Goal: Task Accomplishment & Management: Use online tool/utility

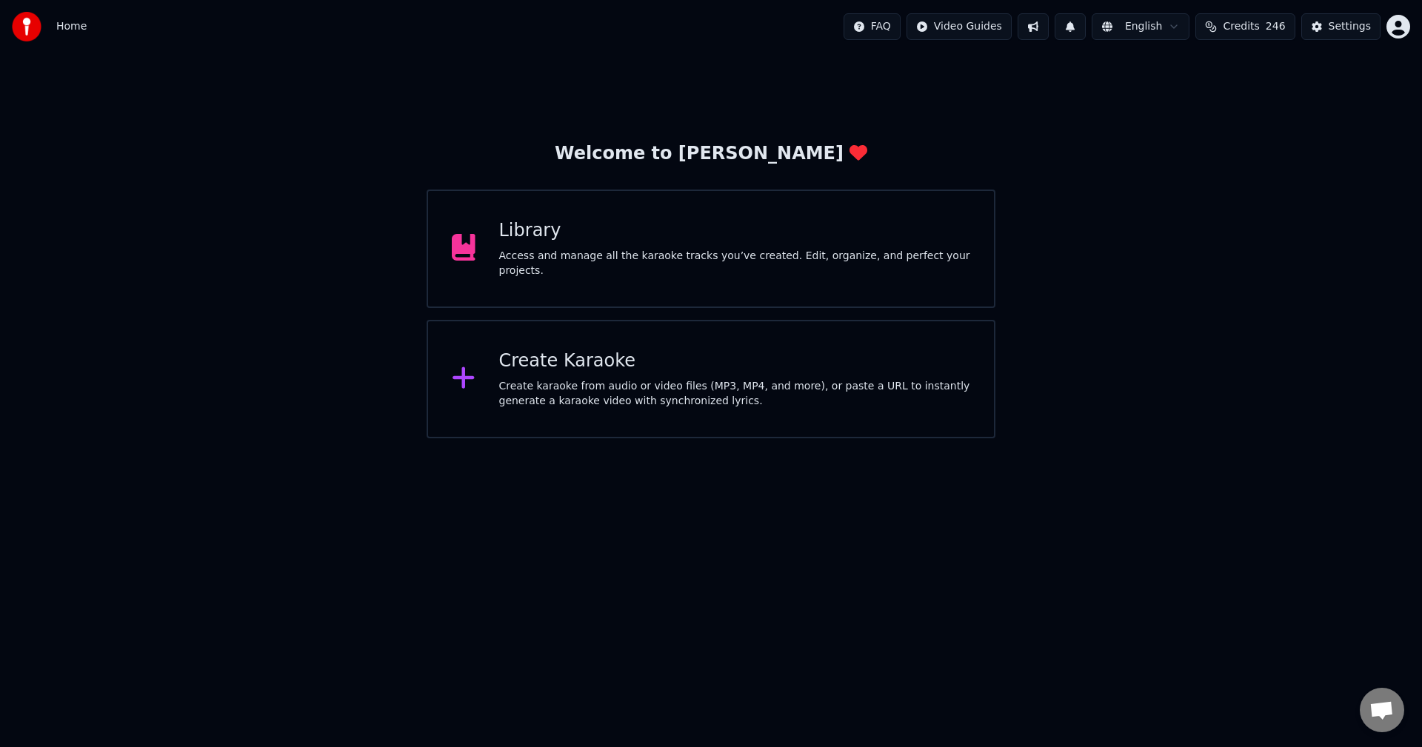
click at [665, 257] on div "Access and manage all the karaoke tracks you’ve created. Edit, organize, and pe…" at bounding box center [735, 264] width 472 height 30
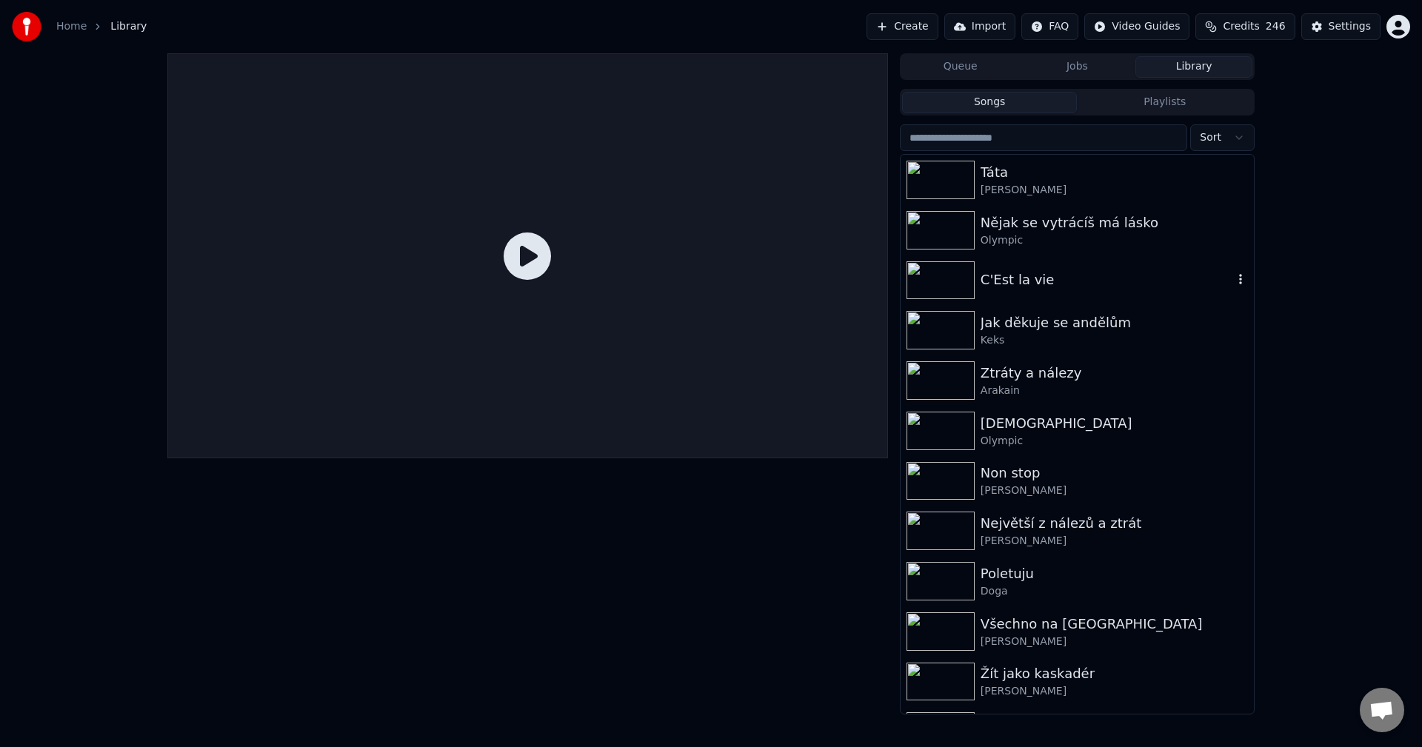
click at [1057, 294] on div "C'Est la vie" at bounding box center [1077, 281] width 353 height 50
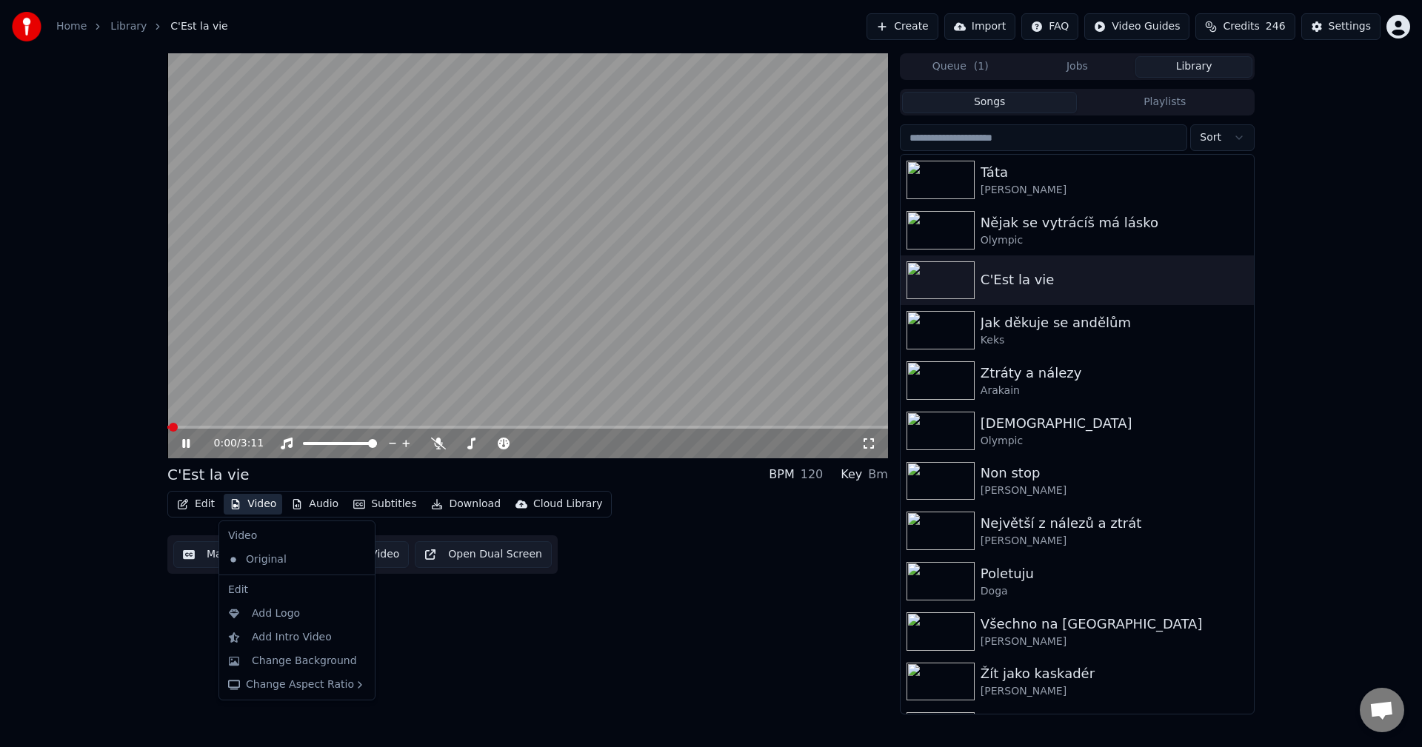
click at [236, 501] on icon "button" at bounding box center [236, 504] width 12 height 10
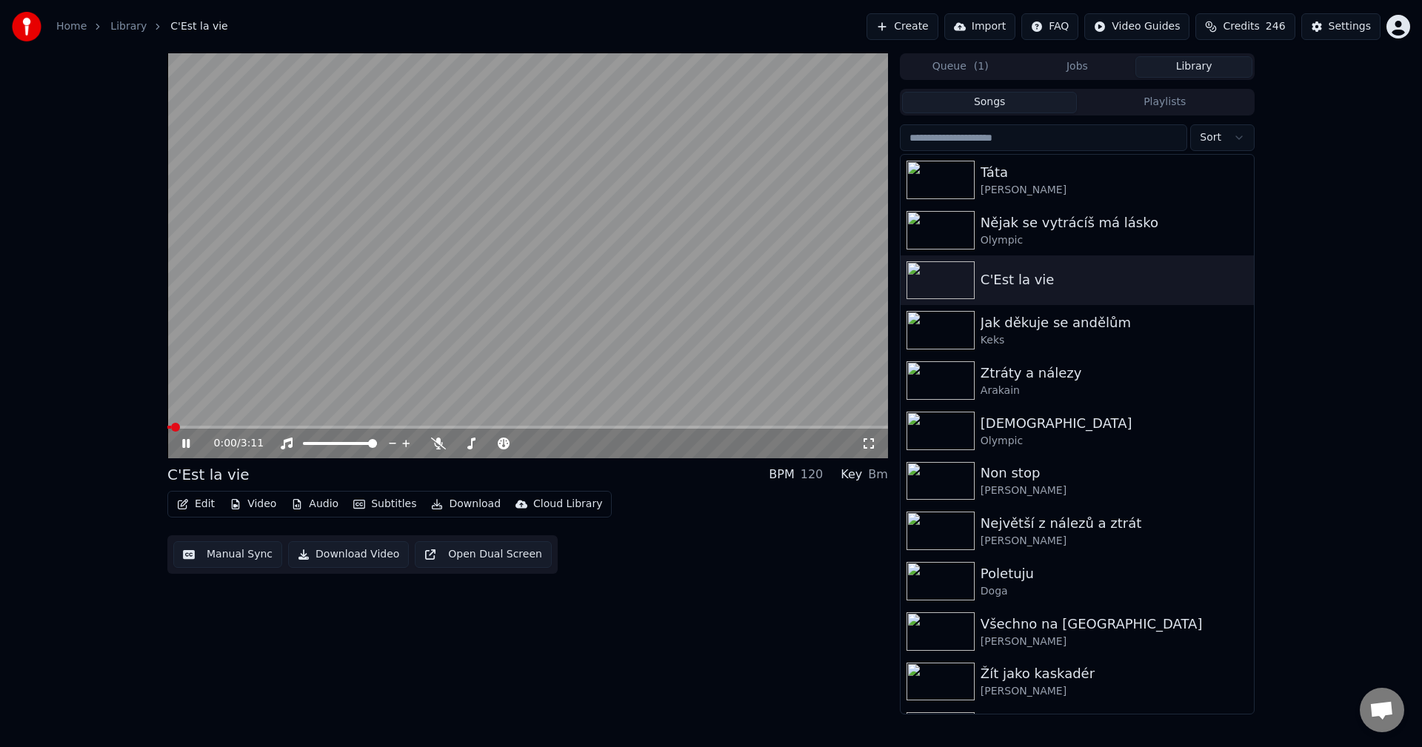
click at [151, 644] on div "0:00 / 3:11 C'Est la vie BPM 120 Key Bm Edit Video Audio Subtitles Download Clo…" at bounding box center [711, 383] width 1422 height 661
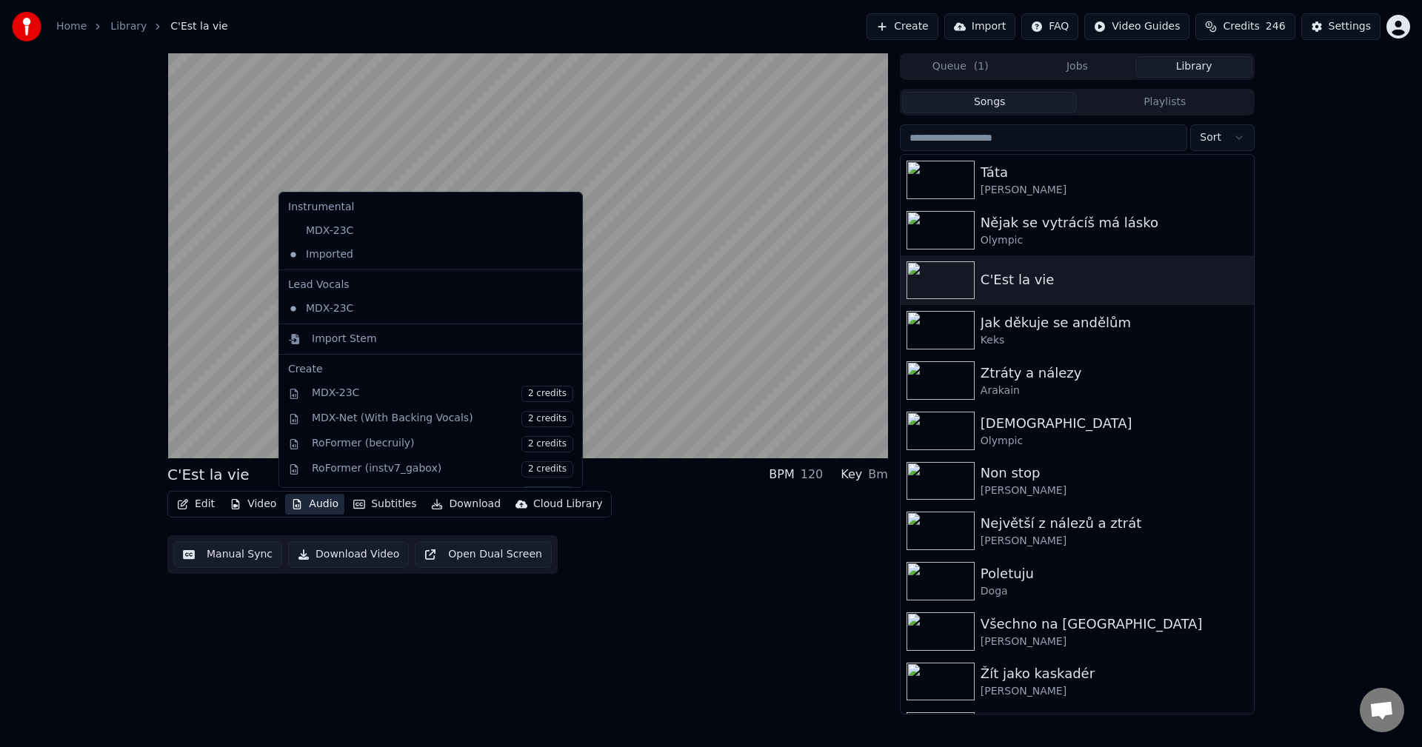
click at [314, 507] on button "Audio" at bounding box center [314, 504] width 59 height 21
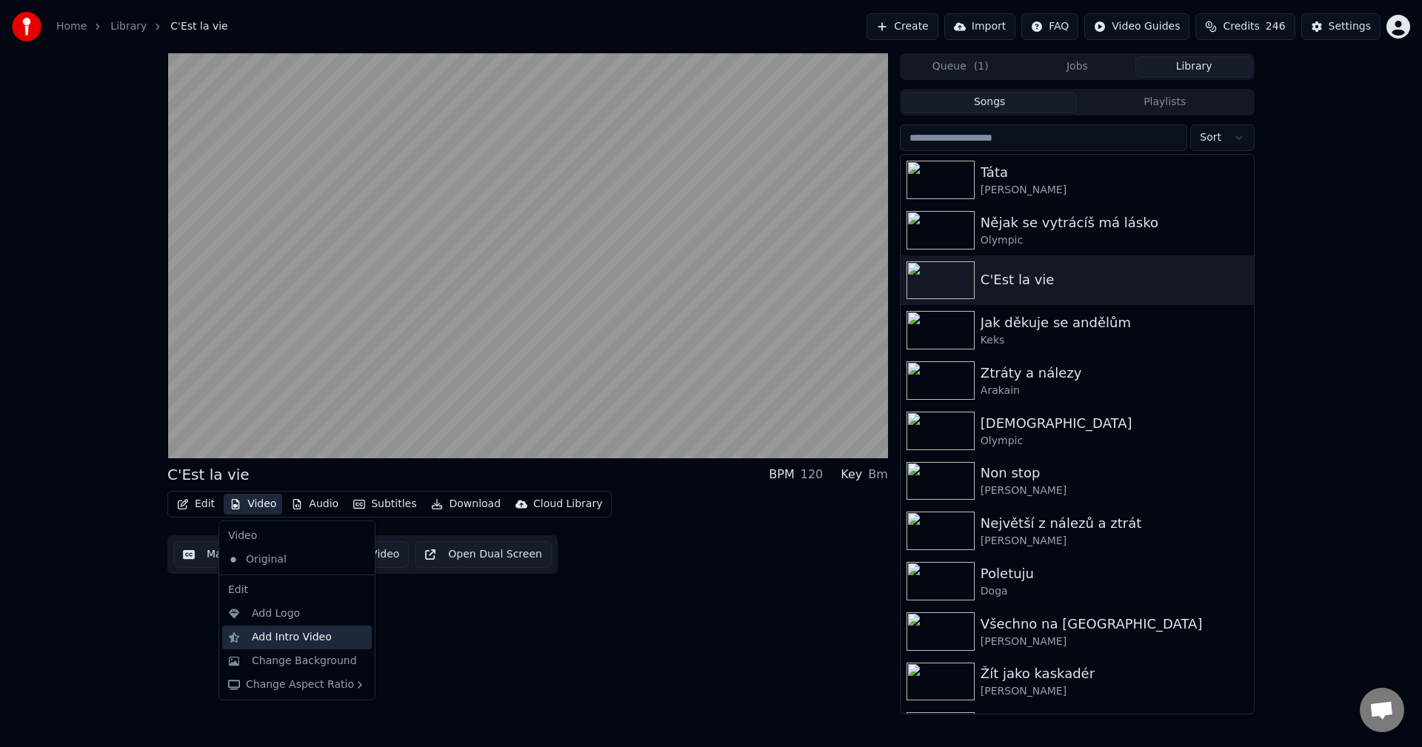
click at [264, 627] on div "Add Intro Video" at bounding box center [297, 638] width 150 height 24
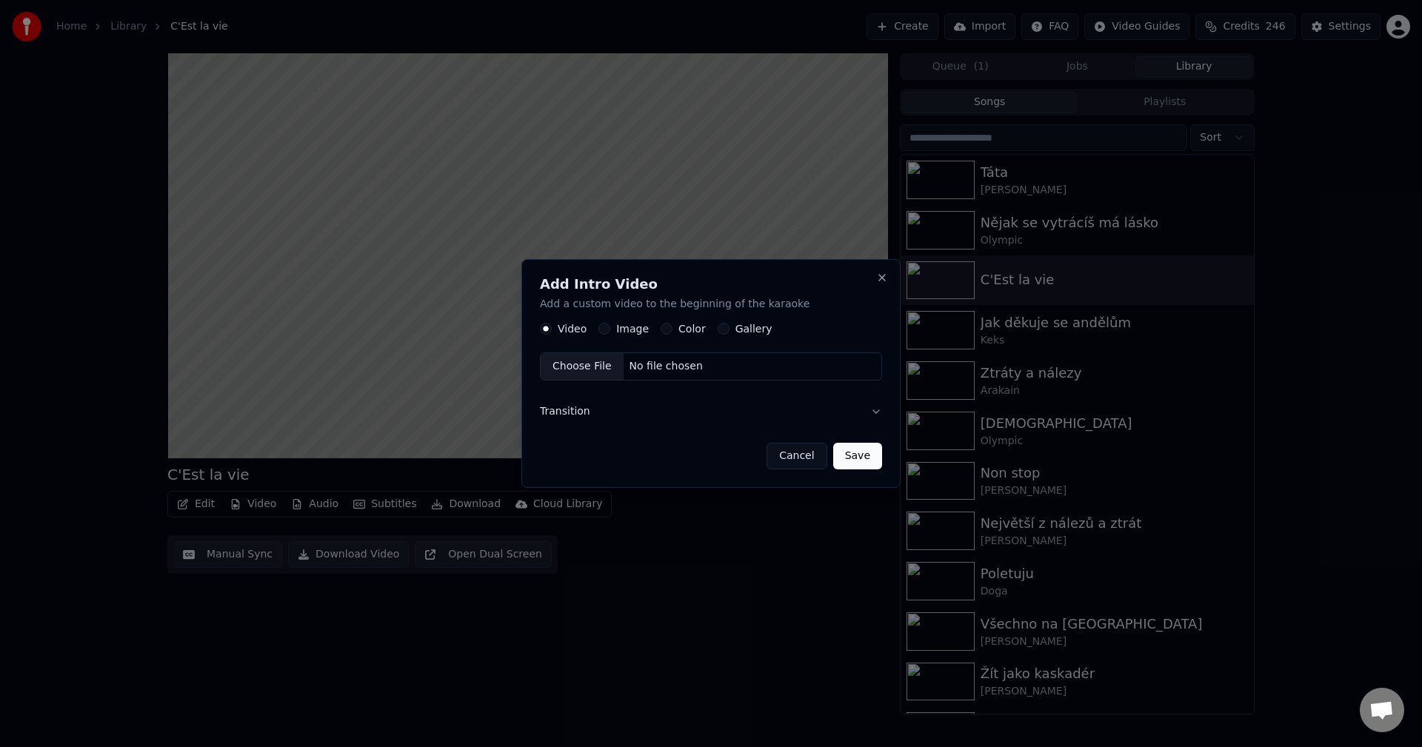
click at [624, 328] on label "Image" at bounding box center [632, 329] width 33 height 10
click at [610, 328] on button "Image" at bounding box center [605, 330] width 12 height 12
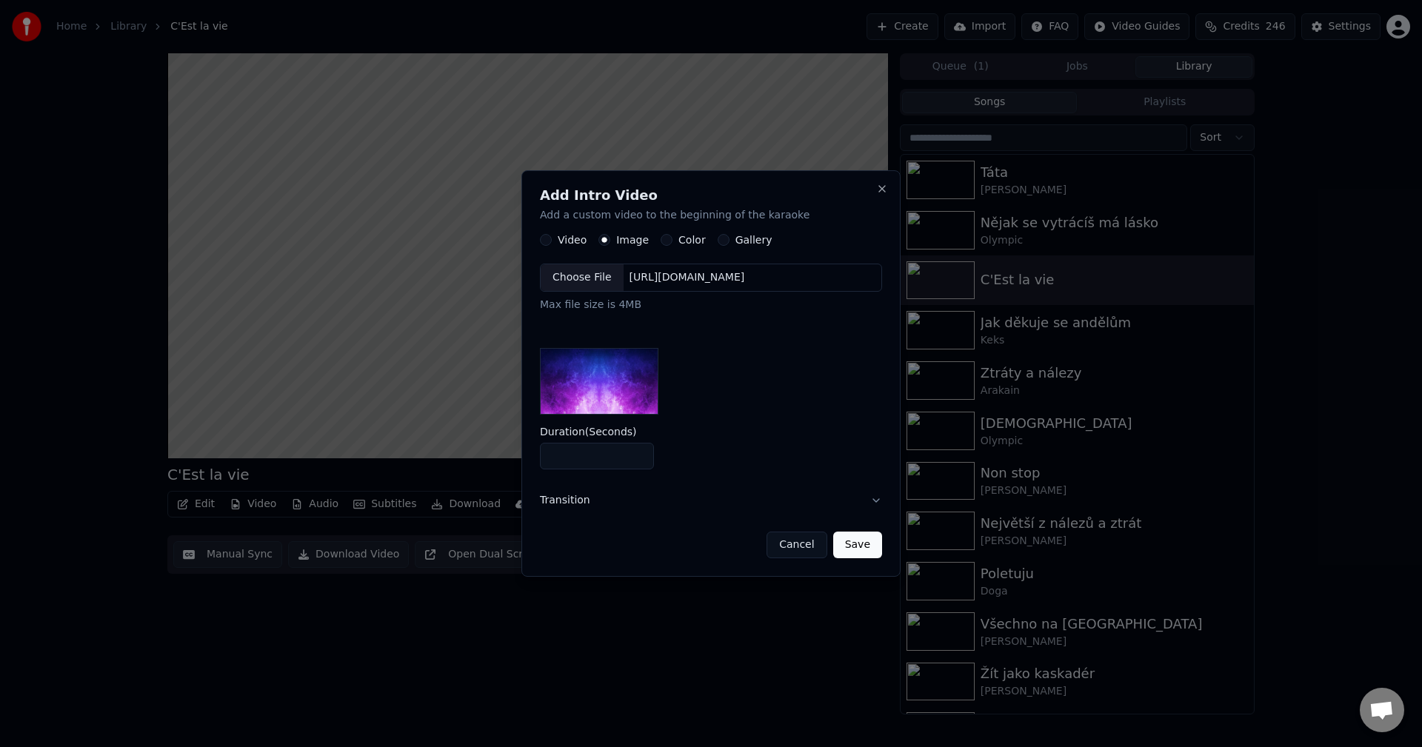
click at [644, 278] on div "[URL][DOMAIN_NAME]" at bounding box center [687, 278] width 127 height 15
click at [553, 243] on div "Video" at bounding box center [563, 241] width 47 height 12
click at [547, 237] on button "Video" at bounding box center [546, 241] width 12 height 12
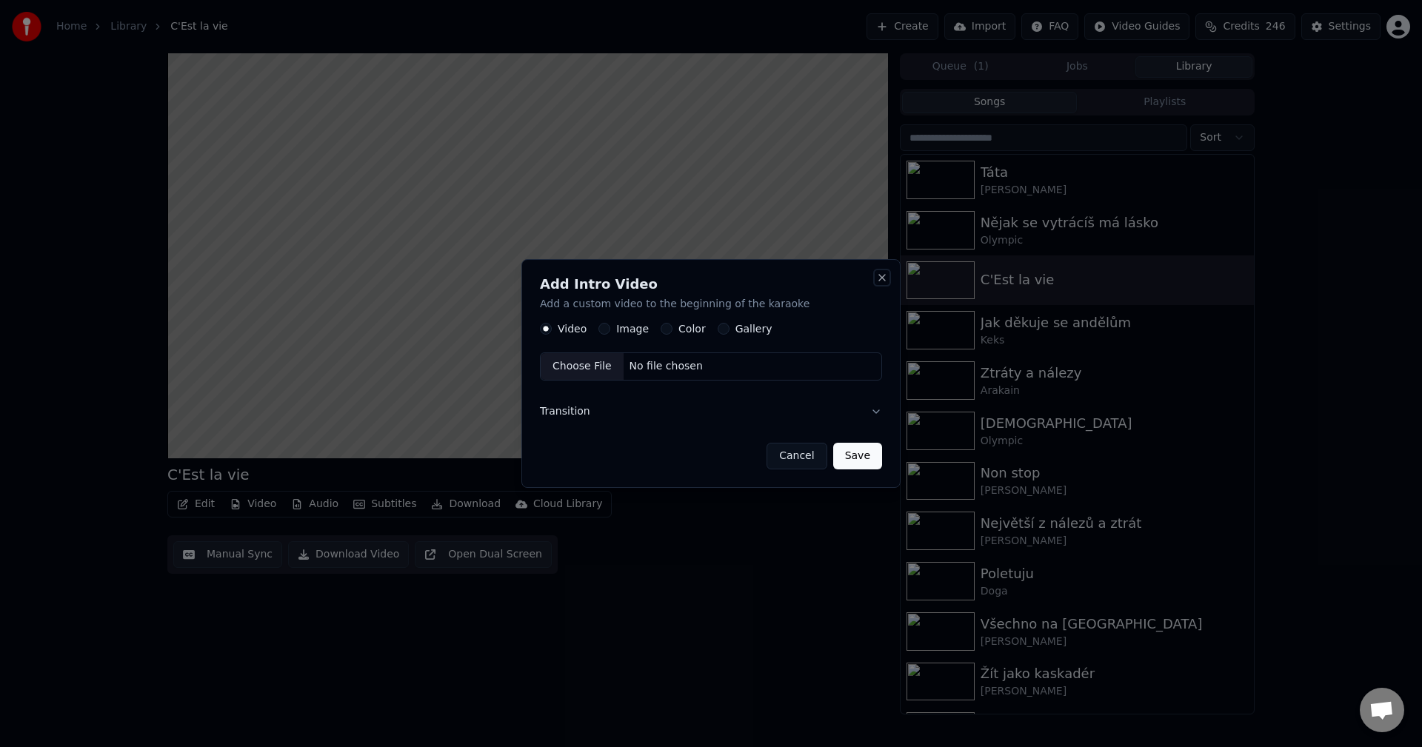
click at [878, 278] on button "Close" at bounding box center [882, 278] width 12 height 12
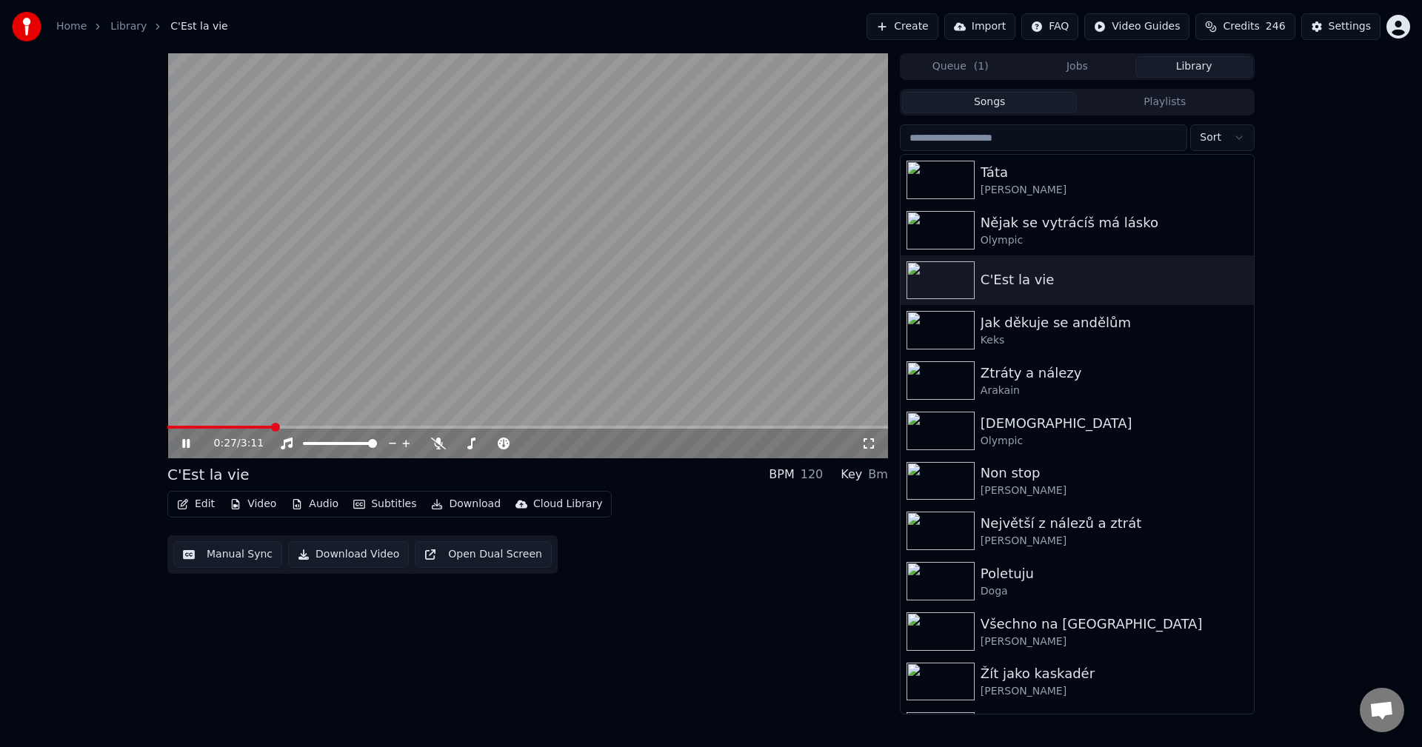
click at [253, 507] on button "Video" at bounding box center [253, 504] width 59 height 21
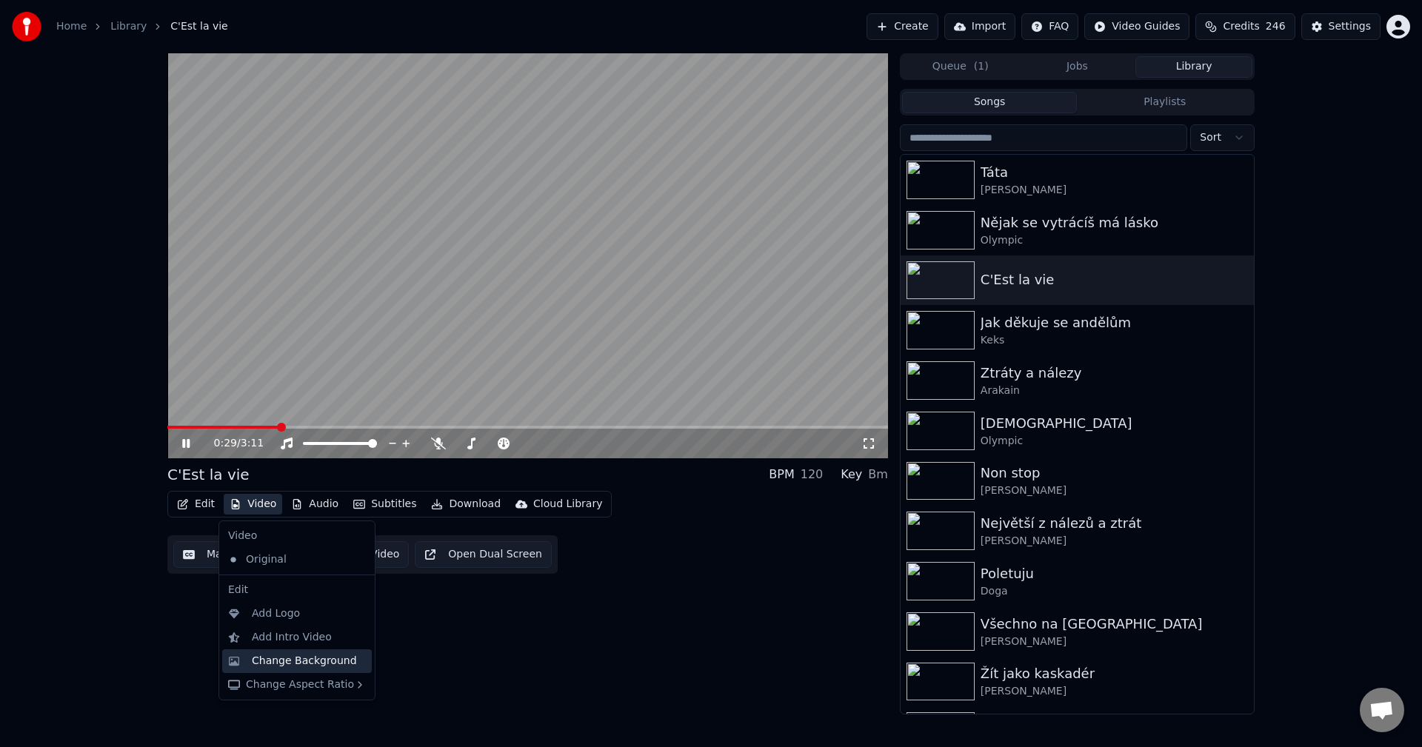
click at [312, 654] on div "Change Background" at bounding box center [304, 661] width 105 height 15
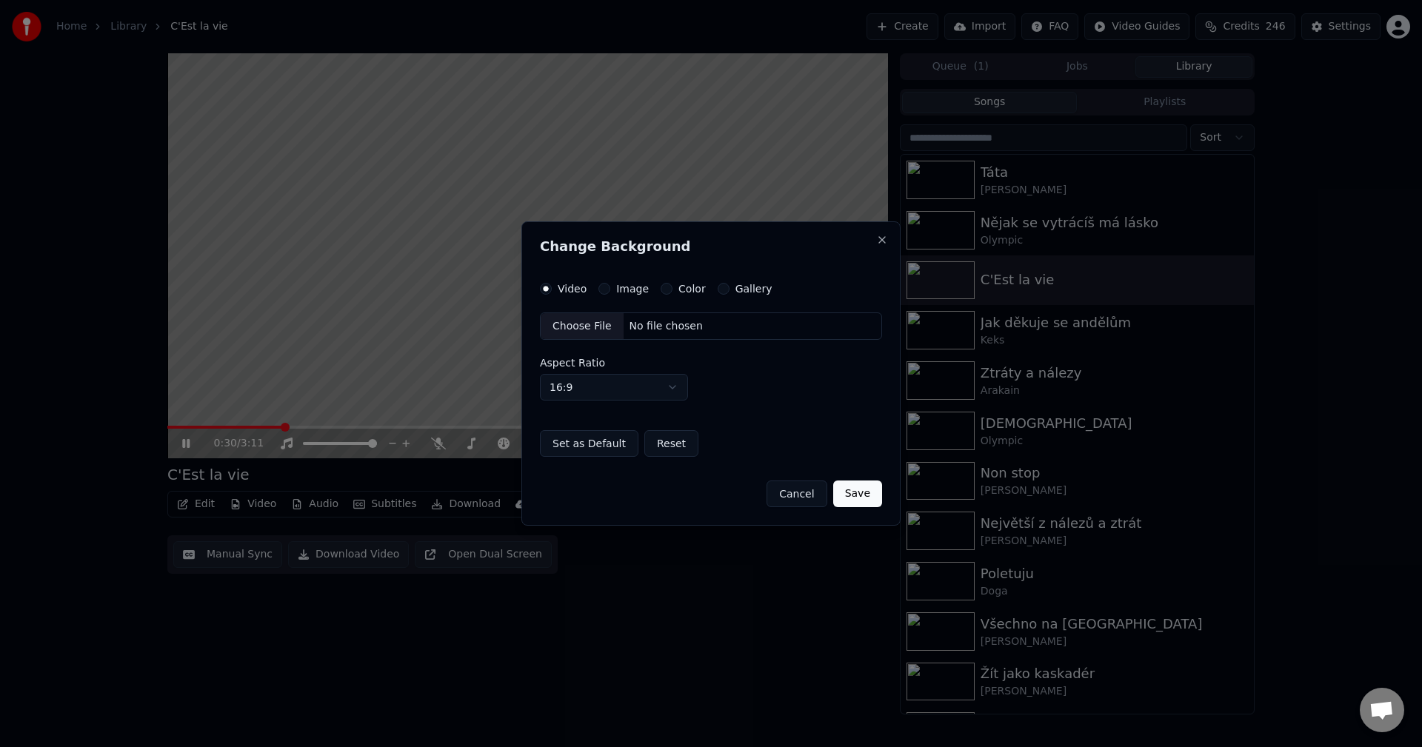
click at [640, 290] on label "Image" at bounding box center [632, 289] width 33 height 10
click at [610, 290] on button "Image" at bounding box center [605, 289] width 12 height 12
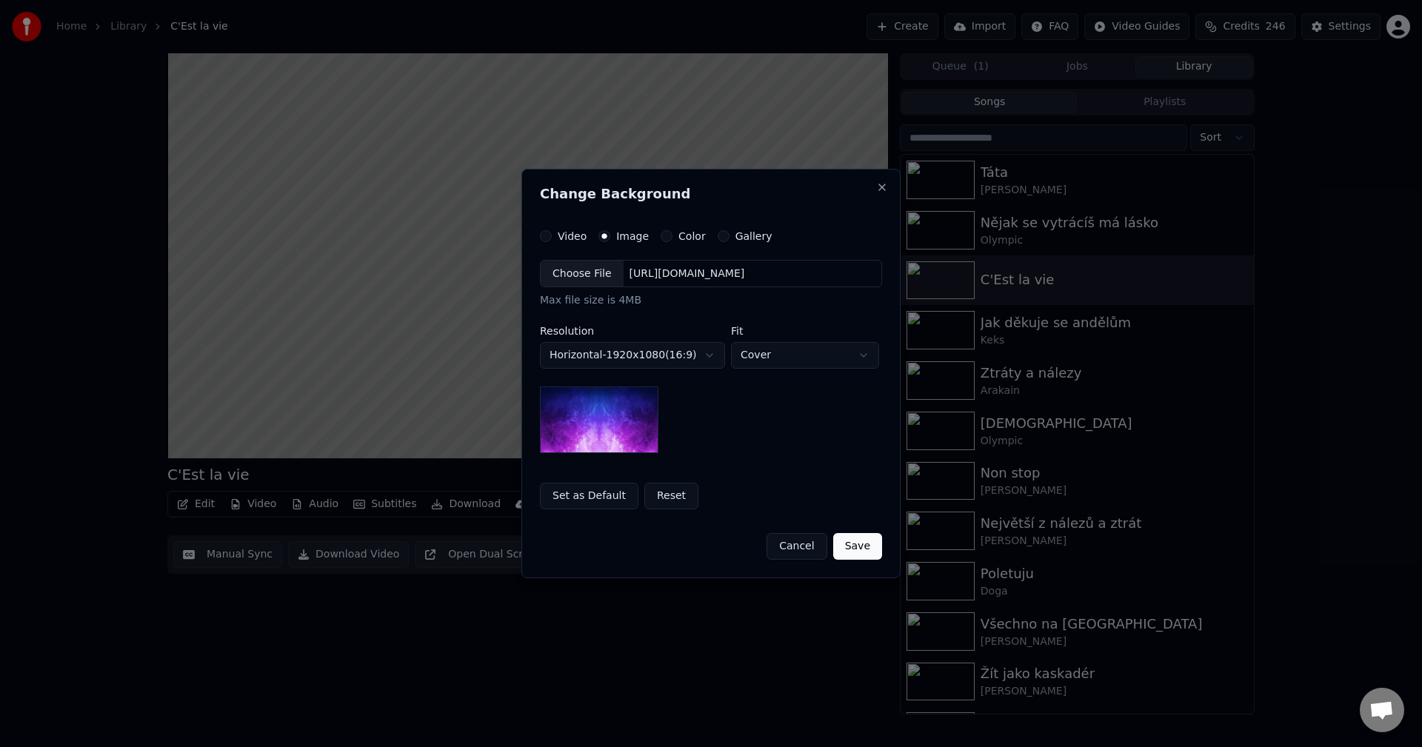
click at [658, 270] on div "[URL][DOMAIN_NAME]" at bounding box center [687, 274] width 127 height 15
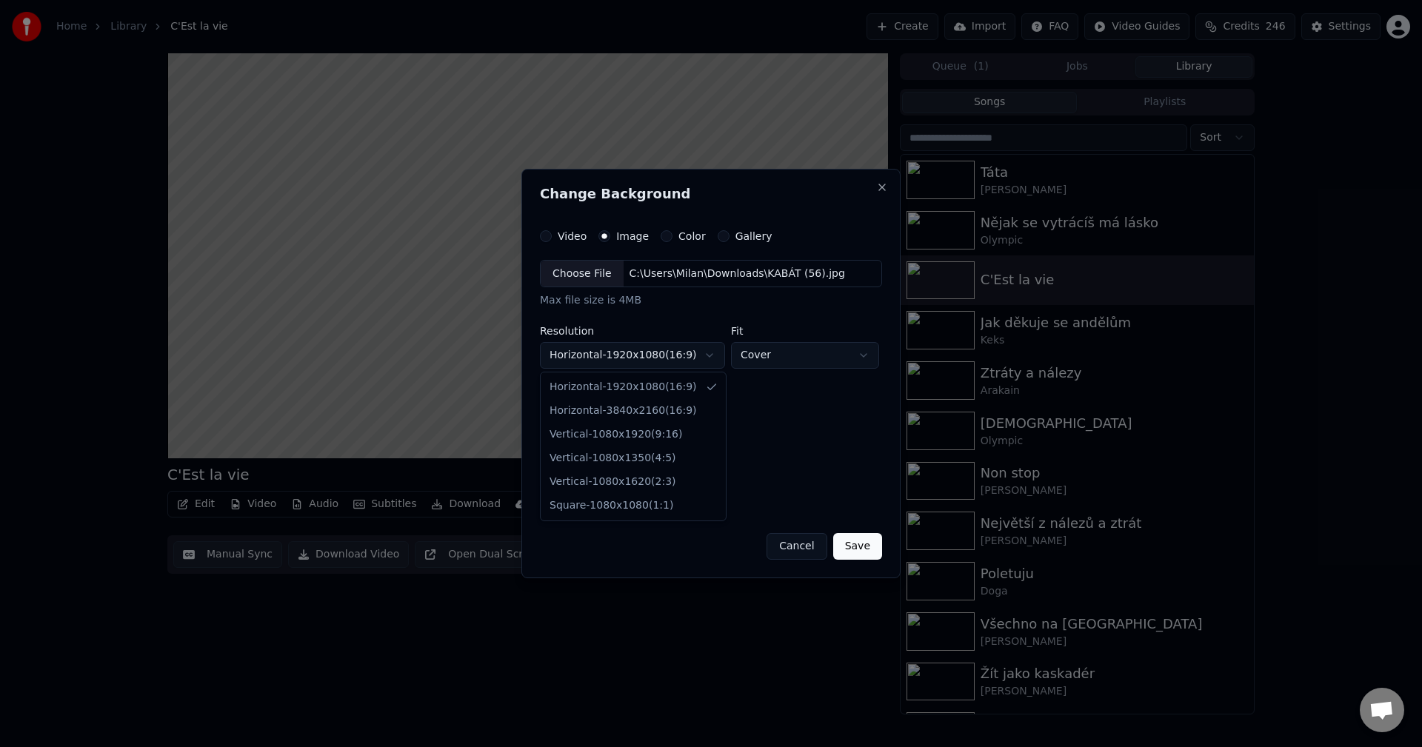
click at [666, 356] on body "**********" at bounding box center [711, 373] width 1422 height 747
select select "*********"
click at [860, 550] on button "Save" at bounding box center [857, 546] width 49 height 27
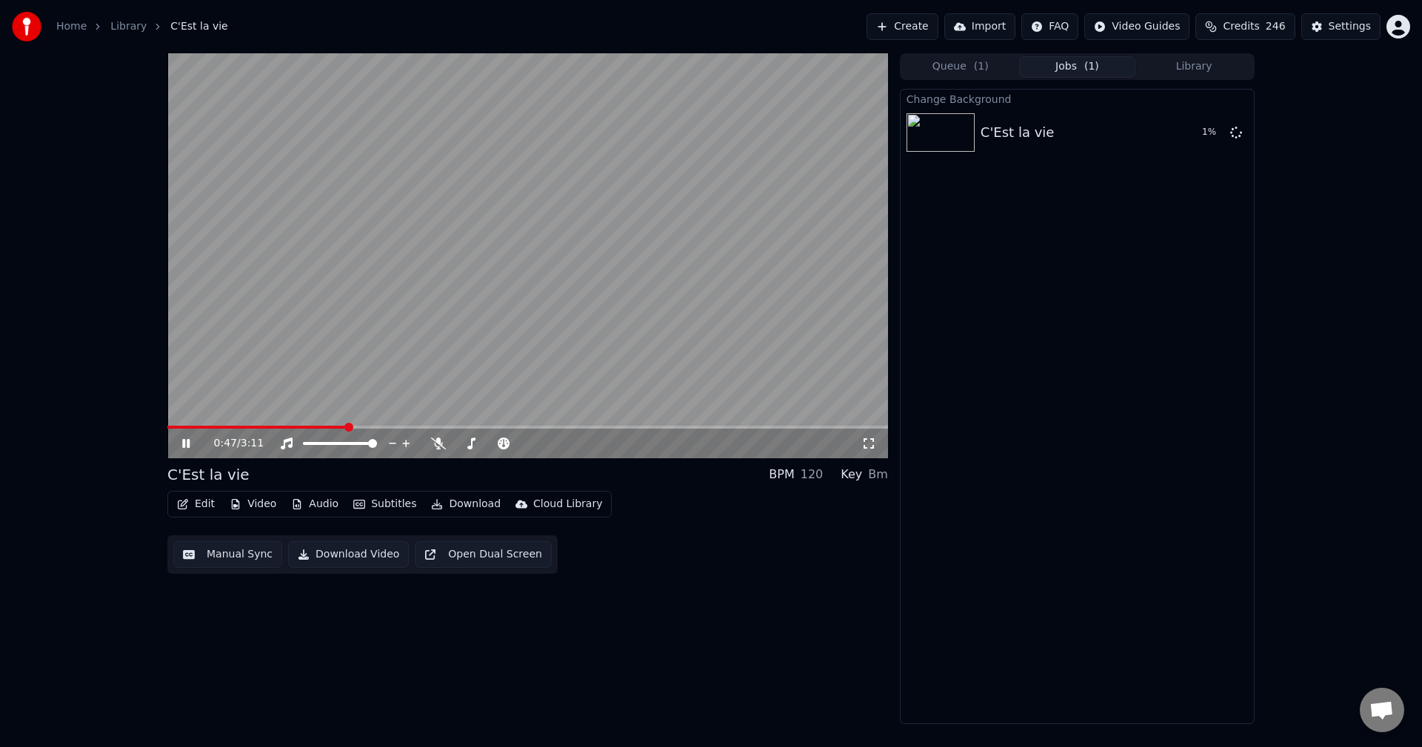
click at [204, 504] on button "Edit" at bounding box center [196, 504] width 50 height 21
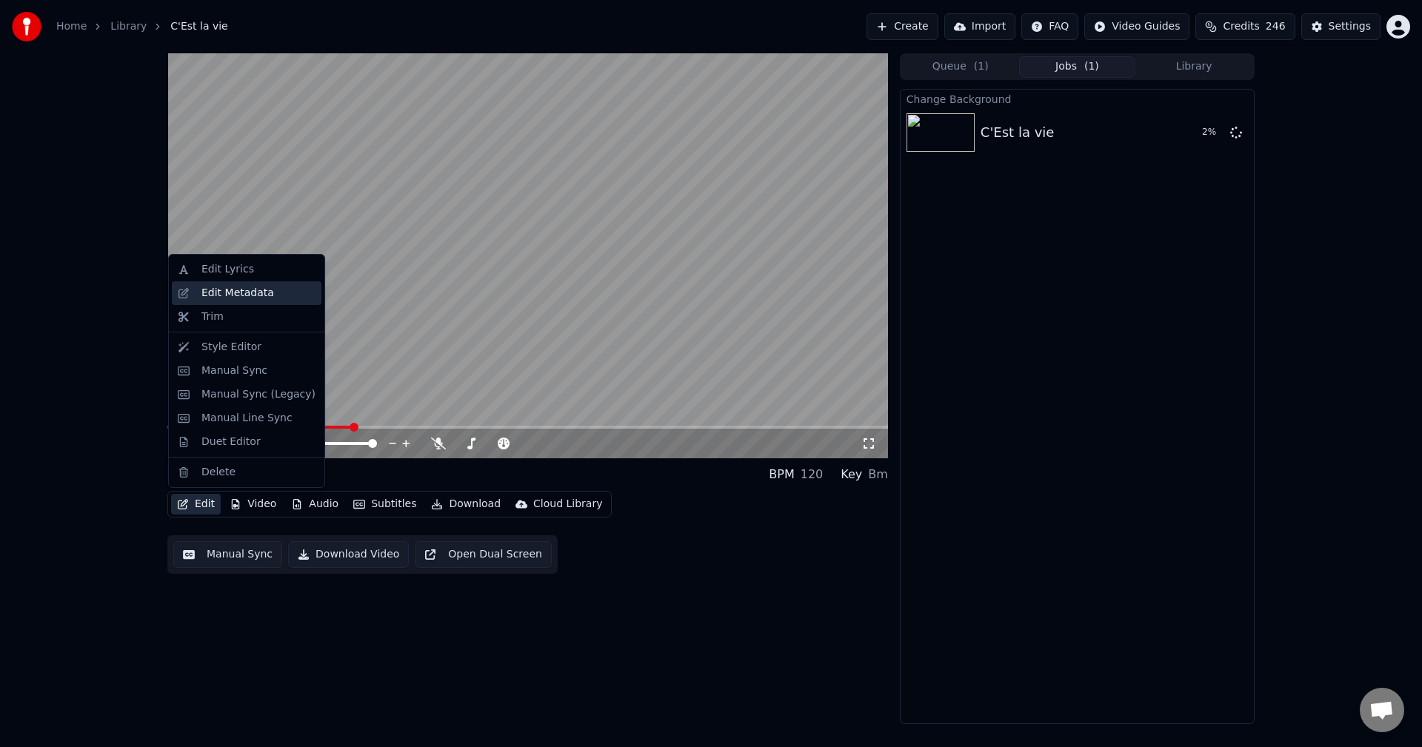
click at [257, 295] on div "Edit Metadata" at bounding box center [237, 293] width 73 height 15
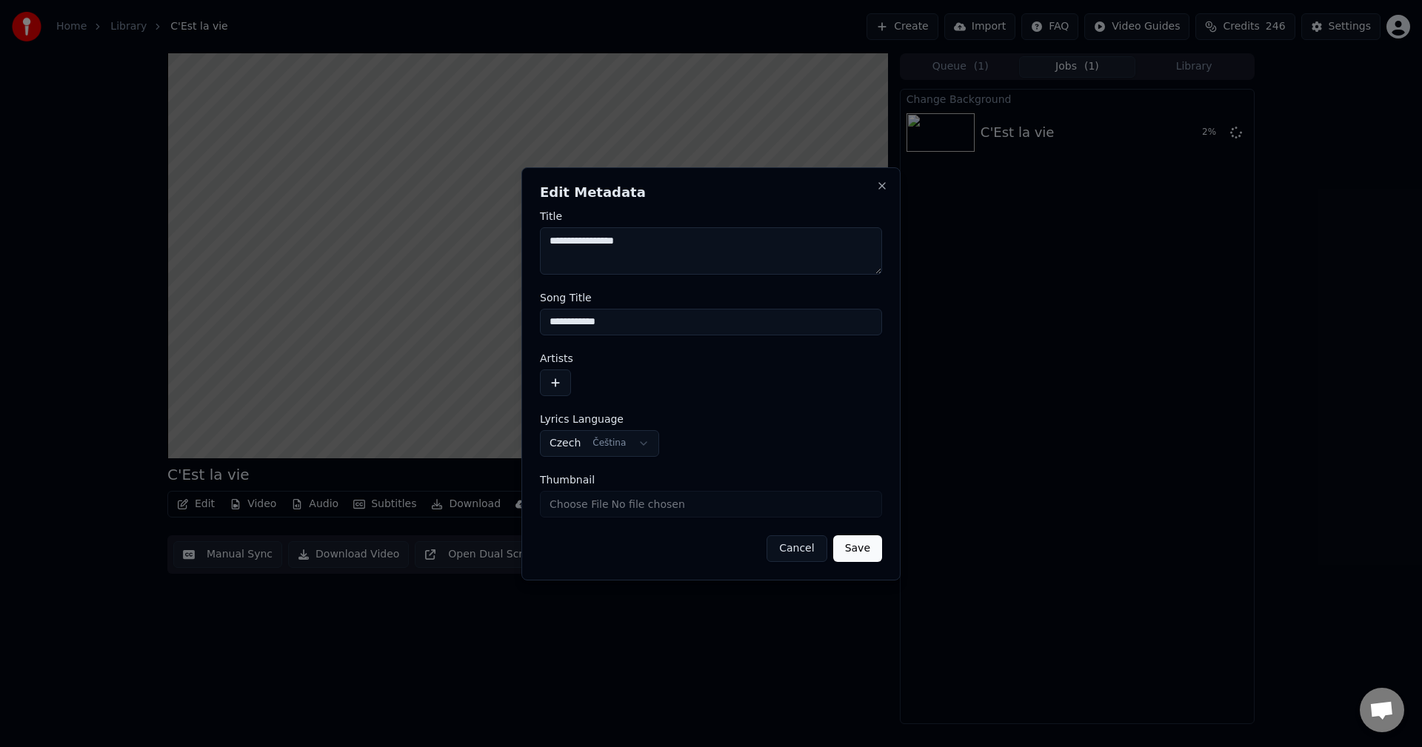
click at [559, 381] on button "button" at bounding box center [555, 383] width 31 height 27
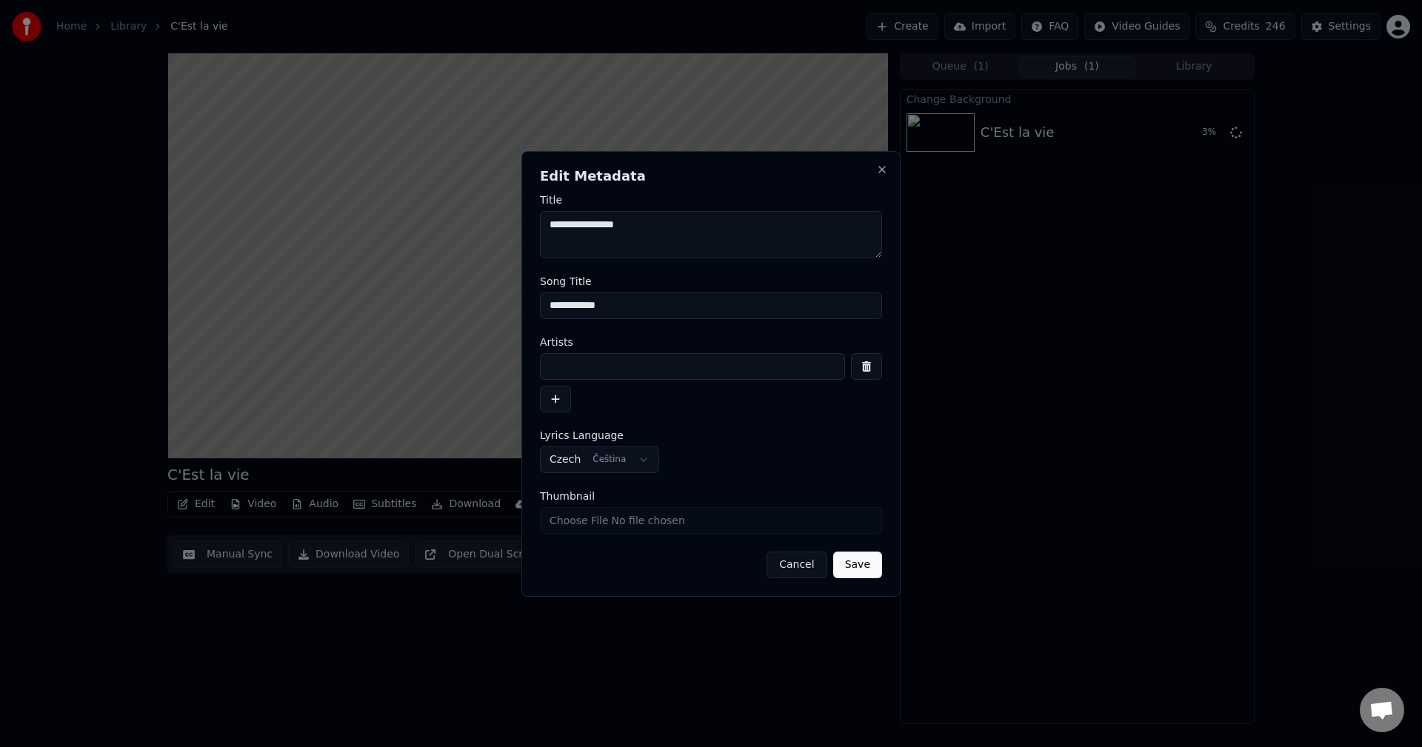
click at [598, 364] on input at bounding box center [692, 366] width 305 height 27
type input "**********"
click at [861, 566] on button "Save" at bounding box center [857, 565] width 49 height 27
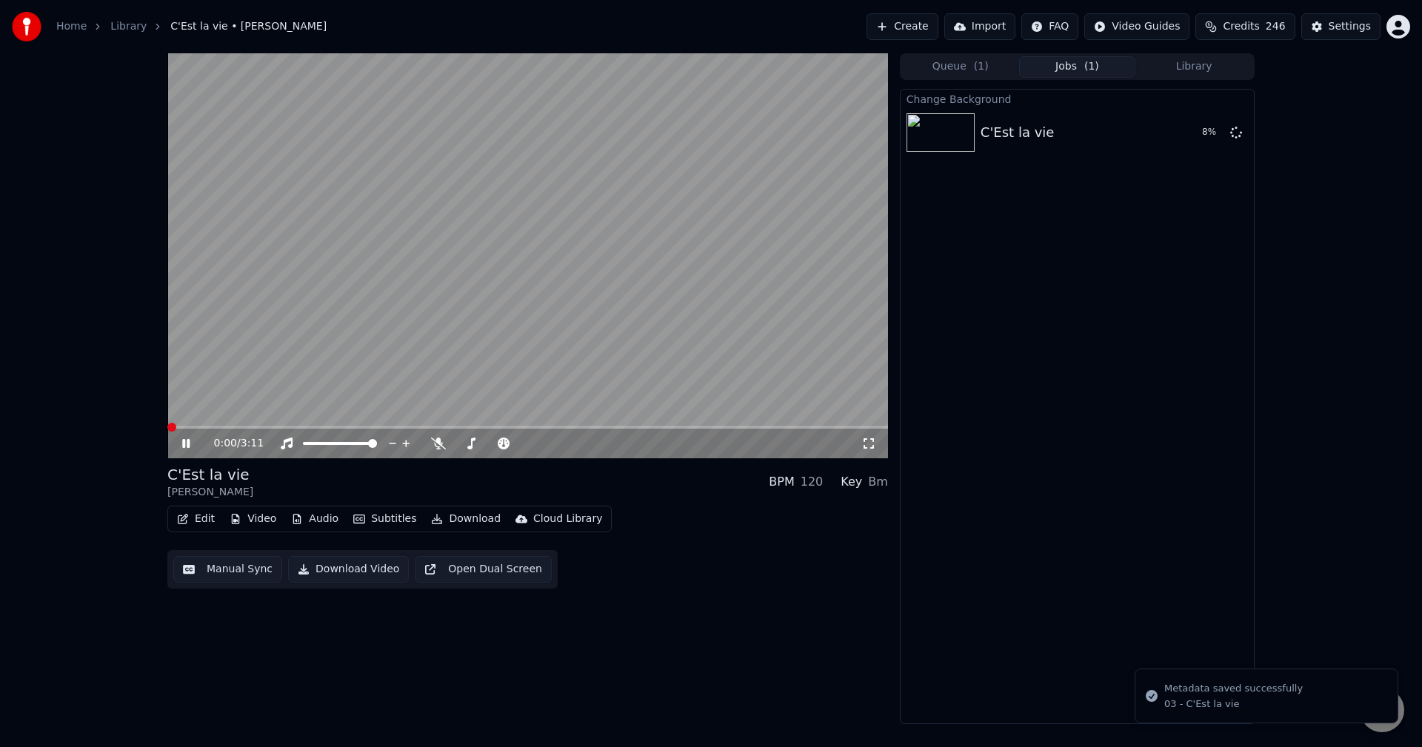
click at [177, 447] on div "0:00 / 3:11" at bounding box center [527, 443] width 709 height 15
click at [185, 441] on icon at bounding box center [185, 443] width 7 height 9
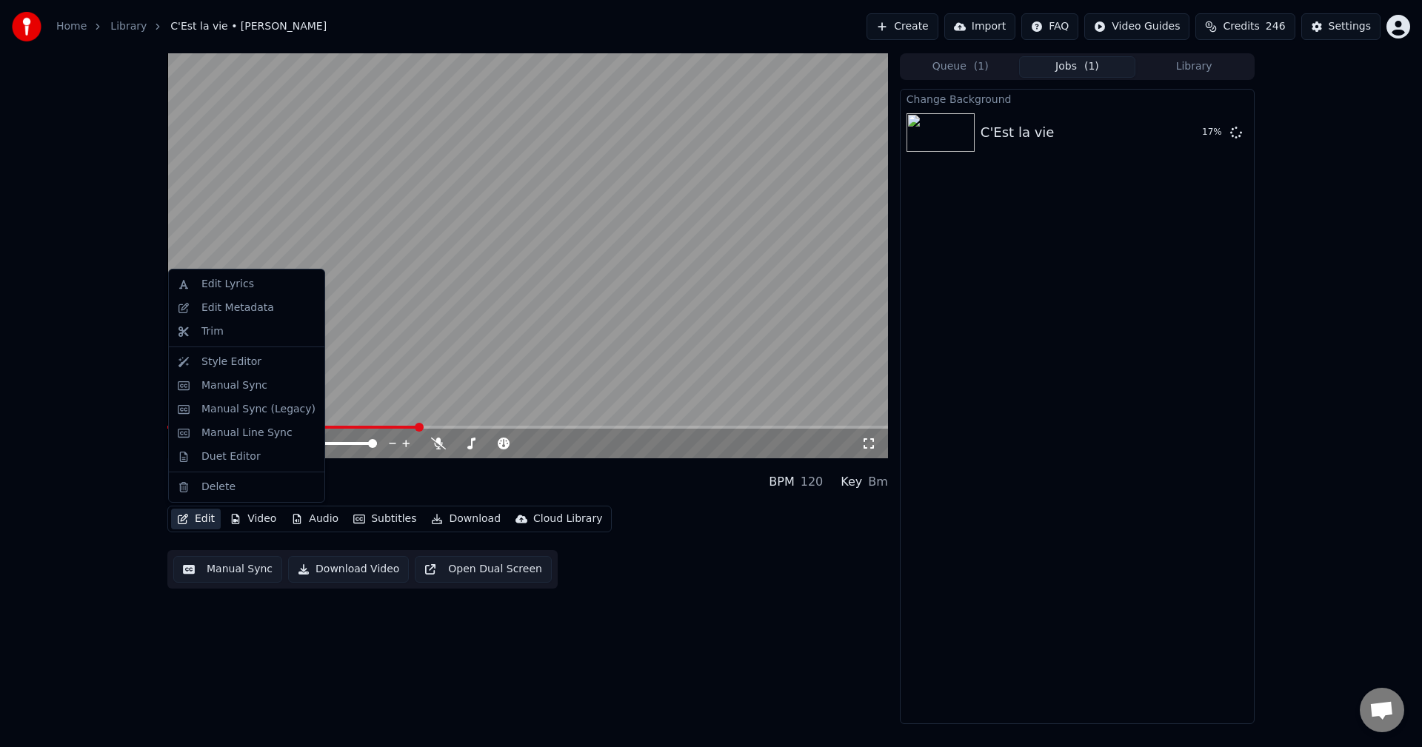
click at [204, 519] on button "Edit" at bounding box center [196, 519] width 50 height 21
click at [248, 313] on div "Edit Metadata" at bounding box center [237, 308] width 73 height 15
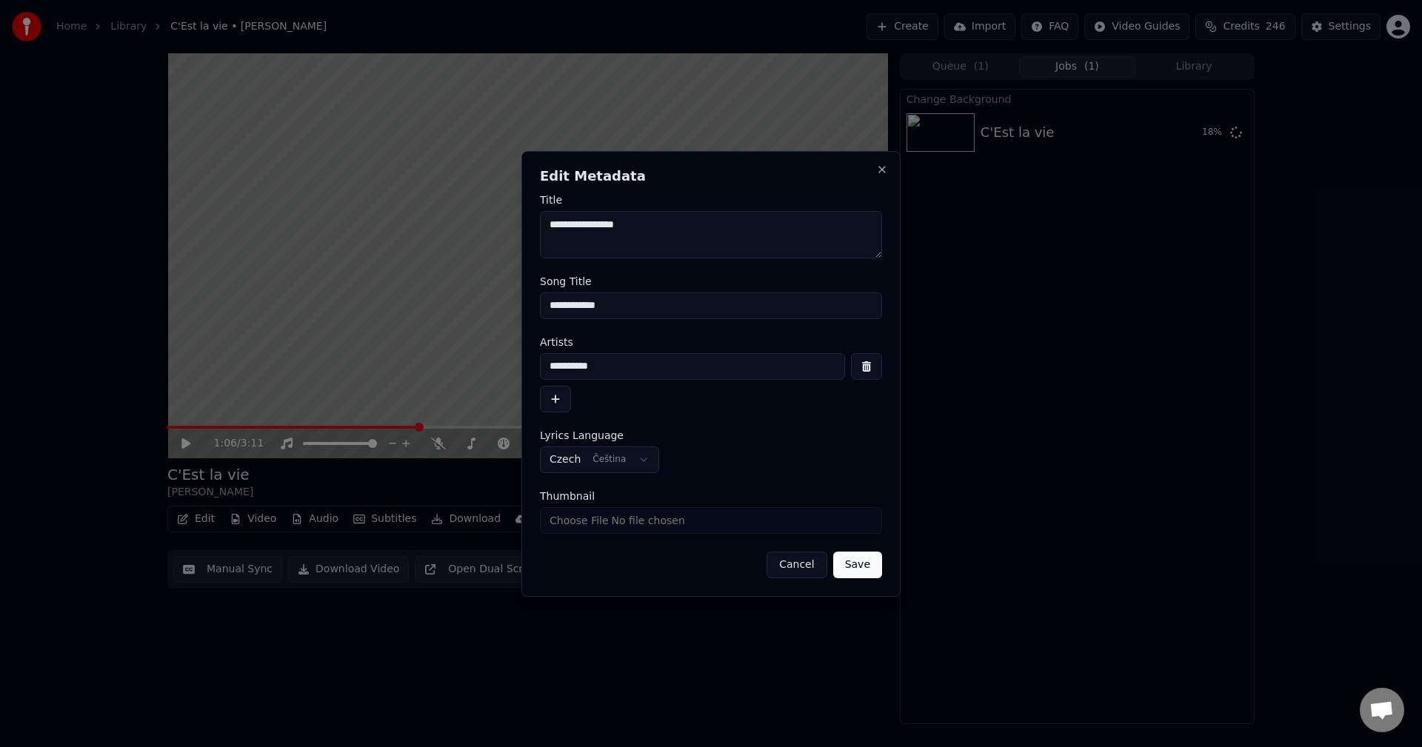
click at [627, 525] on input "Thumbnail" at bounding box center [711, 520] width 342 height 27
drag, startPoint x: 627, startPoint y: 525, endPoint x: 813, endPoint y: 560, distance: 189.9
click at [813, 559] on button "Cancel" at bounding box center [797, 565] width 60 height 27
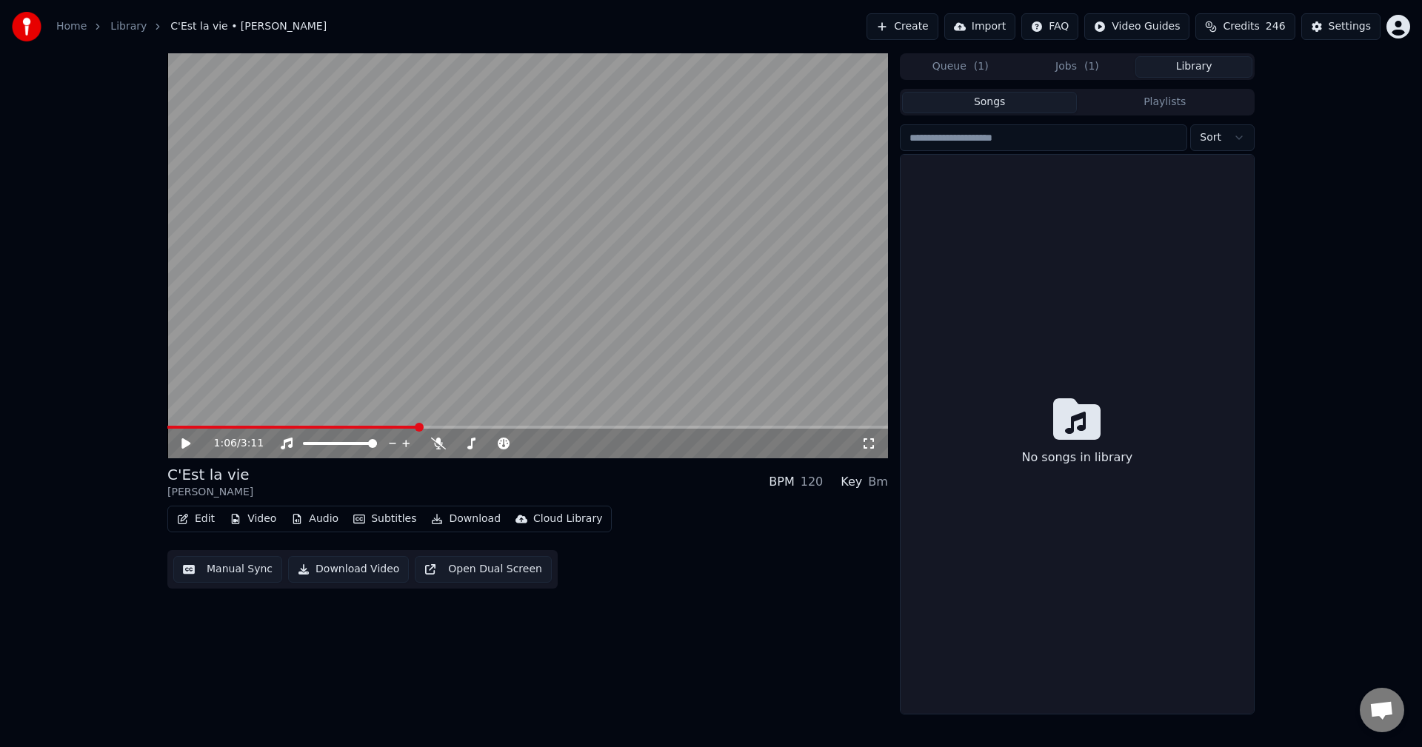
click at [1216, 66] on button "Library" at bounding box center [1194, 66] width 117 height 21
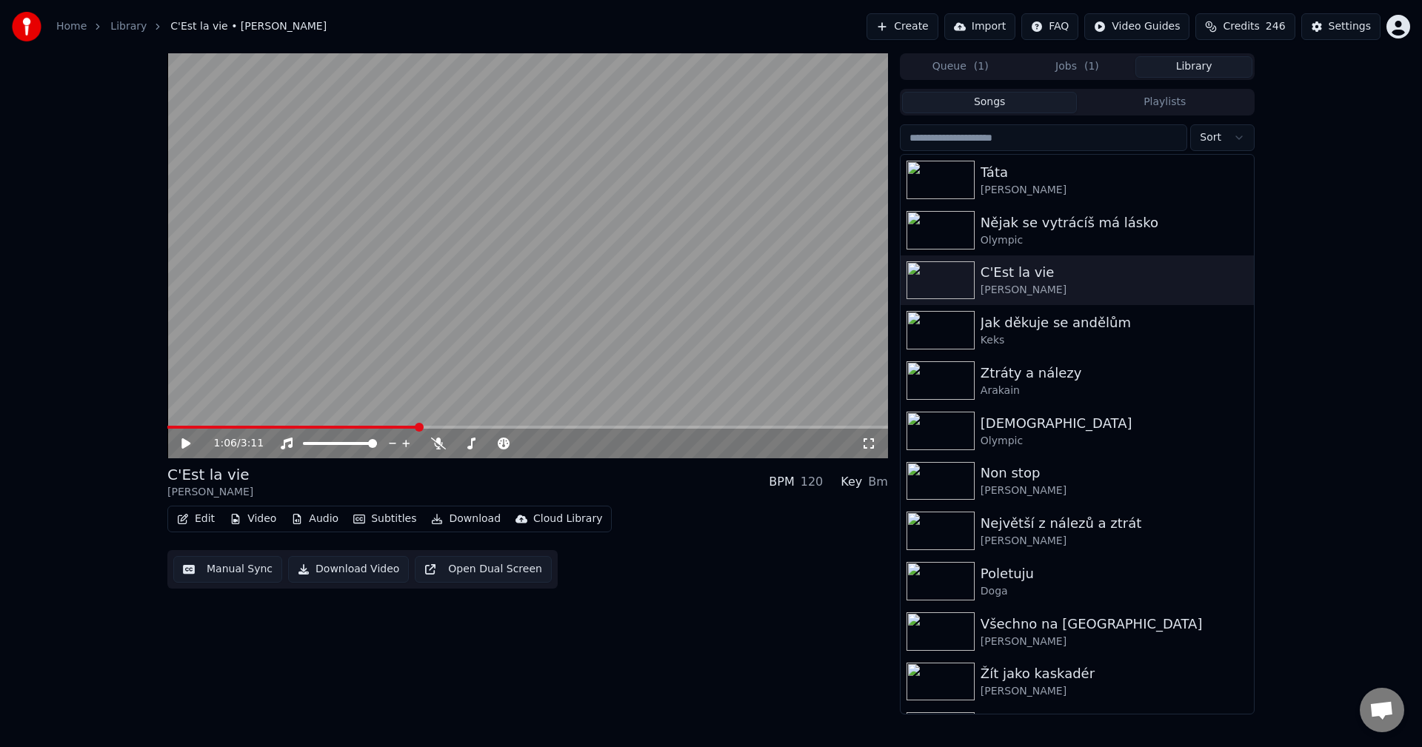
click at [193, 514] on button "Edit" at bounding box center [196, 519] width 50 height 21
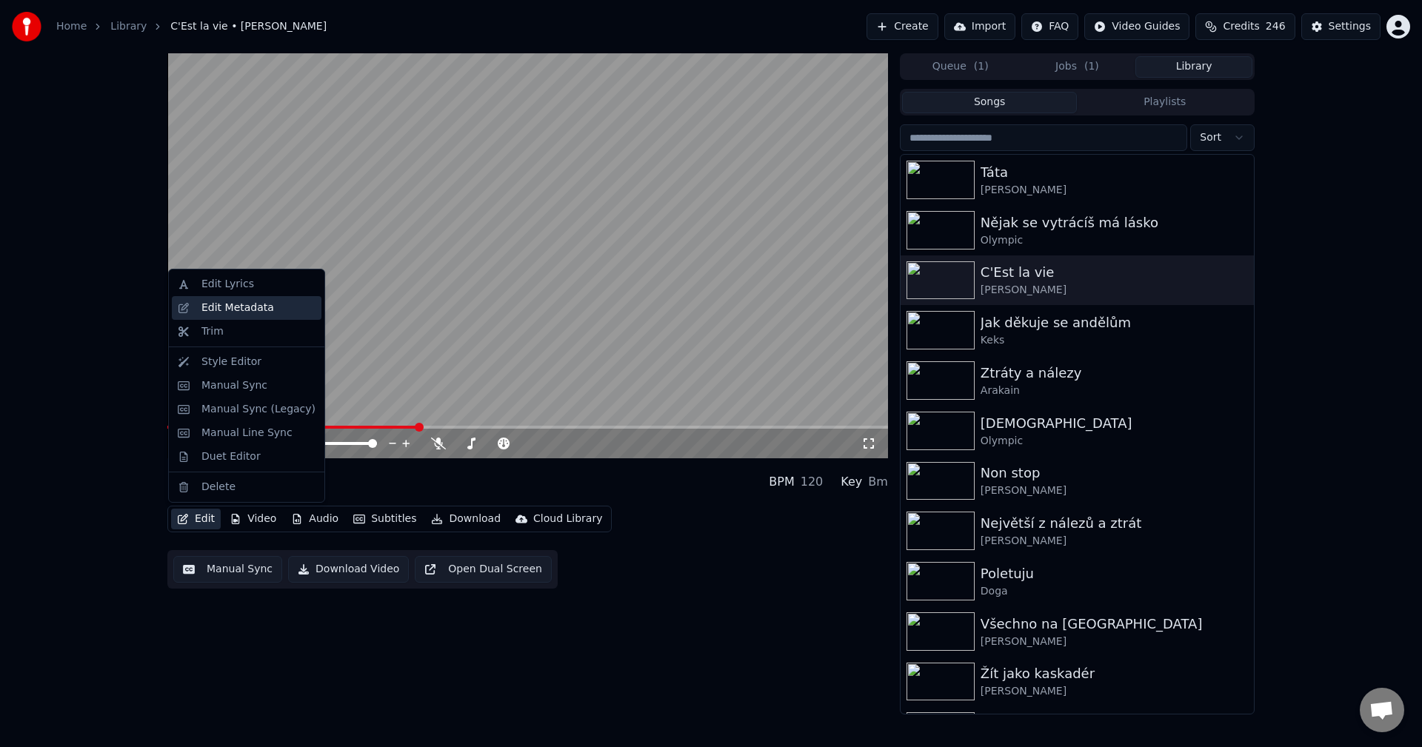
click at [262, 314] on div "Edit Metadata" at bounding box center [237, 308] width 73 height 15
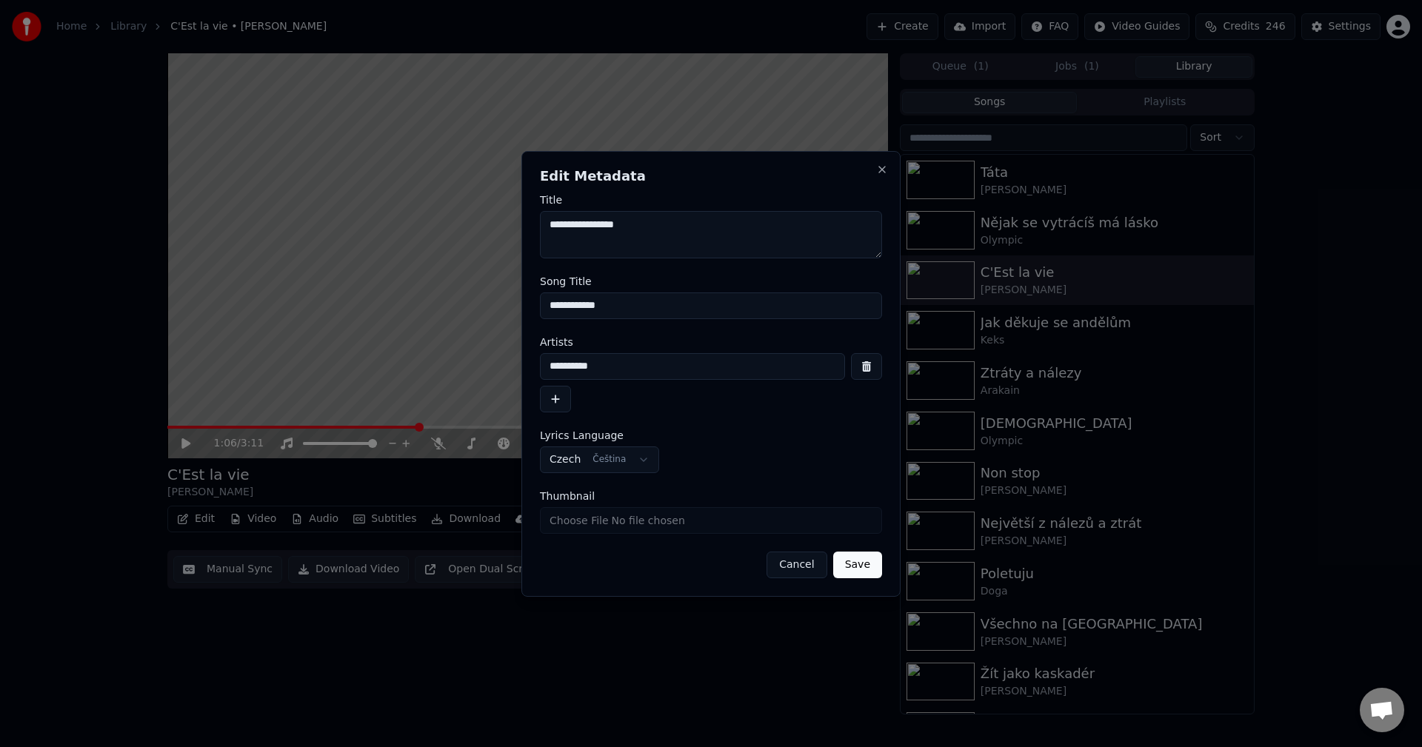
drag, startPoint x: 649, startPoint y: 306, endPoint x: 376, endPoint y: 319, distance: 273.6
click at [376, 319] on body "**********" at bounding box center [711, 373] width 1422 height 747
paste input "**********"
type input "**********"
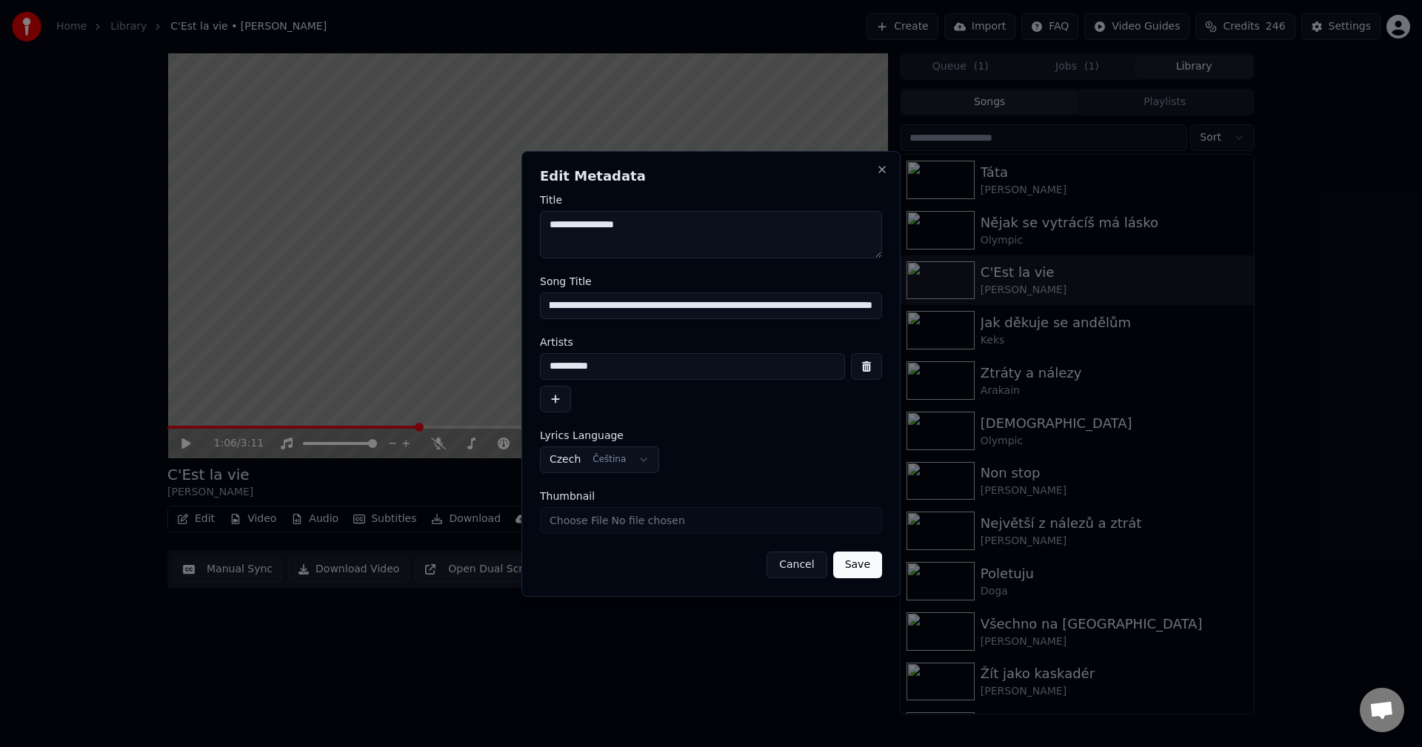
scroll to position [0, 0]
click at [802, 553] on button "Cancel" at bounding box center [797, 565] width 60 height 27
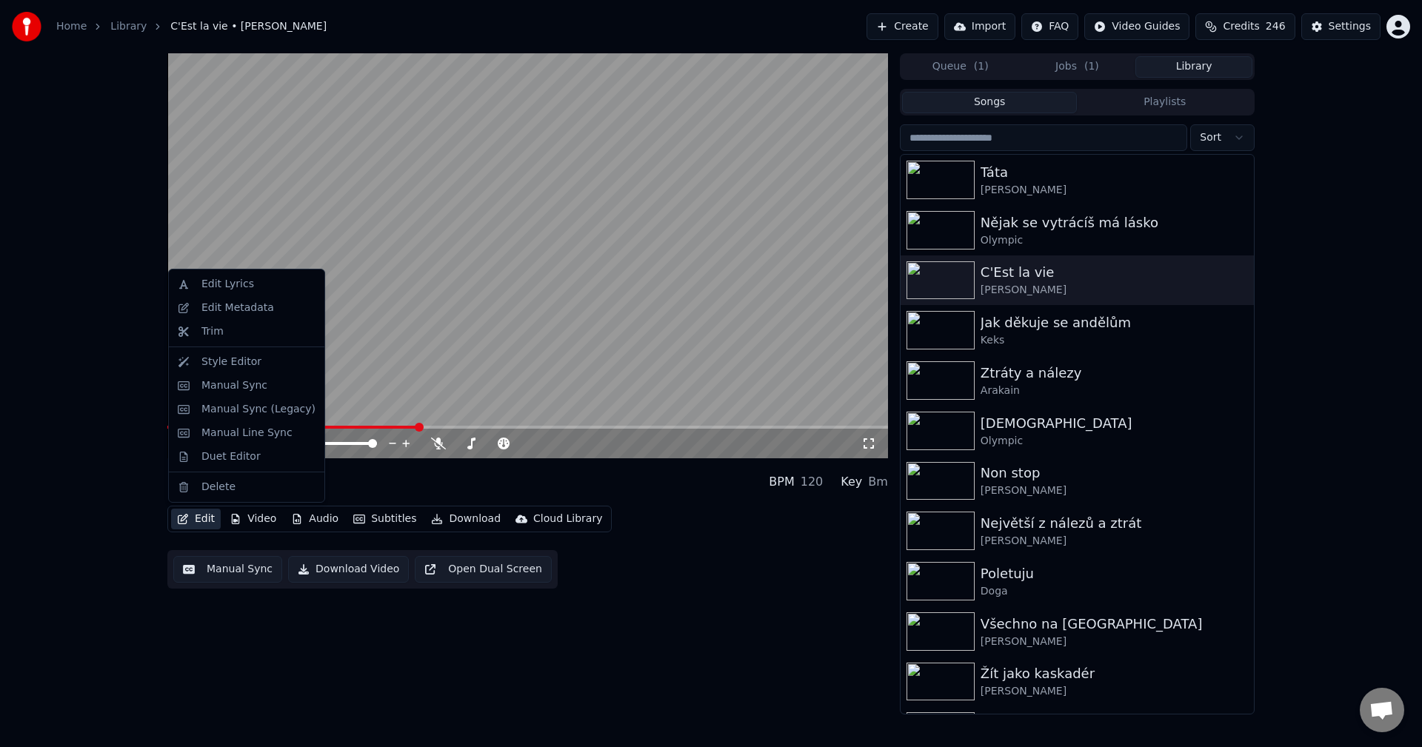
click at [204, 524] on button "Edit" at bounding box center [196, 519] width 50 height 21
click at [253, 311] on div "Edit Metadata" at bounding box center [237, 308] width 73 height 15
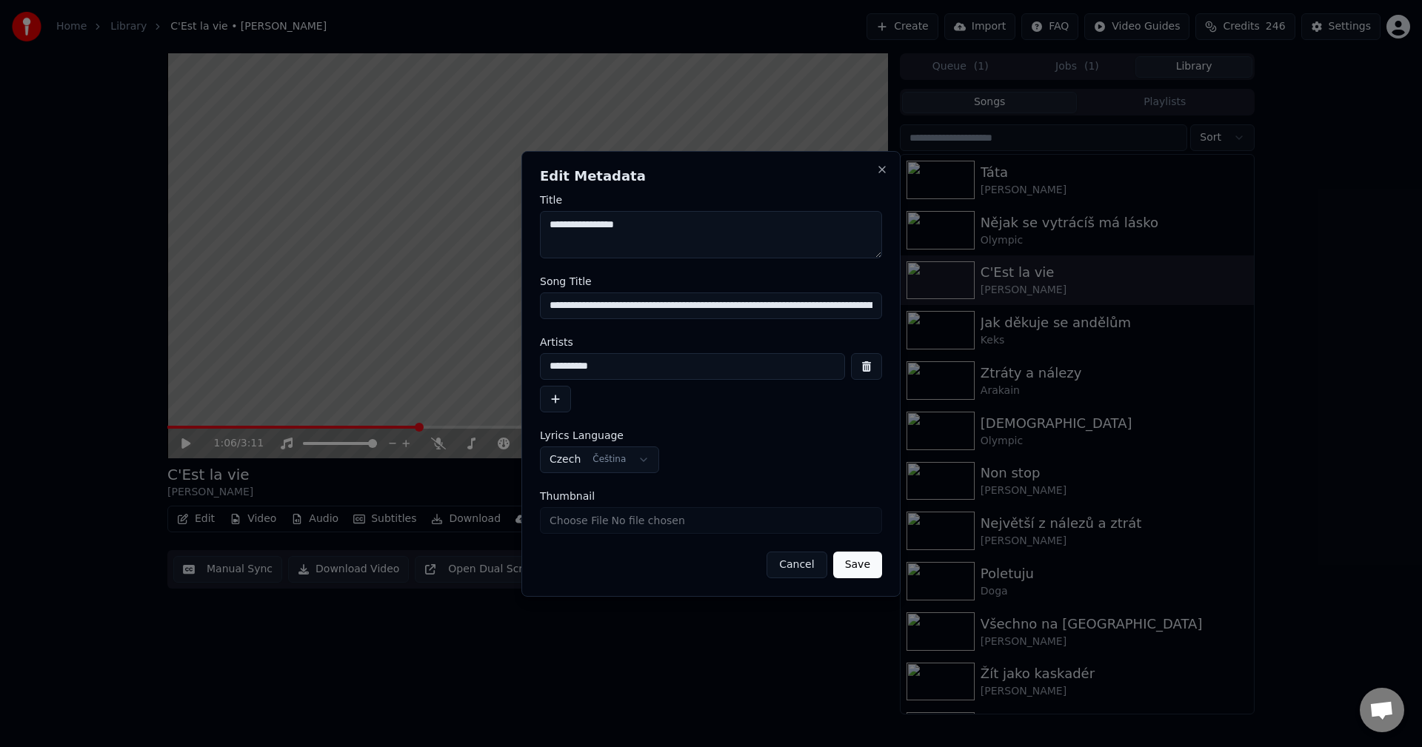
drag, startPoint x: 630, startPoint y: 229, endPoint x: 573, endPoint y: 234, distance: 58.0
click at [573, 234] on textarea "**********" at bounding box center [711, 234] width 342 height 47
drag, startPoint x: 550, startPoint y: 305, endPoint x: 1142, endPoint y: 297, distance: 592.6
click at [1142, 297] on body "**********" at bounding box center [711, 373] width 1422 height 747
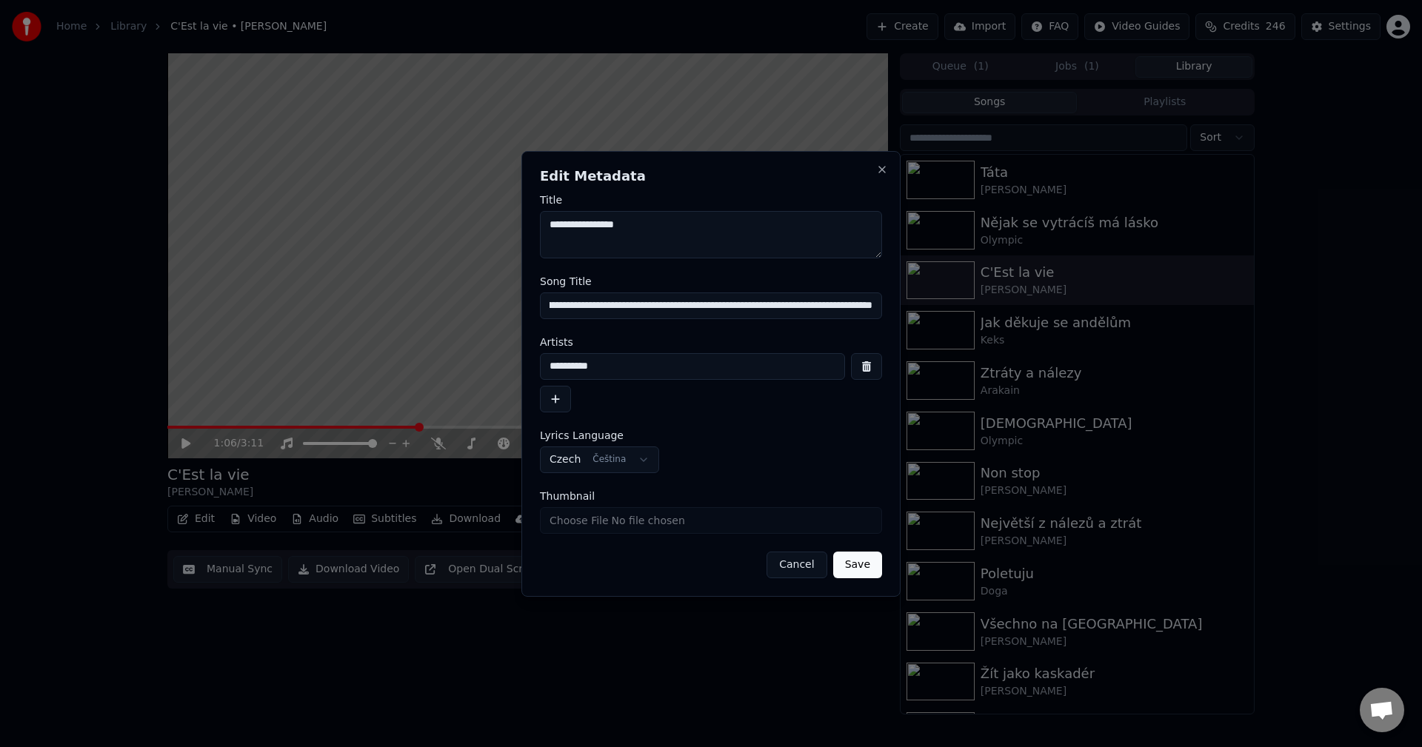
paste input
type input "**********"
drag, startPoint x: 599, startPoint y: 364, endPoint x: 510, endPoint y: 361, distance: 88.2
click at [454, 376] on body "**********" at bounding box center [711, 373] width 1422 height 747
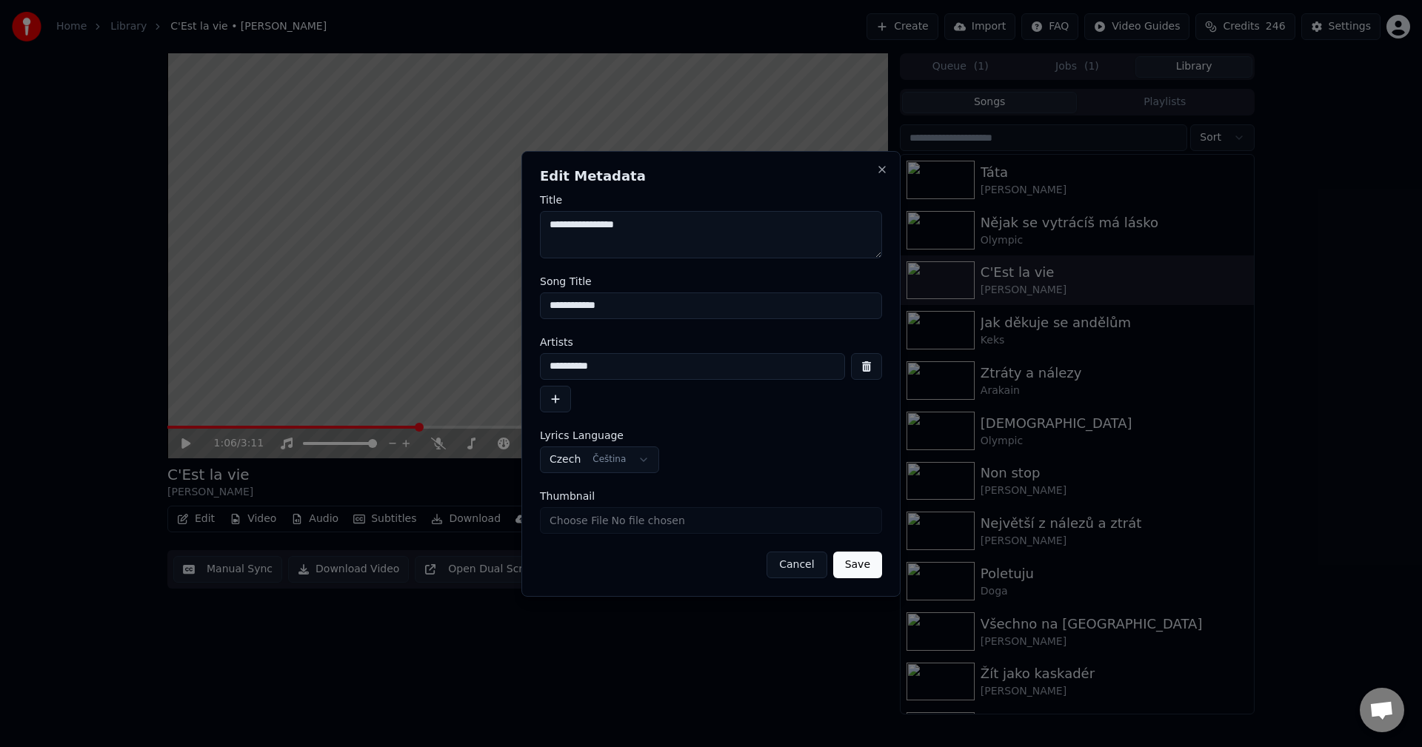
drag, startPoint x: 561, startPoint y: 224, endPoint x: 535, endPoint y: 230, distance: 27.5
click at [527, 227] on div "**********" at bounding box center [710, 374] width 379 height 446
paste textarea "********"
type textarea "**********"
click at [865, 561] on button "Save" at bounding box center [857, 565] width 49 height 27
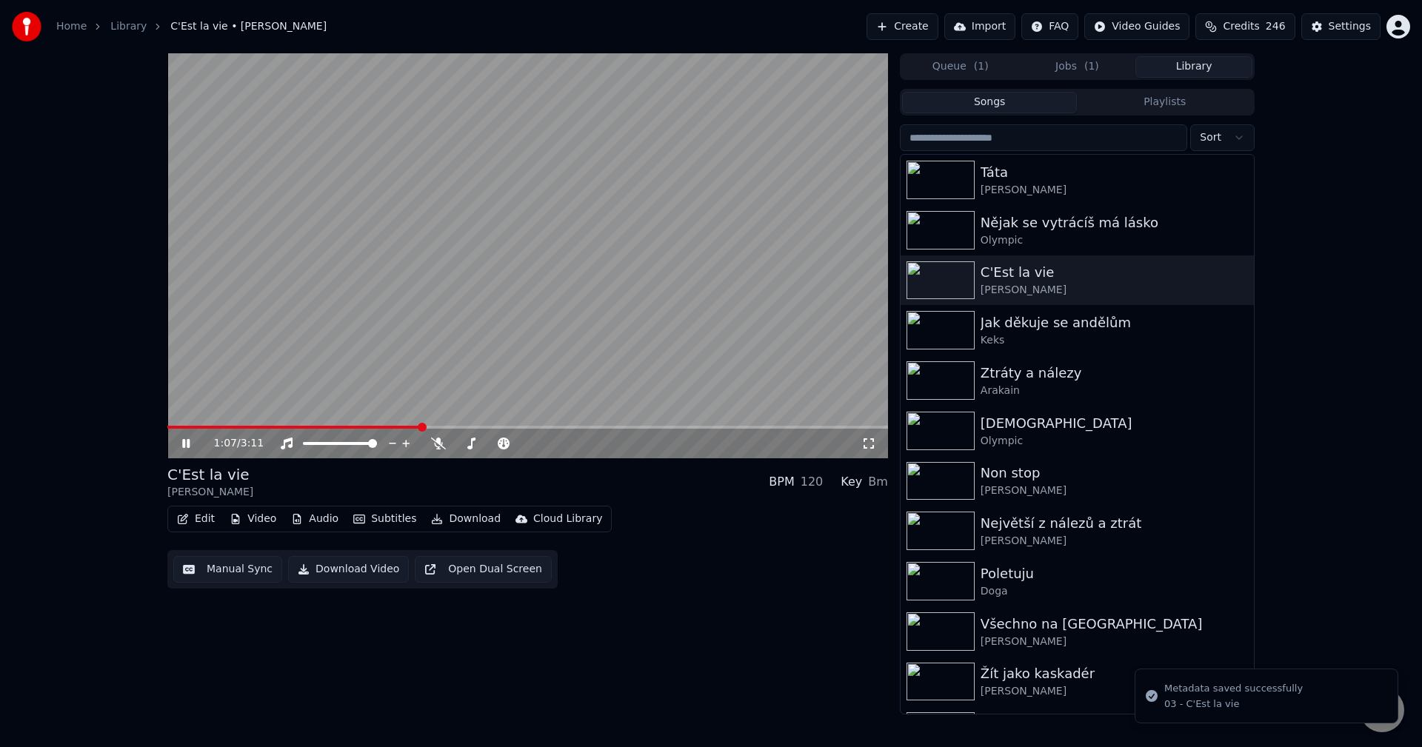
click at [187, 447] on icon at bounding box center [196, 444] width 35 height 12
click at [186, 521] on icon "button" at bounding box center [183, 519] width 10 height 10
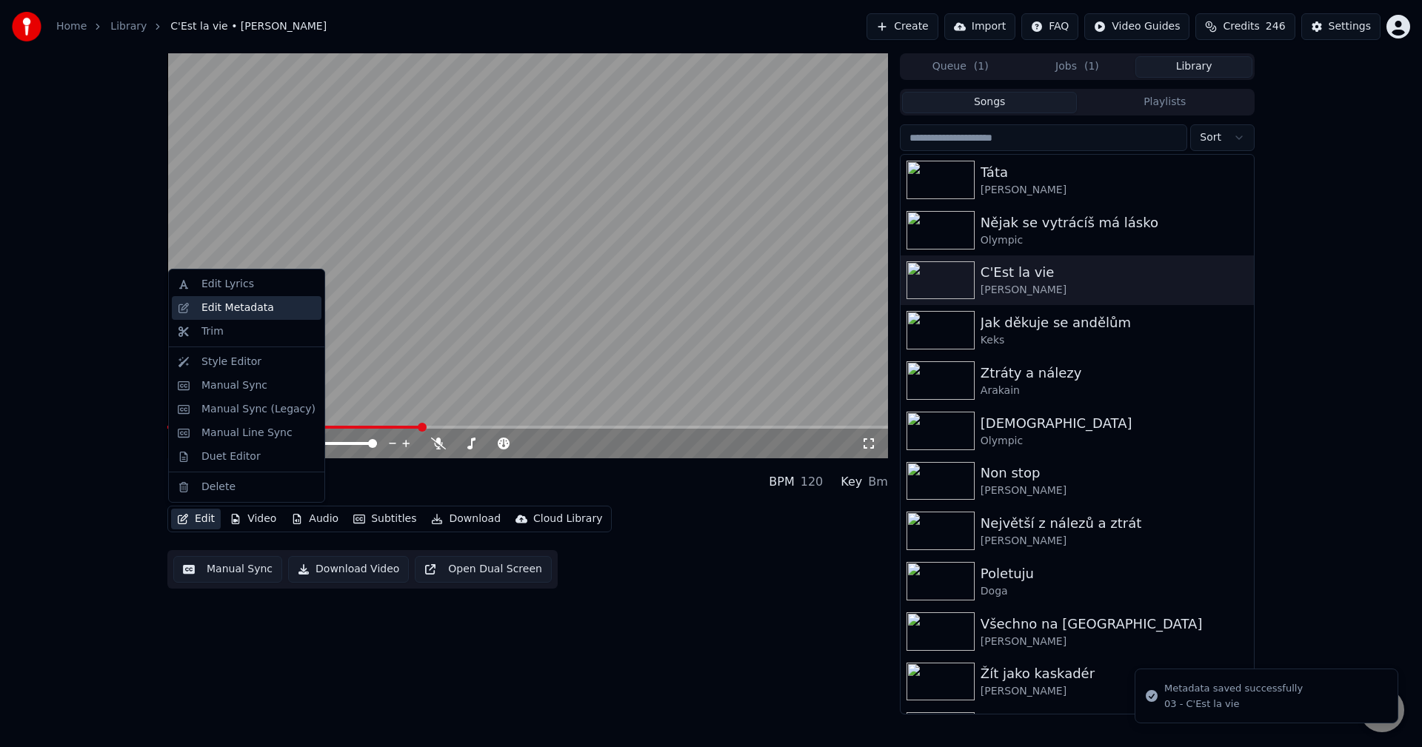
click at [232, 312] on div "Edit Metadata" at bounding box center [237, 308] width 73 height 15
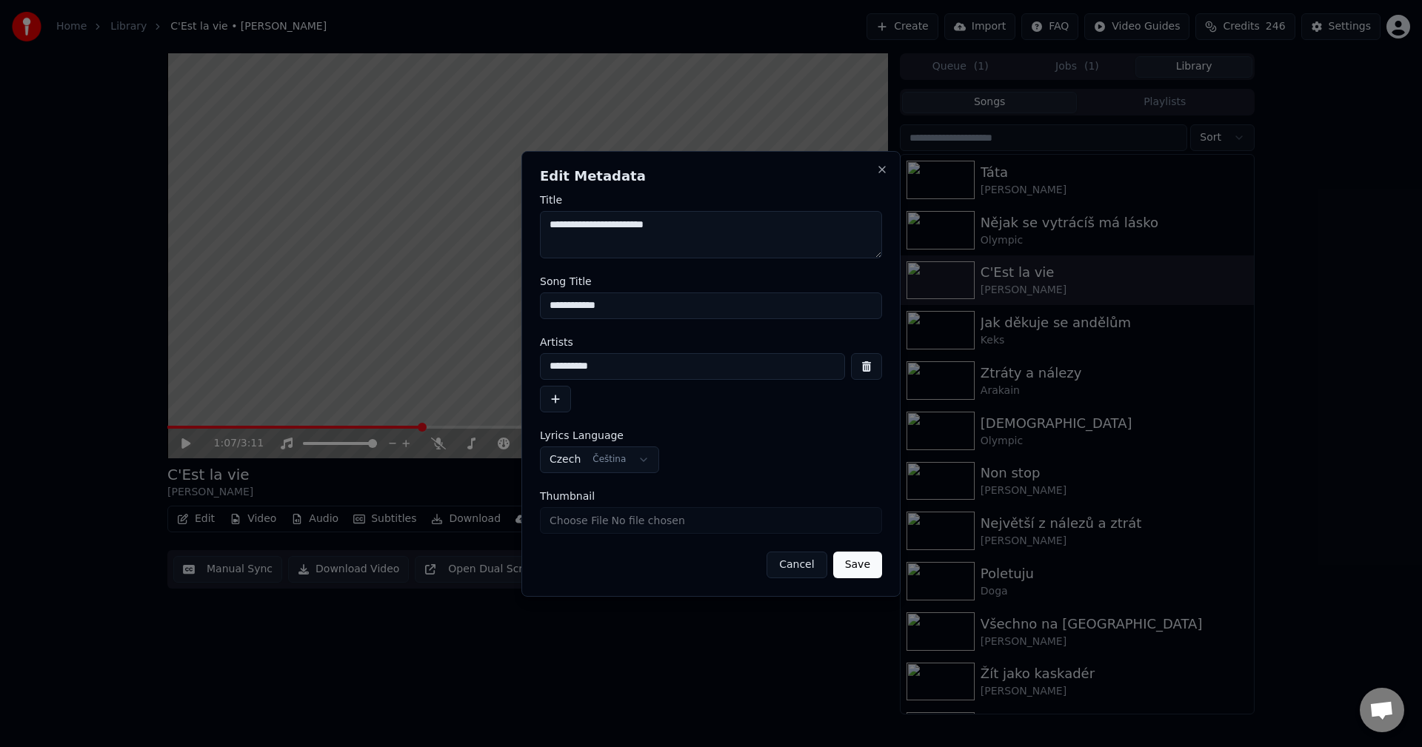
drag, startPoint x: 650, startPoint y: 313, endPoint x: 434, endPoint y: 327, distance: 216.0
click at [444, 326] on body "**********" at bounding box center [711, 373] width 1422 height 747
drag, startPoint x: 599, startPoint y: 369, endPoint x: 410, endPoint y: 381, distance: 189.3
click at [410, 381] on body "**********" at bounding box center [711, 373] width 1422 height 747
drag, startPoint x: 620, startPoint y: 314, endPoint x: 446, endPoint y: 333, distance: 175.1
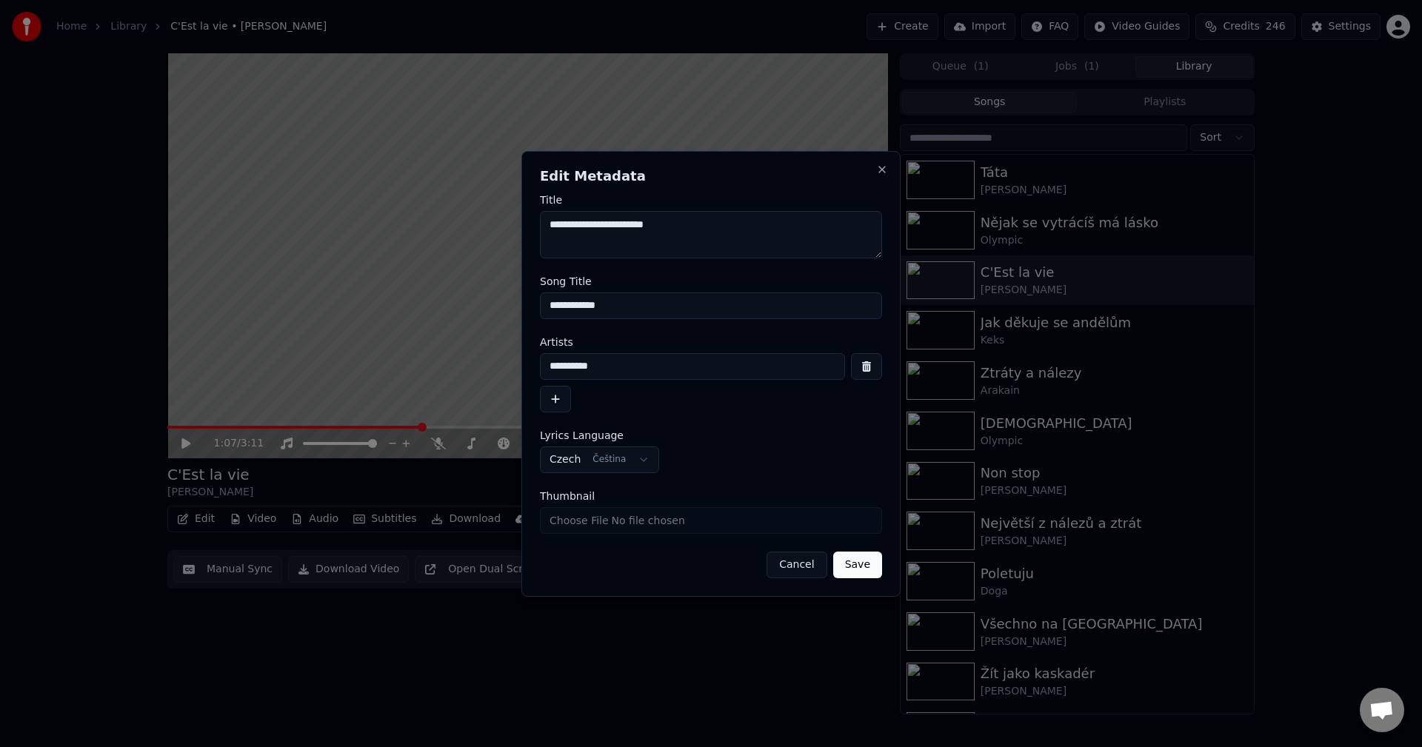
click at [407, 331] on body "**********" at bounding box center [711, 373] width 1422 height 747
click at [887, 166] on button "Close" at bounding box center [882, 170] width 12 height 12
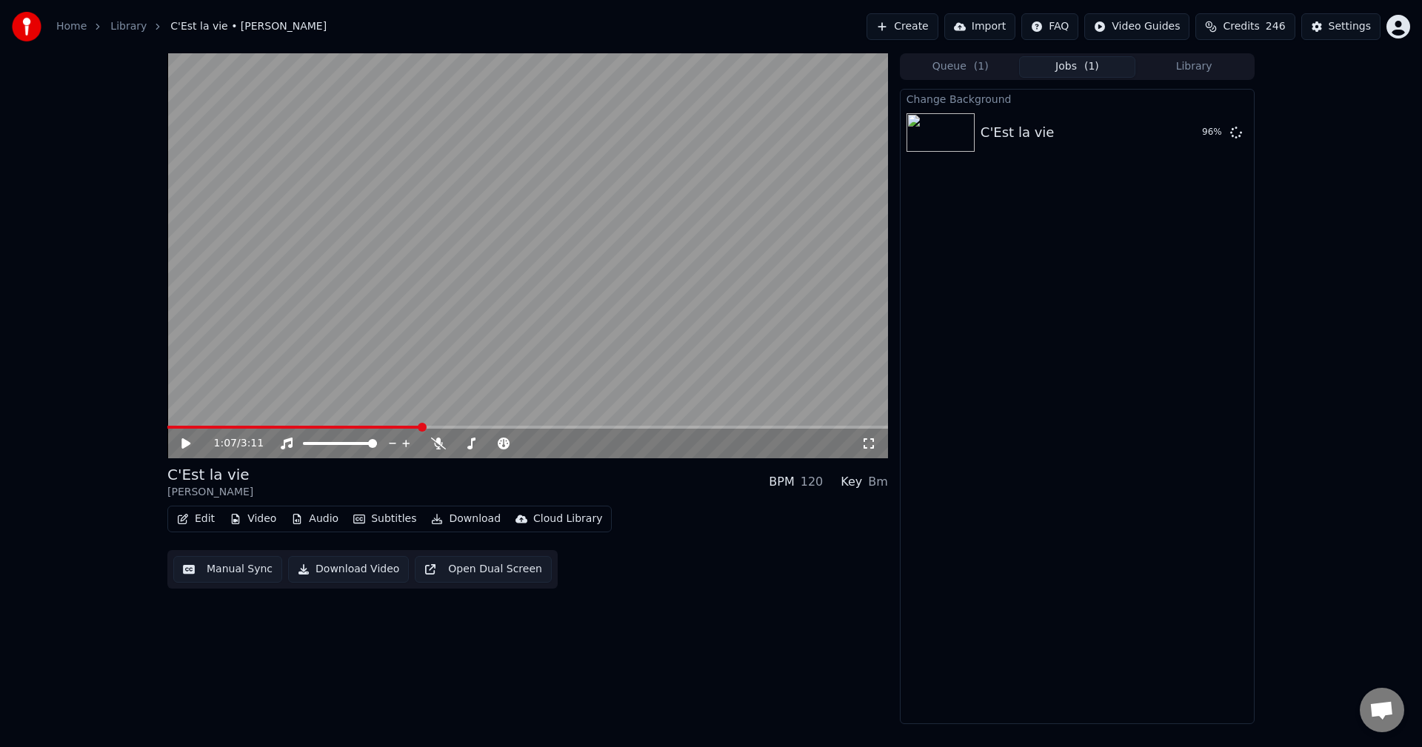
click at [1083, 72] on button "Jobs ( 1 )" at bounding box center [1077, 66] width 117 height 21
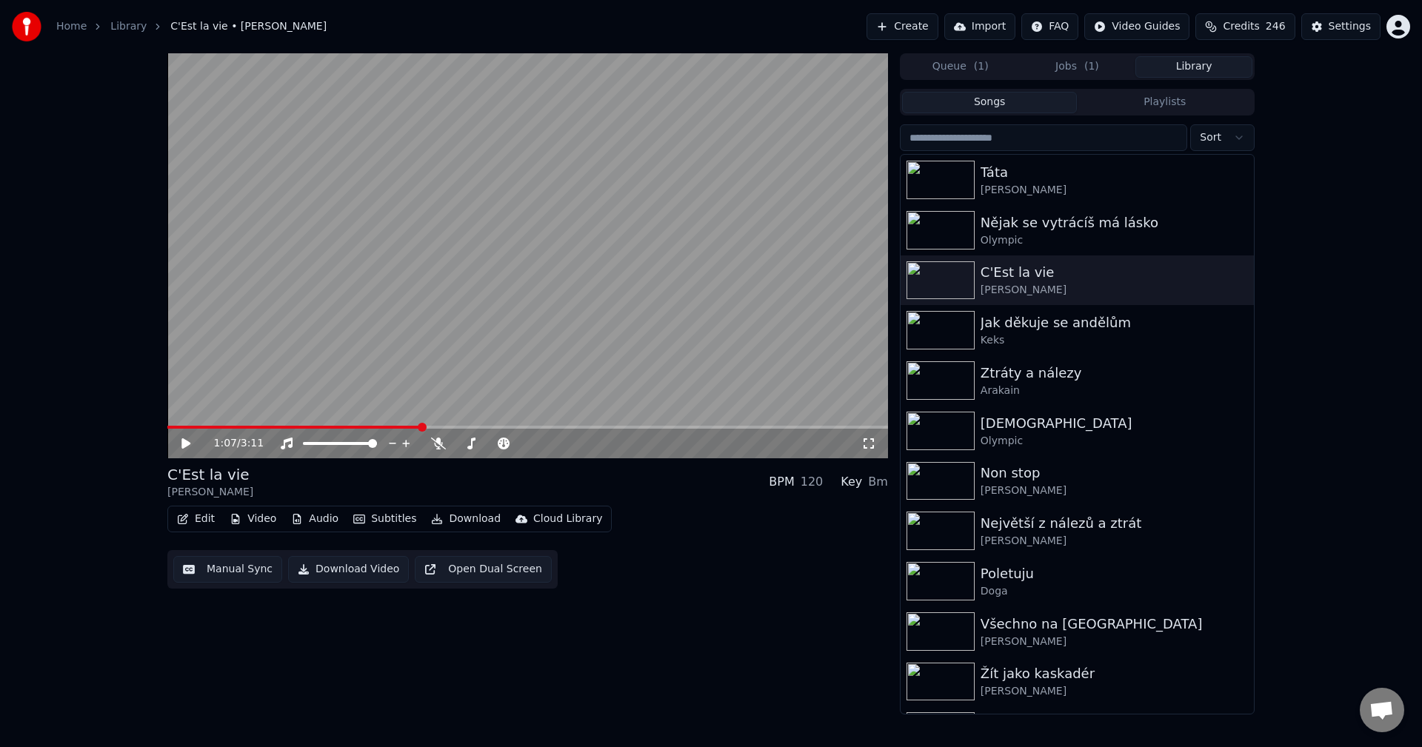
click at [1174, 69] on button "Library" at bounding box center [1194, 66] width 117 height 21
click at [374, 522] on button "Subtitles" at bounding box center [384, 519] width 75 height 21
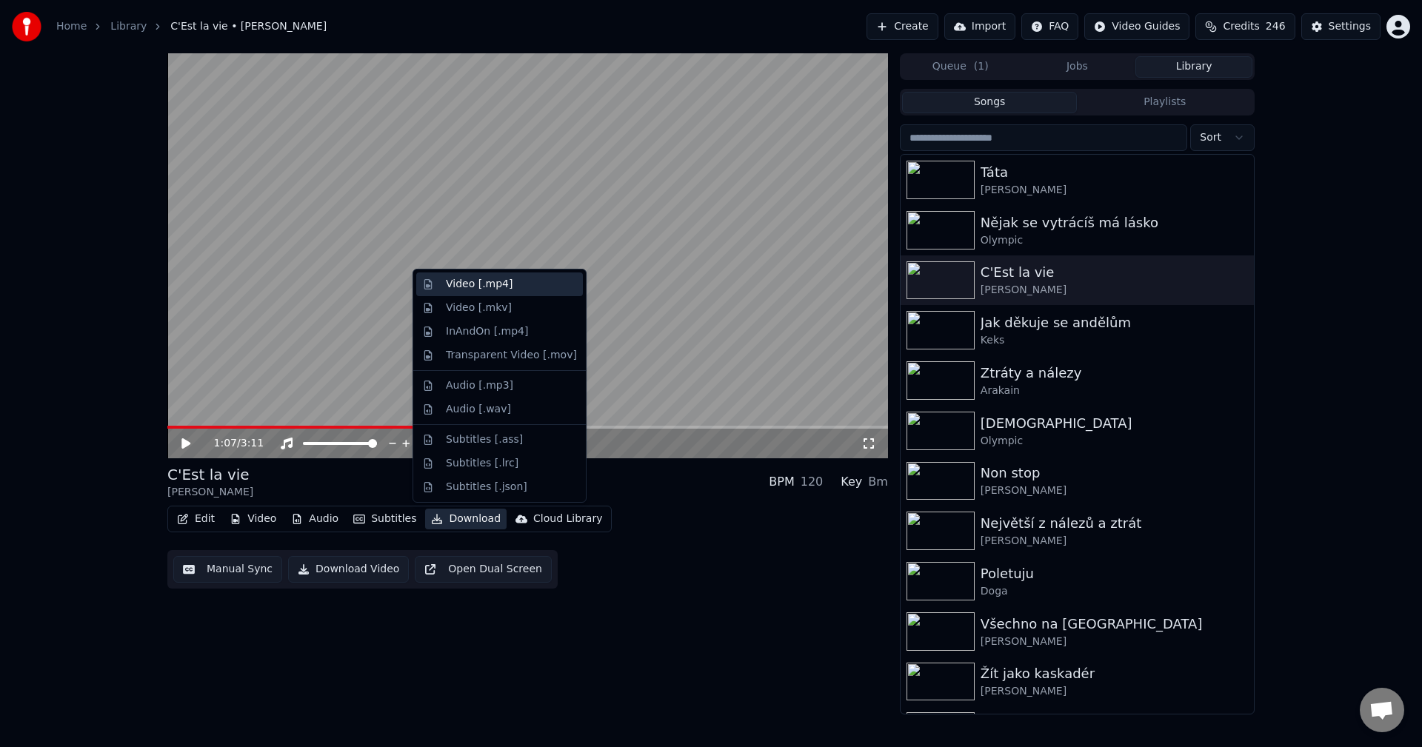
click at [492, 287] on div "Video [.mp4]" at bounding box center [479, 284] width 67 height 15
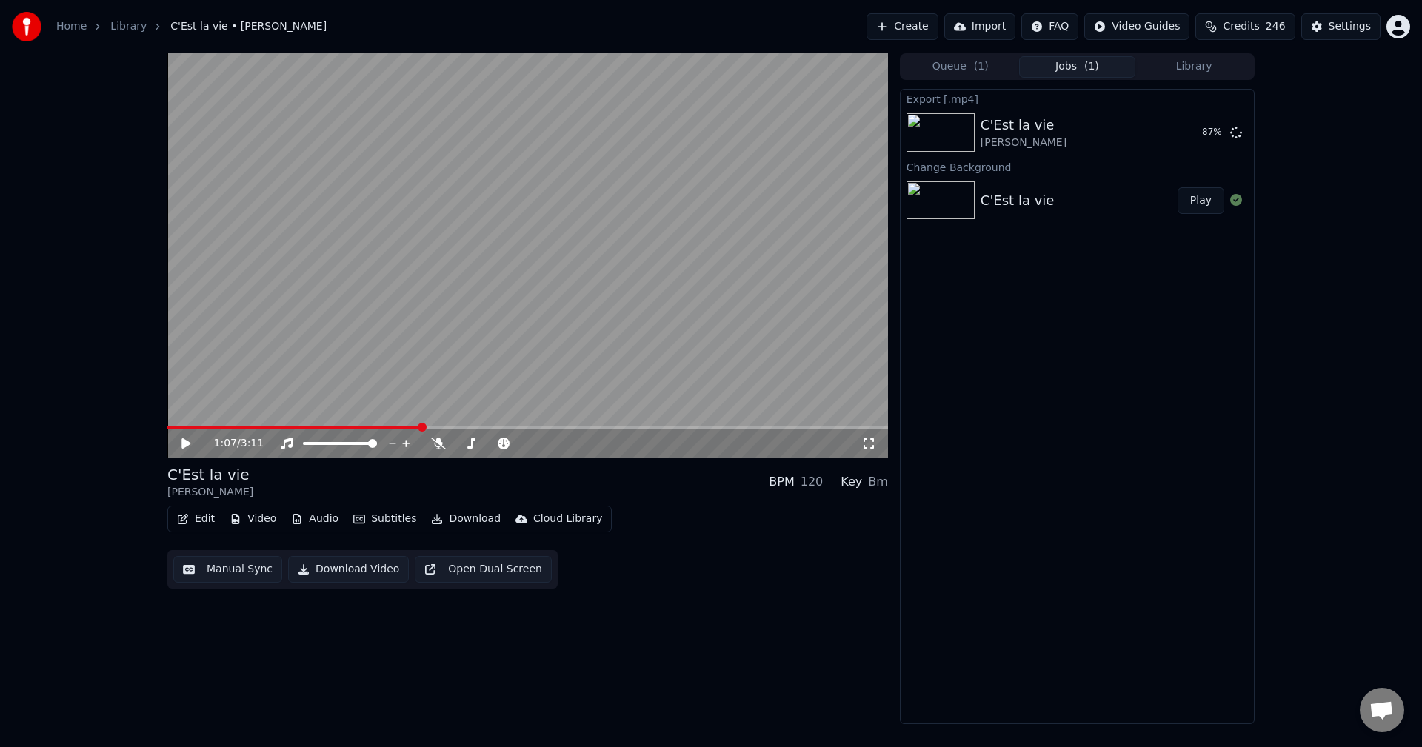
click at [1168, 73] on button "Library" at bounding box center [1194, 66] width 117 height 21
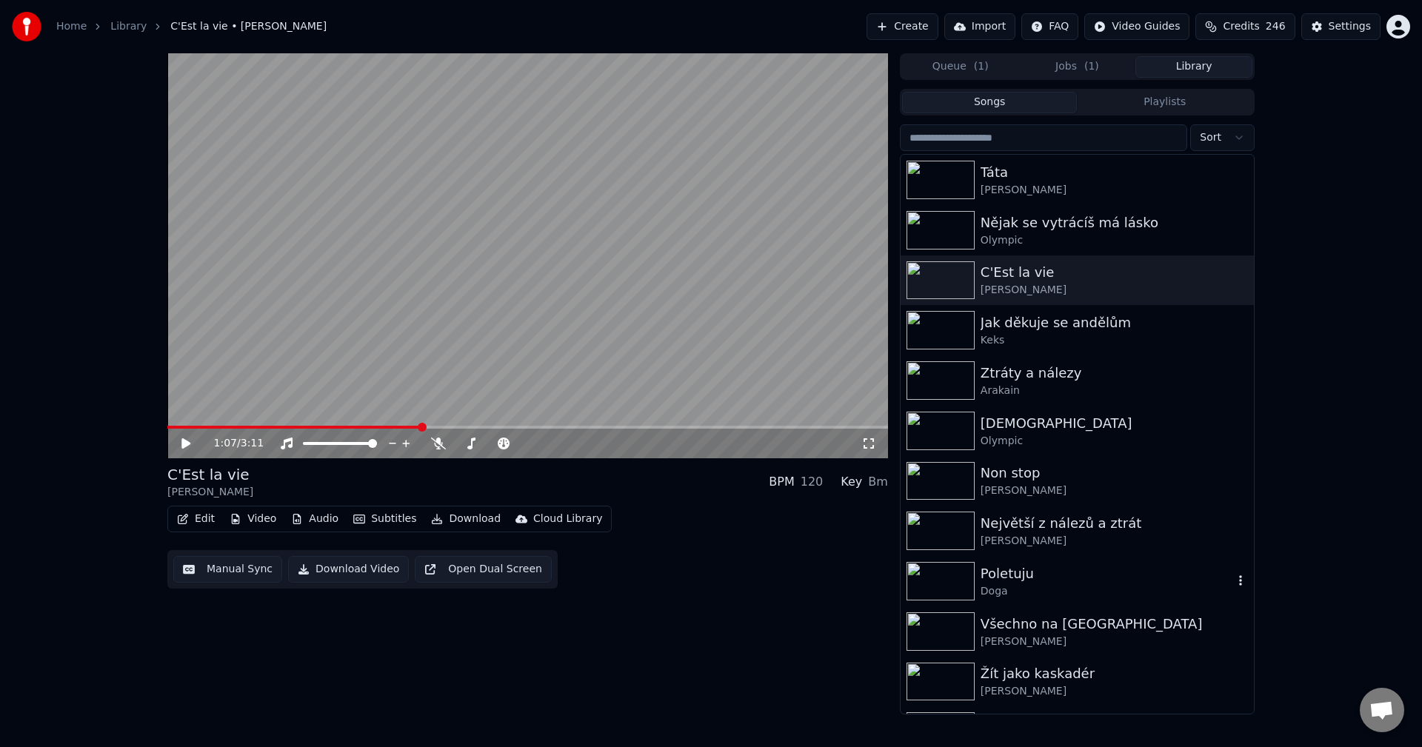
click at [1056, 591] on div "Doga" at bounding box center [1107, 591] width 253 height 15
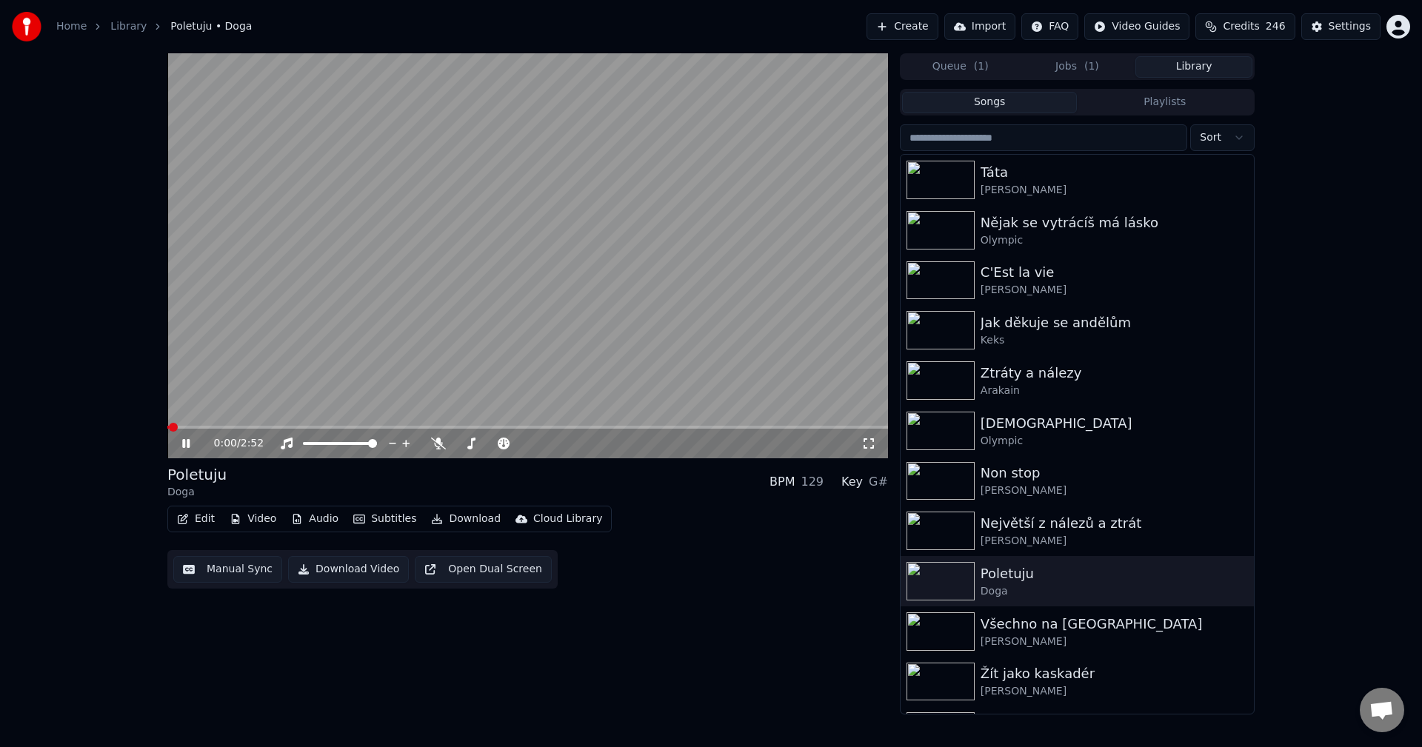
click at [181, 453] on div "0:00 / 2:52" at bounding box center [527, 444] width 721 height 30
click at [185, 447] on icon at bounding box center [185, 443] width 7 height 9
click at [204, 524] on button "Edit" at bounding box center [196, 519] width 50 height 21
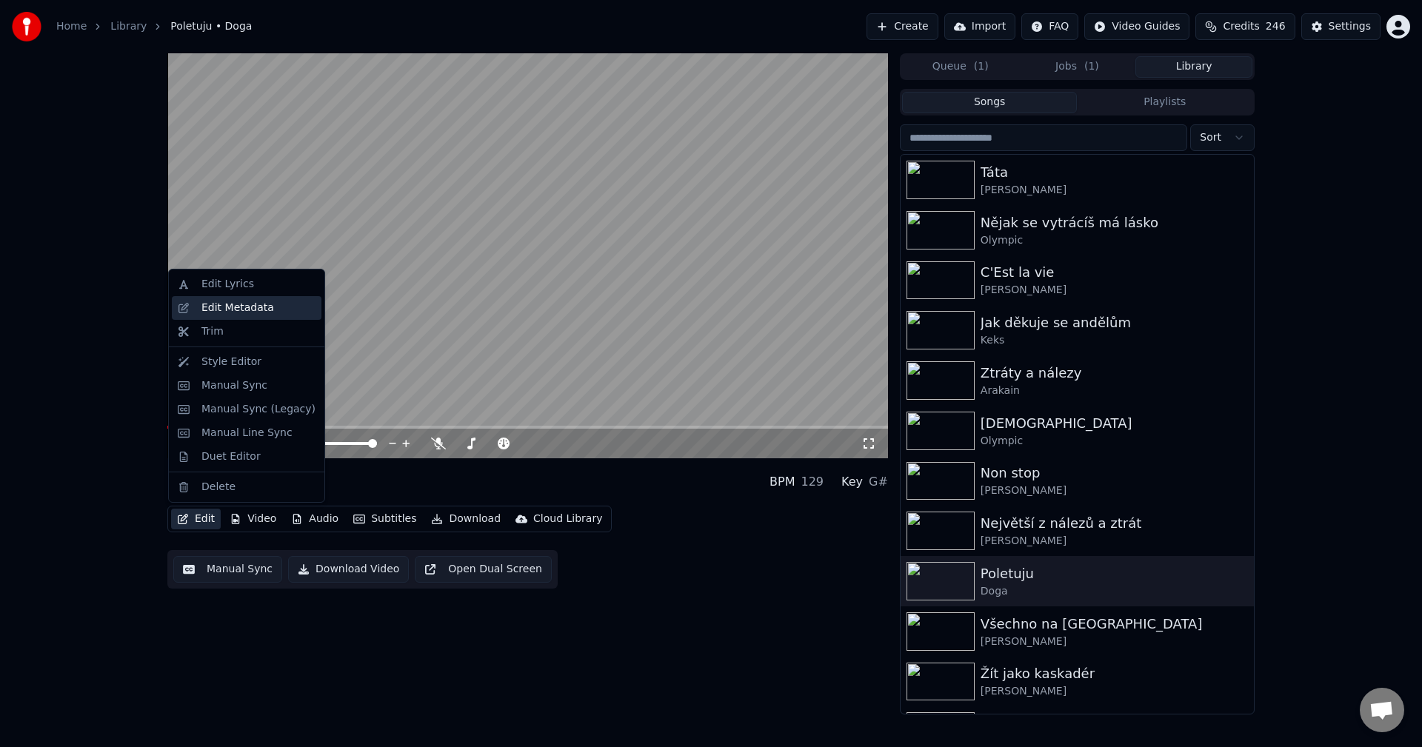
click at [253, 307] on div "Edit Metadata" at bounding box center [237, 308] width 73 height 15
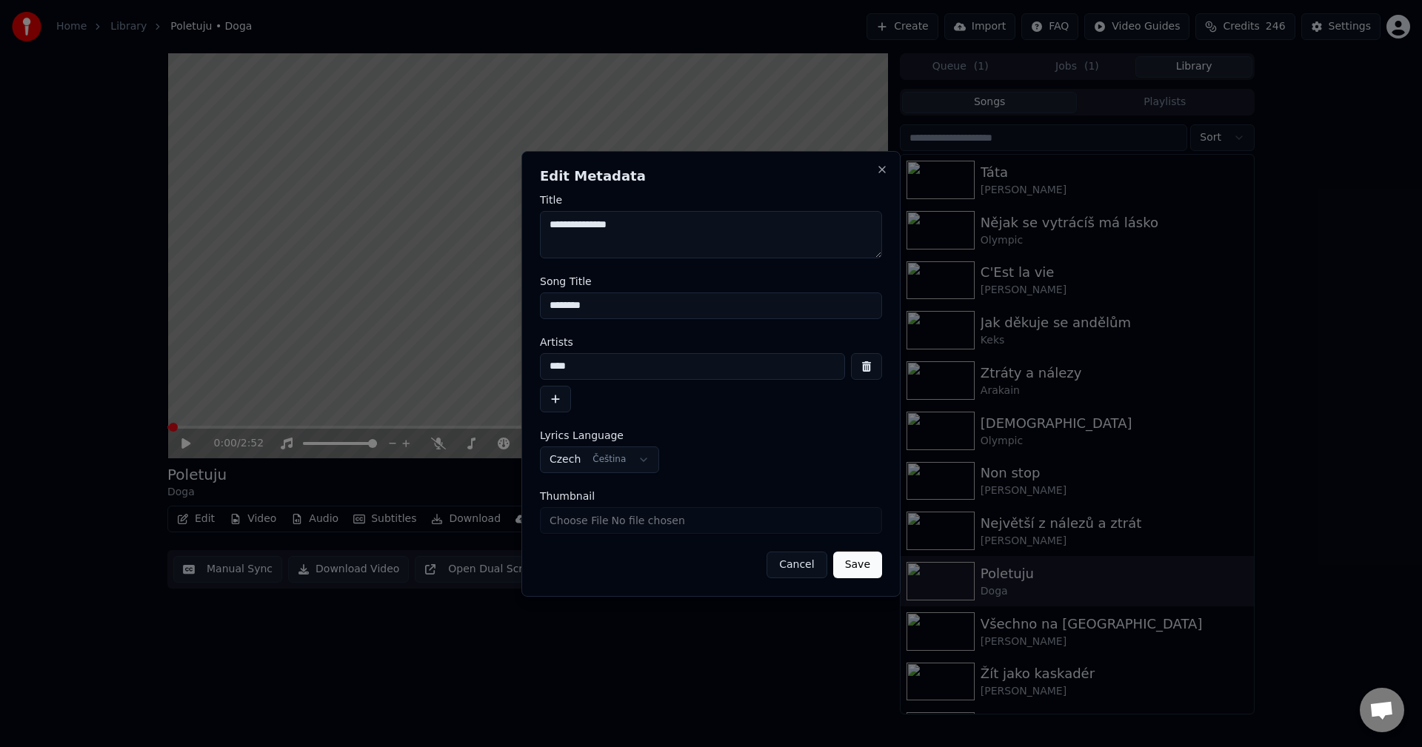
drag, startPoint x: 604, startPoint y: 374, endPoint x: 411, endPoint y: 384, distance: 192.8
click at [411, 383] on body "**********" at bounding box center [711, 373] width 1422 height 747
drag, startPoint x: 607, startPoint y: 303, endPoint x: 442, endPoint y: 324, distance: 165.8
click at [427, 324] on body "**********" at bounding box center [711, 373] width 1422 height 747
click at [883, 164] on button "Close" at bounding box center [882, 170] width 12 height 12
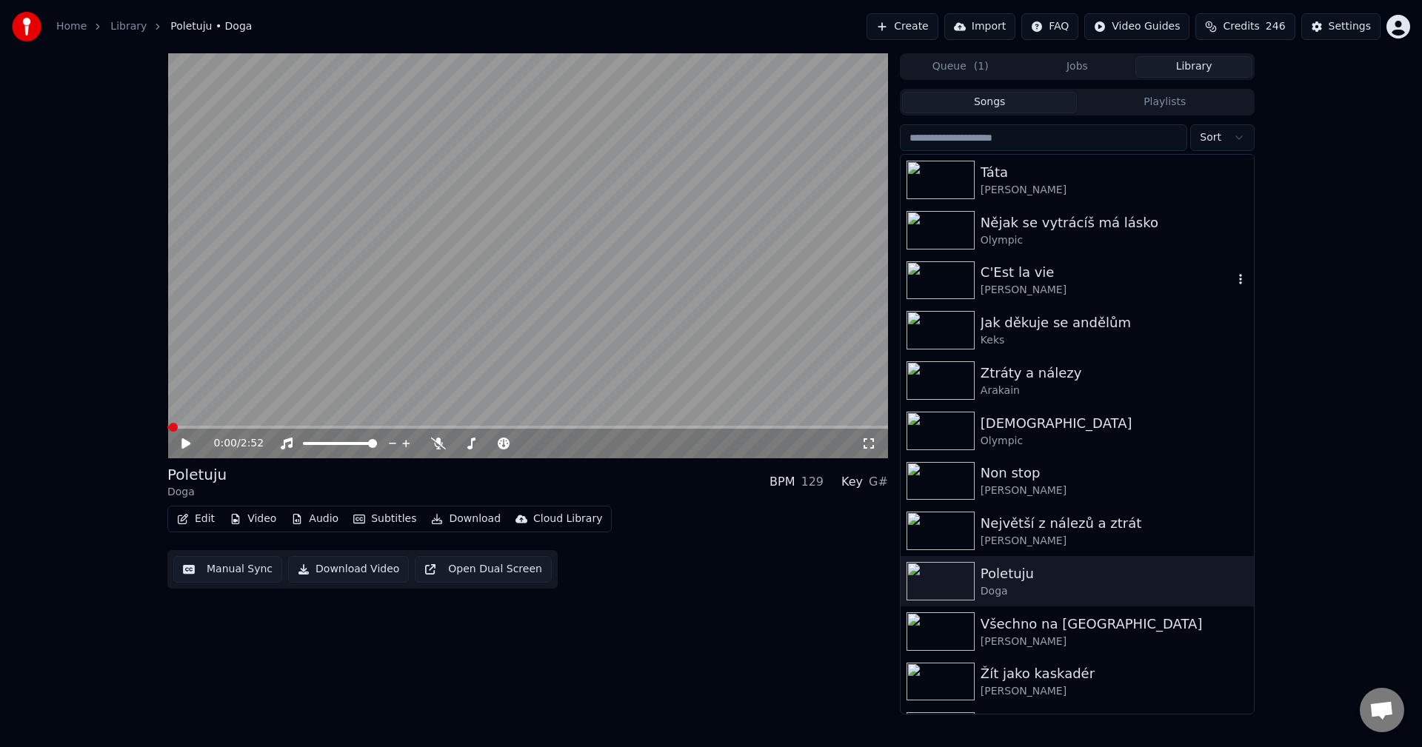
click at [1043, 273] on div "C'Est la vie" at bounding box center [1107, 272] width 253 height 21
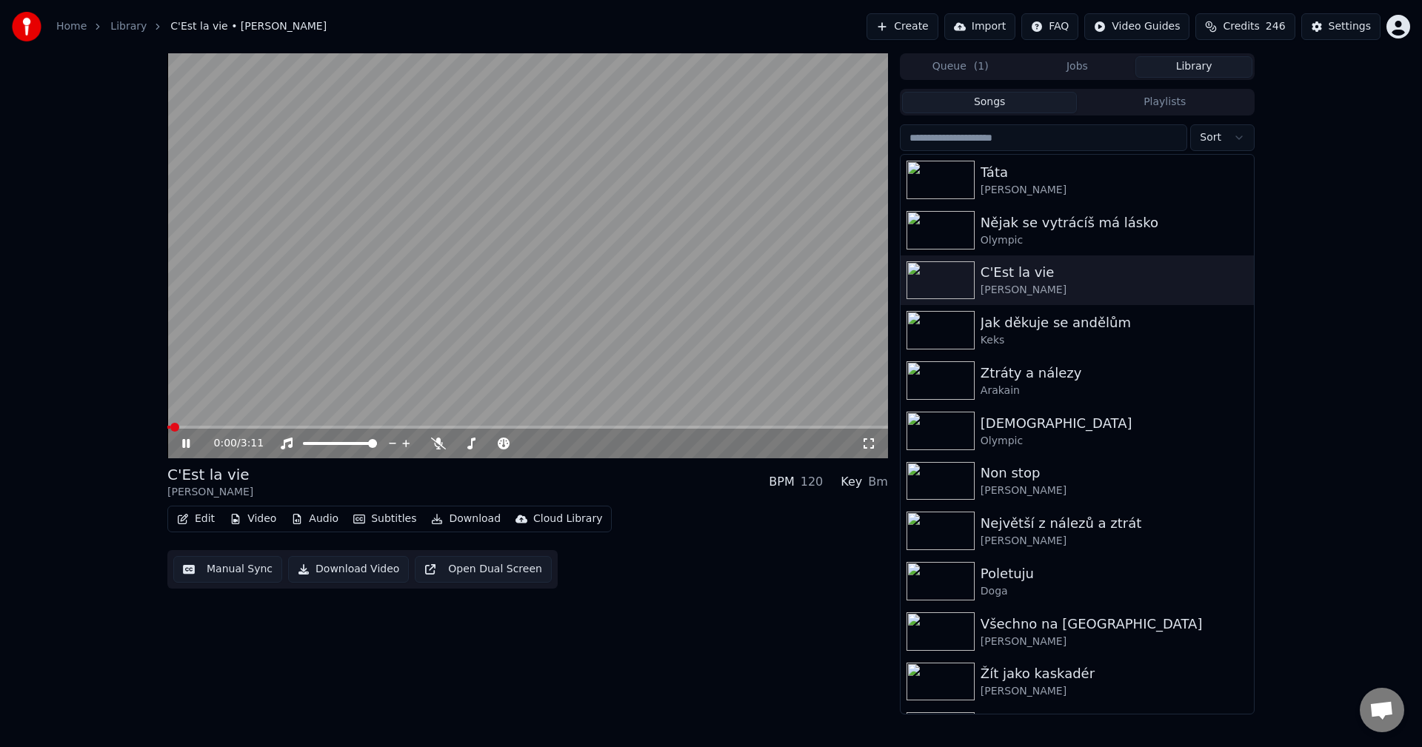
click at [190, 439] on icon at bounding box center [196, 444] width 35 height 12
click at [437, 441] on icon at bounding box center [438, 444] width 15 height 12
click at [331, 524] on button "Audio" at bounding box center [314, 519] width 59 height 21
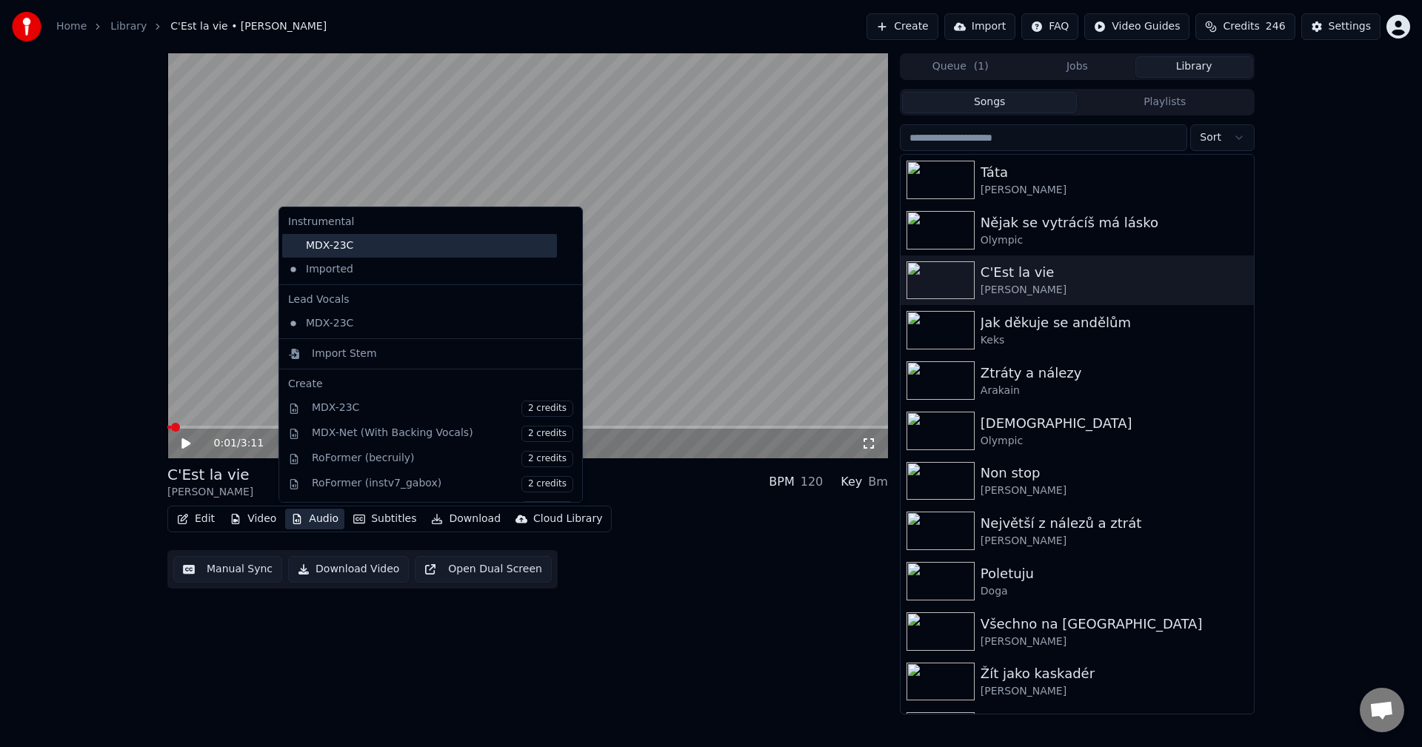
click at [346, 250] on div "MDX-23C" at bounding box center [419, 246] width 275 height 24
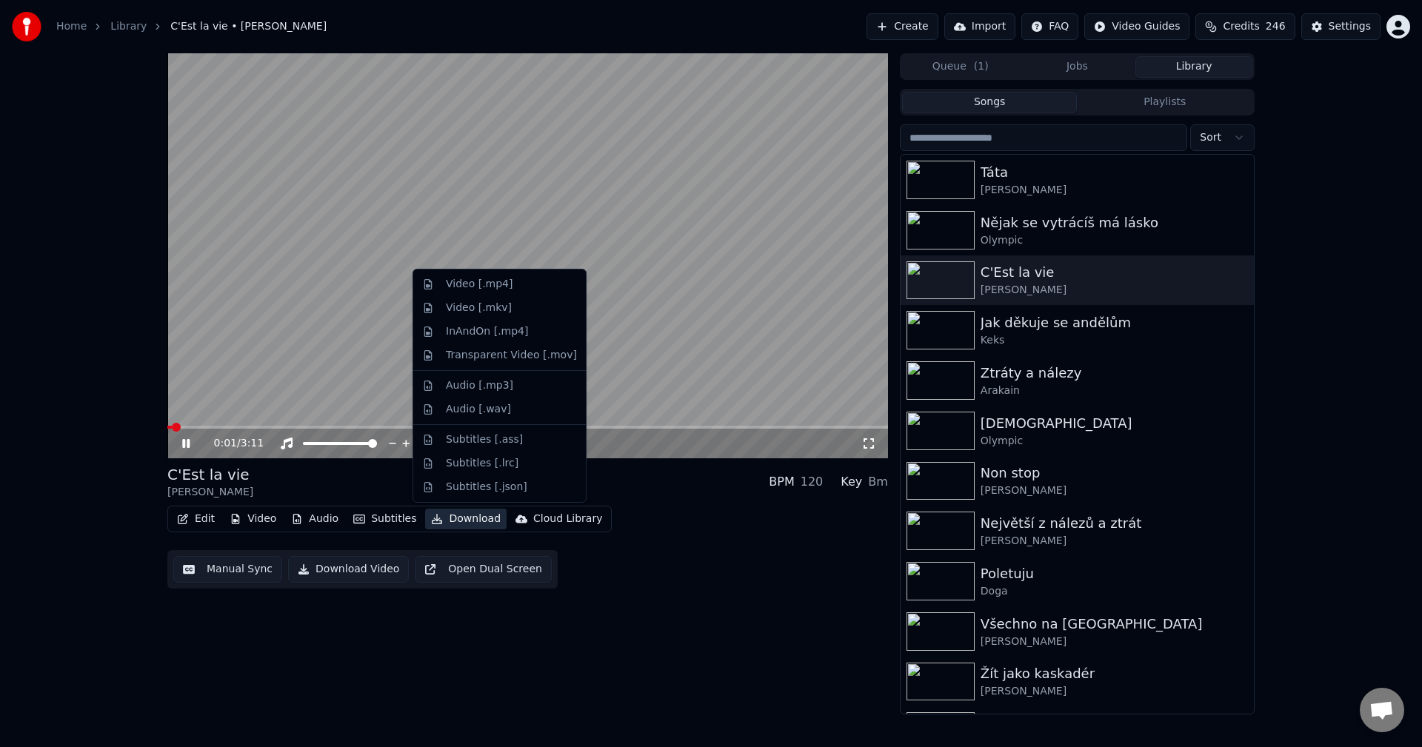
click at [442, 521] on button "Download" at bounding box center [465, 519] width 81 height 21
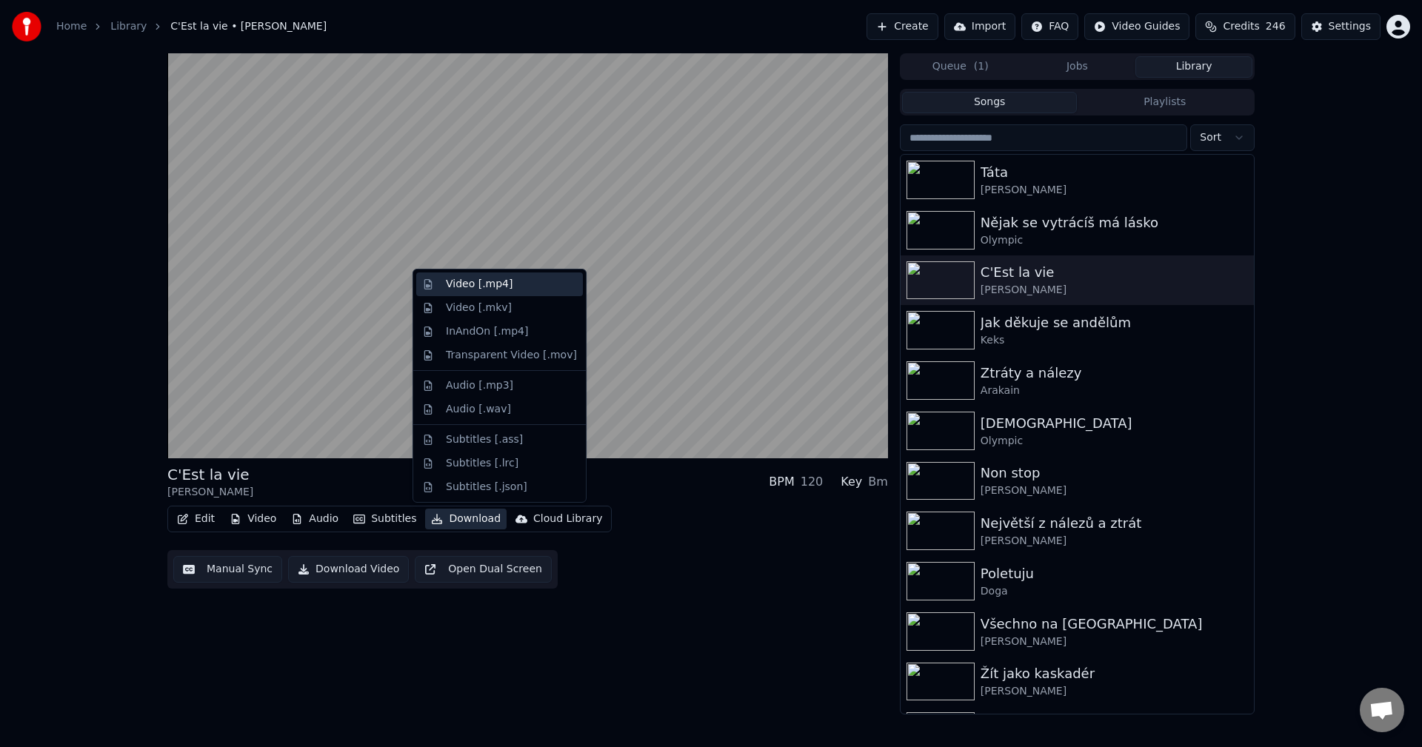
click at [497, 280] on div "Video [.mp4]" at bounding box center [479, 284] width 67 height 15
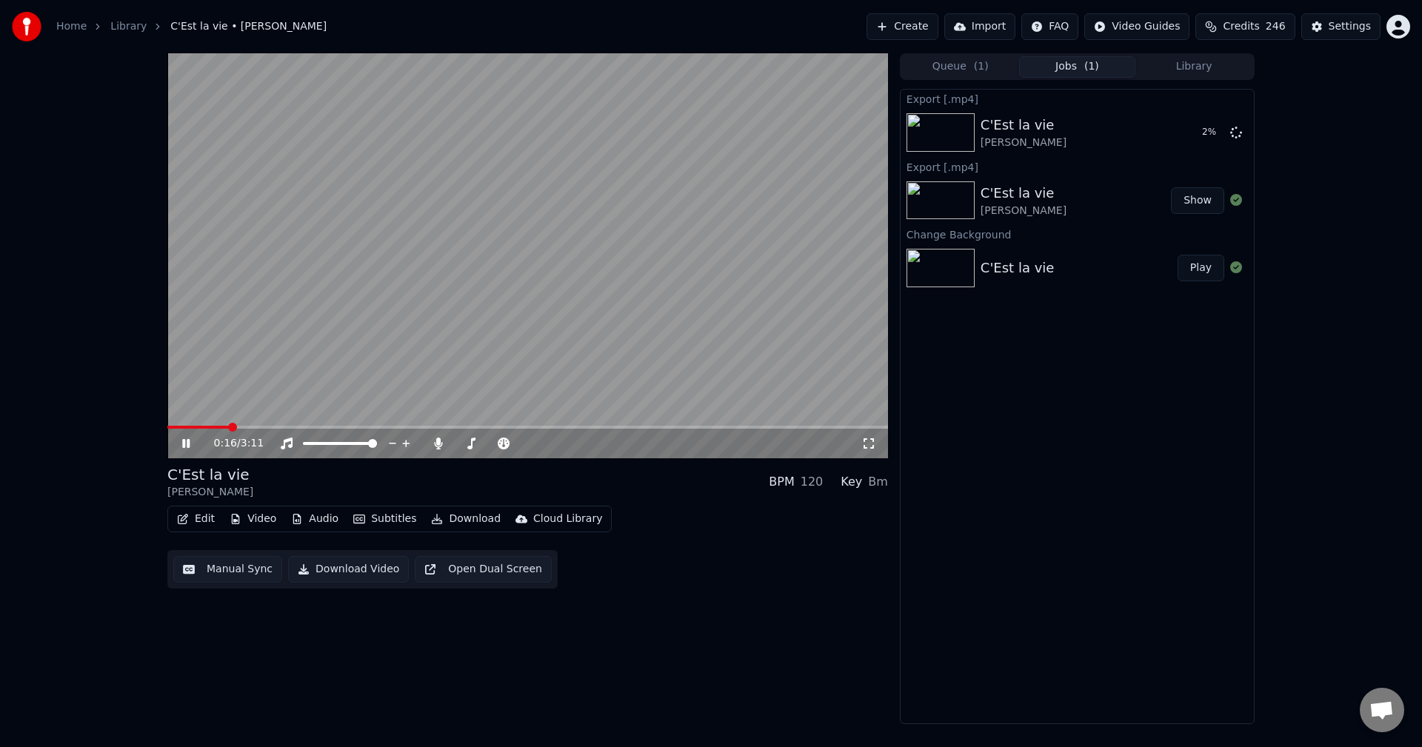
click at [179, 441] on div "0:16 / 3:11" at bounding box center [527, 443] width 709 height 15
click at [179, 441] on icon at bounding box center [196, 444] width 35 height 12
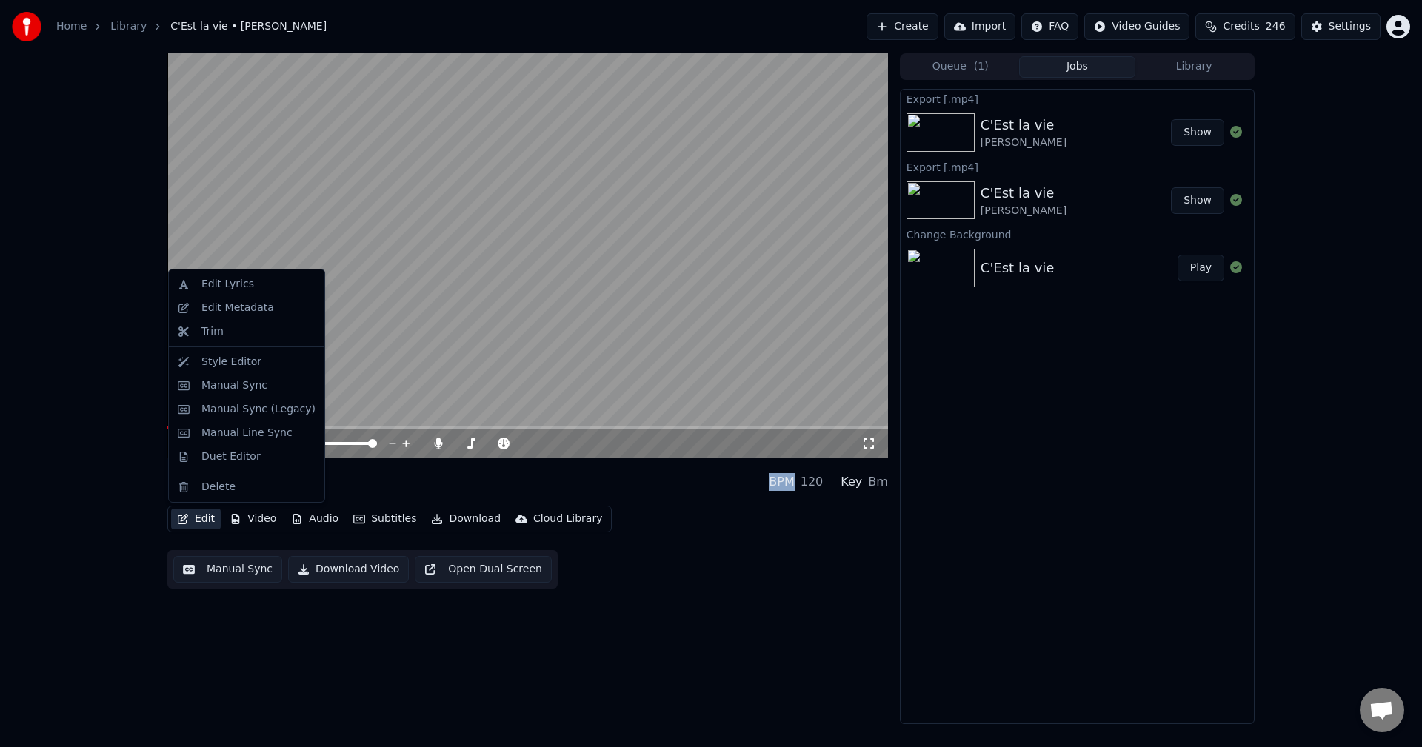
click at [206, 524] on button "Edit" at bounding box center [196, 519] width 50 height 21
click at [246, 307] on div "Edit Metadata" at bounding box center [237, 308] width 73 height 15
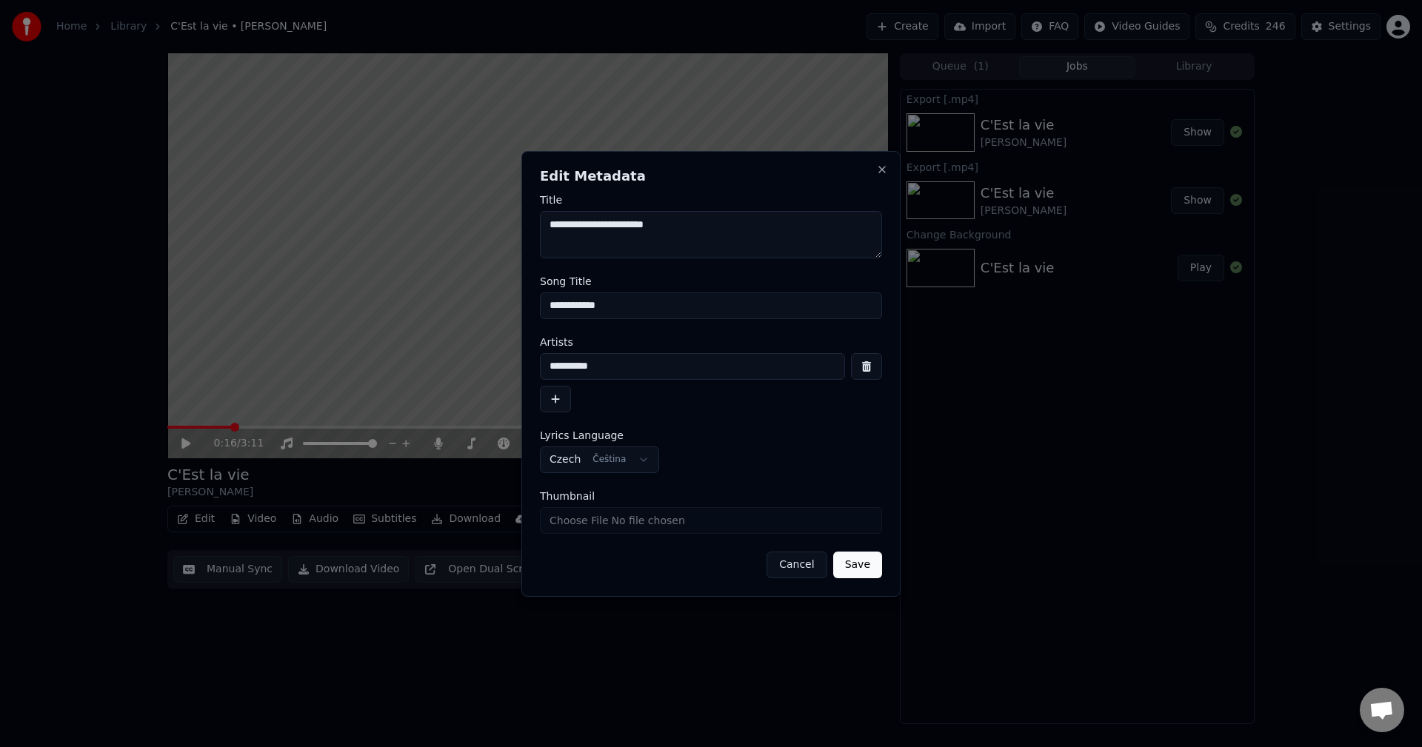
click at [635, 519] on input "Thumbnail" at bounding box center [711, 520] width 342 height 27
type input "**********"
click at [852, 564] on button "Save" at bounding box center [857, 565] width 49 height 27
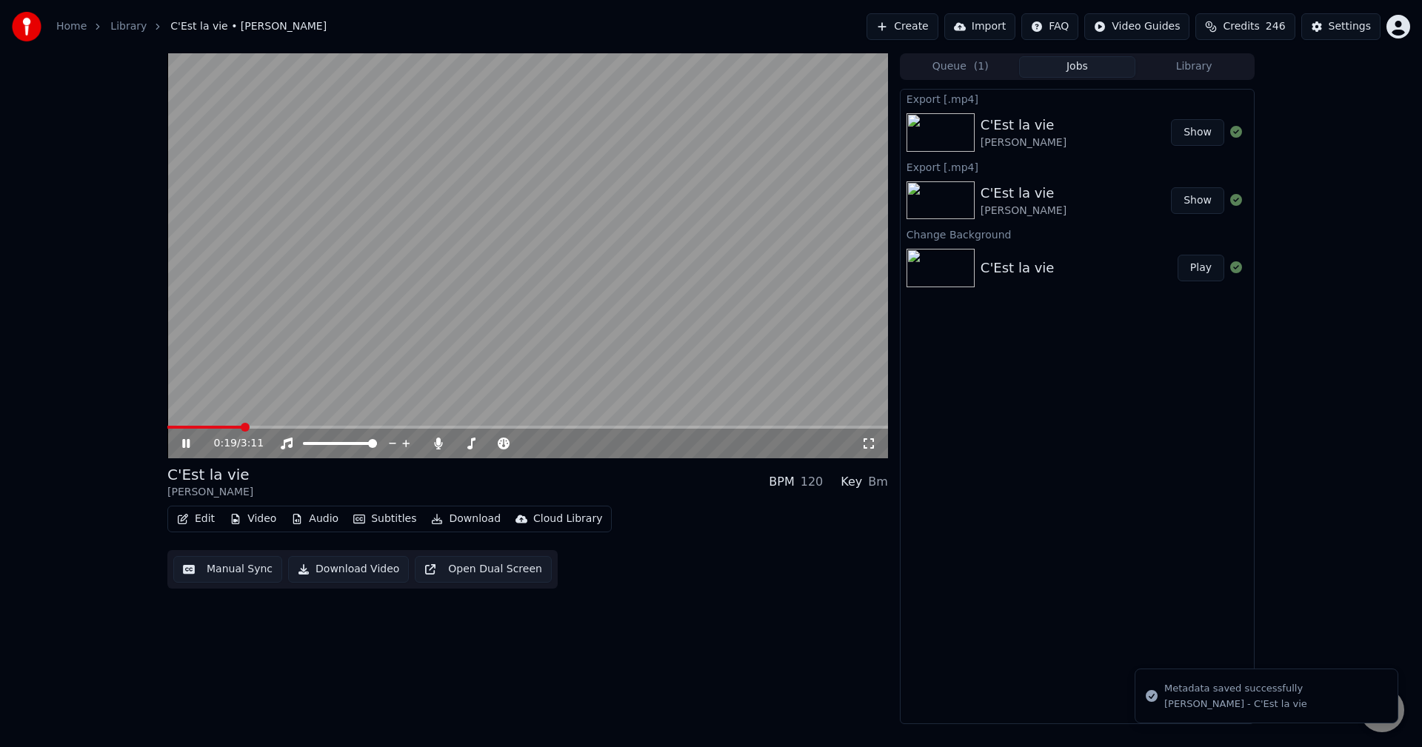
click at [191, 443] on icon at bounding box center [196, 444] width 35 height 12
click at [1204, 71] on button "Library" at bounding box center [1194, 66] width 117 height 21
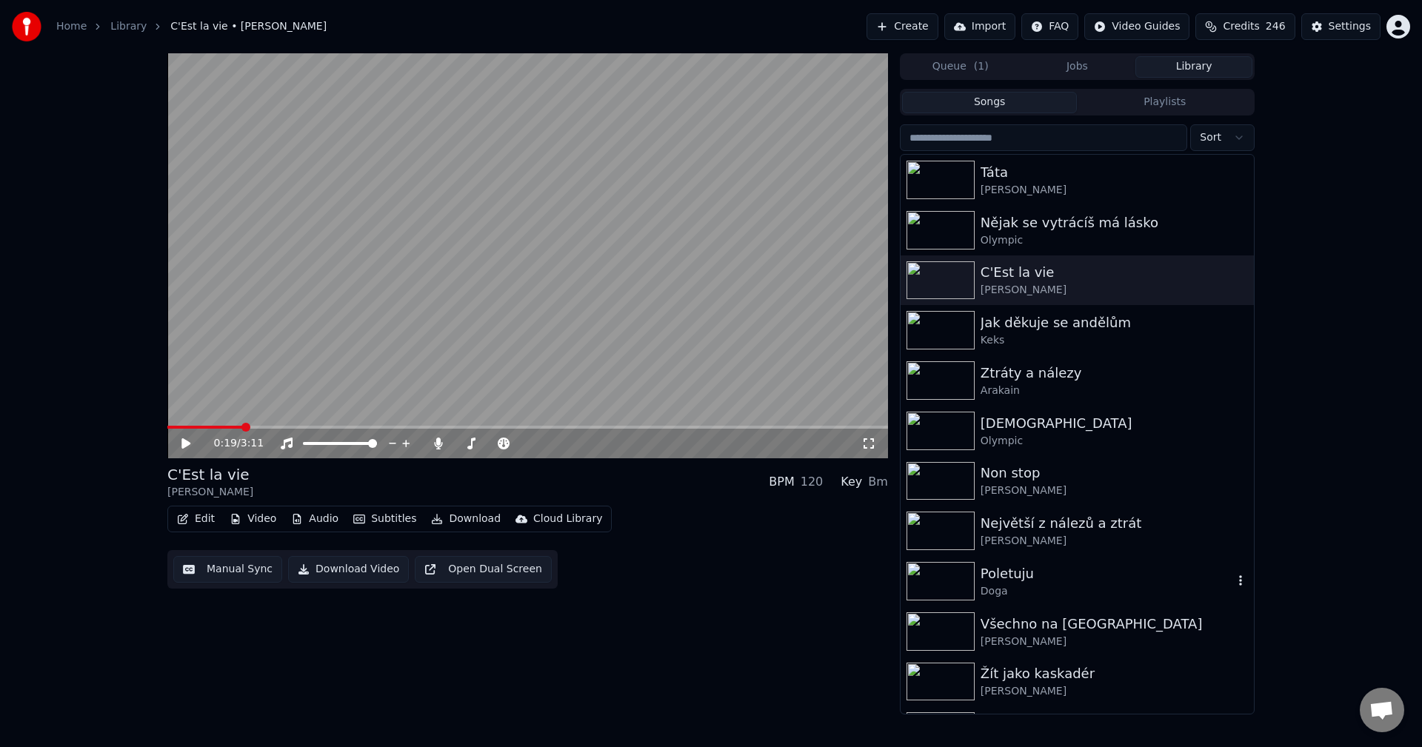
click at [1076, 567] on div "Poletuju" at bounding box center [1107, 574] width 253 height 21
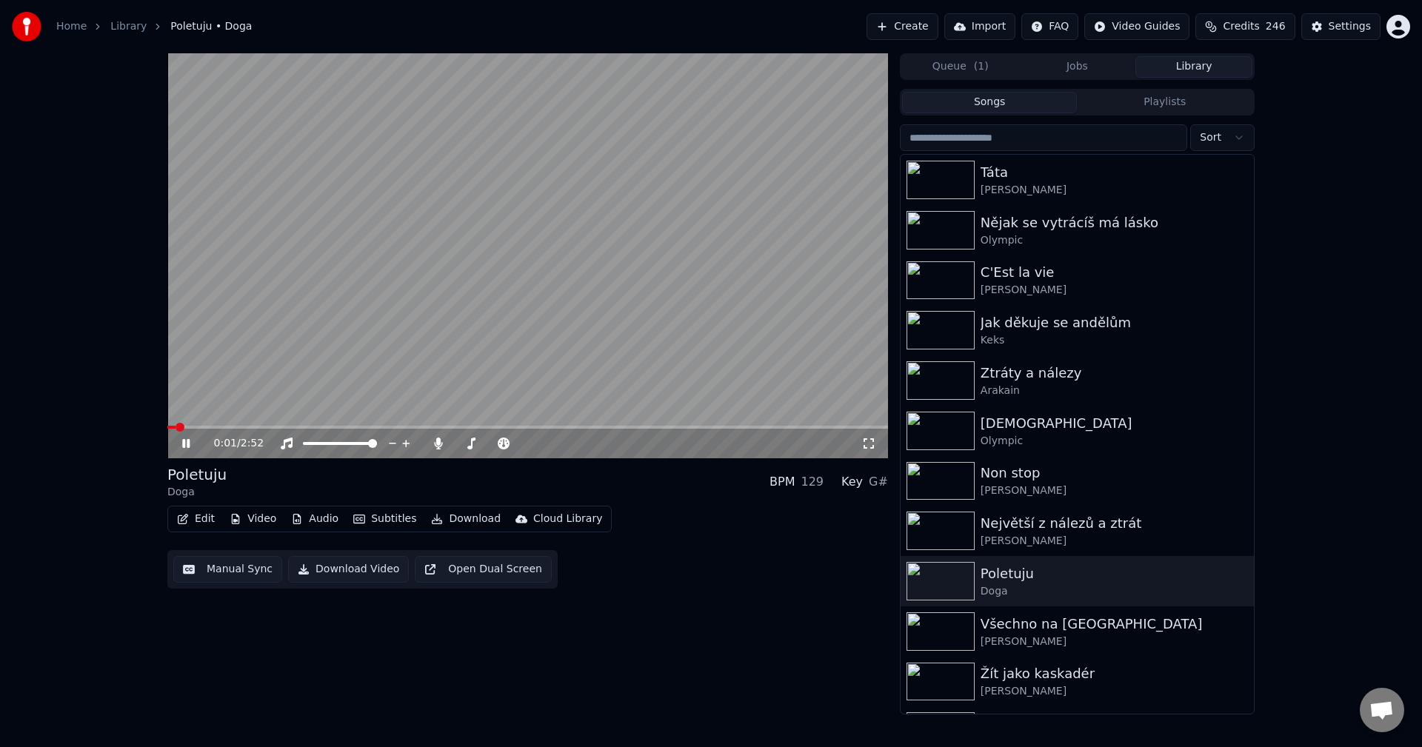
click at [192, 440] on icon at bounding box center [196, 444] width 35 height 12
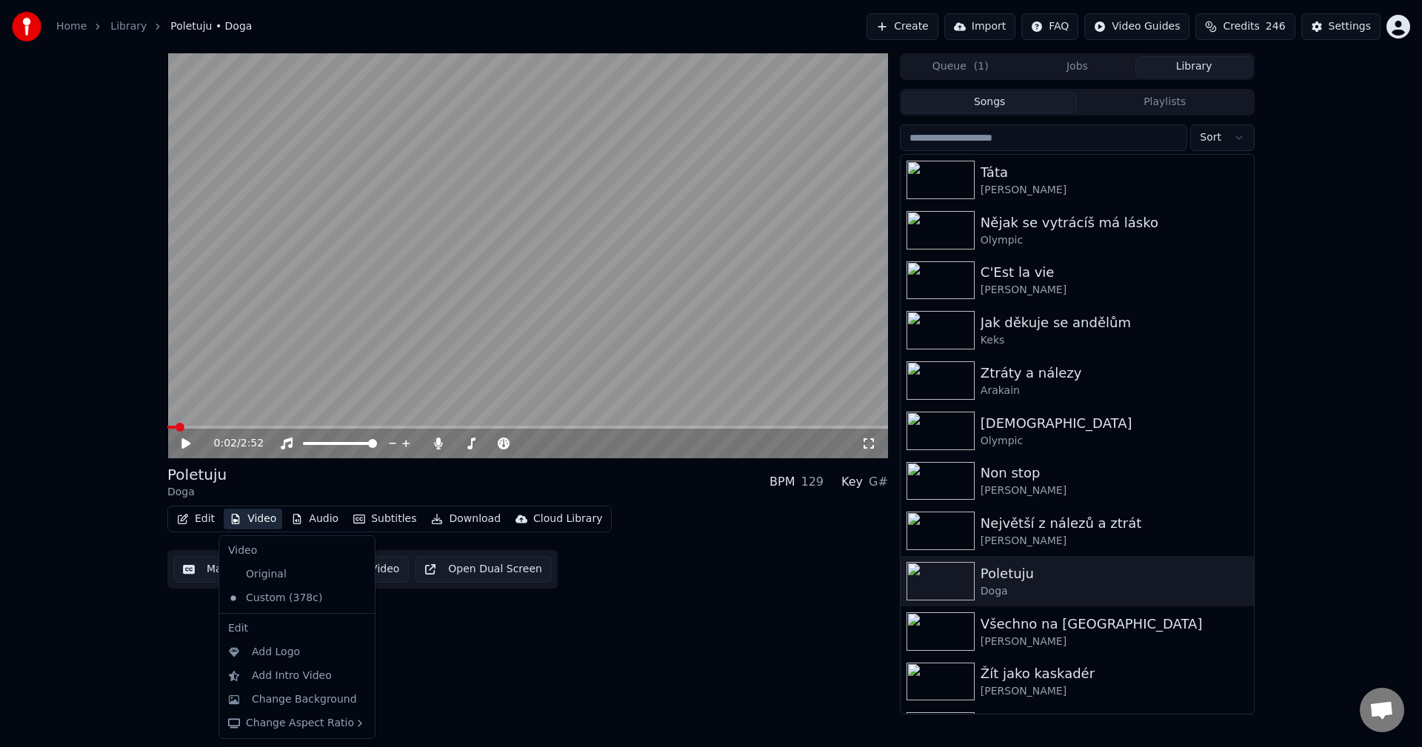
click at [247, 522] on button "Video" at bounding box center [253, 519] width 59 height 21
click at [268, 581] on div "Original" at bounding box center [285, 575] width 127 height 24
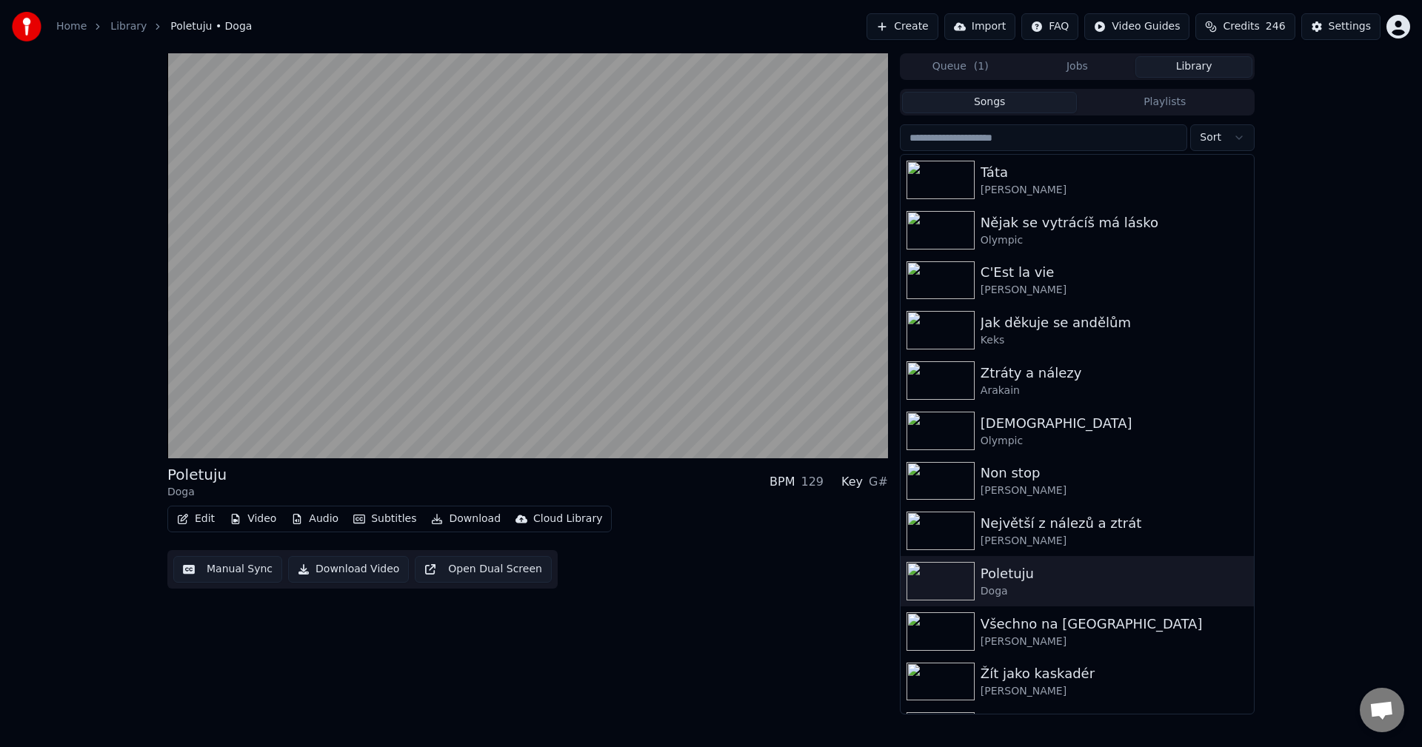
click at [321, 522] on button "Audio" at bounding box center [314, 519] width 59 height 21
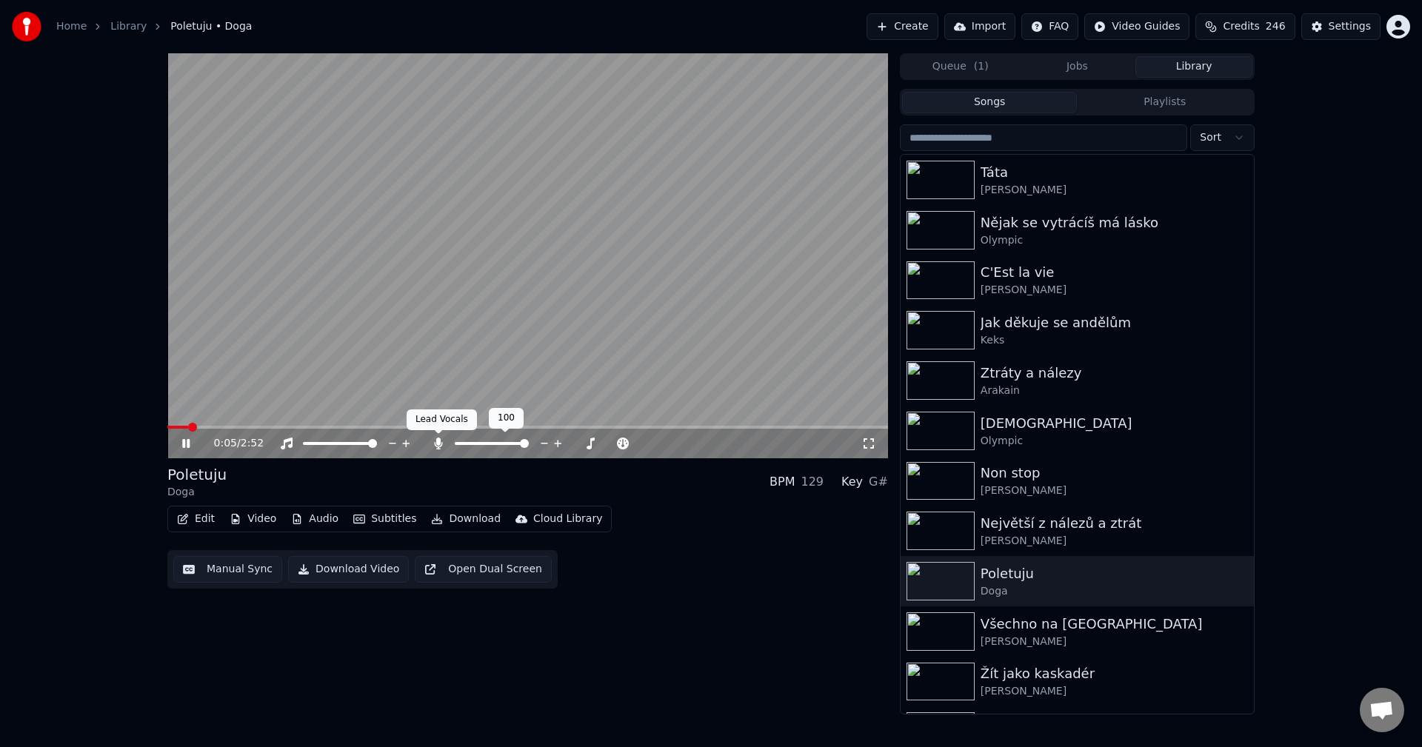
click at [433, 441] on icon at bounding box center [438, 444] width 15 height 12
click at [187, 448] on icon at bounding box center [196, 444] width 35 height 12
click at [465, 517] on button "Download" at bounding box center [465, 519] width 81 height 21
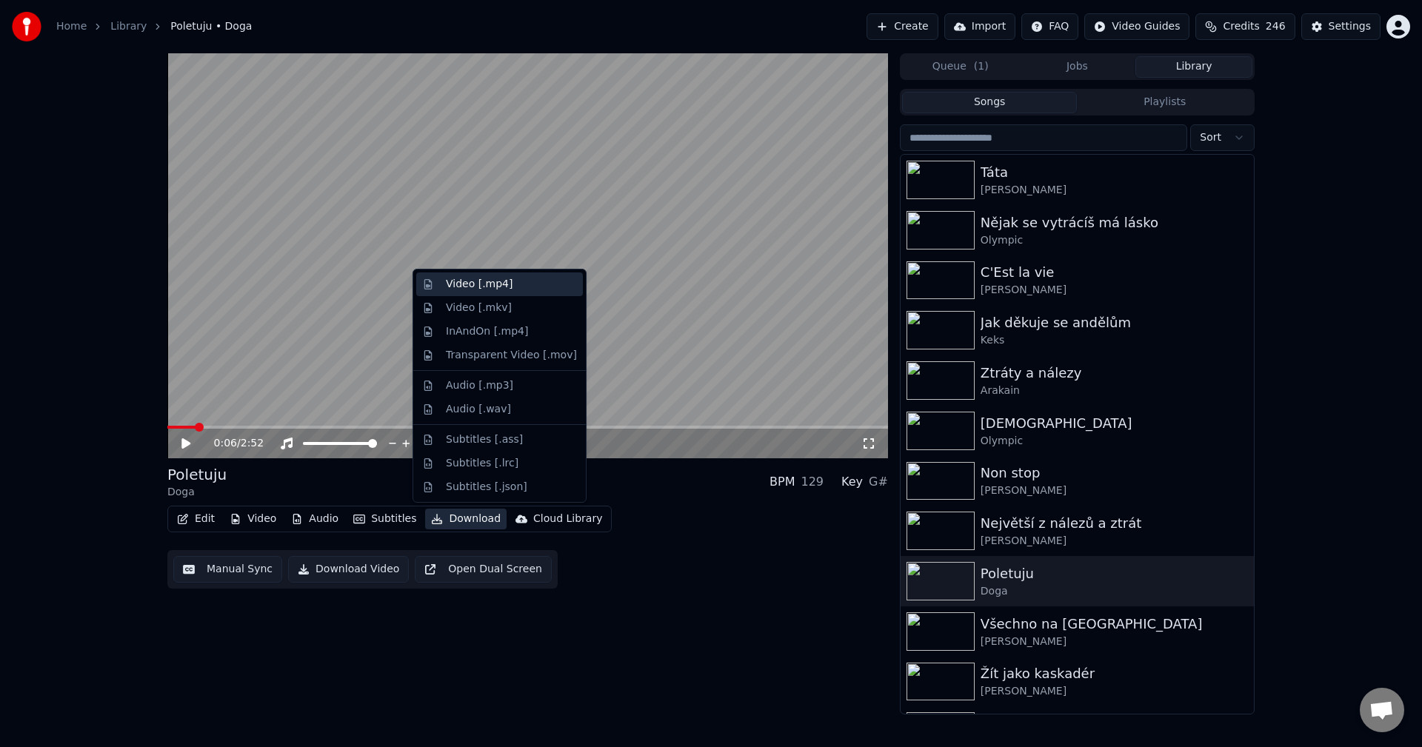
click at [489, 292] on div "Video [.mp4]" at bounding box center [499, 285] width 167 height 24
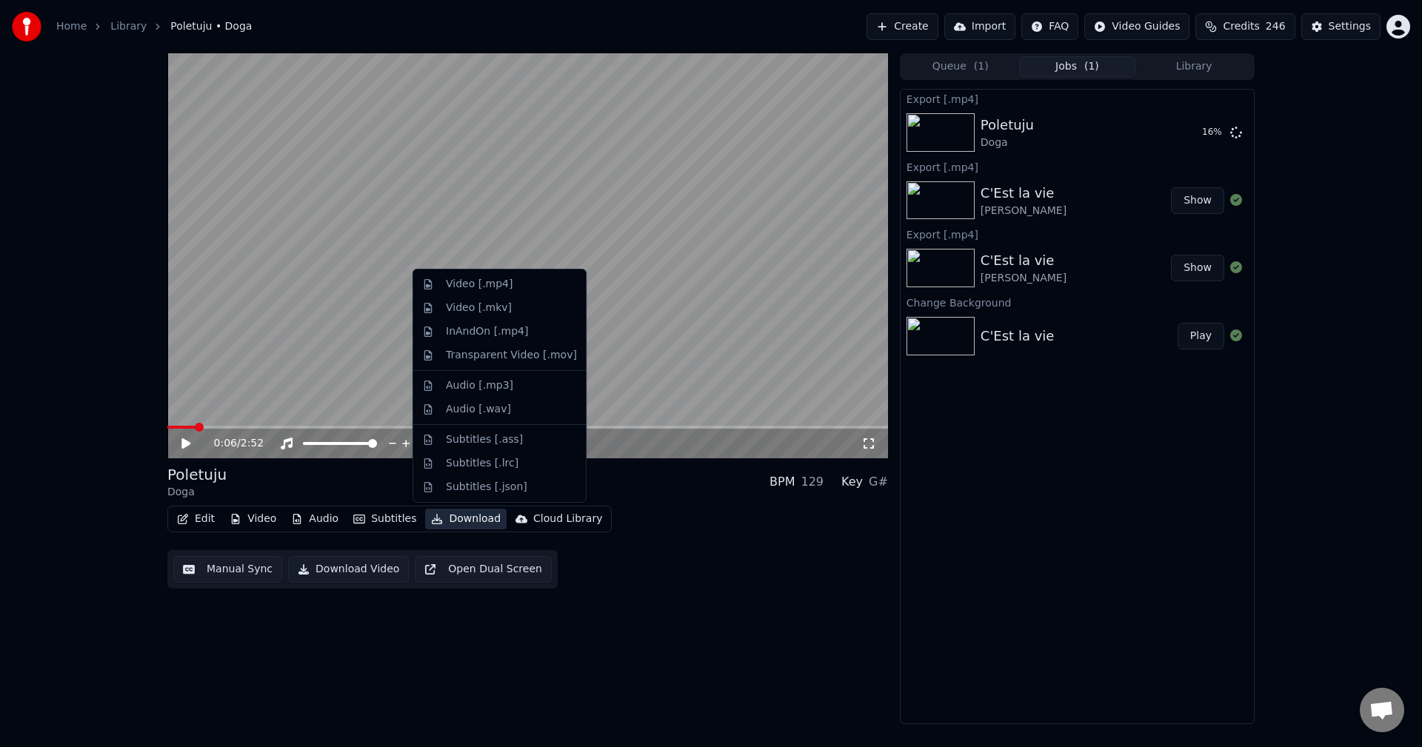
click at [473, 516] on button "Download" at bounding box center [465, 519] width 81 height 21
click at [500, 287] on div "Video [.mp4]" at bounding box center [479, 284] width 67 height 15
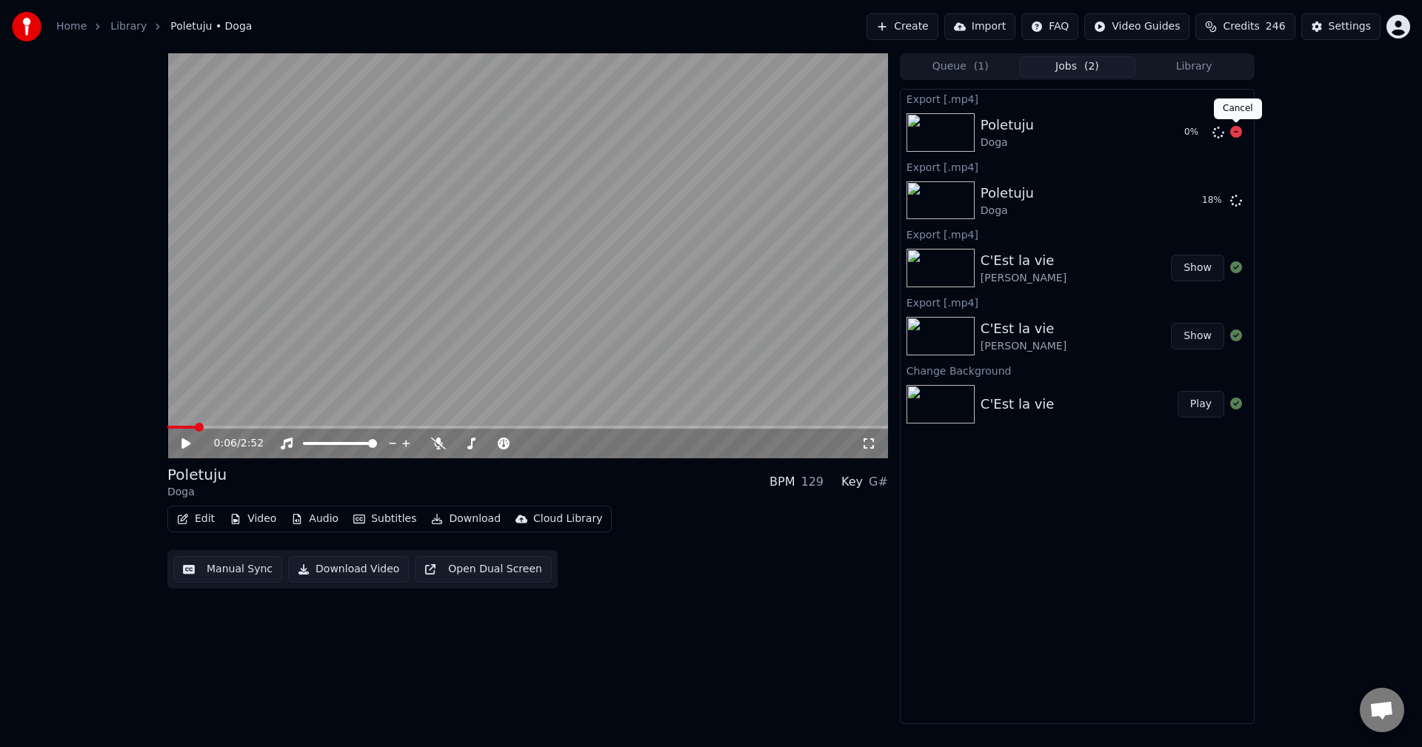
click at [1233, 130] on icon at bounding box center [1236, 132] width 12 height 12
click at [1236, 133] on icon at bounding box center [1236, 132] width 12 height 12
click at [1188, 64] on button "Library" at bounding box center [1194, 66] width 117 height 21
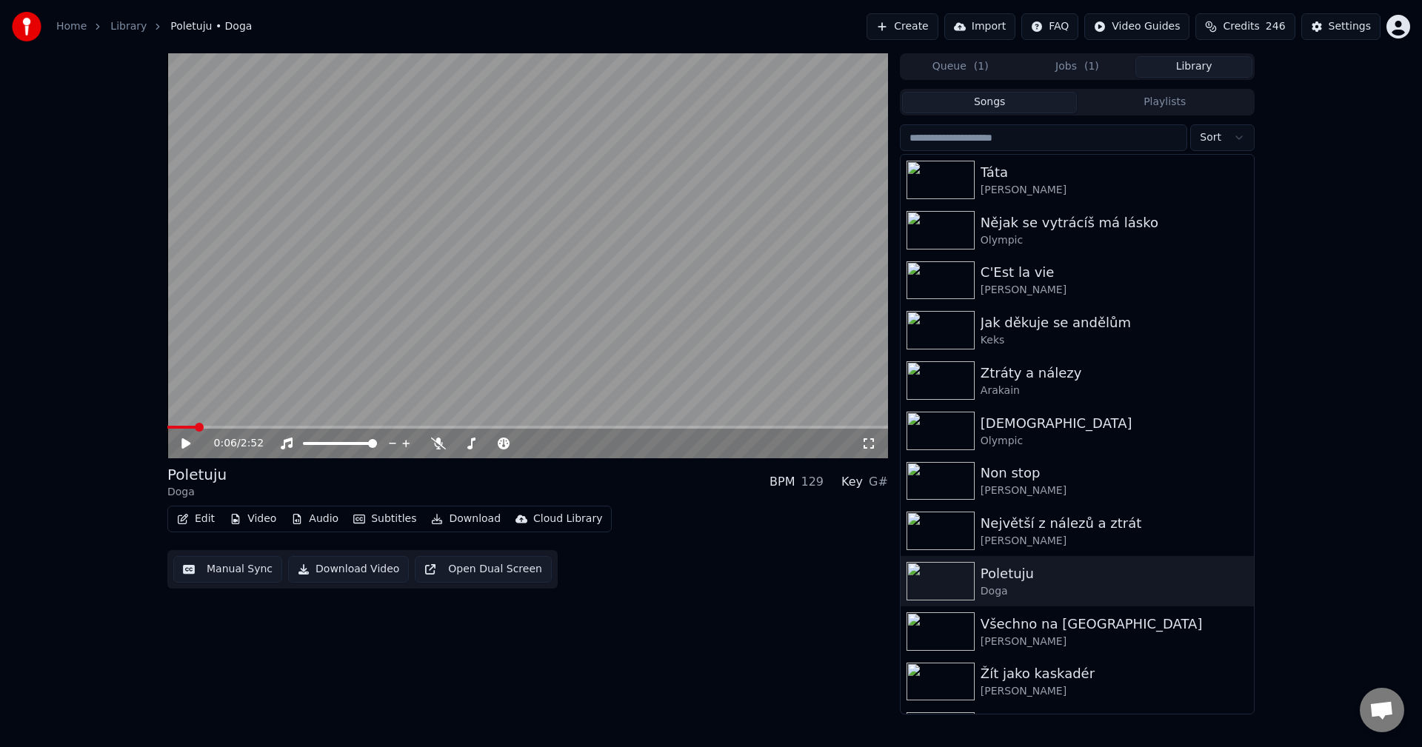
click at [213, 521] on button "Edit" at bounding box center [196, 519] width 50 height 21
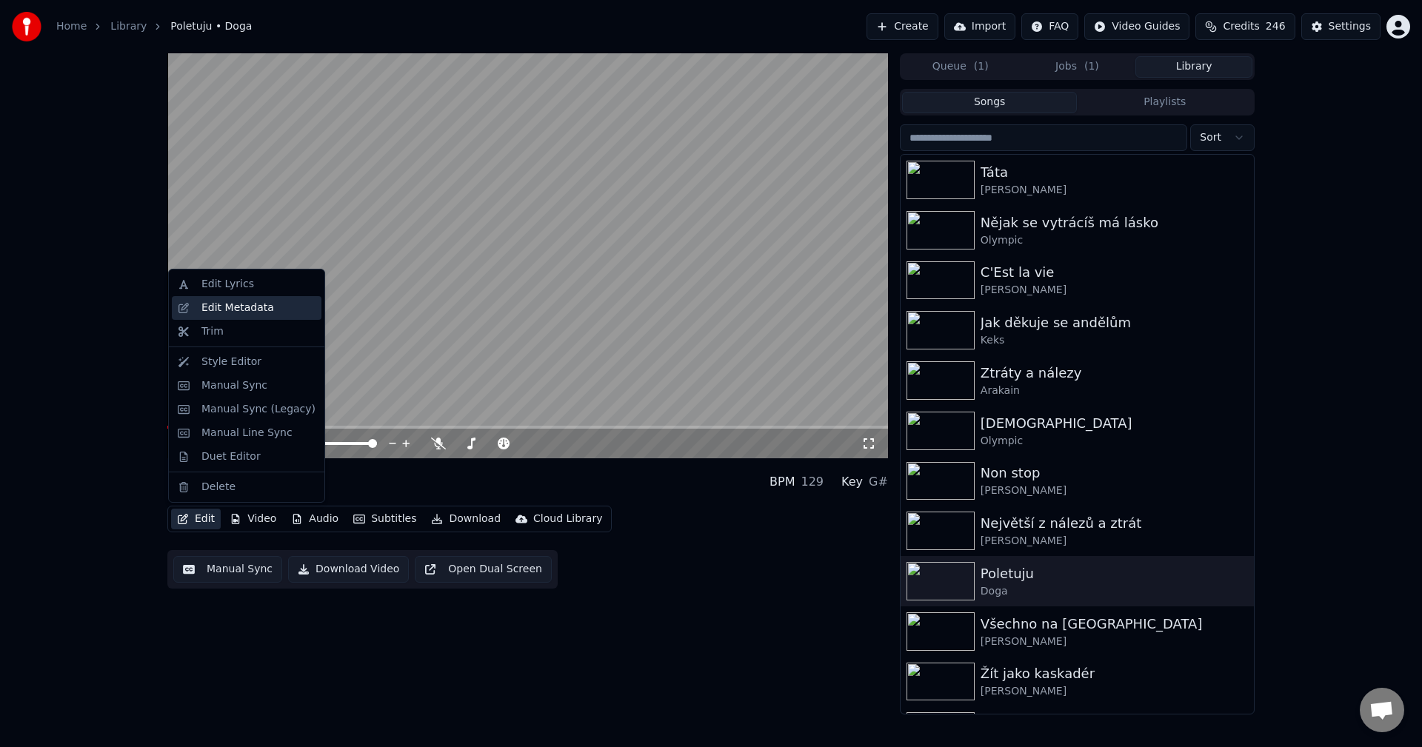
click at [240, 310] on div "Edit Metadata" at bounding box center [237, 308] width 73 height 15
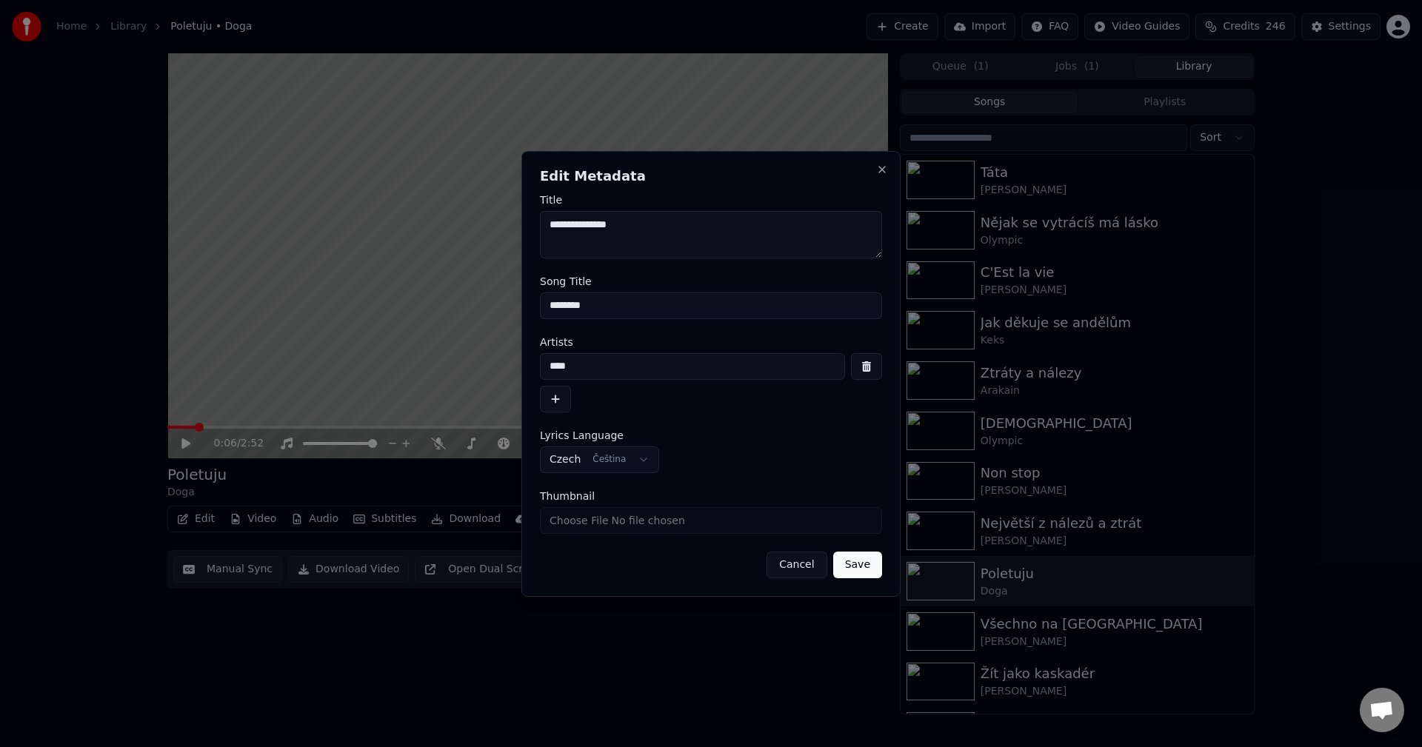
drag, startPoint x: 599, startPoint y: 364, endPoint x: 447, endPoint y: 379, distance: 153.3
click at [433, 376] on body "**********" at bounding box center [711, 373] width 1422 height 747
drag, startPoint x: 606, startPoint y: 307, endPoint x: 407, endPoint y: 315, distance: 198.7
click at [407, 315] on body "**********" at bounding box center [711, 373] width 1422 height 747
click at [810, 565] on button "Cancel" at bounding box center [797, 565] width 60 height 27
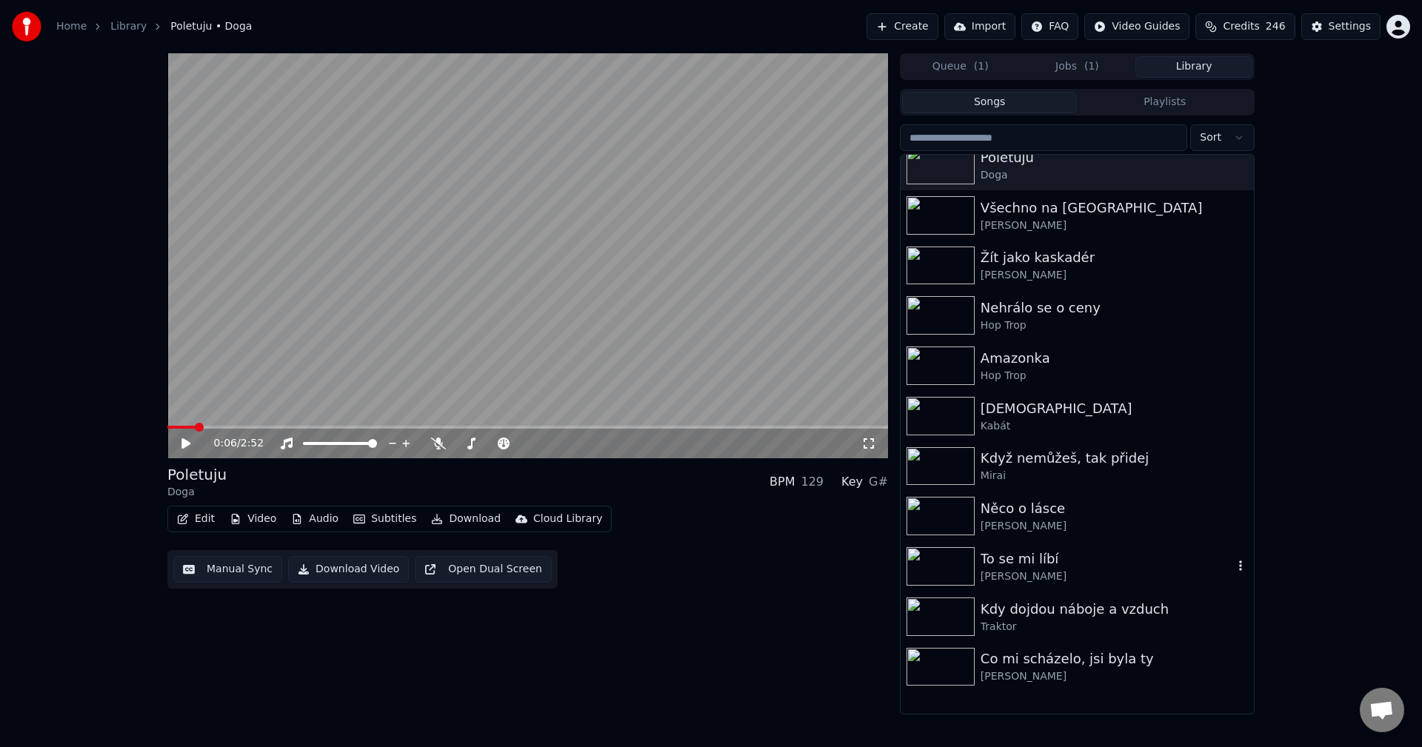
scroll to position [519, 0]
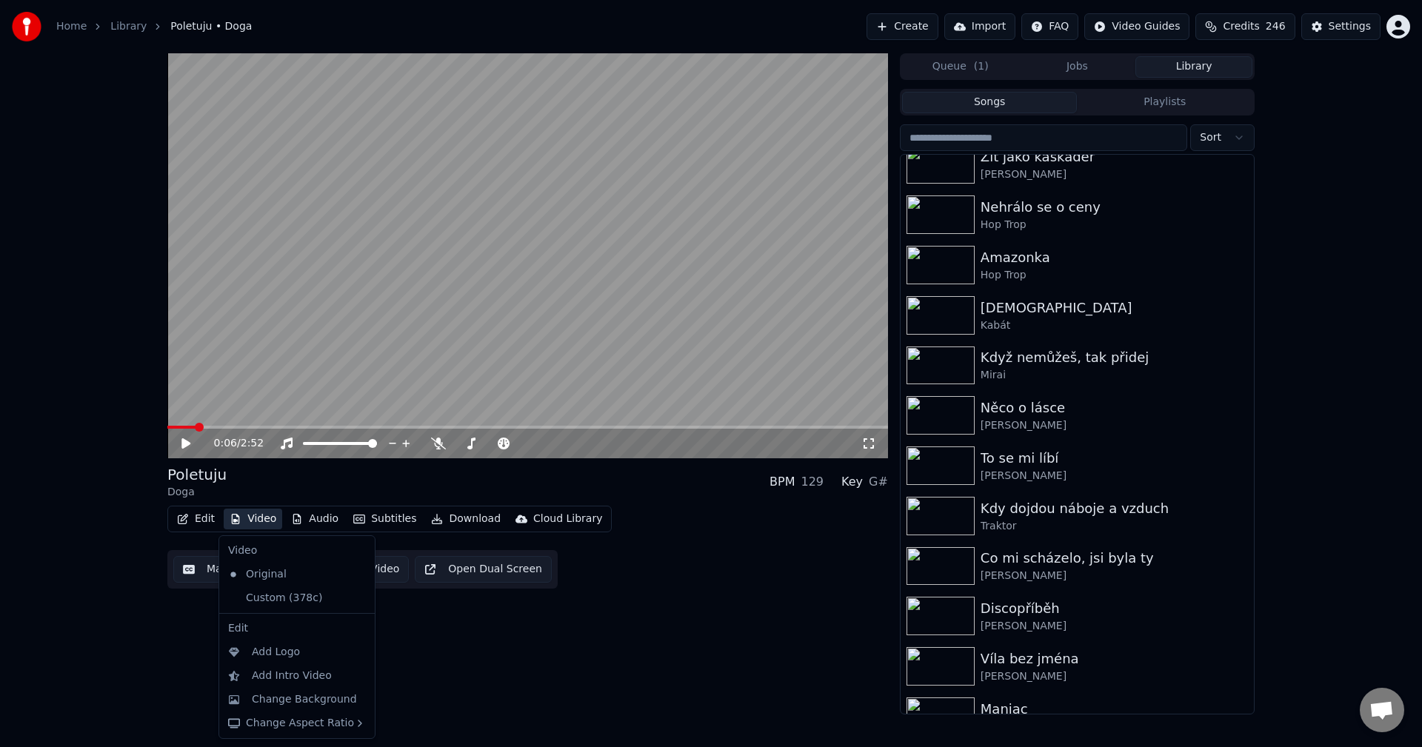
click at [264, 525] on button "Video" at bounding box center [253, 519] width 59 height 21
click at [264, 593] on div "Custom (378c)" at bounding box center [285, 599] width 127 height 24
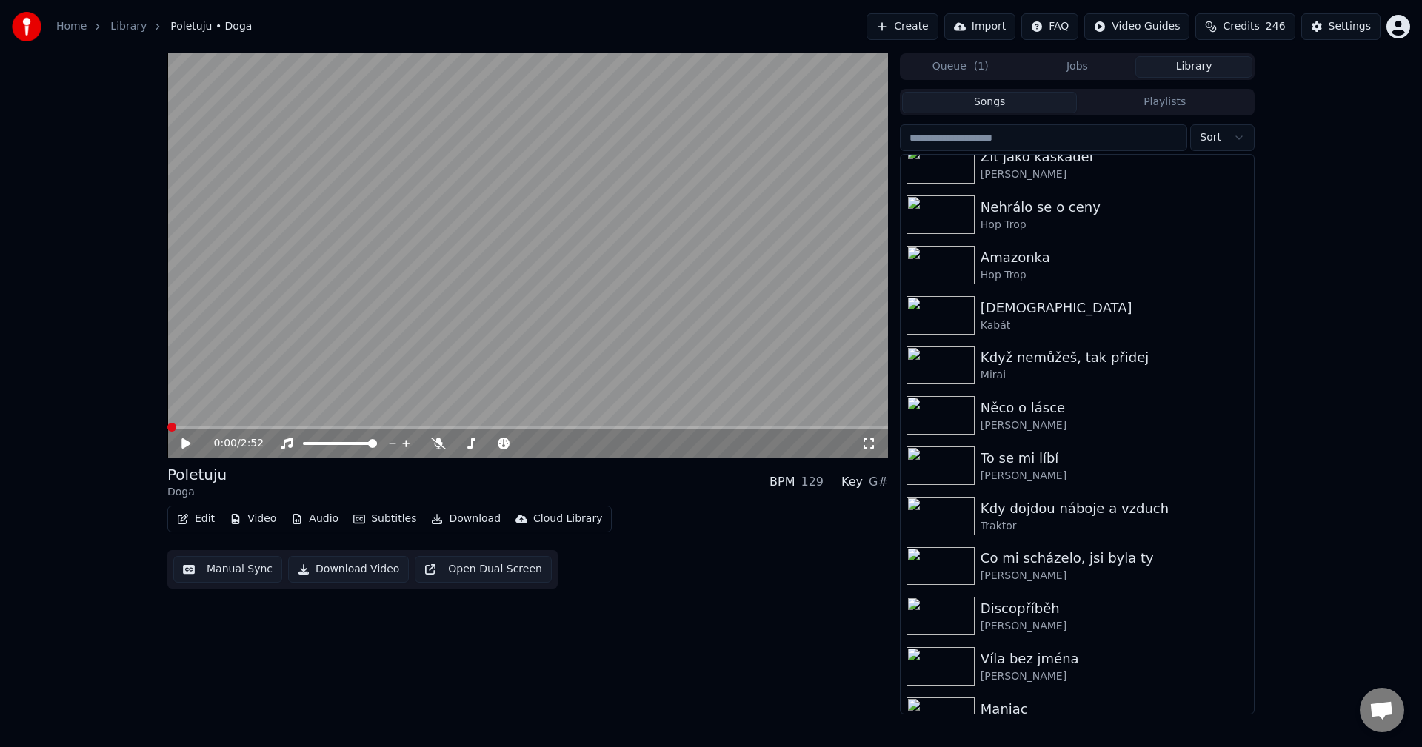
click at [315, 517] on button "Audio" at bounding box center [314, 519] width 59 height 21
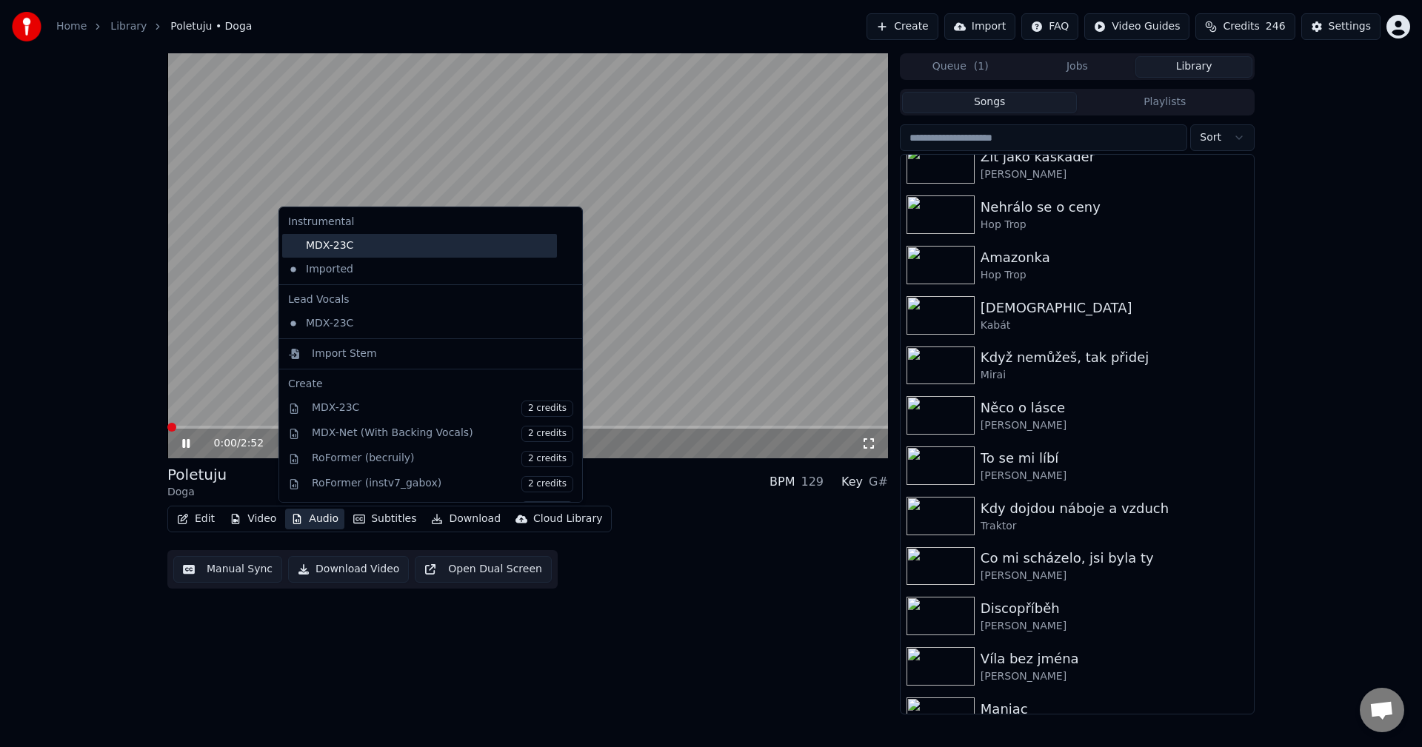
click at [345, 250] on div "MDX-23C" at bounding box center [419, 246] width 275 height 24
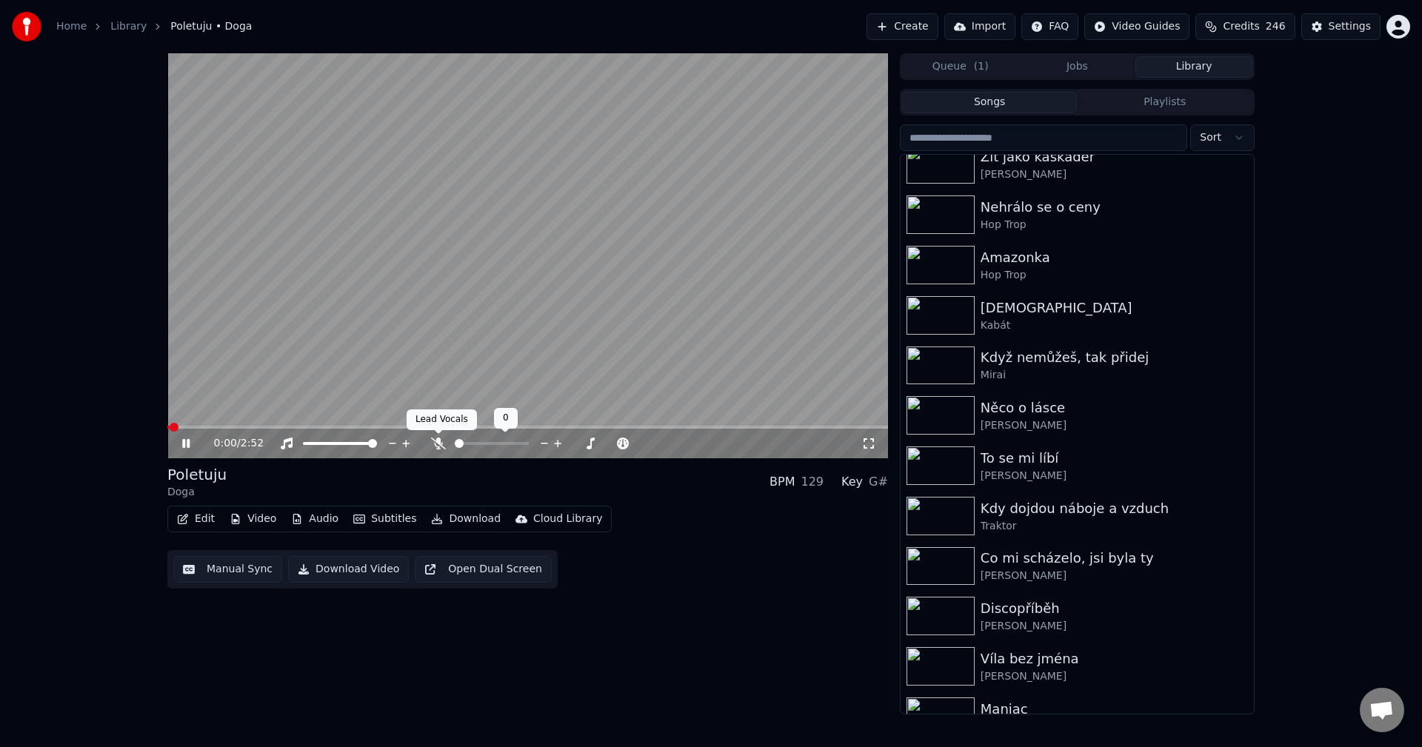
click at [435, 443] on icon at bounding box center [438, 444] width 15 height 12
click at [186, 442] on icon at bounding box center [196, 444] width 35 height 12
click at [453, 518] on button "Download" at bounding box center [465, 519] width 81 height 21
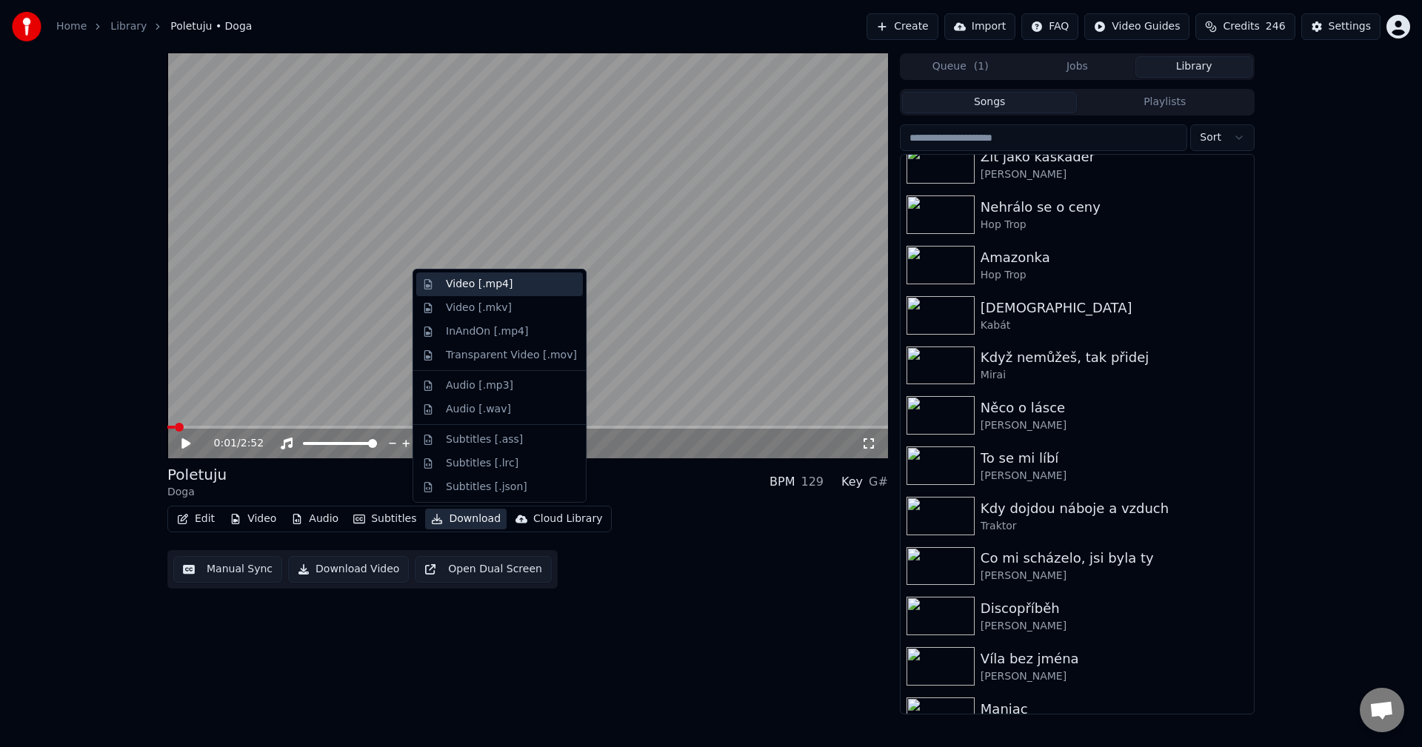
click at [481, 277] on div "Video [.mp4]" at bounding box center [479, 284] width 67 height 15
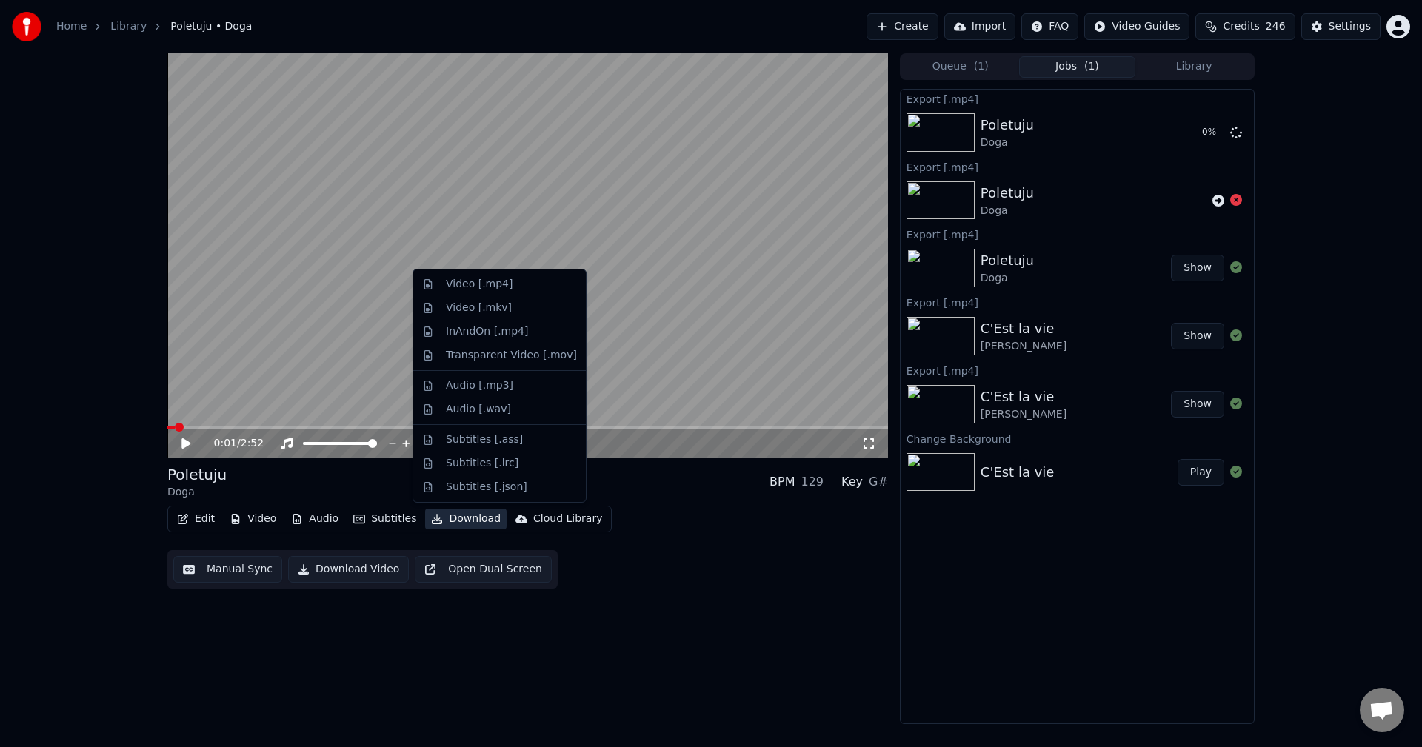
click at [450, 524] on button "Download" at bounding box center [465, 519] width 81 height 21
click at [462, 286] on div "Video [.mp4]" at bounding box center [479, 284] width 67 height 15
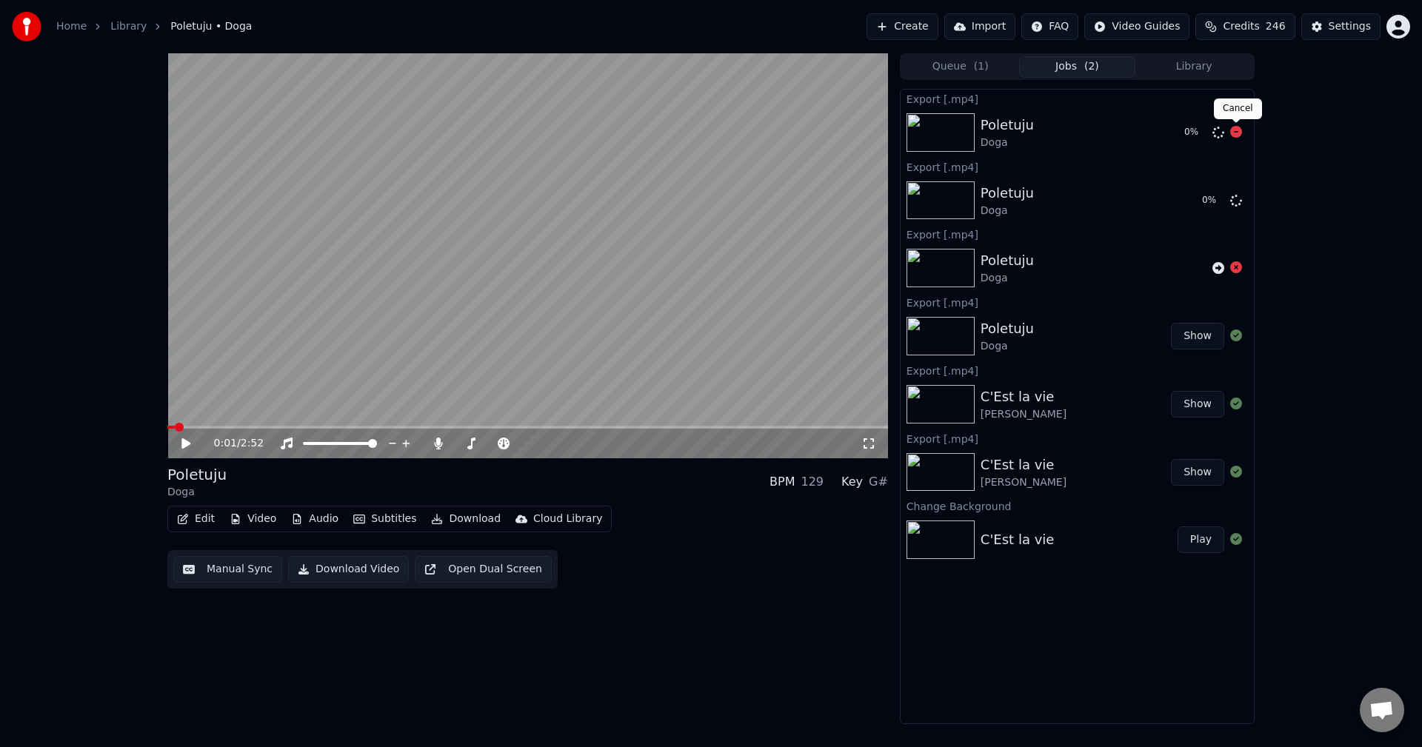
click at [1240, 133] on icon at bounding box center [1236, 132] width 12 height 12
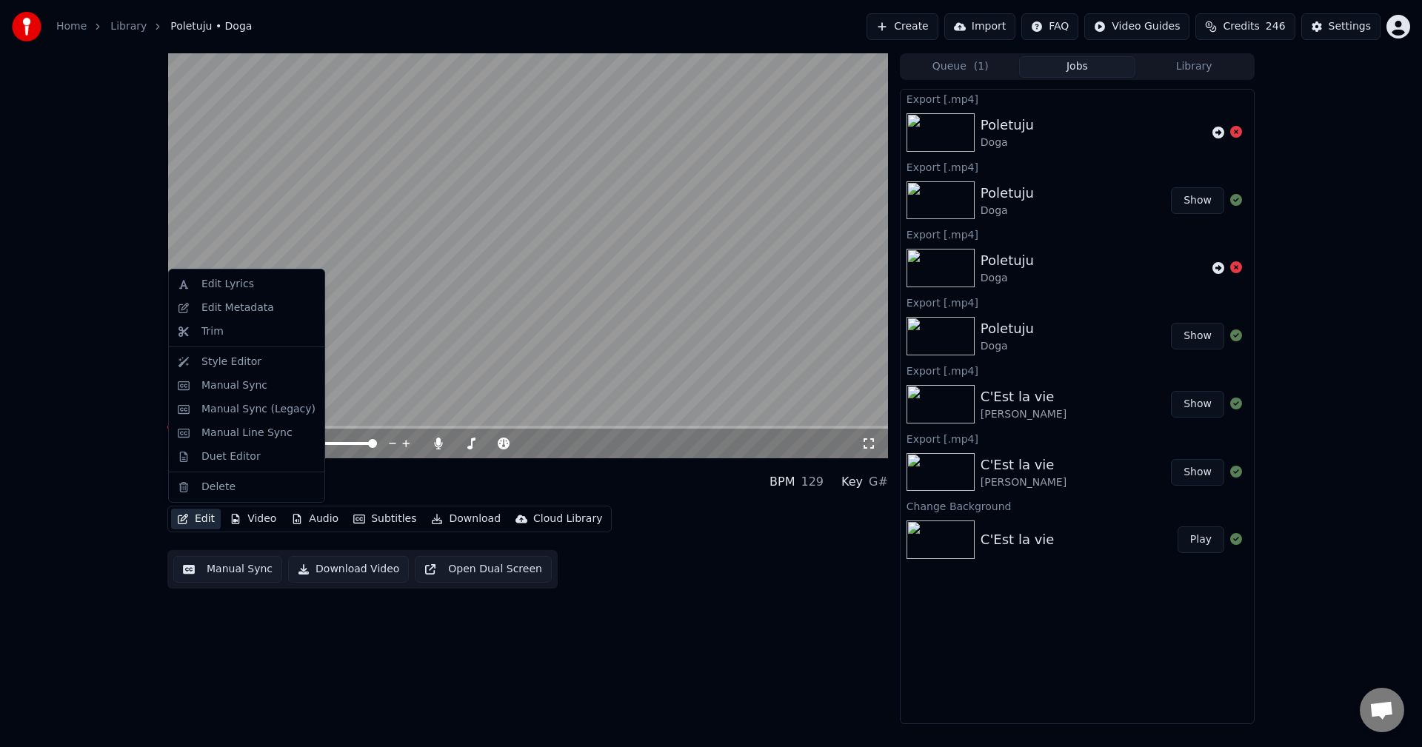
click at [186, 521] on icon "button" at bounding box center [183, 519] width 10 height 10
click at [242, 314] on div "Edit Metadata" at bounding box center [237, 308] width 73 height 15
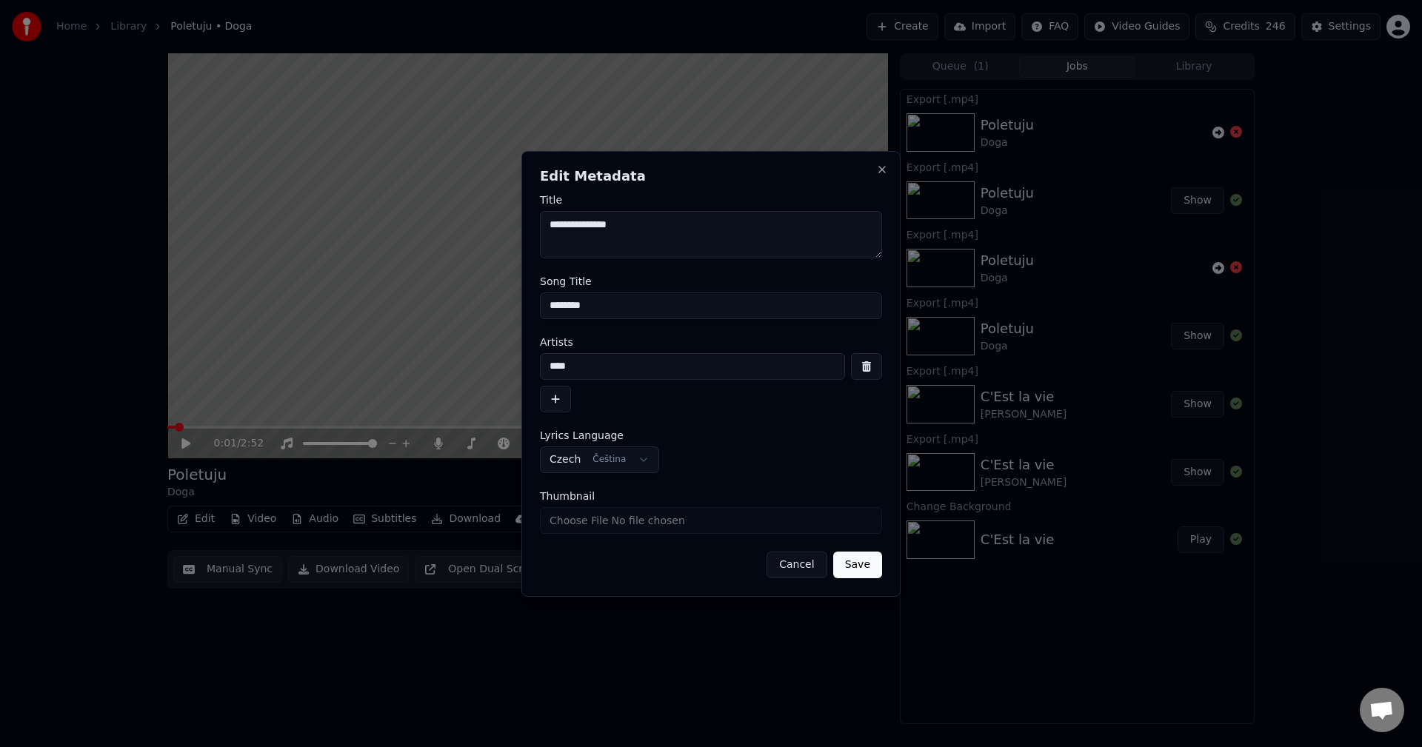
click at [682, 533] on input "Thumbnail" at bounding box center [711, 520] width 342 height 27
type input "**********"
click at [853, 567] on button "Save" at bounding box center [857, 565] width 49 height 27
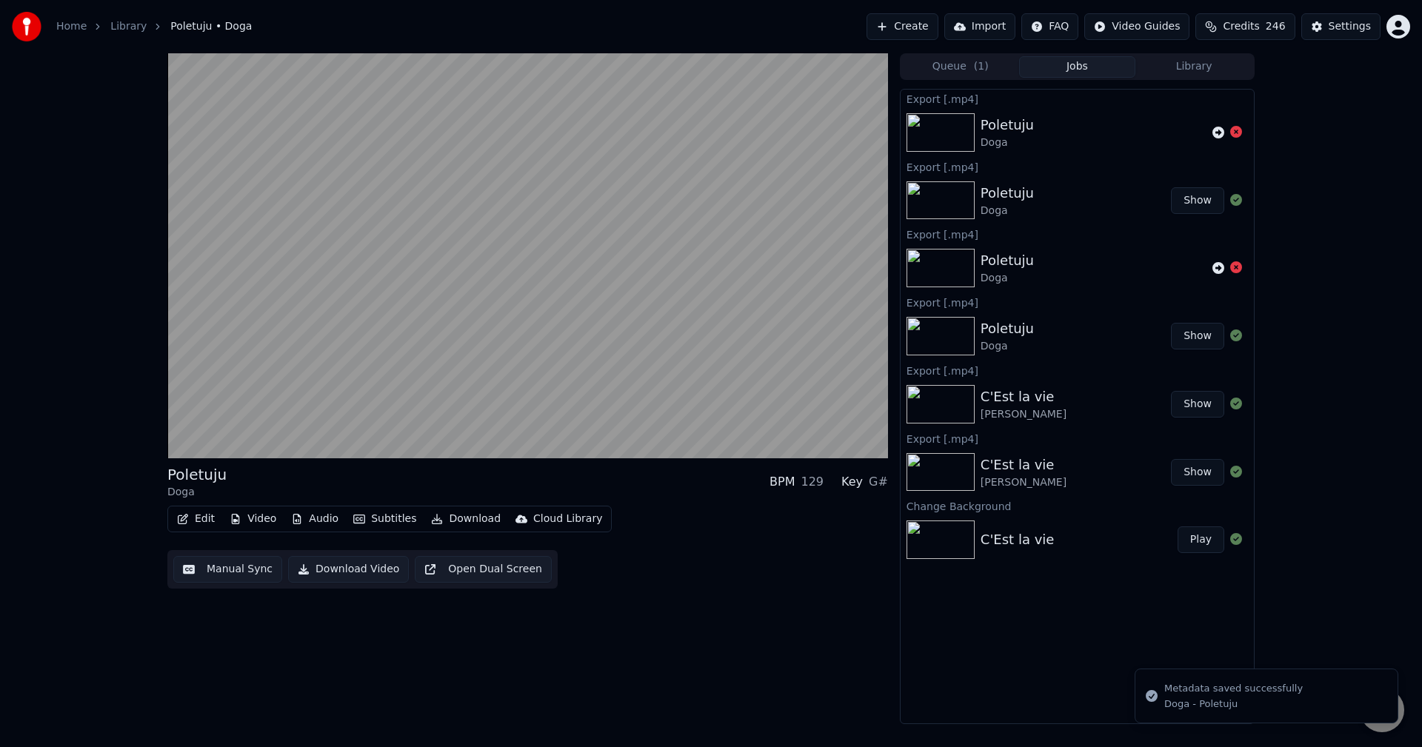
click at [1180, 77] on div "Queue ( 1 ) Jobs Library" at bounding box center [1077, 66] width 355 height 27
click at [1195, 66] on button "Library" at bounding box center [1194, 66] width 117 height 21
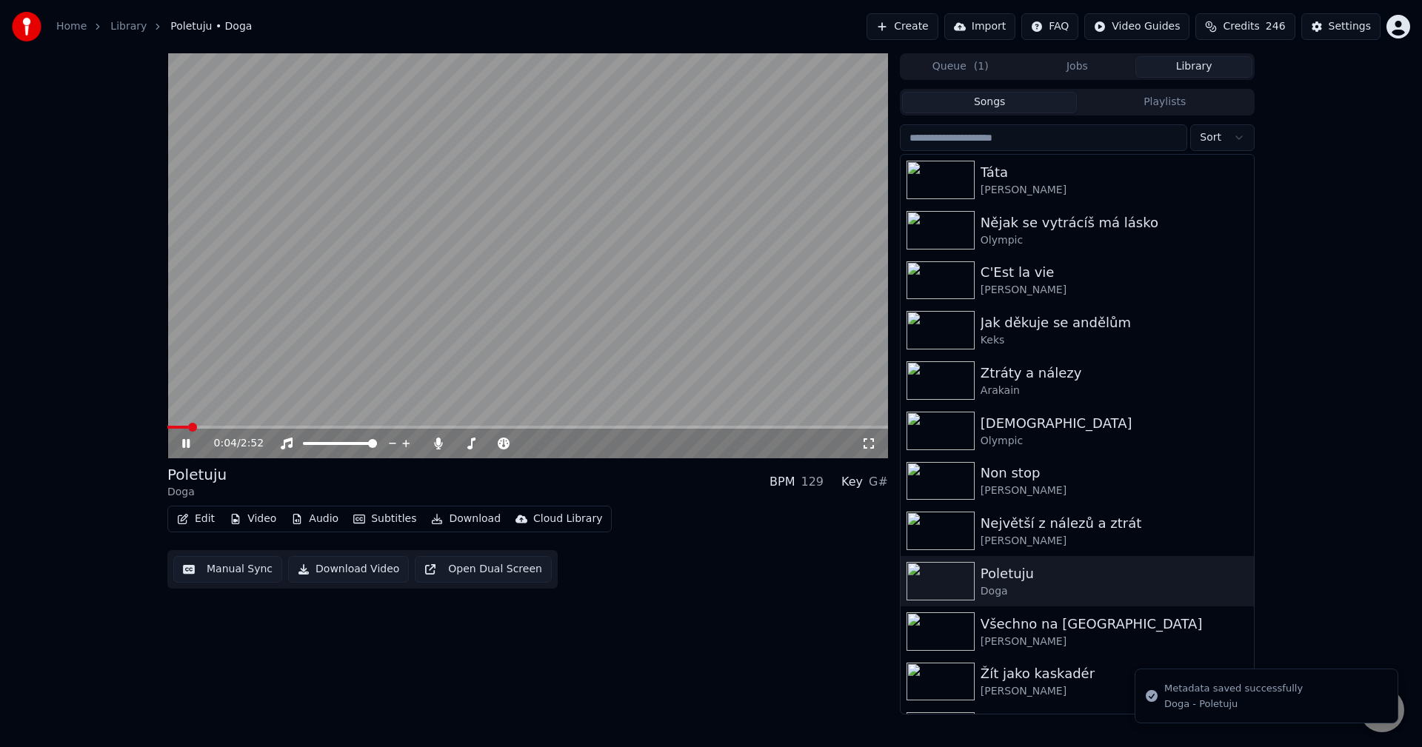
click at [184, 449] on icon at bounding box center [196, 444] width 35 height 12
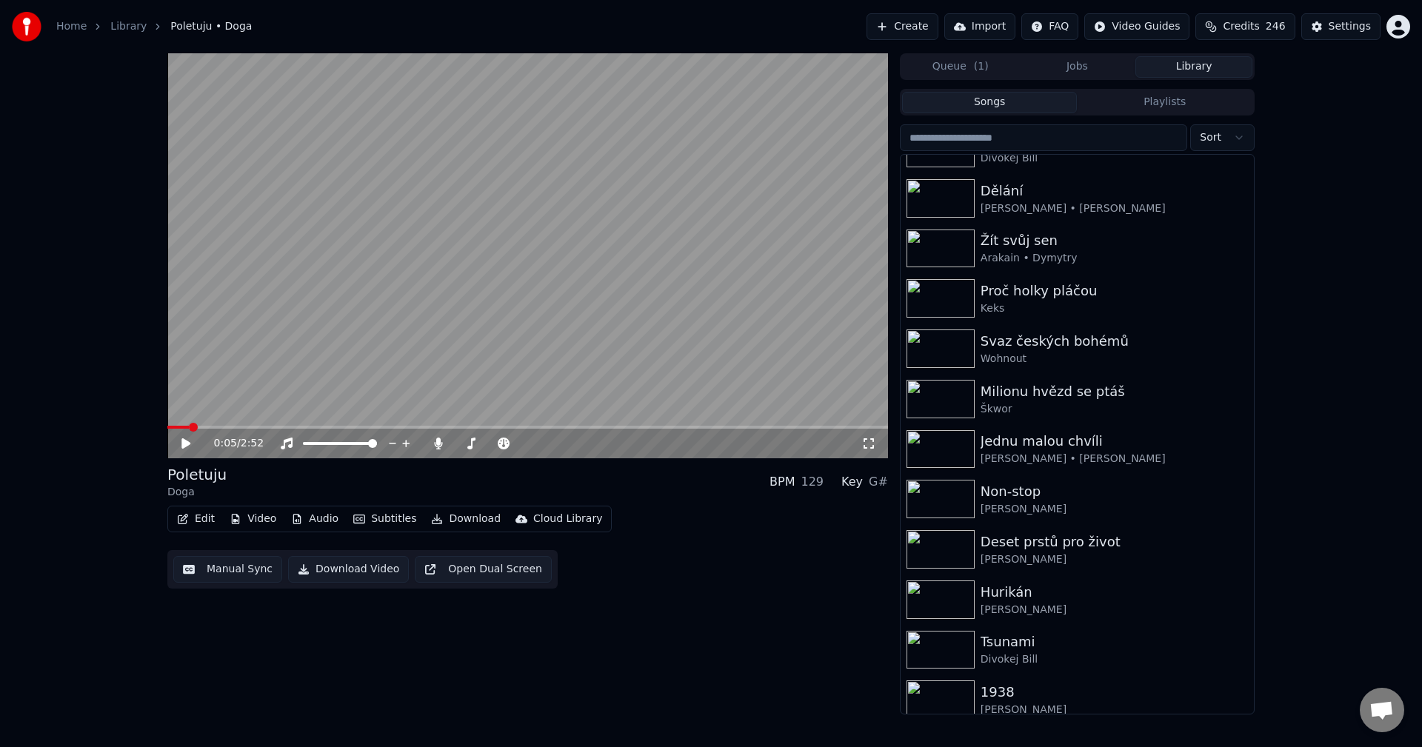
scroll to position [5835, 0]
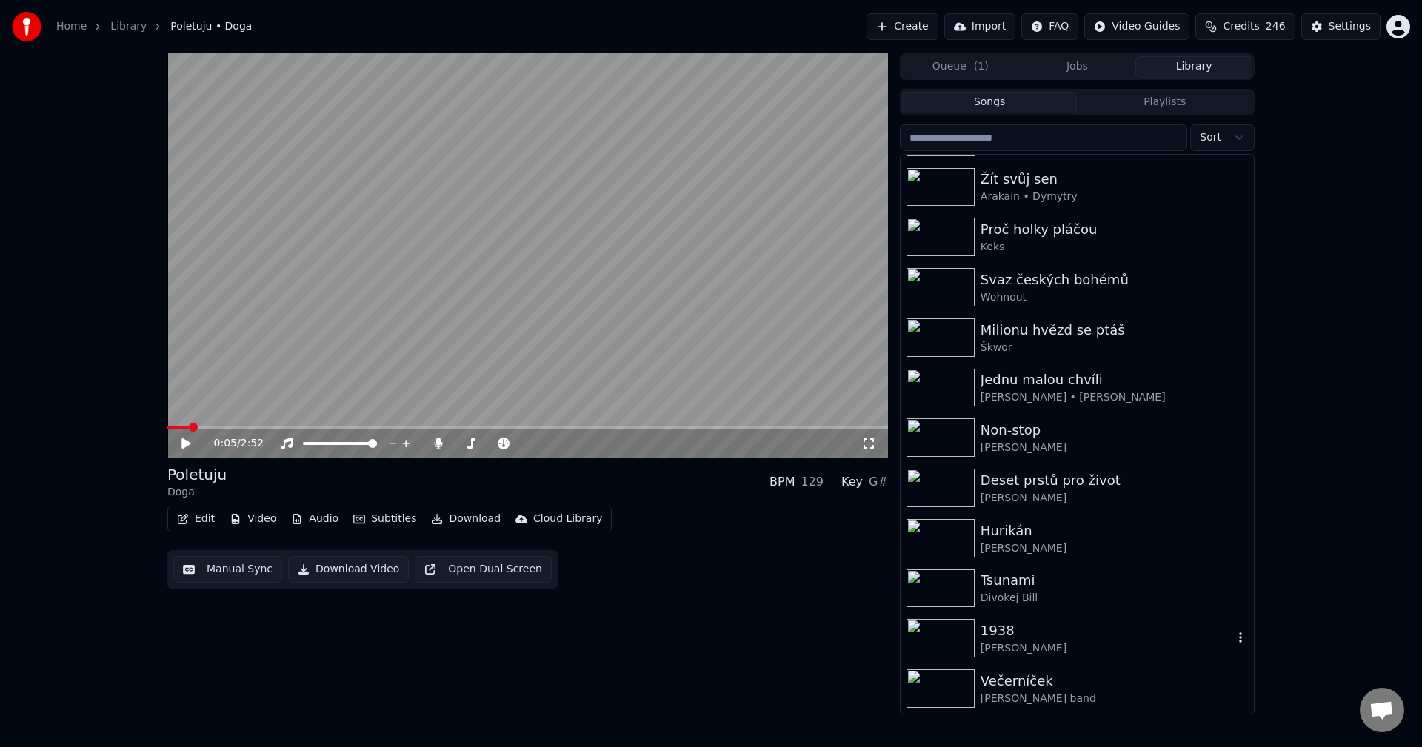
click at [1079, 656] on div "[PERSON_NAME]" at bounding box center [1107, 648] width 253 height 15
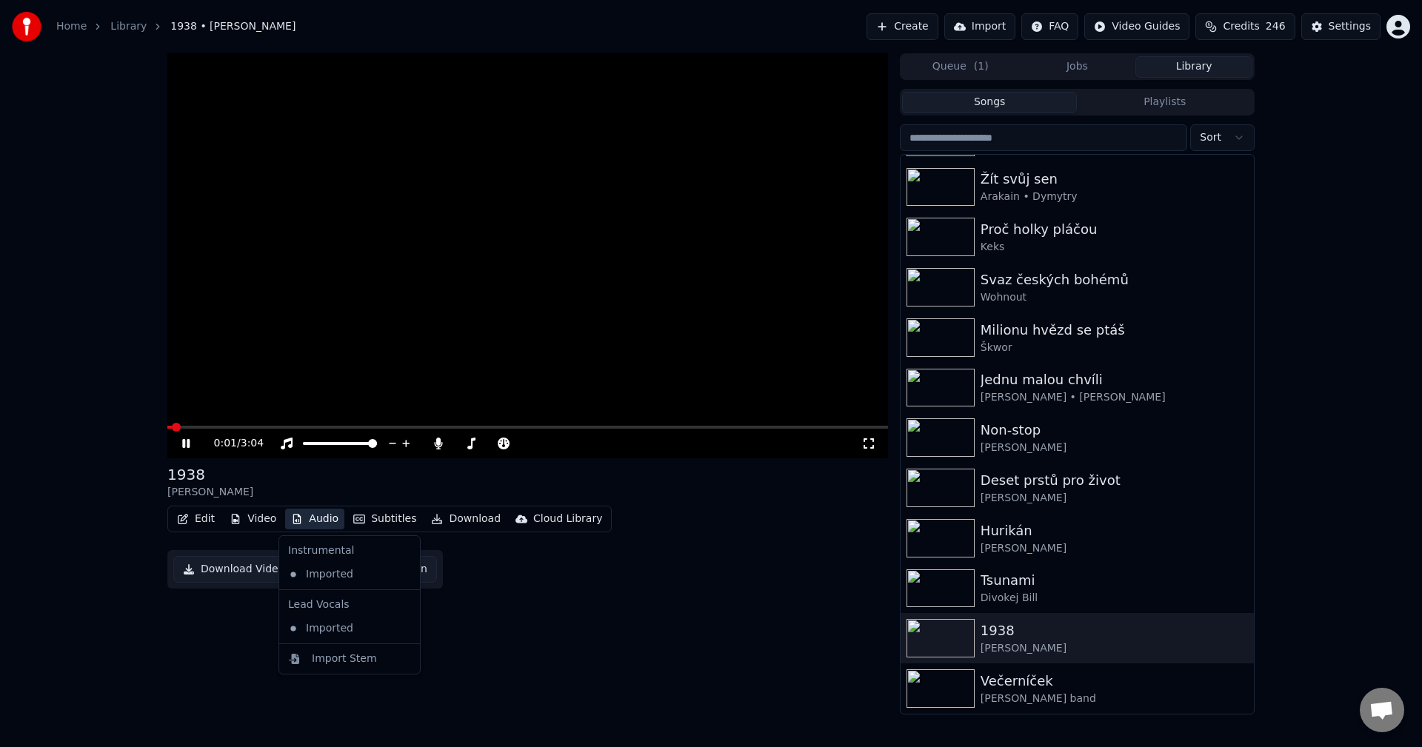
click at [321, 524] on button "Audio" at bounding box center [314, 519] width 59 height 21
click at [187, 444] on icon at bounding box center [185, 443] width 7 height 9
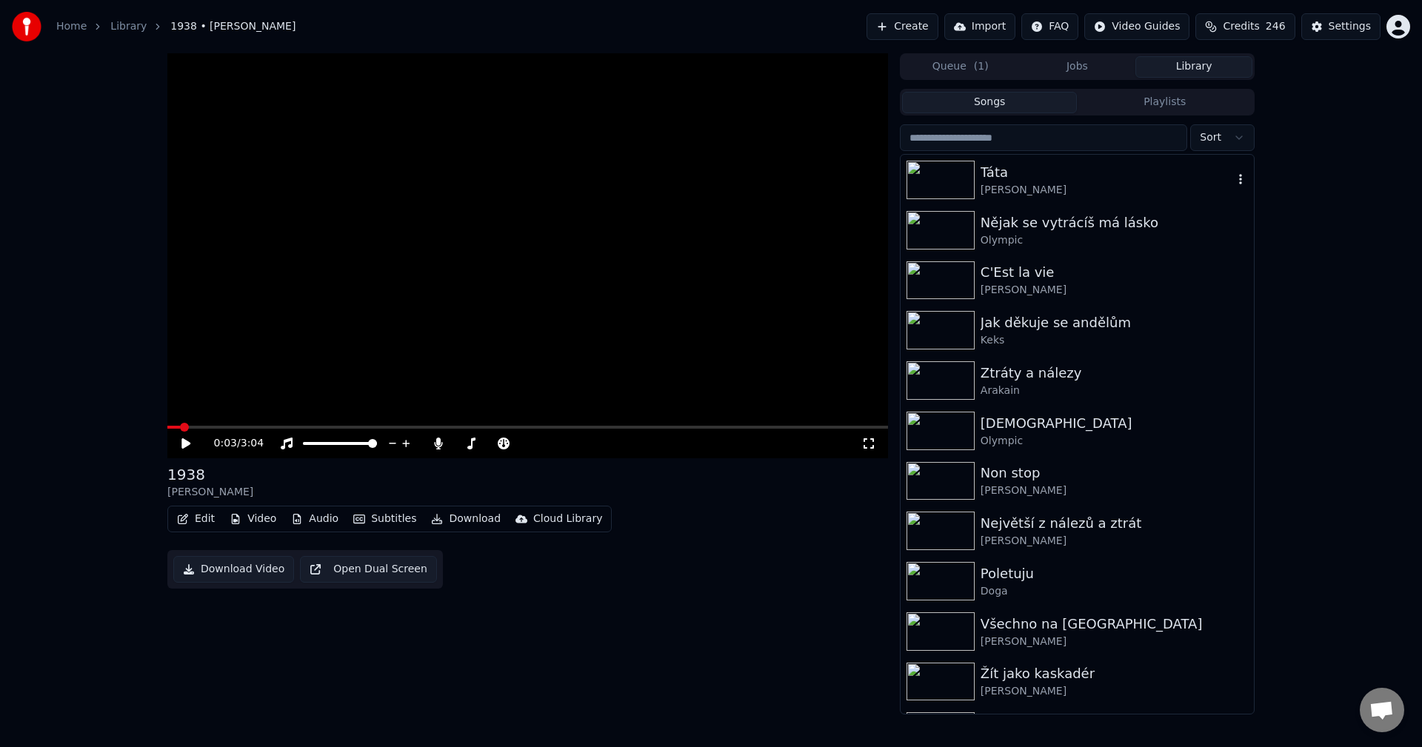
click at [1067, 181] on div "Táta" at bounding box center [1107, 172] width 253 height 21
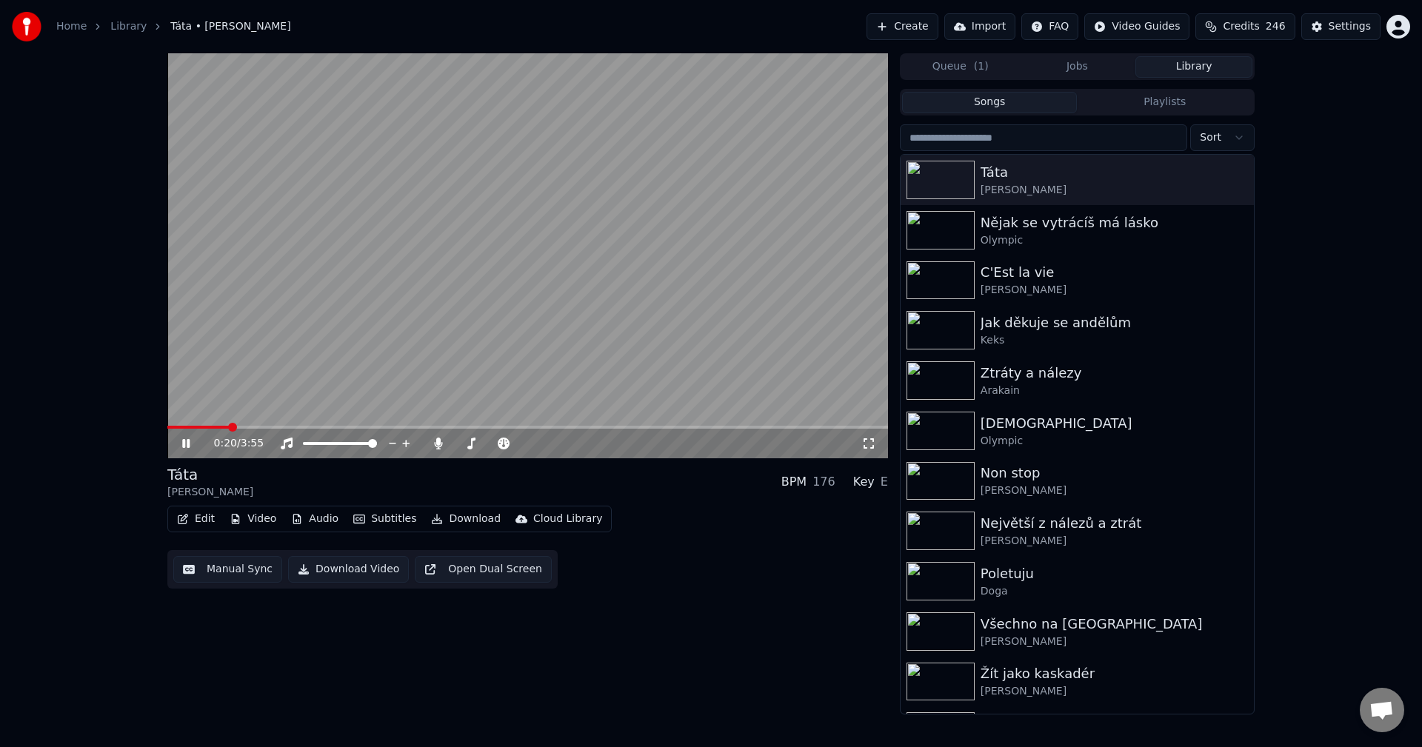
click at [230, 428] on span at bounding box center [527, 427] width 721 height 3
drag, startPoint x: 440, startPoint y: 444, endPoint x: 424, endPoint y: 505, distance: 63.4
click at [440, 445] on icon at bounding box center [438, 444] width 15 height 12
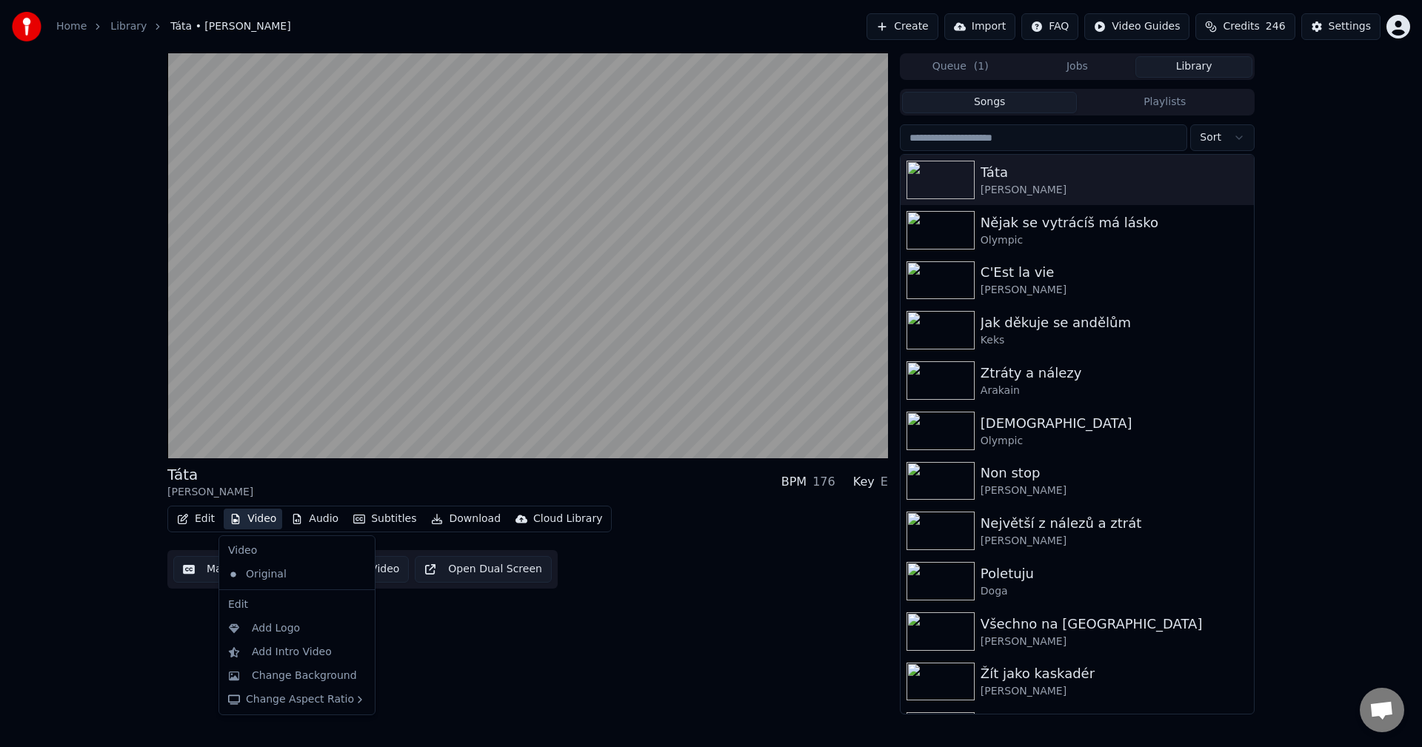
click at [256, 514] on button "Video" at bounding box center [253, 519] width 59 height 21
click at [269, 670] on div "Change Background" at bounding box center [304, 676] width 105 height 15
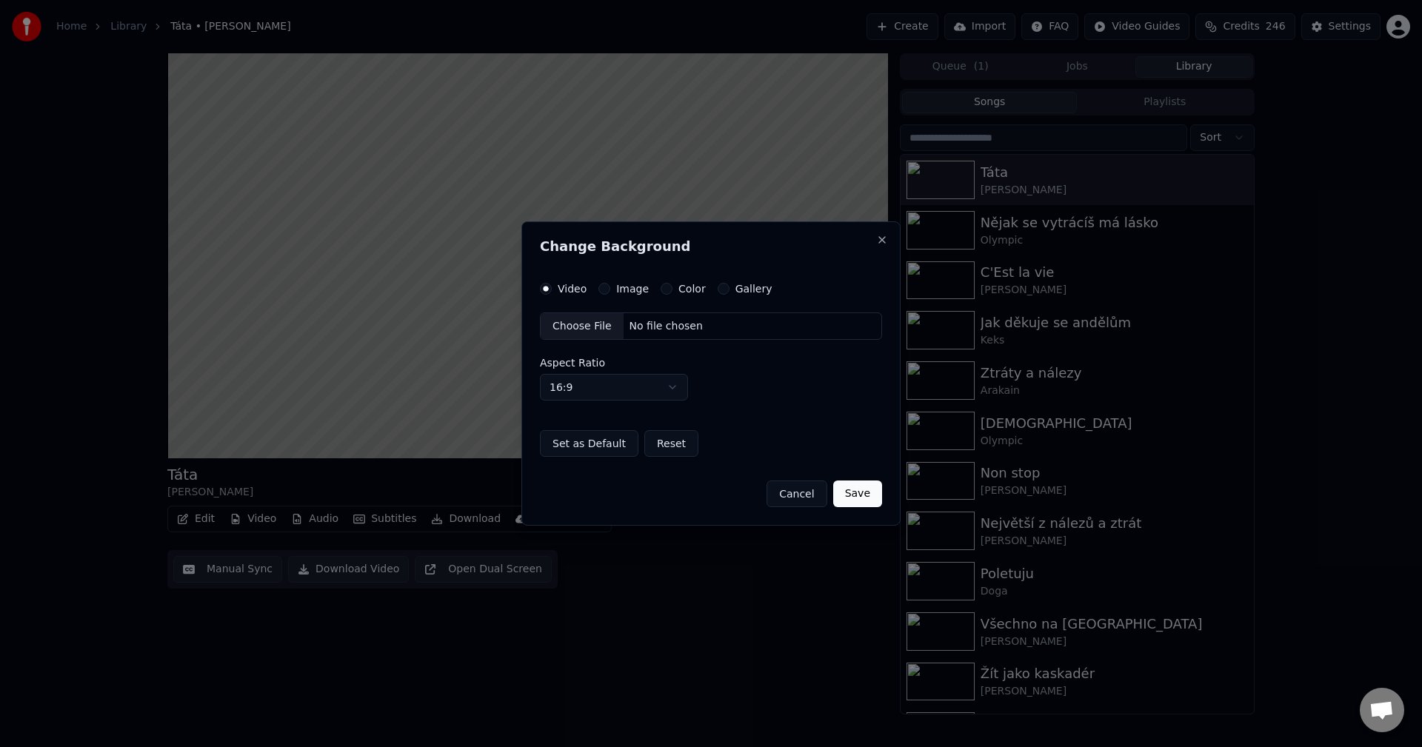
click at [624, 288] on label "Image" at bounding box center [632, 289] width 33 height 10
click at [610, 288] on button "Image" at bounding box center [605, 289] width 12 height 12
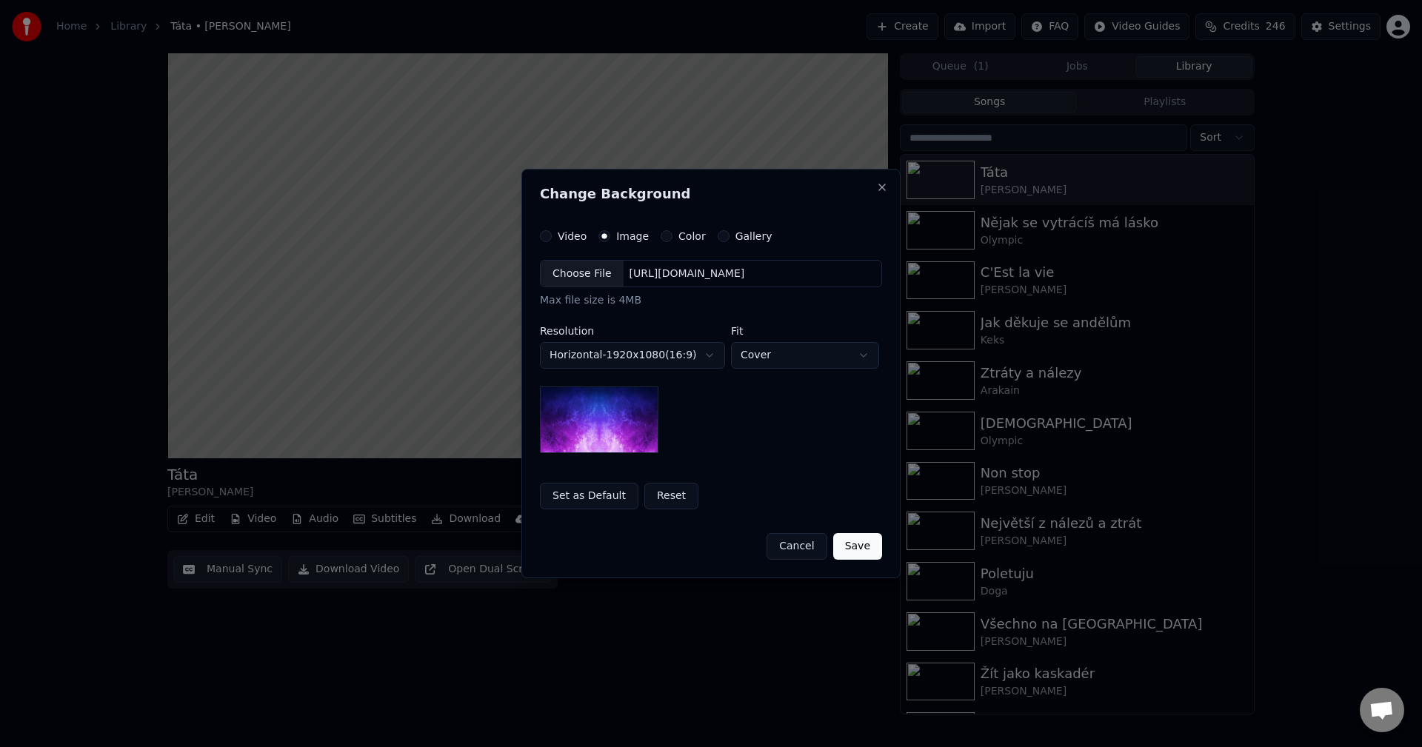
click at [665, 273] on div "[URL][DOMAIN_NAME]" at bounding box center [687, 274] width 127 height 15
click at [689, 359] on body "**********" at bounding box center [711, 373] width 1422 height 747
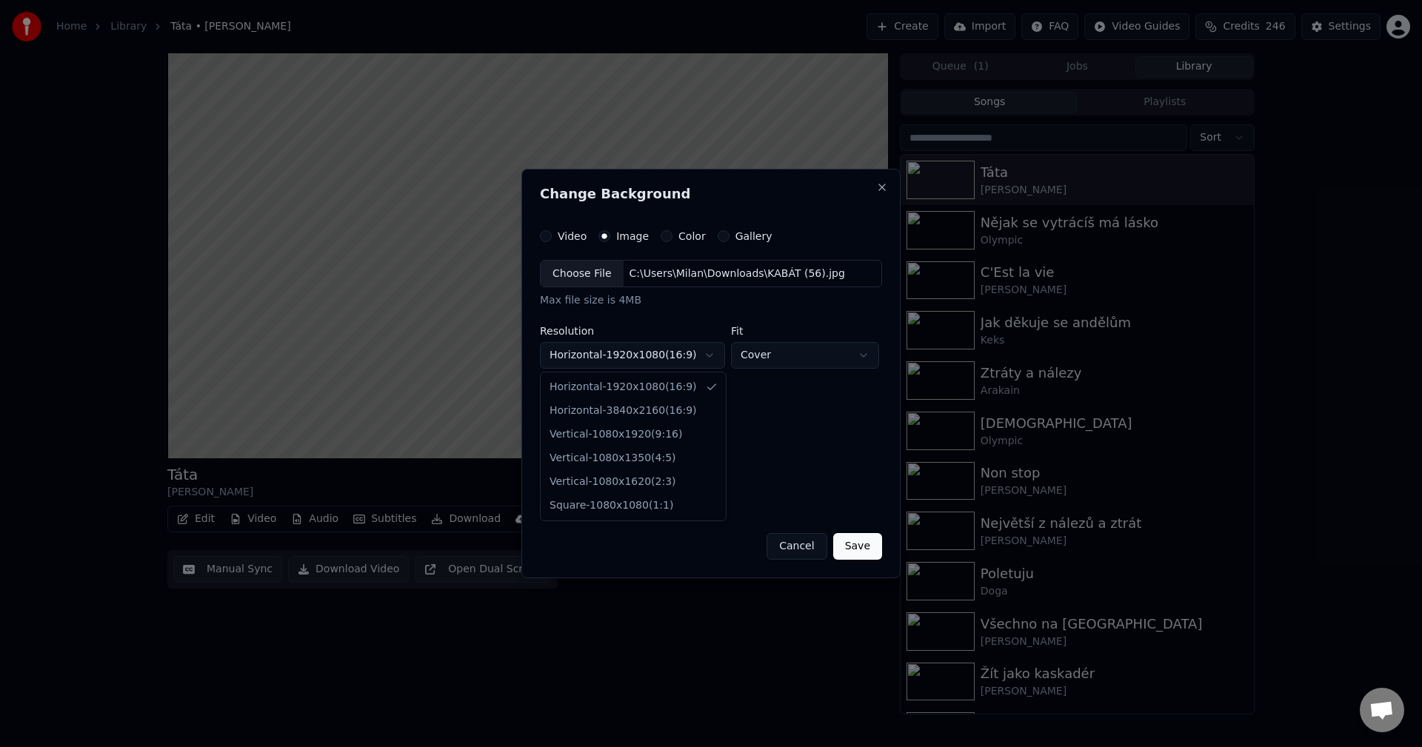
select select "*********"
click at [867, 541] on button "Save" at bounding box center [857, 546] width 49 height 27
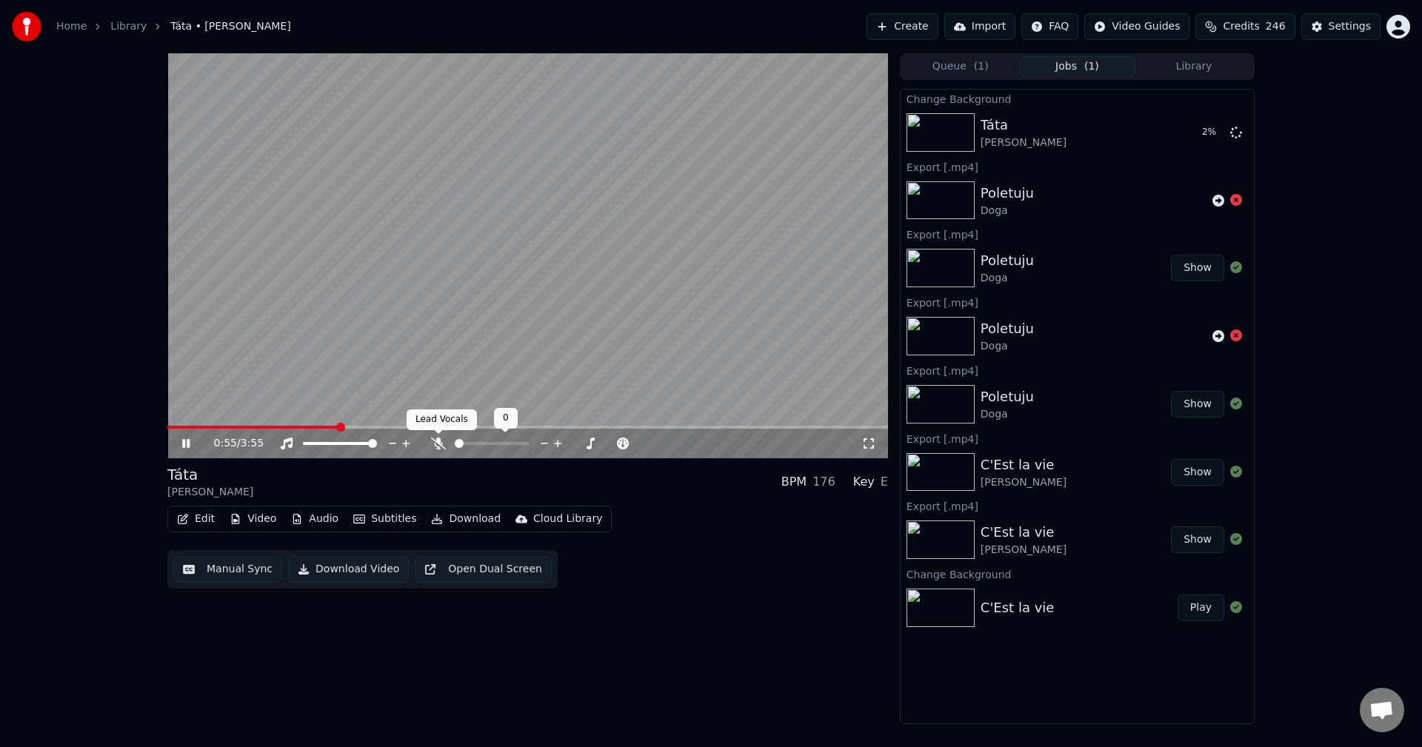
click at [436, 440] on icon at bounding box center [438, 444] width 15 height 12
click at [437, 436] on span at bounding box center [438, 433] width 7 height 7
click at [434, 439] on icon at bounding box center [438, 444] width 15 height 12
click at [432, 444] on icon at bounding box center [438, 444] width 15 height 12
click at [440, 444] on icon at bounding box center [438, 444] width 8 height 12
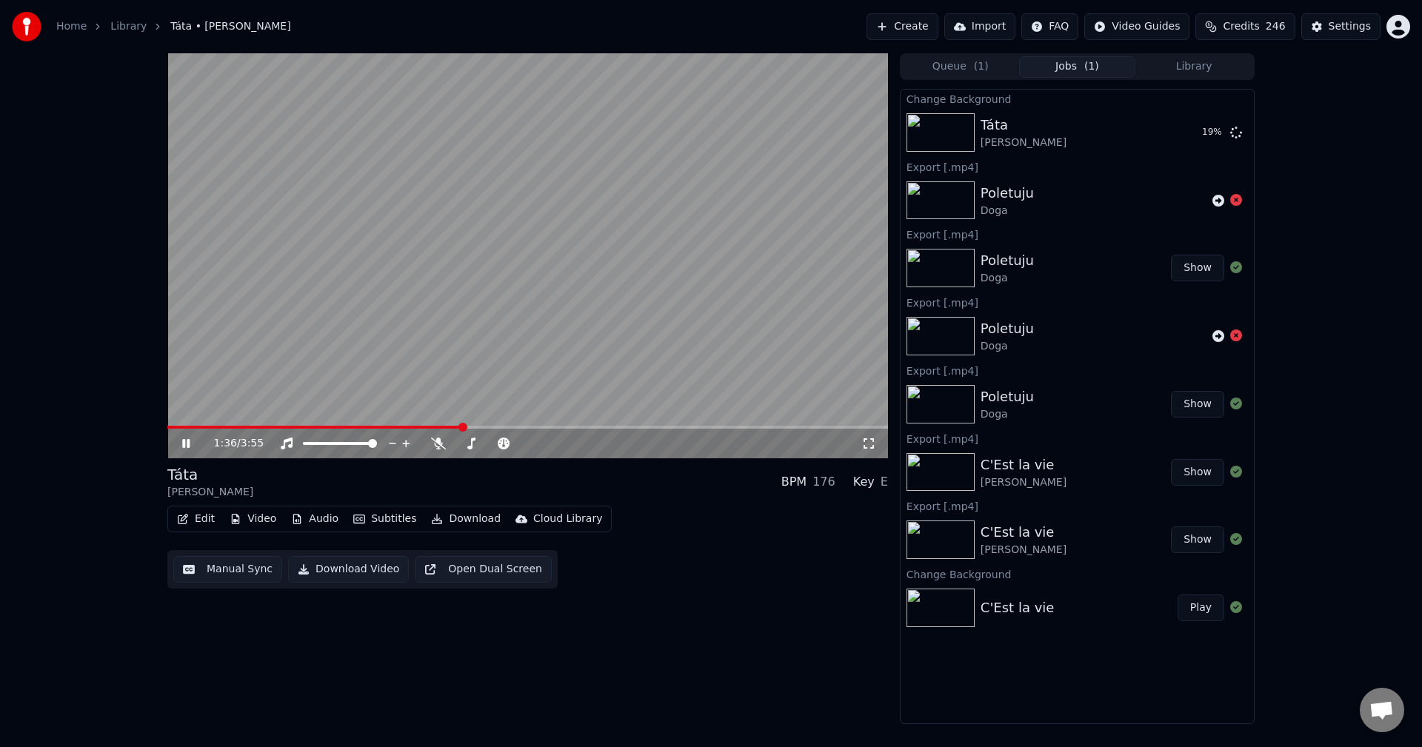
click at [181, 453] on div "1:36 / 3:55" at bounding box center [527, 444] width 721 height 30
click at [182, 450] on icon at bounding box center [196, 444] width 35 height 12
click at [1183, 67] on button "Library" at bounding box center [1194, 66] width 117 height 21
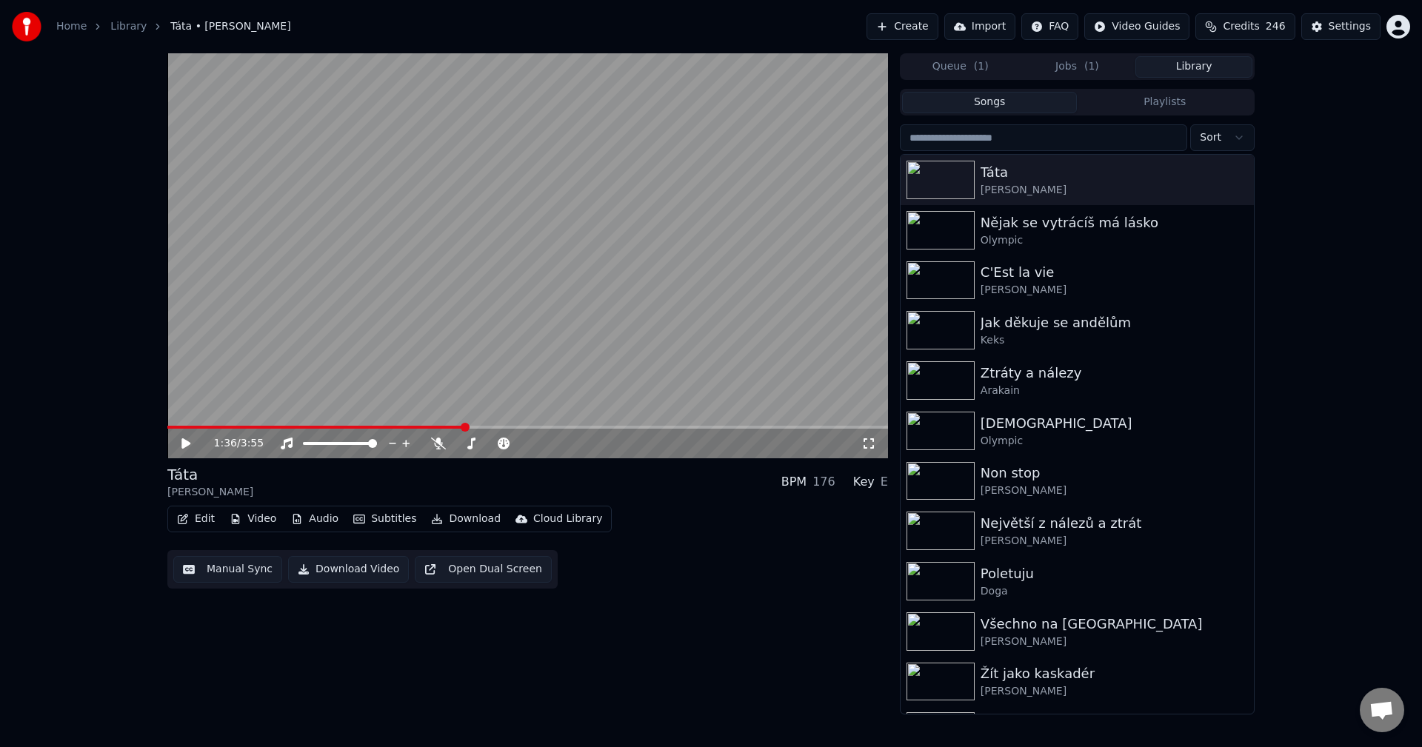
click at [936, 24] on button "Create" at bounding box center [903, 26] width 72 height 27
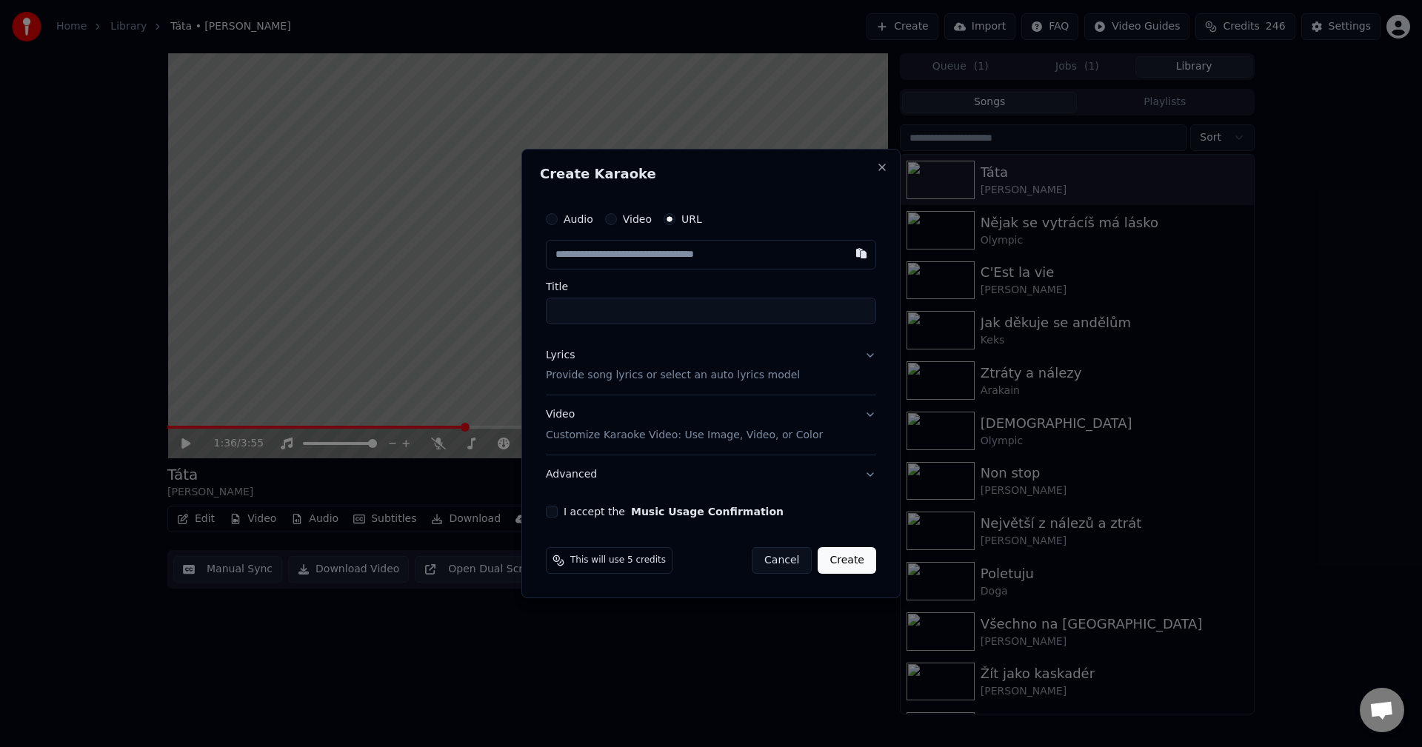
click at [653, 256] on input "text" at bounding box center [711, 255] width 330 height 30
type input "**********"
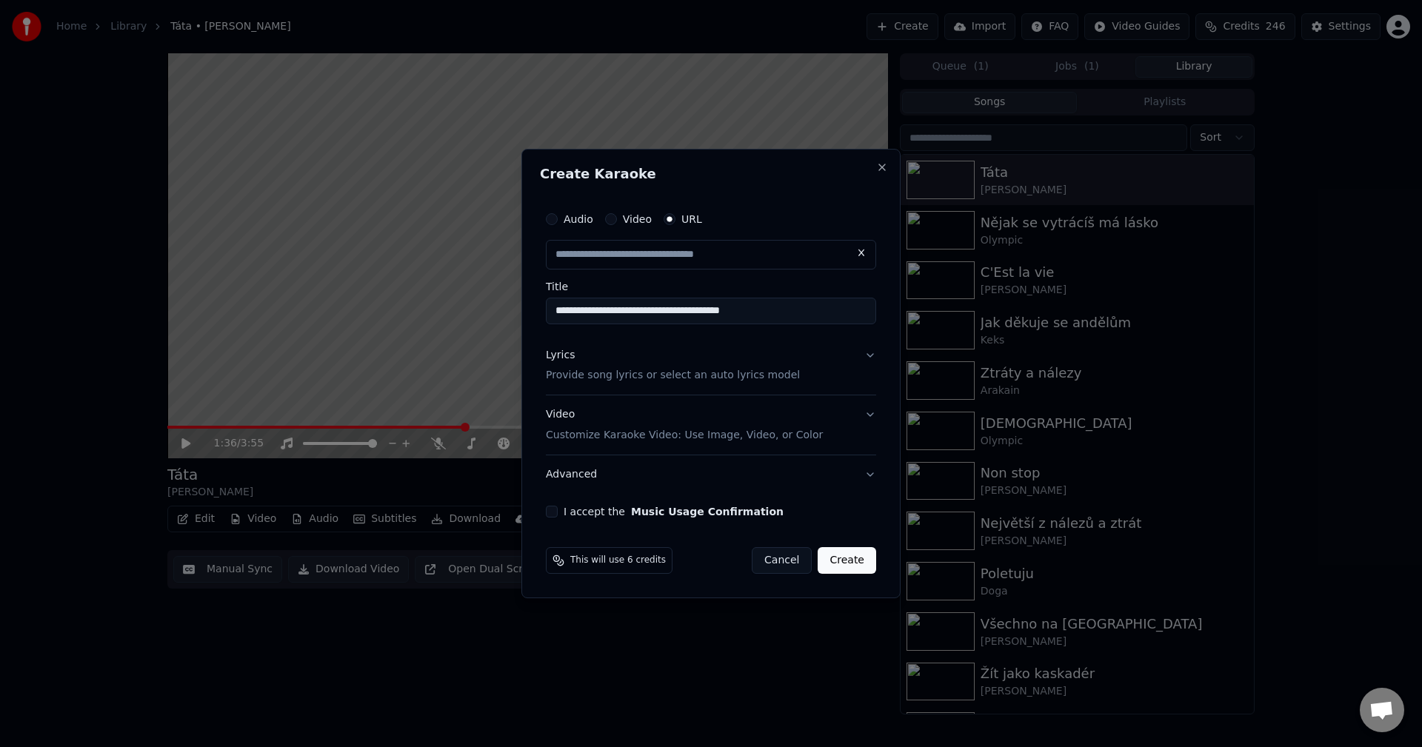
scroll to position [0, 0]
click at [756, 367] on div "Lyrics Provide song lyrics or select an auto lyrics model" at bounding box center [673, 366] width 254 height 36
type input "**********"
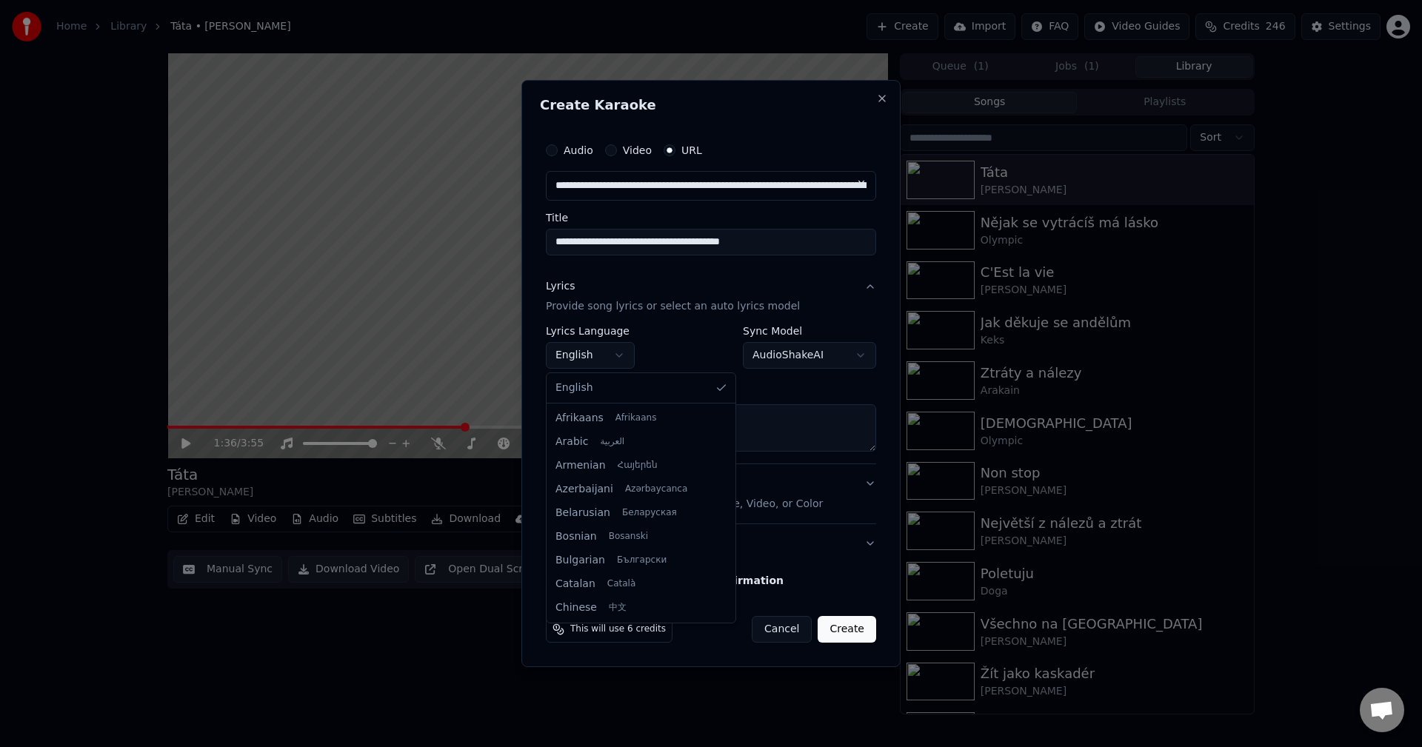
click at [599, 357] on body "**********" at bounding box center [711, 373] width 1422 height 747
select select "**"
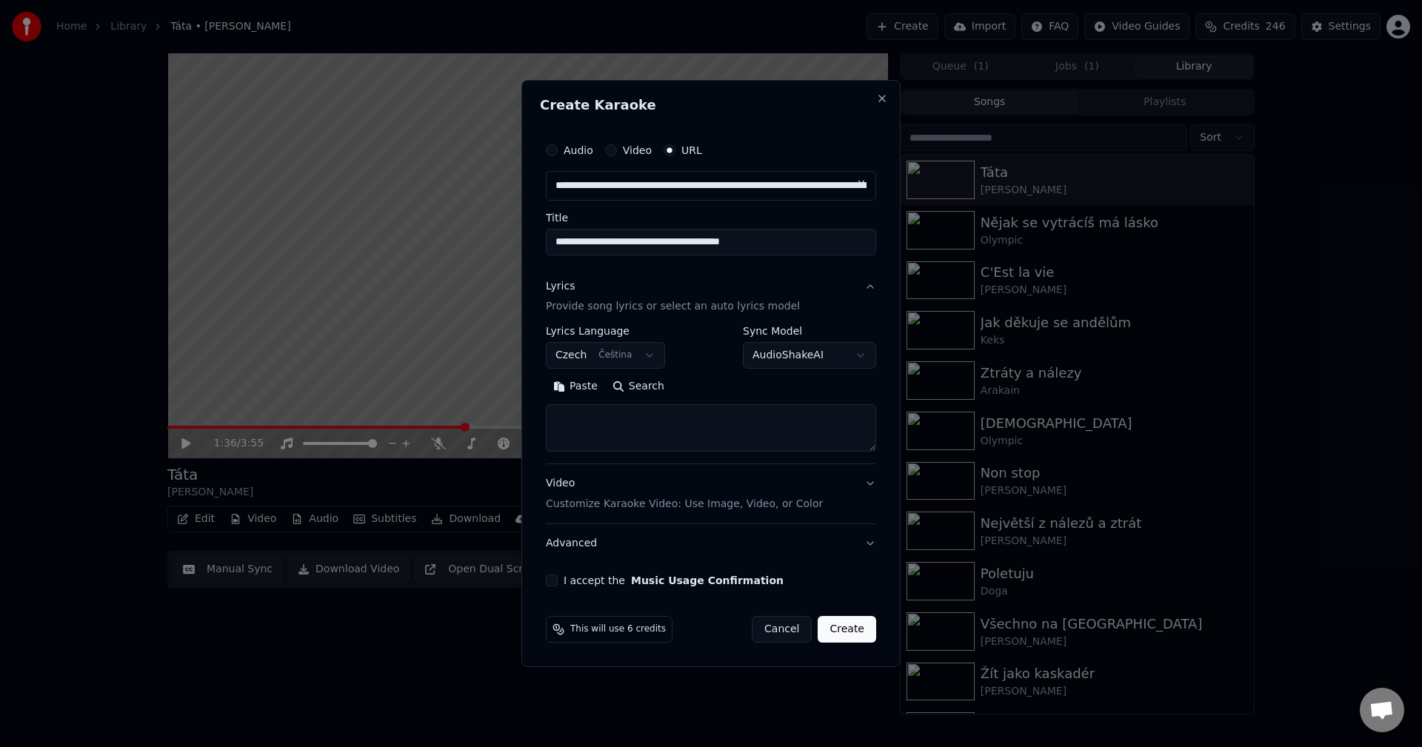
click at [586, 389] on button "Paste" at bounding box center [575, 388] width 59 height 24
click at [700, 385] on button "Expand" at bounding box center [706, 388] width 70 height 24
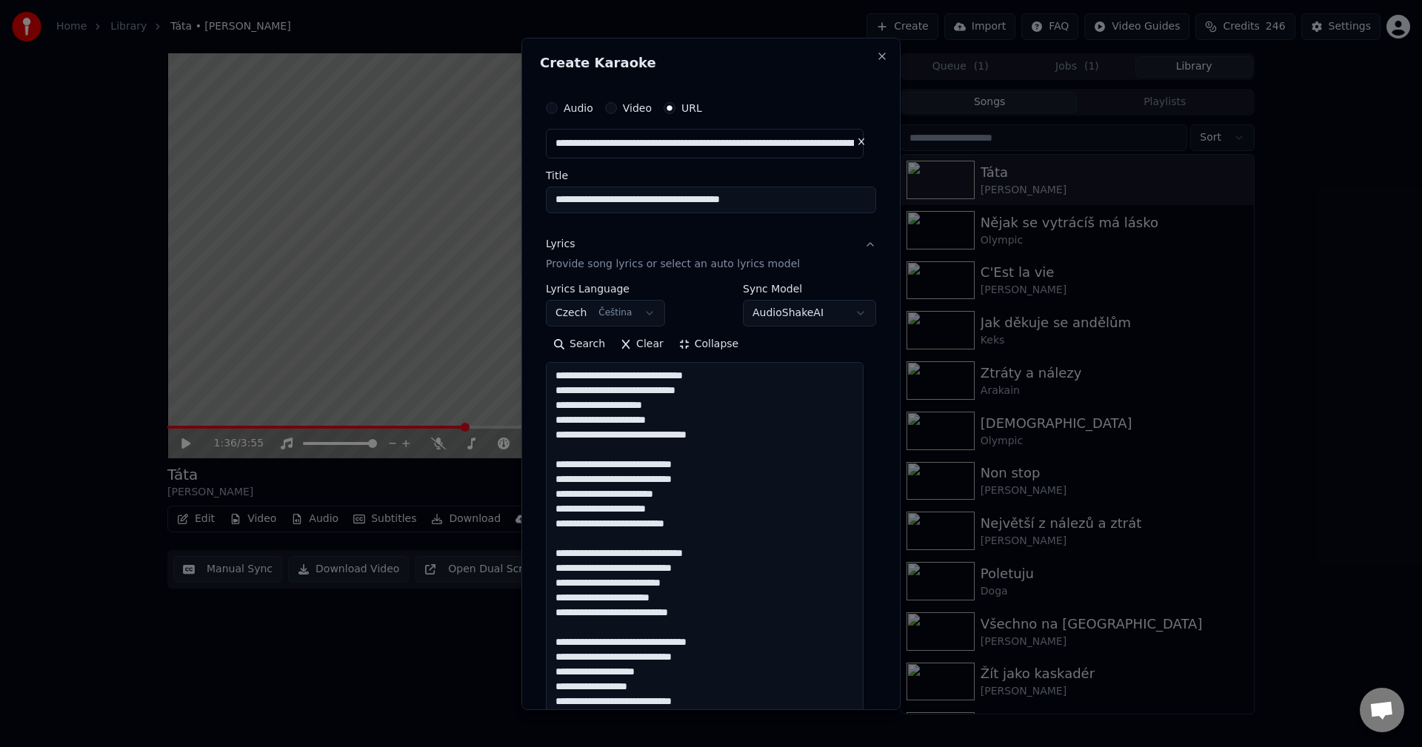
click at [730, 427] on textarea "**********" at bounding box center [705, 656] width 318 height 589
click at [731, 431] on textarea "**********" at bounding box center [705, 656] width 318 height 589
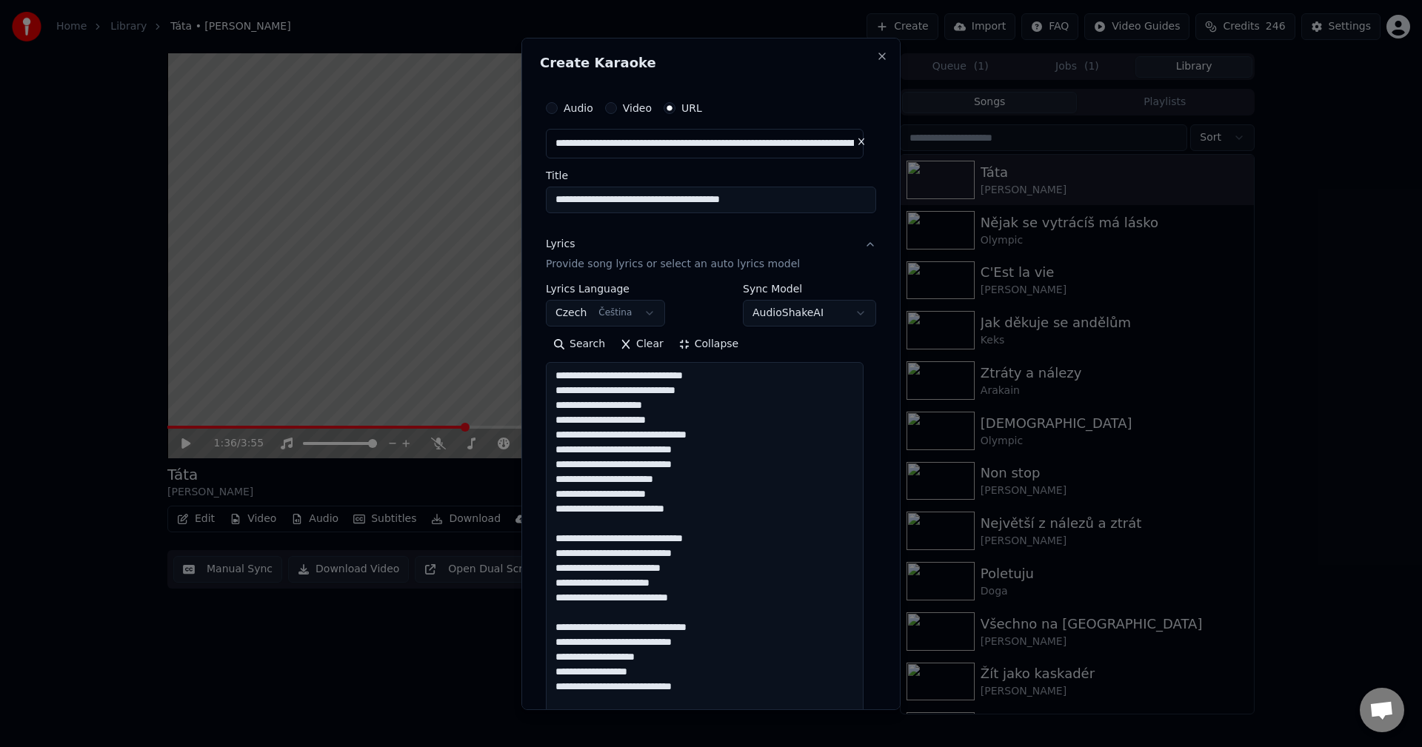
click at [708, 512] on textarea "**********" at bounding box center [705, 656] width 318 height 589
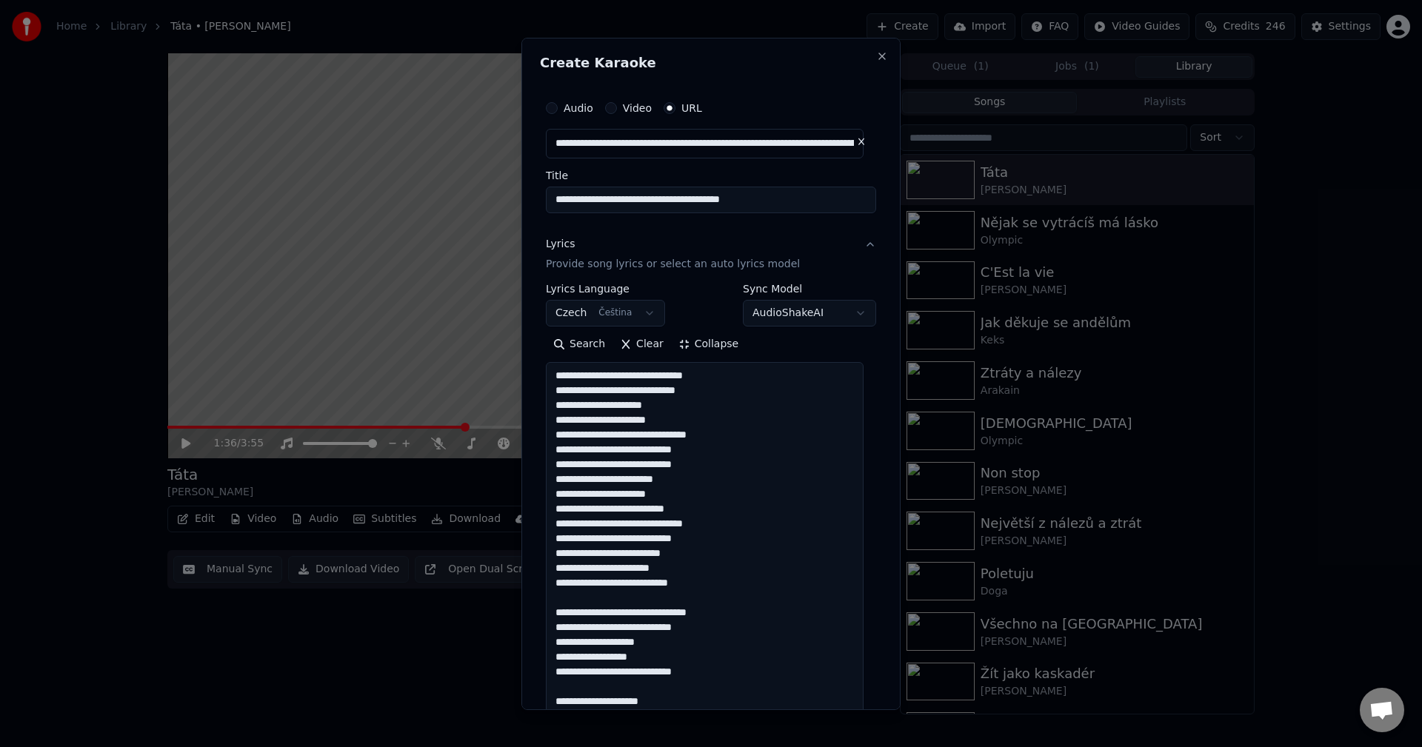
click at [695, 581] on textarea "**********" at bounding box center [705, 656] width 318 height 589
click at [699, 656] on textarea "**********" at bounding box center [705, 656] width 318 height 589
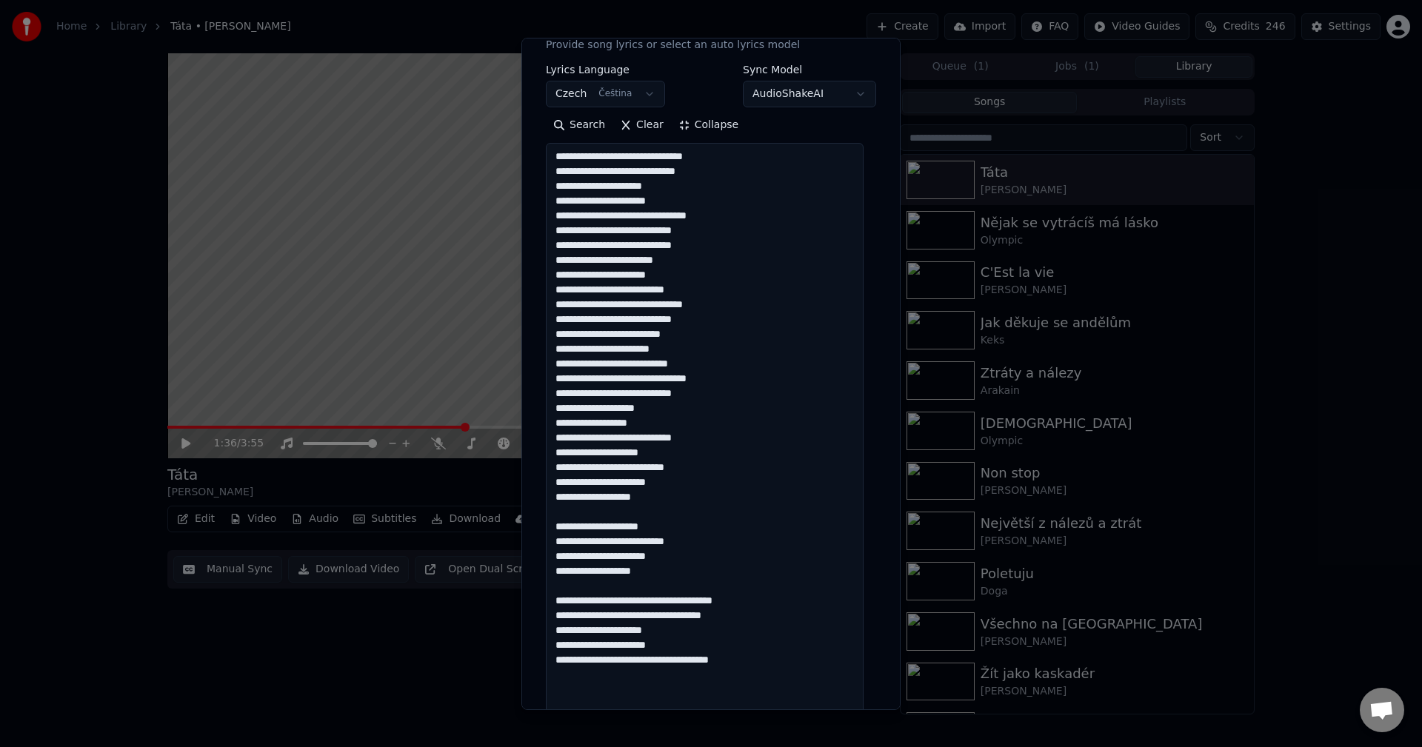
scroll to position [222, 0]
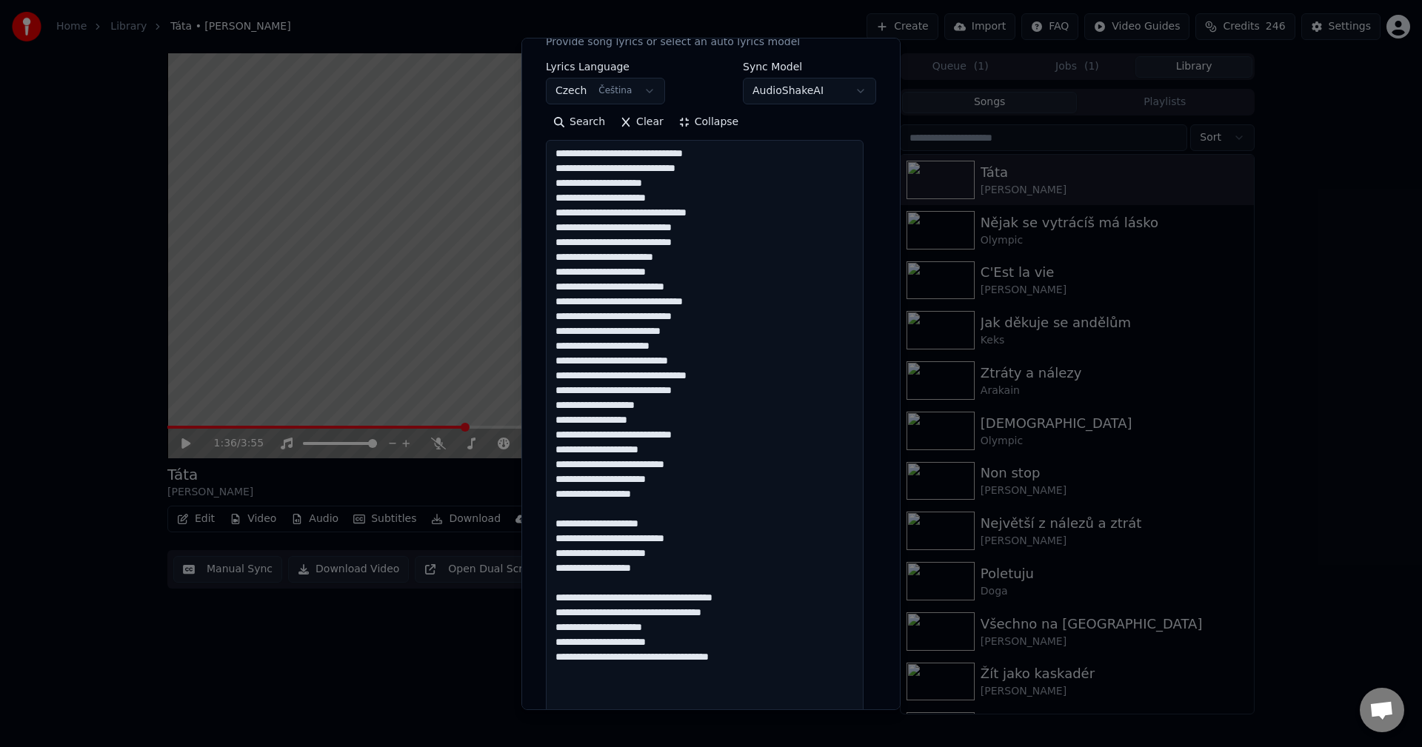
click at [673, 501] on textarea "**********" at bounding box center [705, 434] width 318 height 589
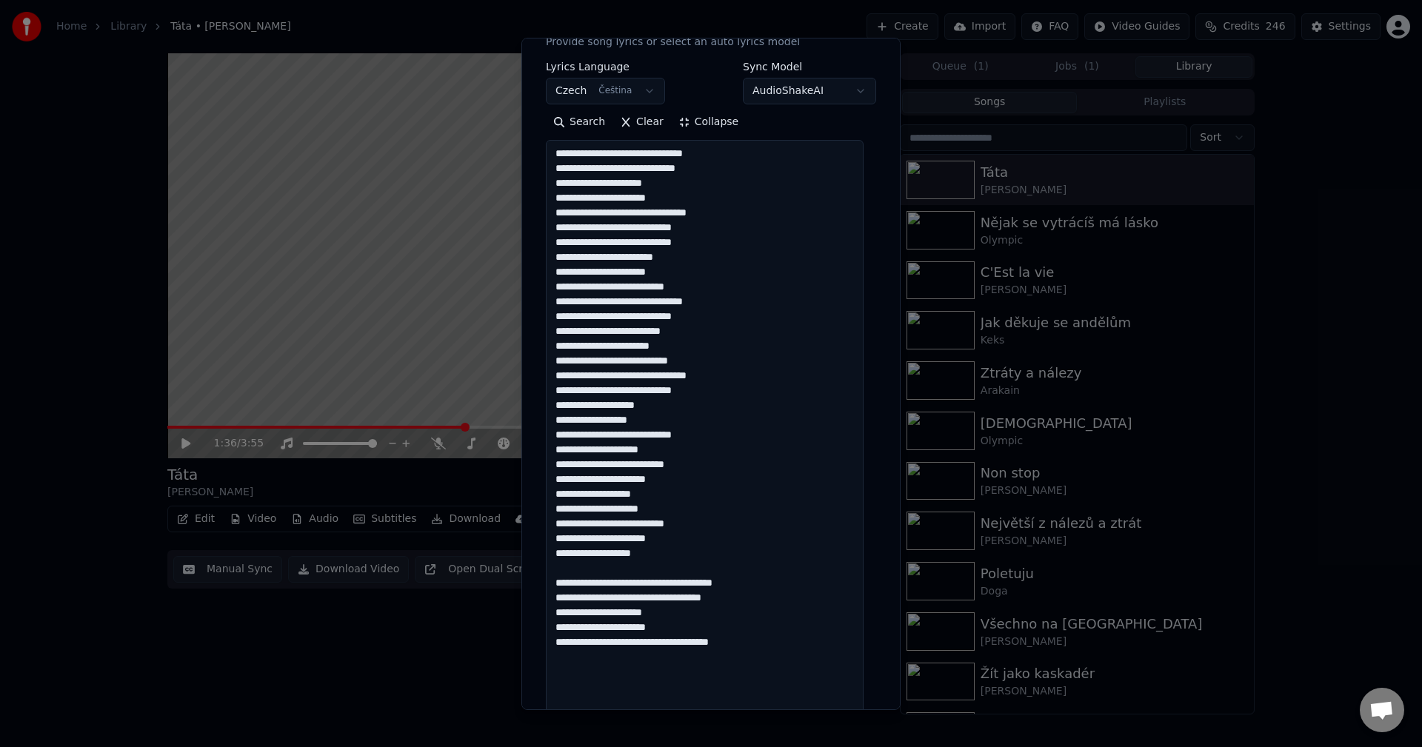
click at [697, 556] on textarea "**********" at bounding box center [705, 434] width 318 height 589
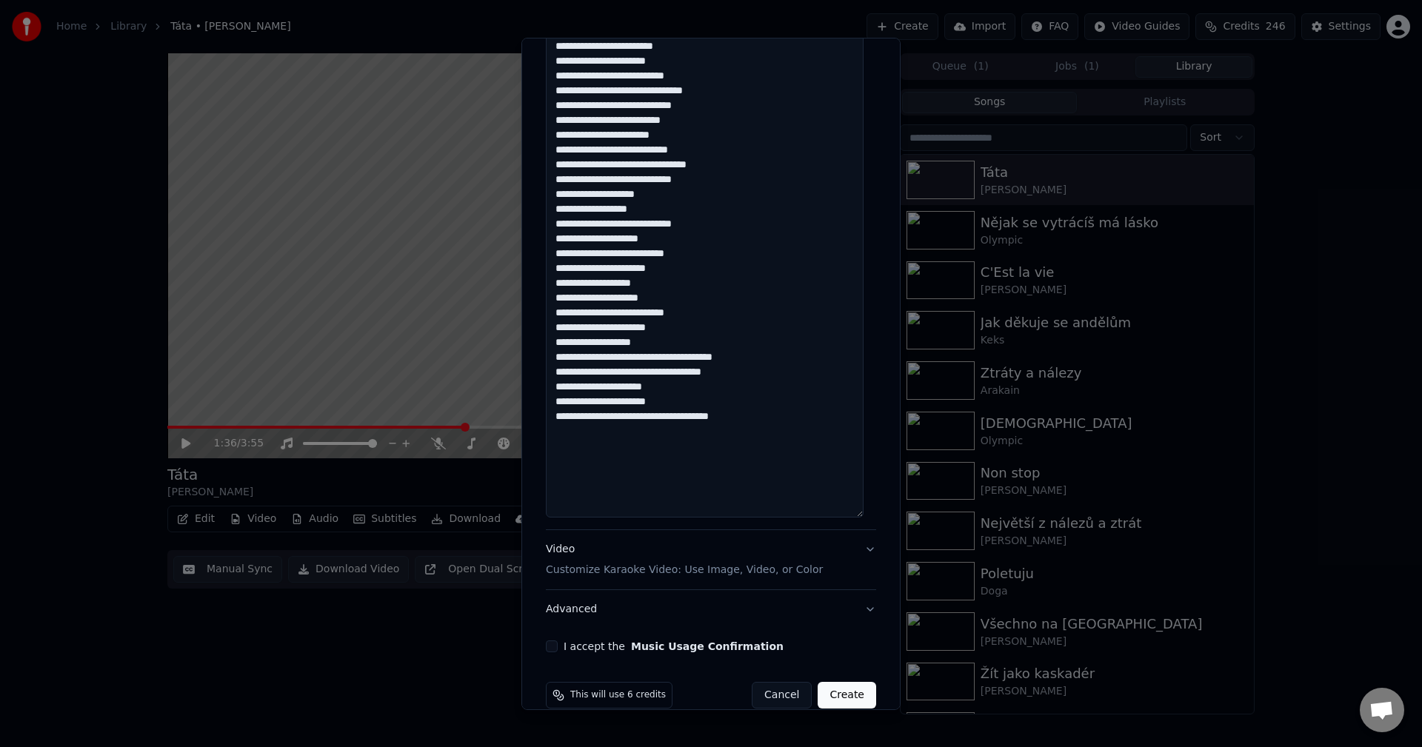
scroll to position [456, 0]
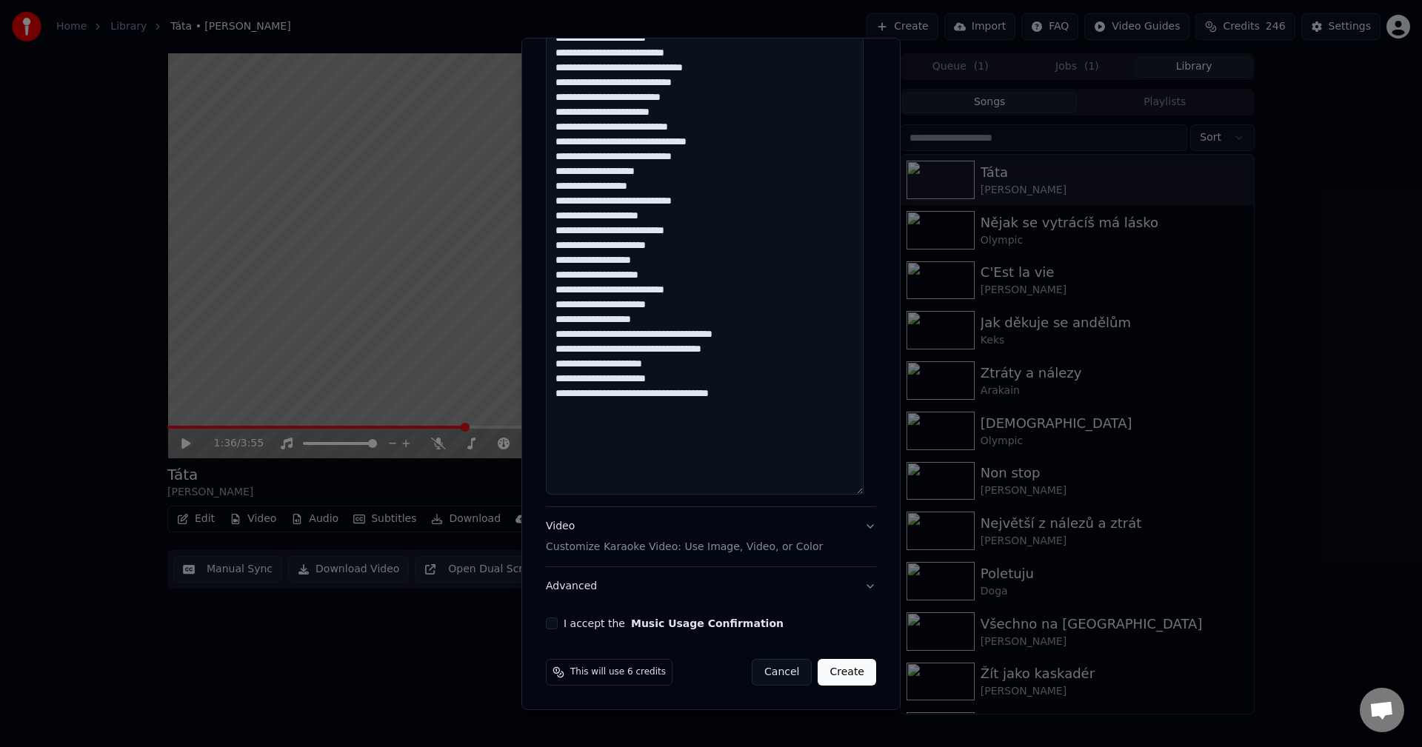
type textarea "**********"
click at [556, 611] on div "**********" at bounding box center [711, 132] width 342 height 1005
click at [554, 618] on button "I accept the Music Usage Confirmation" at bounding box center [552, 624] width 12 height 12
click at [824, 671] on button "Create" at bounding box center [847, 672] width 59 height 27
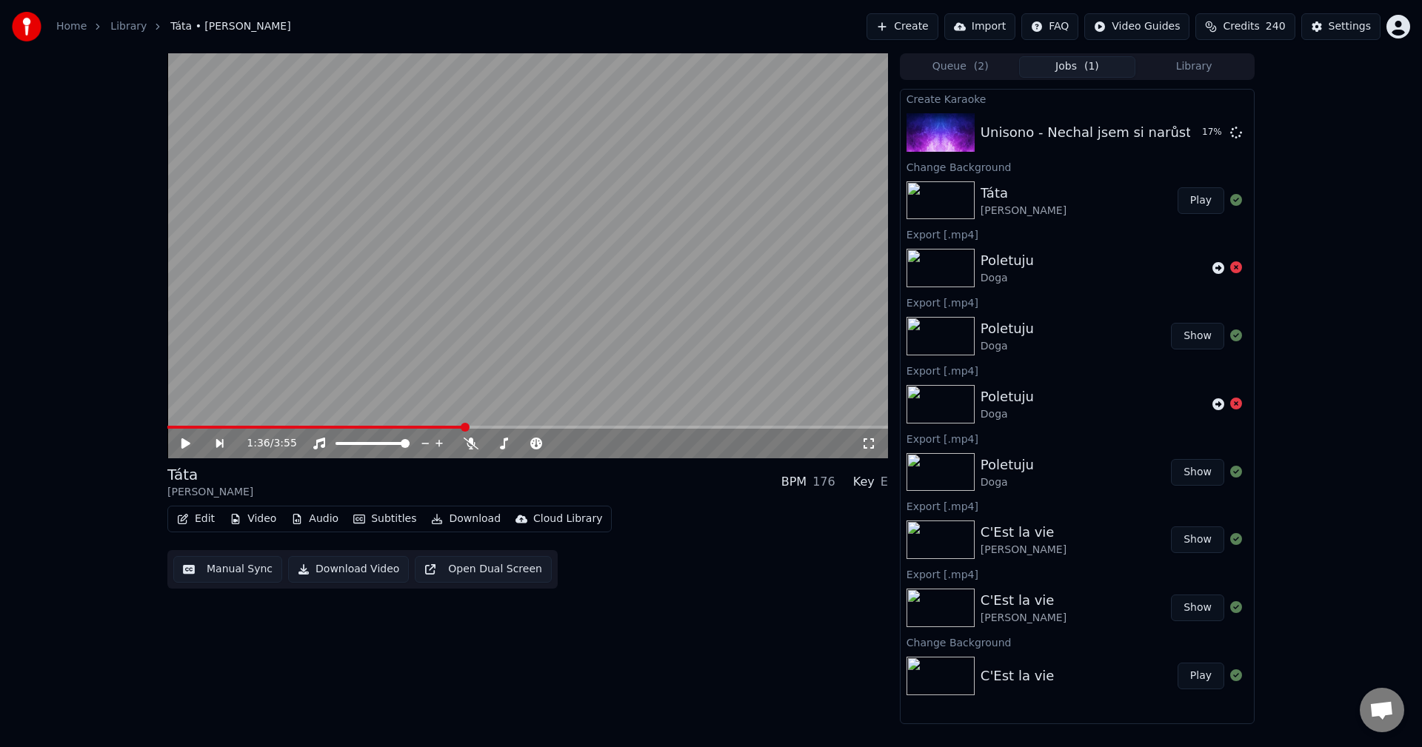
click at [1196, 58] on button "Library" at bounding box center [1194, 66] width 117 height 21
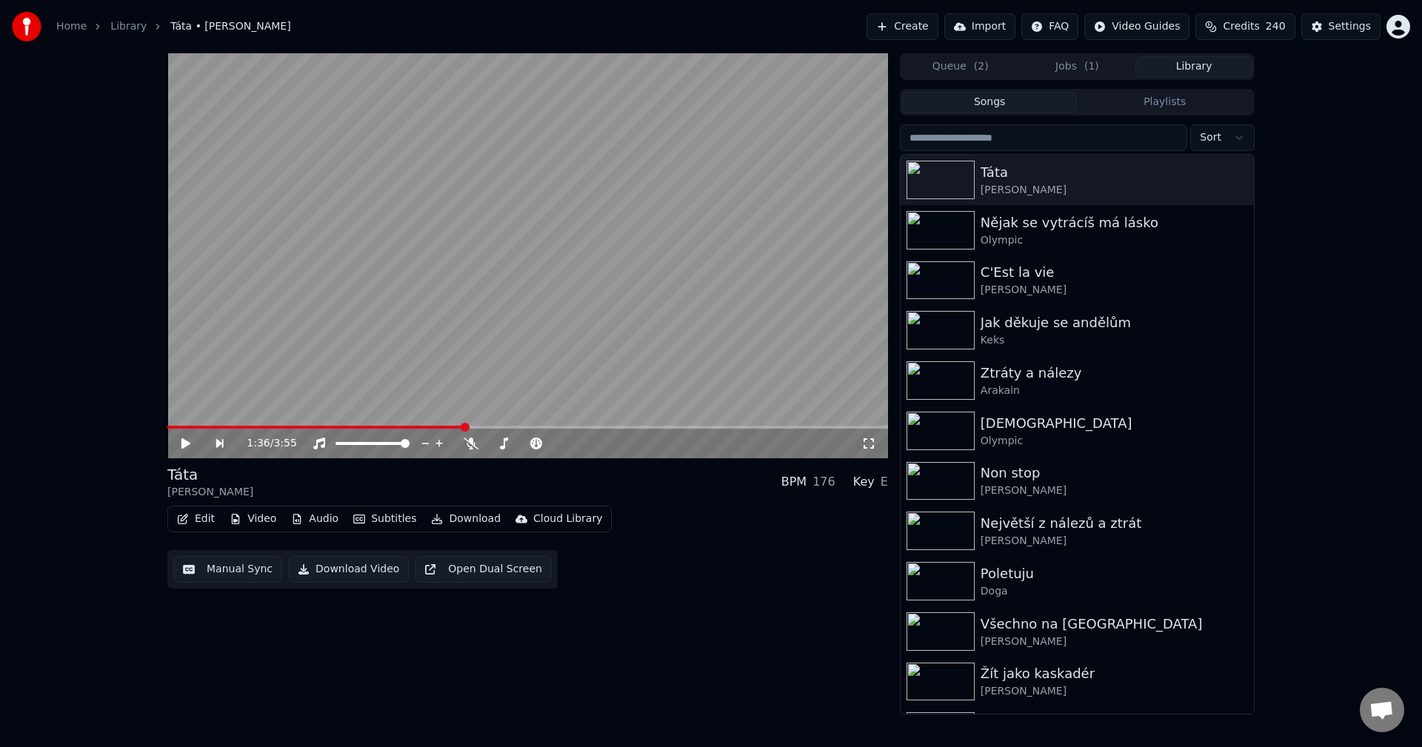
click at [260, 520] on button "Video" at bounding box center [253, 519] width 59 height 21
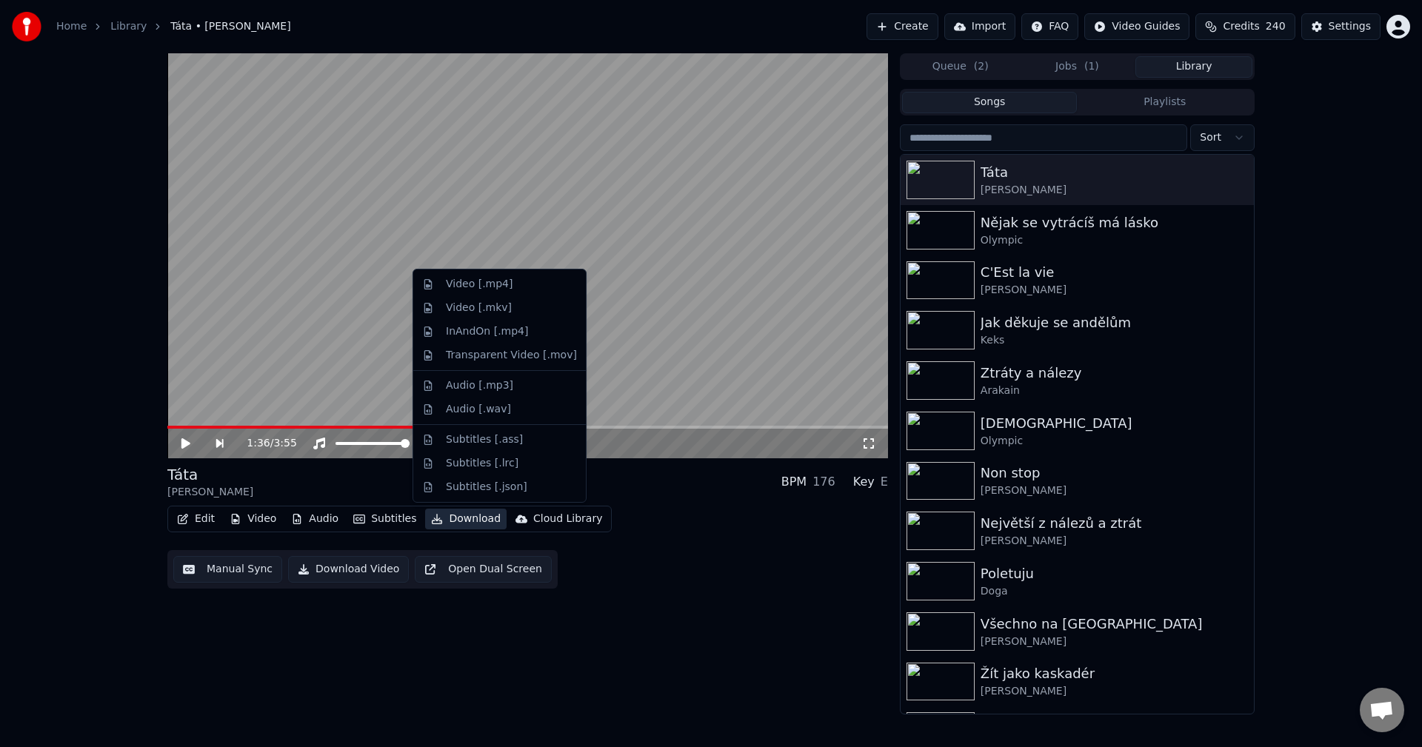
click at [471, 521] on button "Download" at bounding box center [465, 519] width 81 height 21
click at [524, 290] on div "Video [.mp4]" at bounding box center [511, 284] width 131 height 15
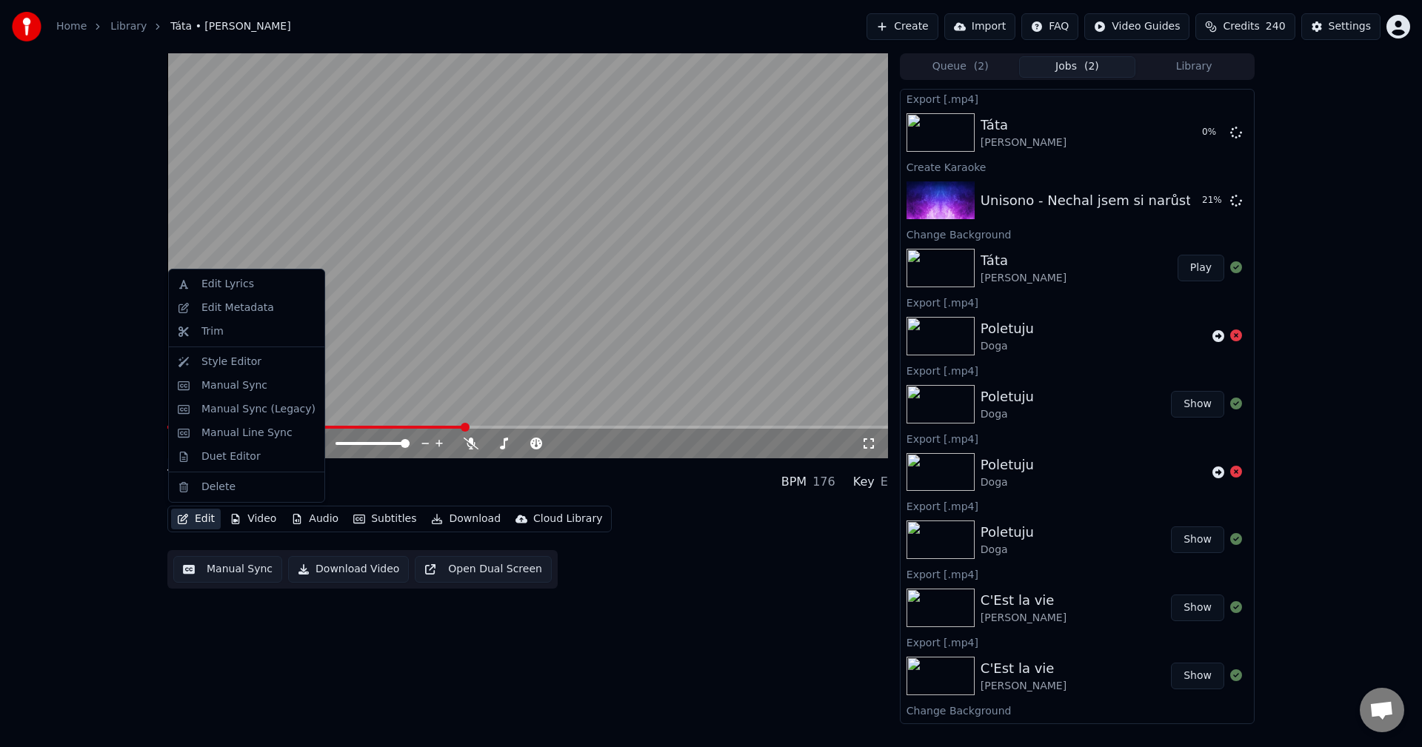
click at [198, 517] on button "Edit" at bounding box center [196, 519] width 50 height 21
click at [270, 305] on div "Edit Metadata" at bounding box center [258, 308] width 114 height 15
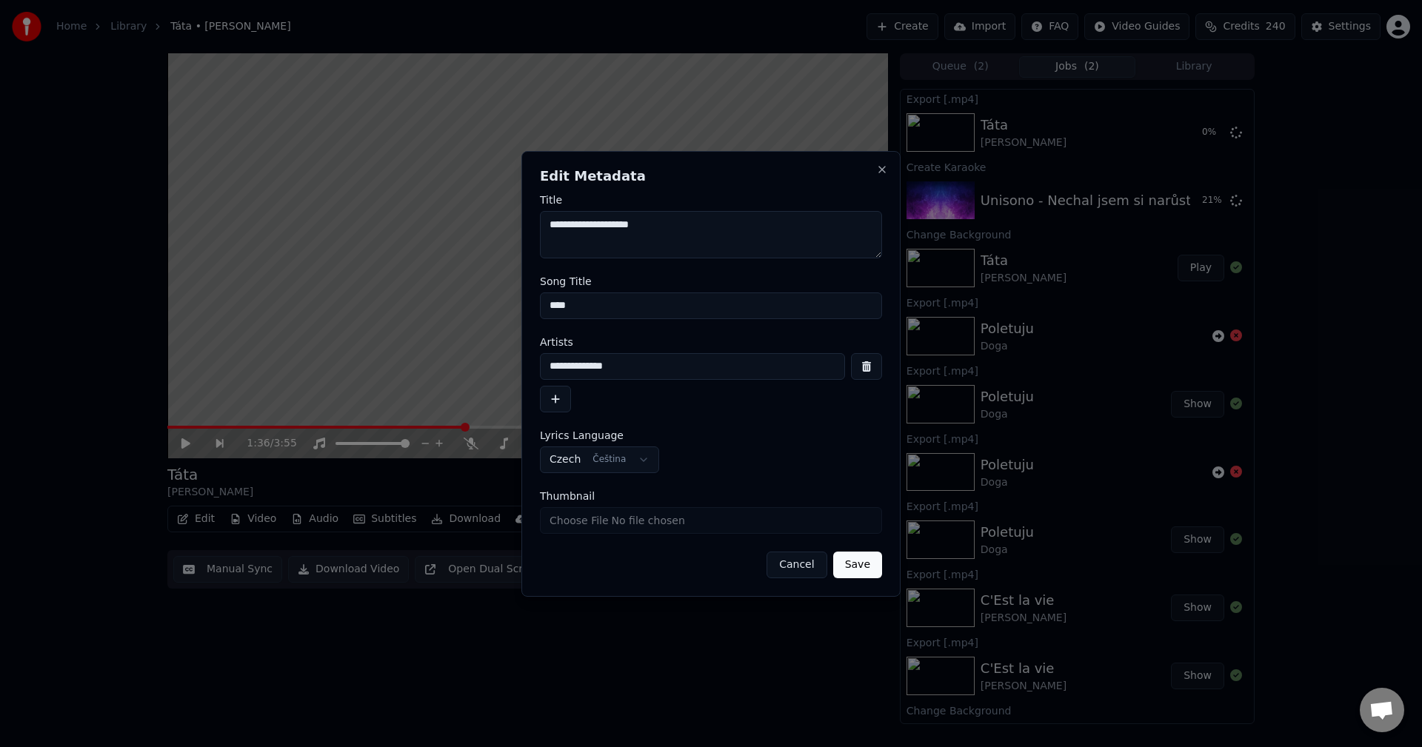
drag, startPoint x: 646, startPoint y: 367, endPoint x: 408, endPoint y: 387, distance: 238.6
click at [432, 387] on body "**********" at bounding box center [711, 373] width 1422 height 747
drag, startPoint x: 599, startPoint y: 307, endPoint x: 338, endPoint y: 301, distance: 260.8
click at [338, 301] on body "**********" at bounding box center [711, 373] width 1422 height 747
drag, startPoint x: 649, startPoint y: 375, endPoint x: 476, endPoint y: 393, distance: 174.3
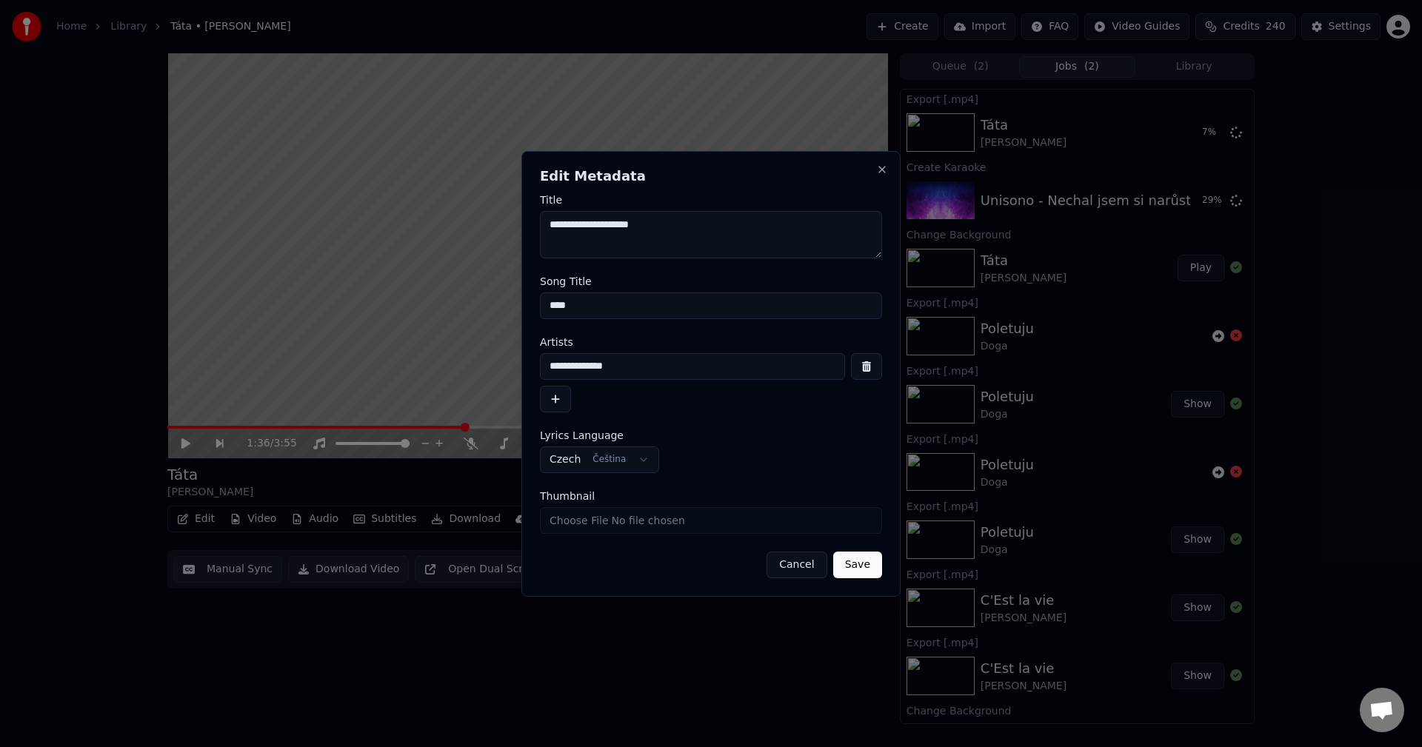
click at [361, 387] on body "**********" at bounding box center [711, 373] width 1422 height 747
click at [881, 168] on button "Close" at bounding box center [882, 170] width 12 height 12
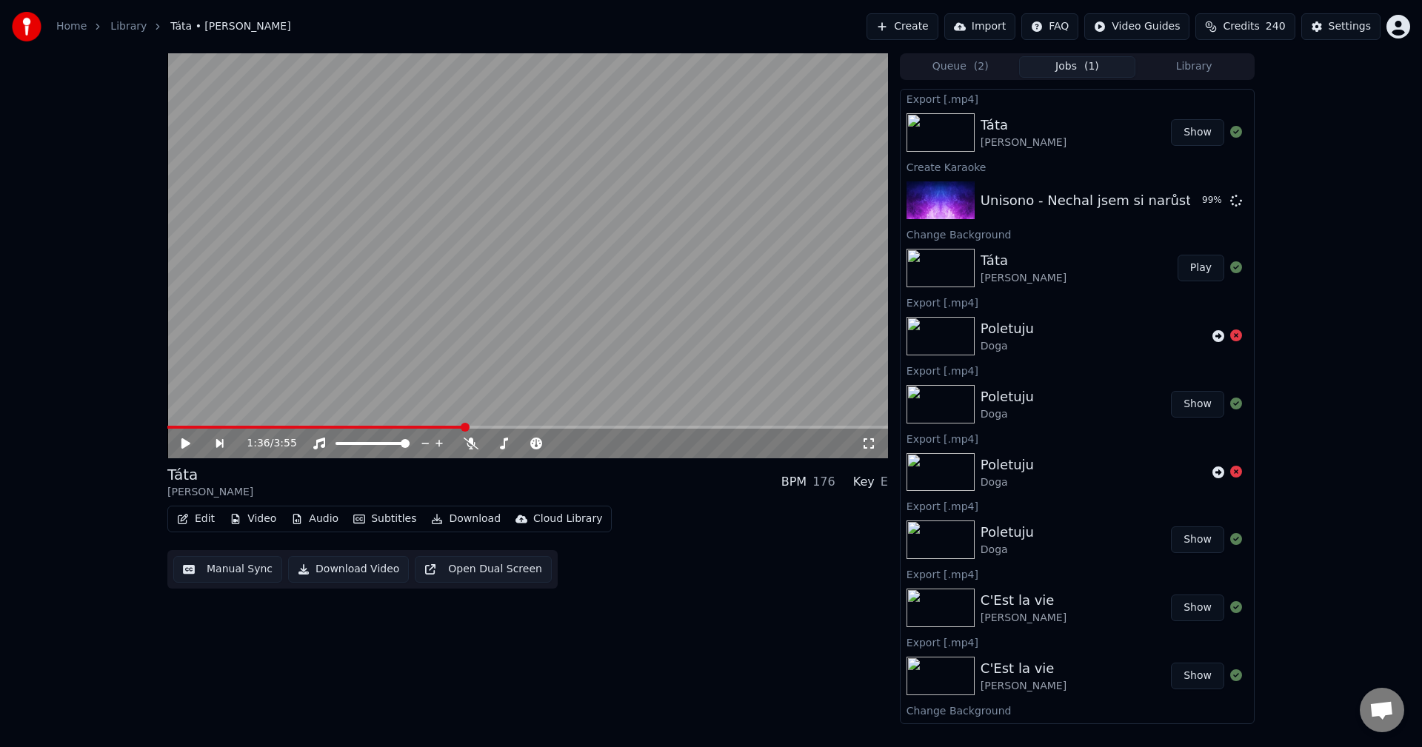
click at [264, 522] on button "Video" at bounding box center [253, 519] width 59 height 21
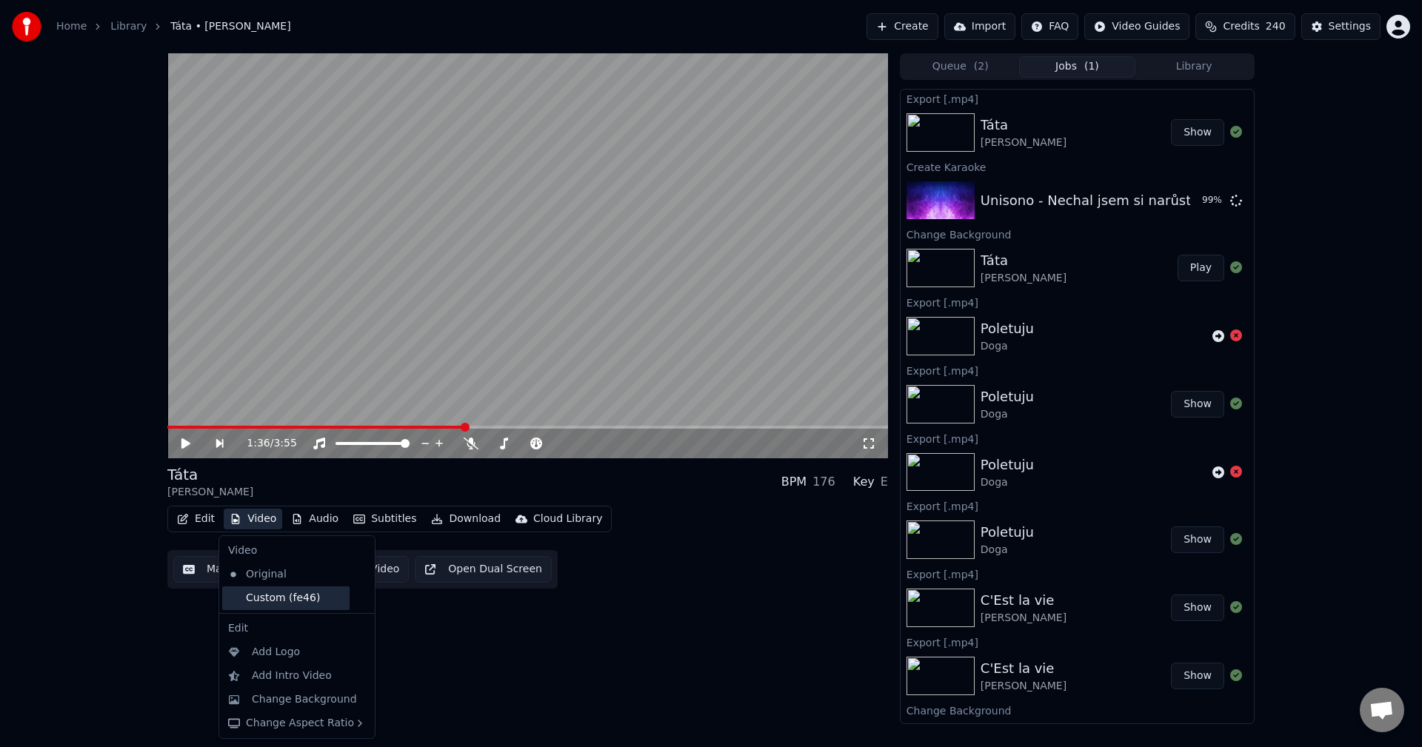
click at [278, 596] on div "Custom (fe46)" at bounding box center [285, 599] width 127 height 24
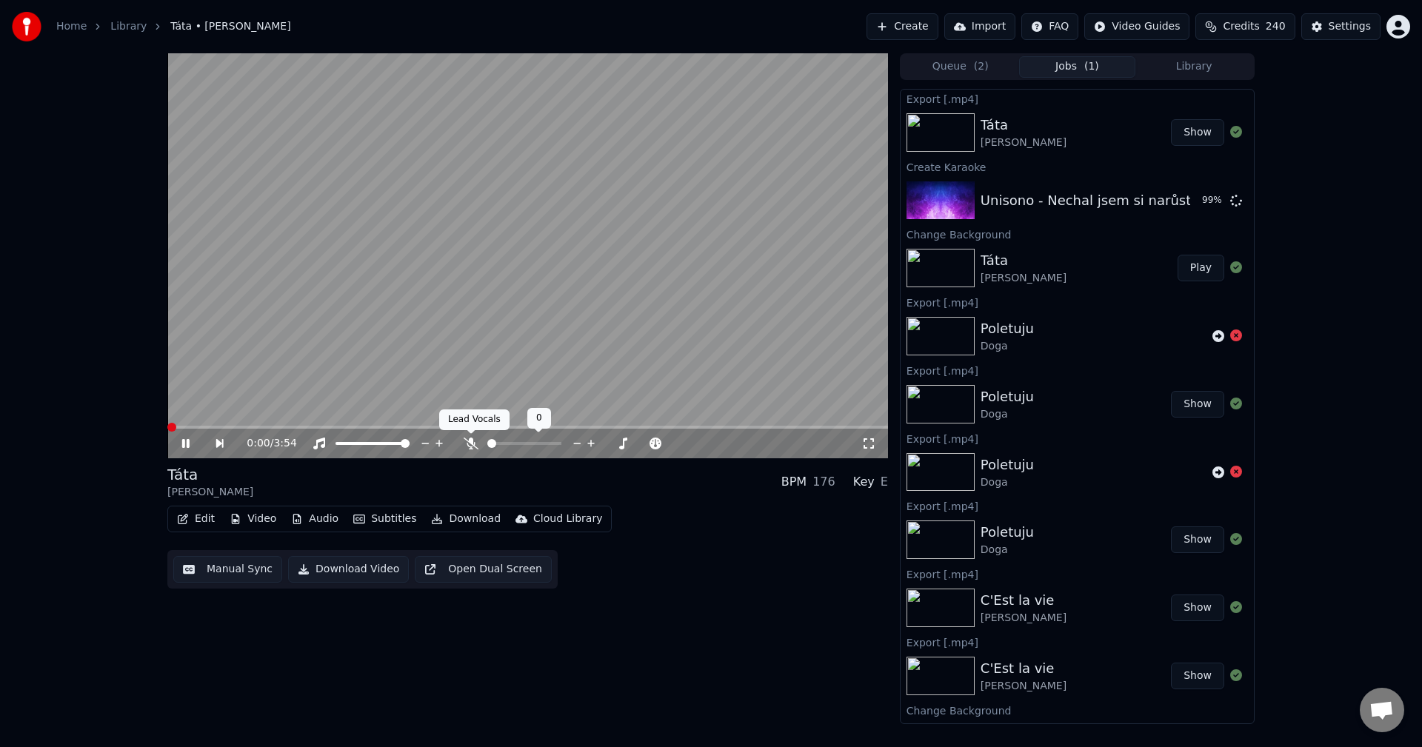
click at [471, 444] on icon at bounding box center [471, 444] width 15 height 12
click at [186, 447] on icon at bounding box center [196, 444] width 34 height 12
click at [1207, 59] on button "Library" at bounding box center [1194, 66] width 117 height 21
click at [1078, 69] on button "Jobs ( 1 )" at bounding box center [1077, 66] width 117 height 21
click at [1189, 69] on button "Library" at bounding box center [1194, 66] width 117 height 21
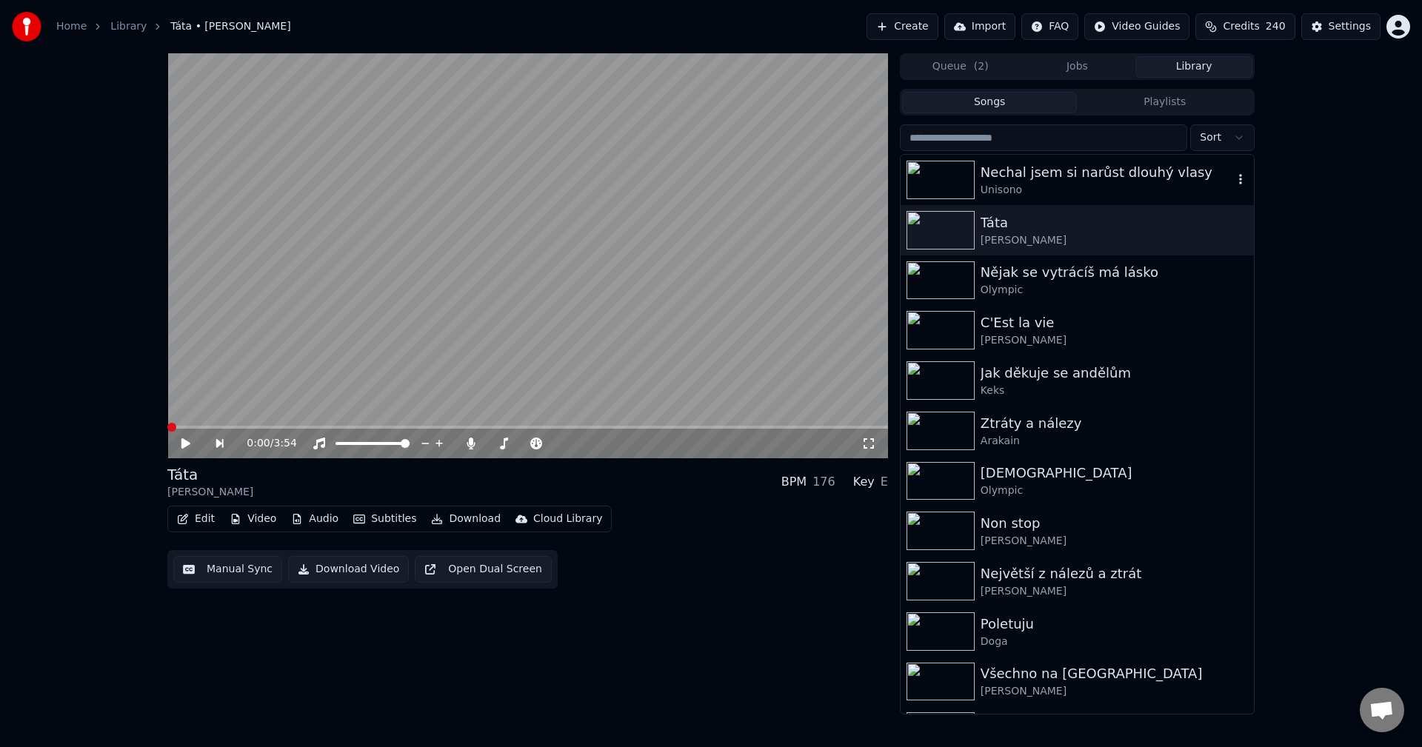
click at [1101, 190] on div "Unisono" at bounding box center [1107, 190] width 253 height 15
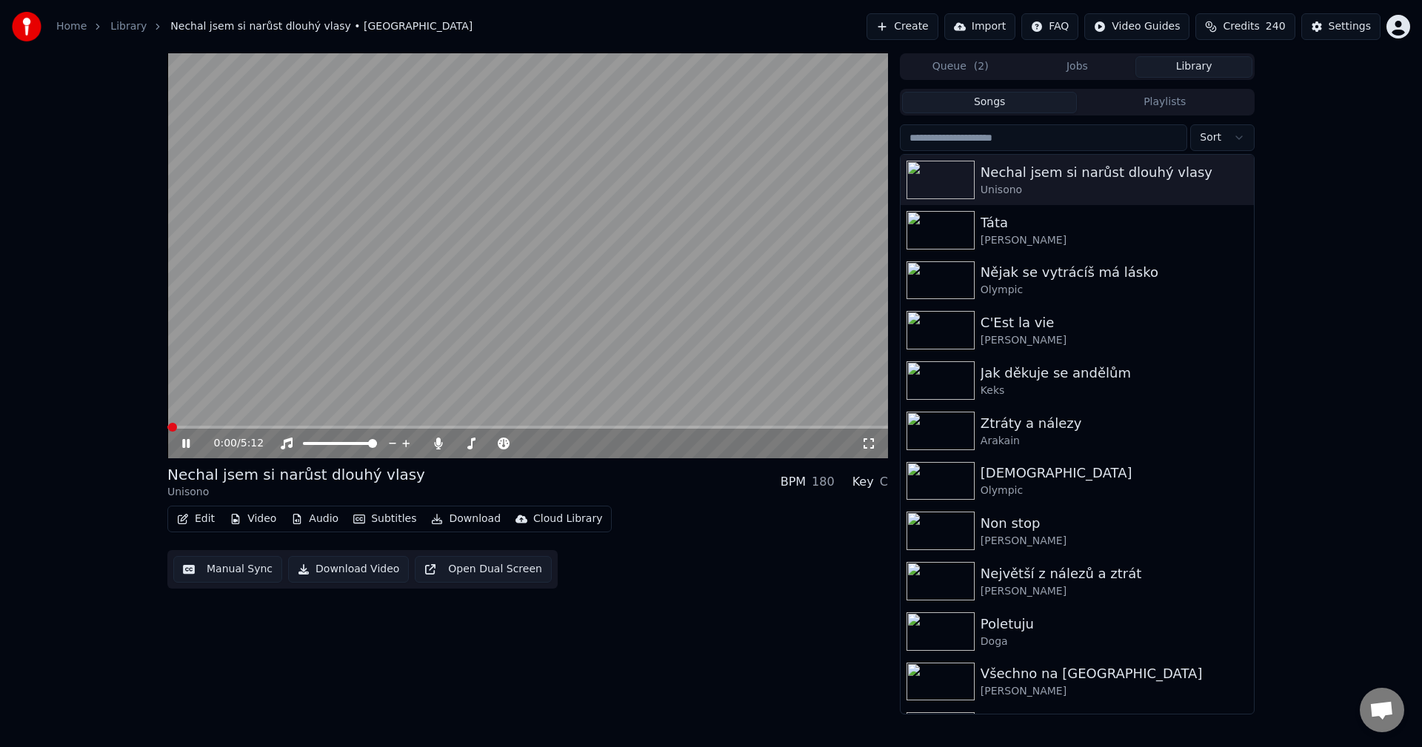
click at [213, 568] on button "Manual Sync" at bounding box center [227, 569] width 109 height 27
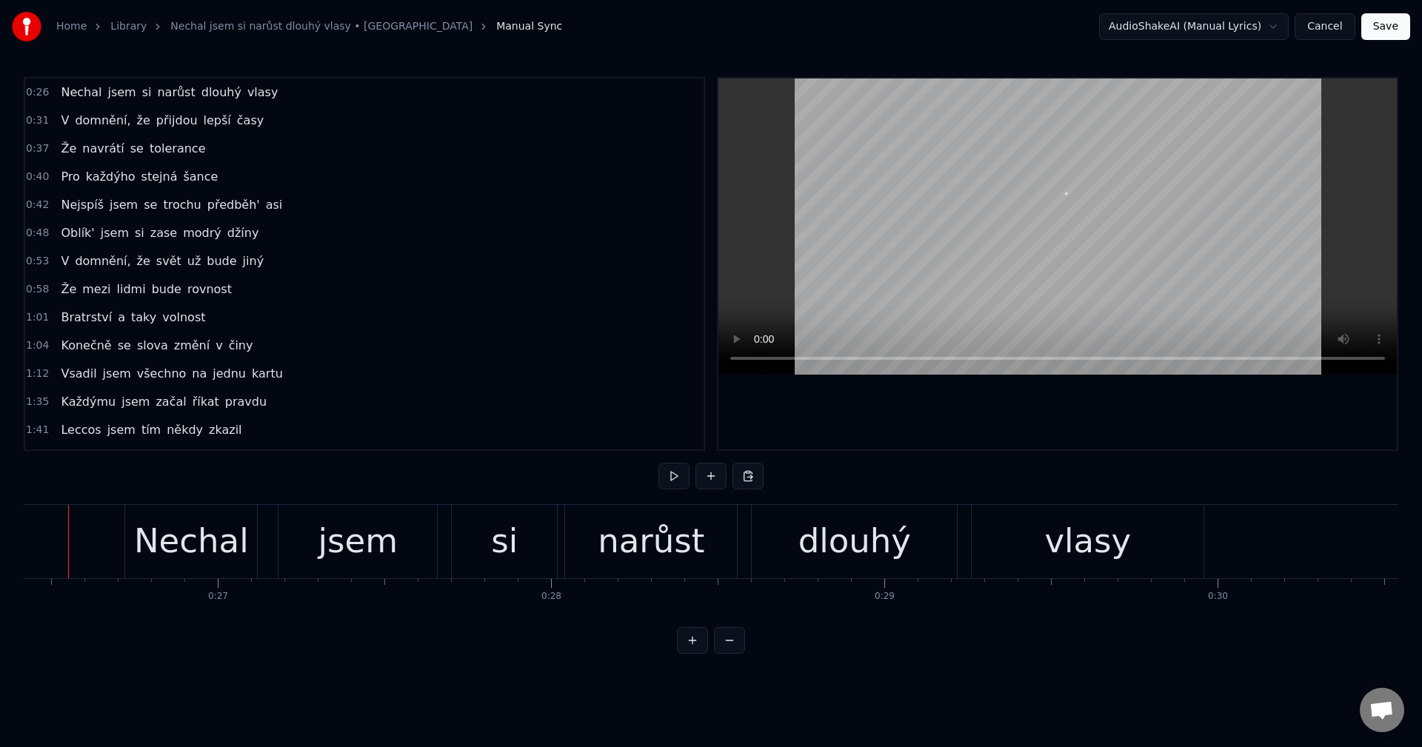
scroll to position [0, 8776]
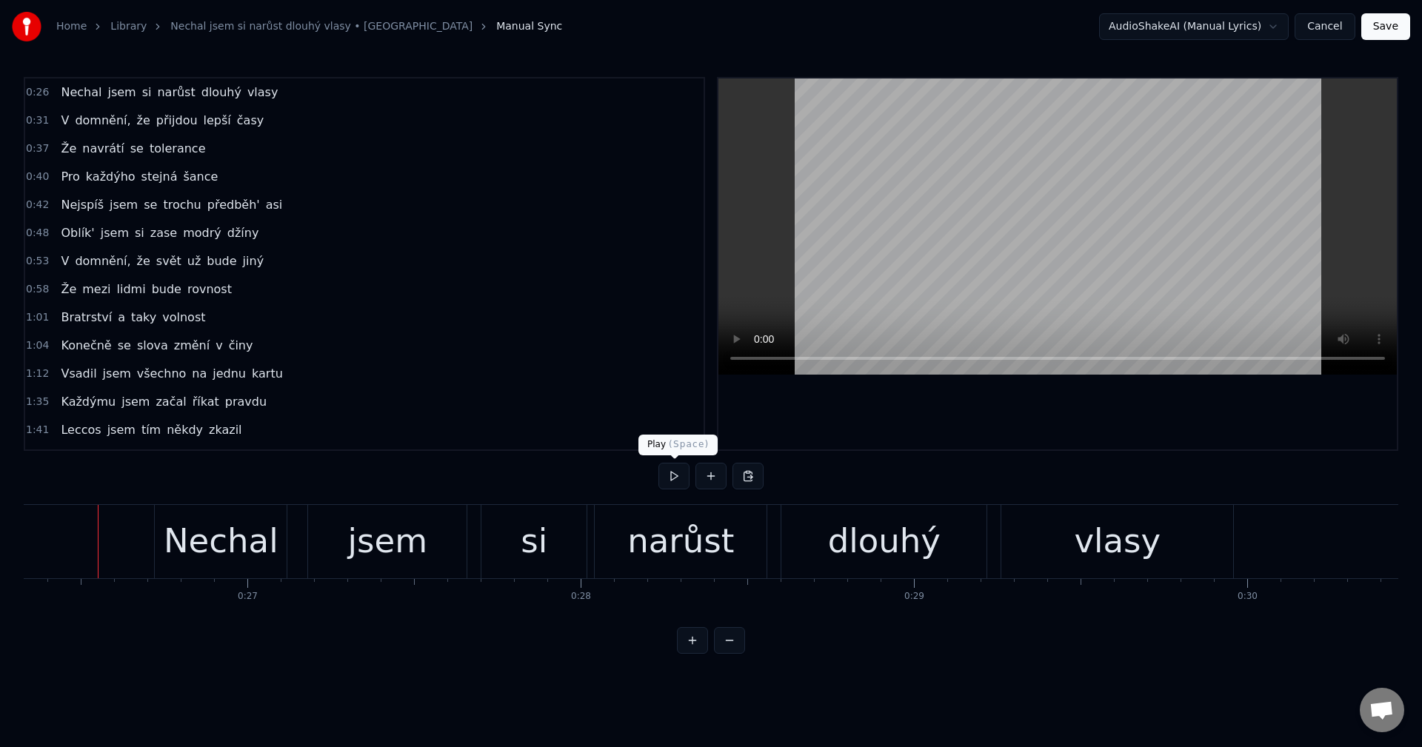
click at [669, 472] on button at bounding box center [674, 476] width 31 height 27
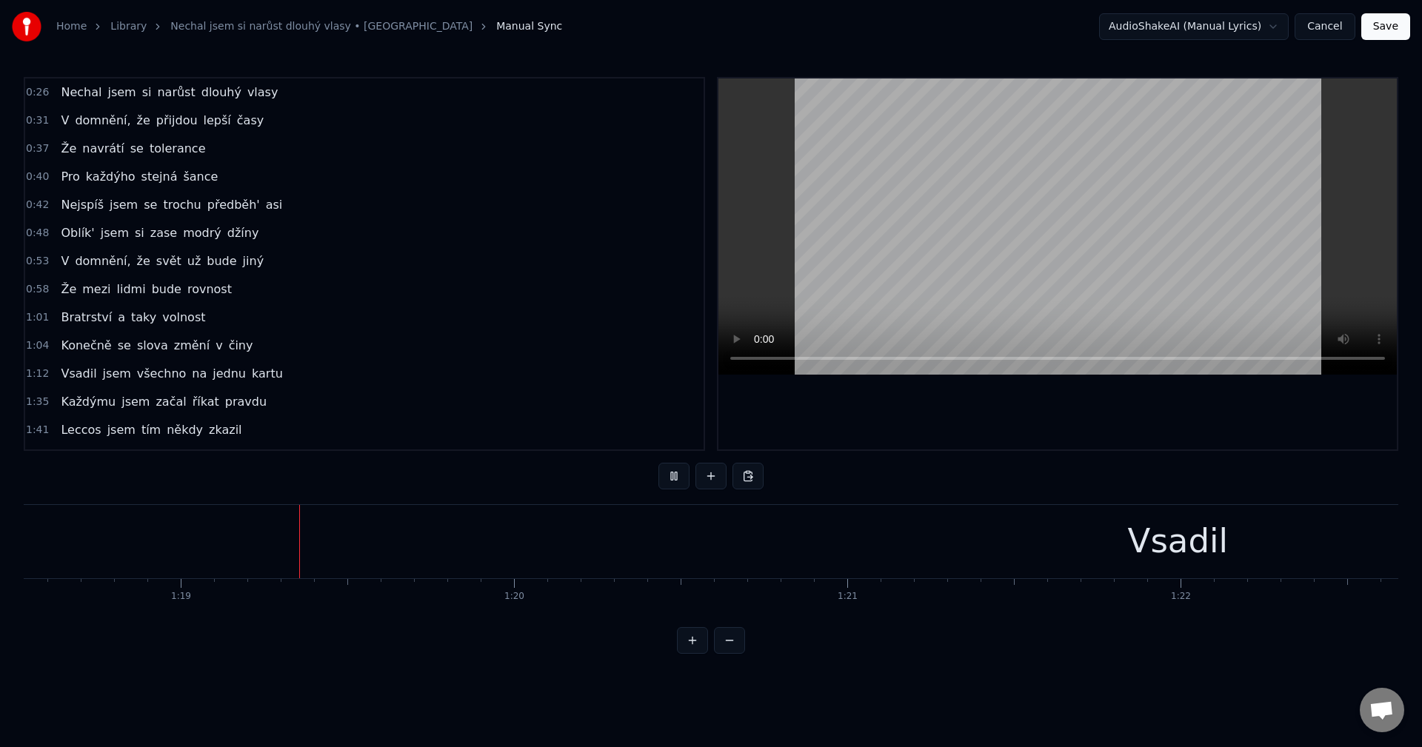
scroll to position [0, 26202]
click at [670, 480] on button at bounding box center [674, 476] width 31 height 27
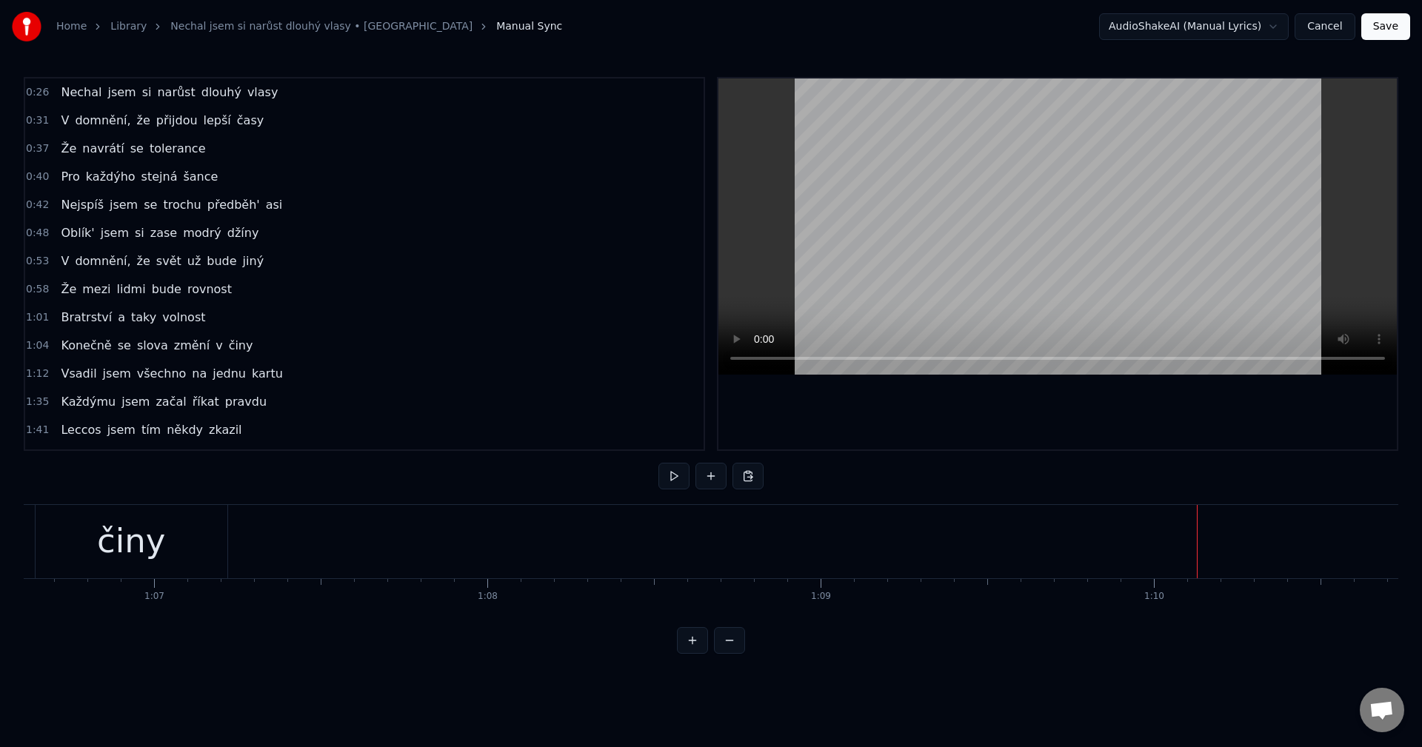
click at [134, 527] on div "činy" at bounding box center [131, 541] width 68 height 50
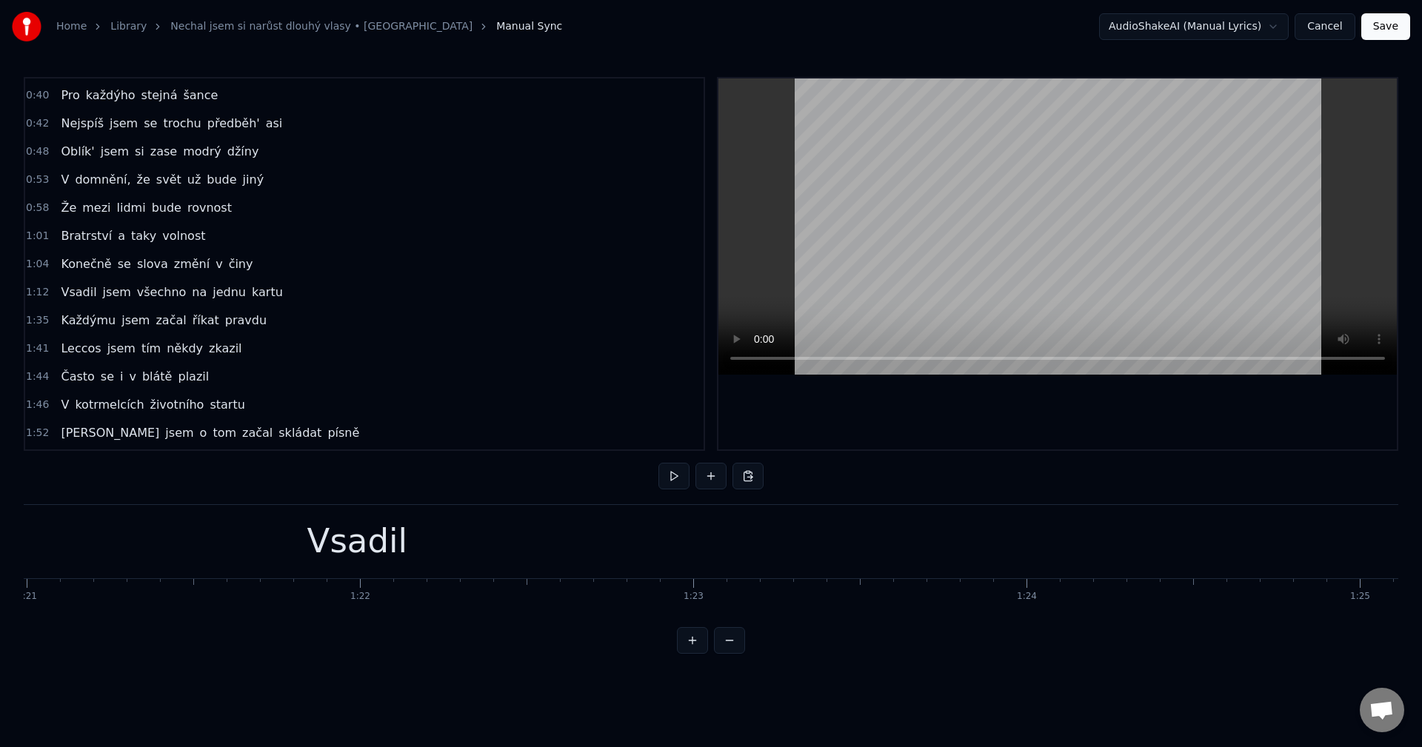
scroll to position [0, 26597]
click at [510, 556] on div "Vsadil" at bounding box center [757, 541] width 6112 height 73
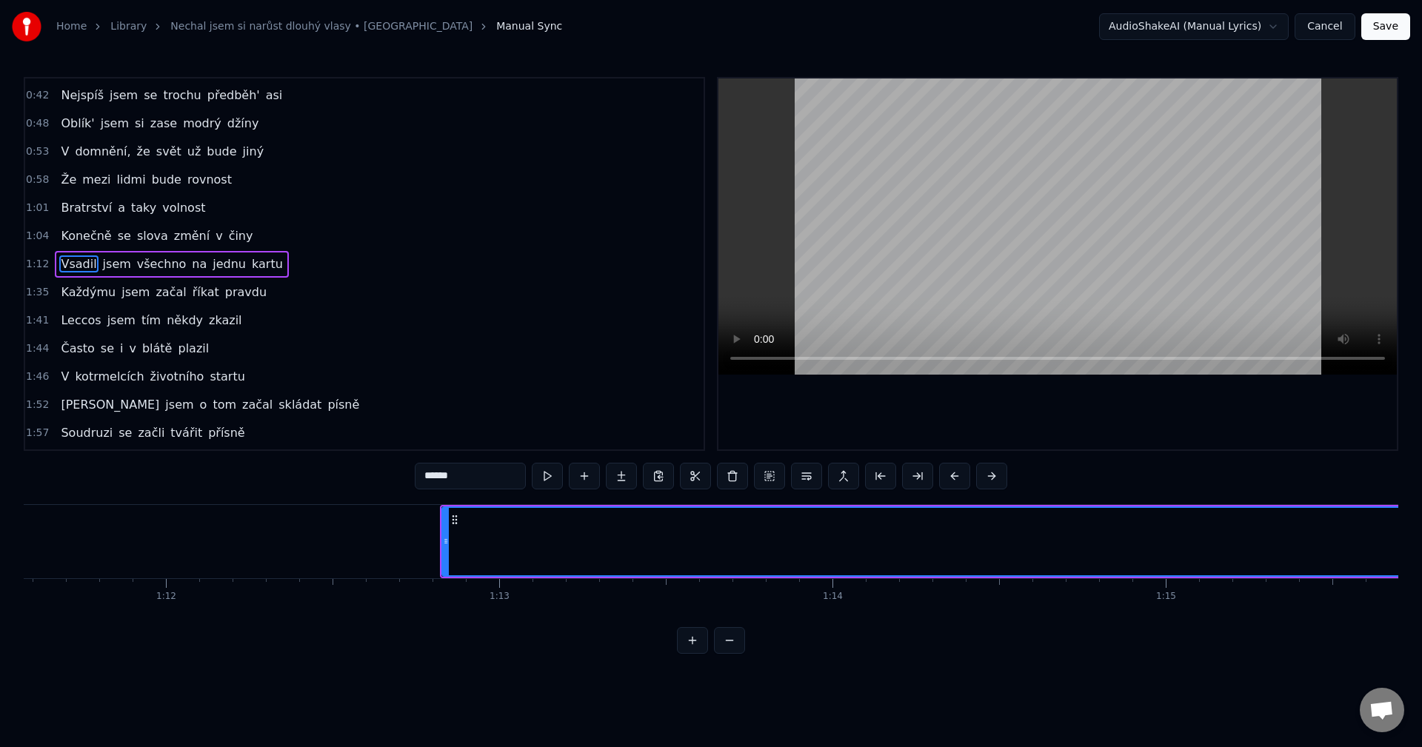
scroll to position [0, 23744]
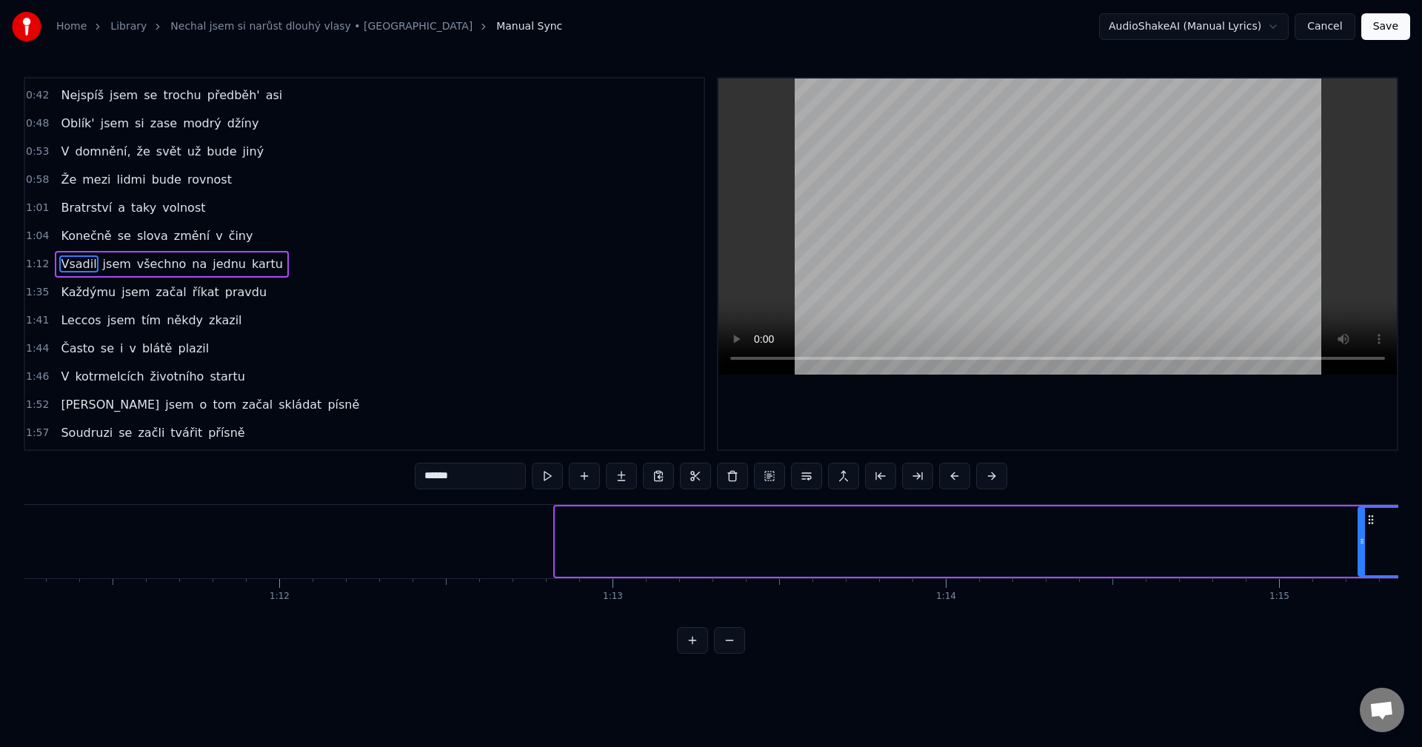
drag, startPoint x: 556, startPoint y: 553, endPoint x: 1359, endPoint y: 537, distance: 803.1
click at [1359, 537] on div at bounding box center [1362, 541] width 6 height 67
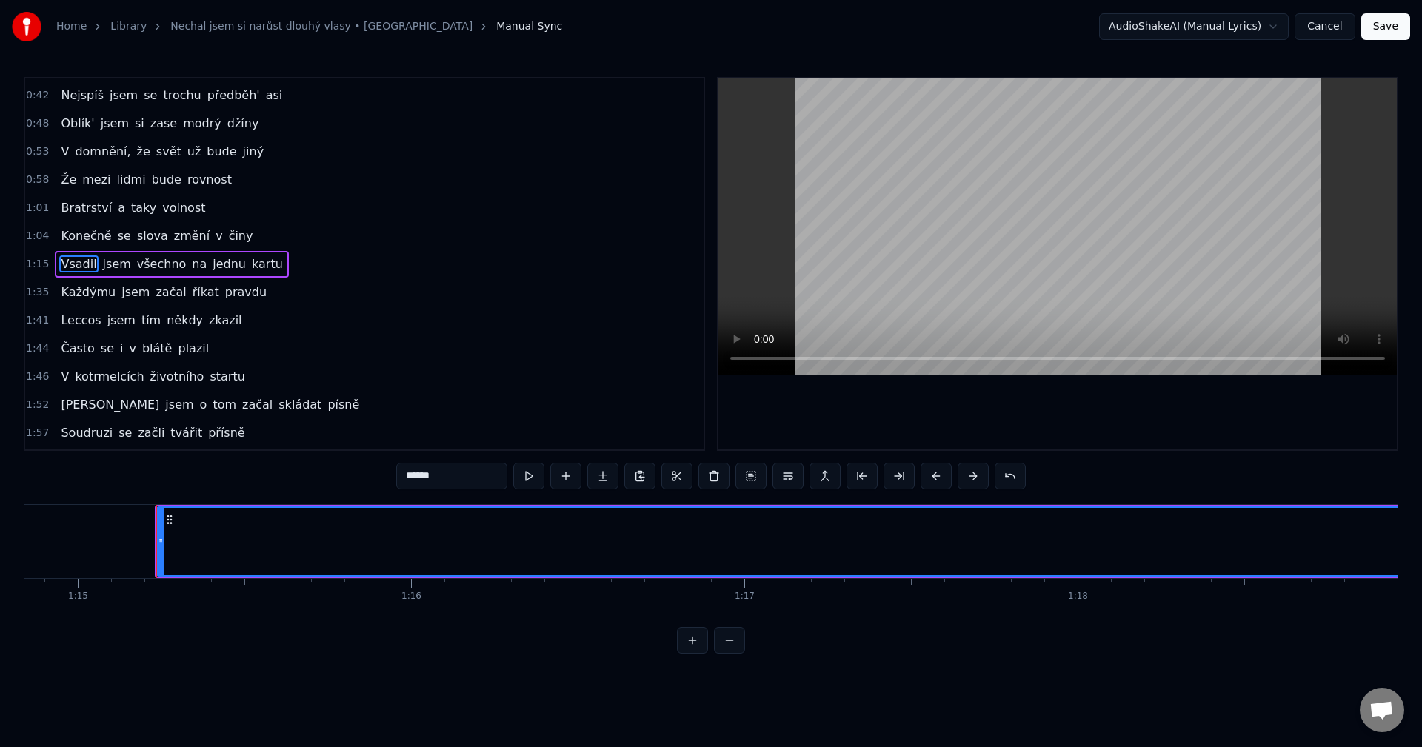
scroll to position [0, 25004]
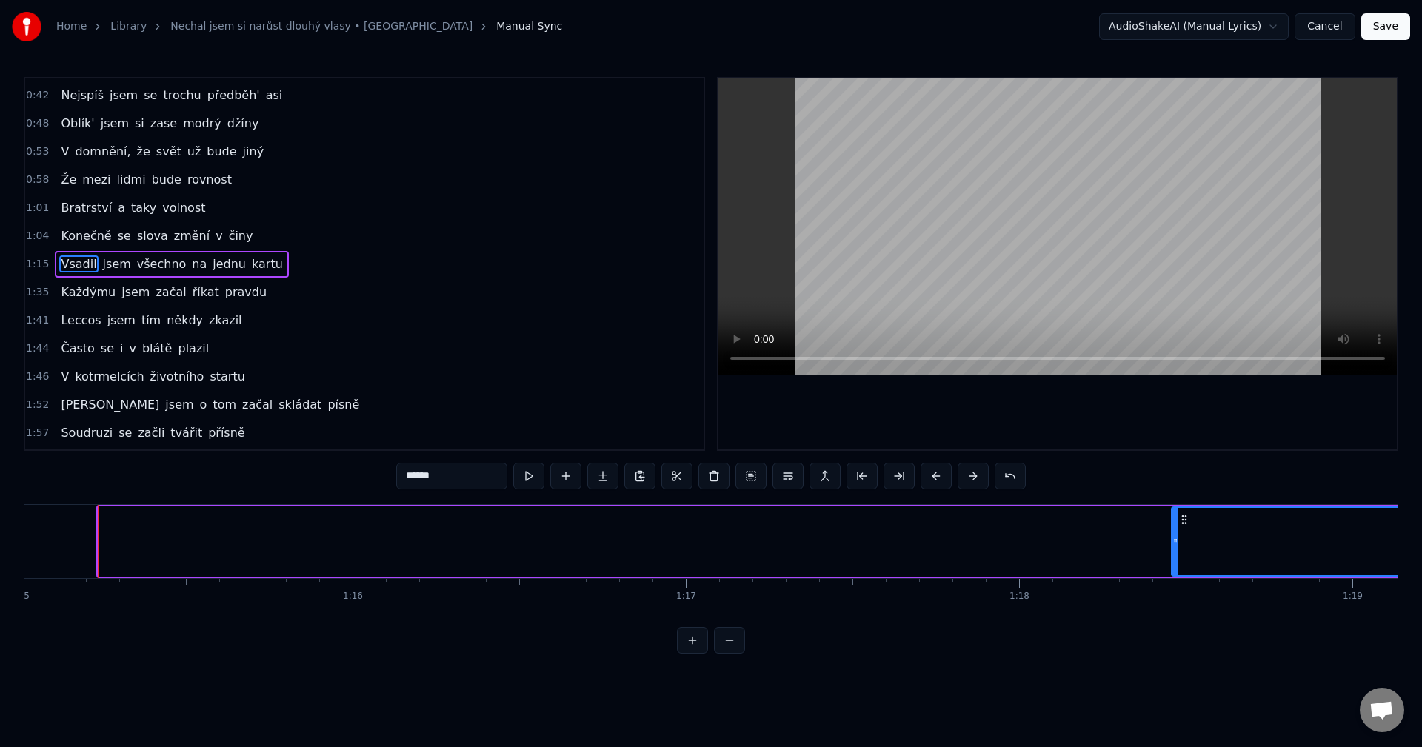
drag, startPoint x: 104, startPoint y: 550, endPoint x: 1218, endPoint y: 523, distance: 1114.4
click at [1179, 524] on div at bounding box center [1176, 541] width 6 height 67
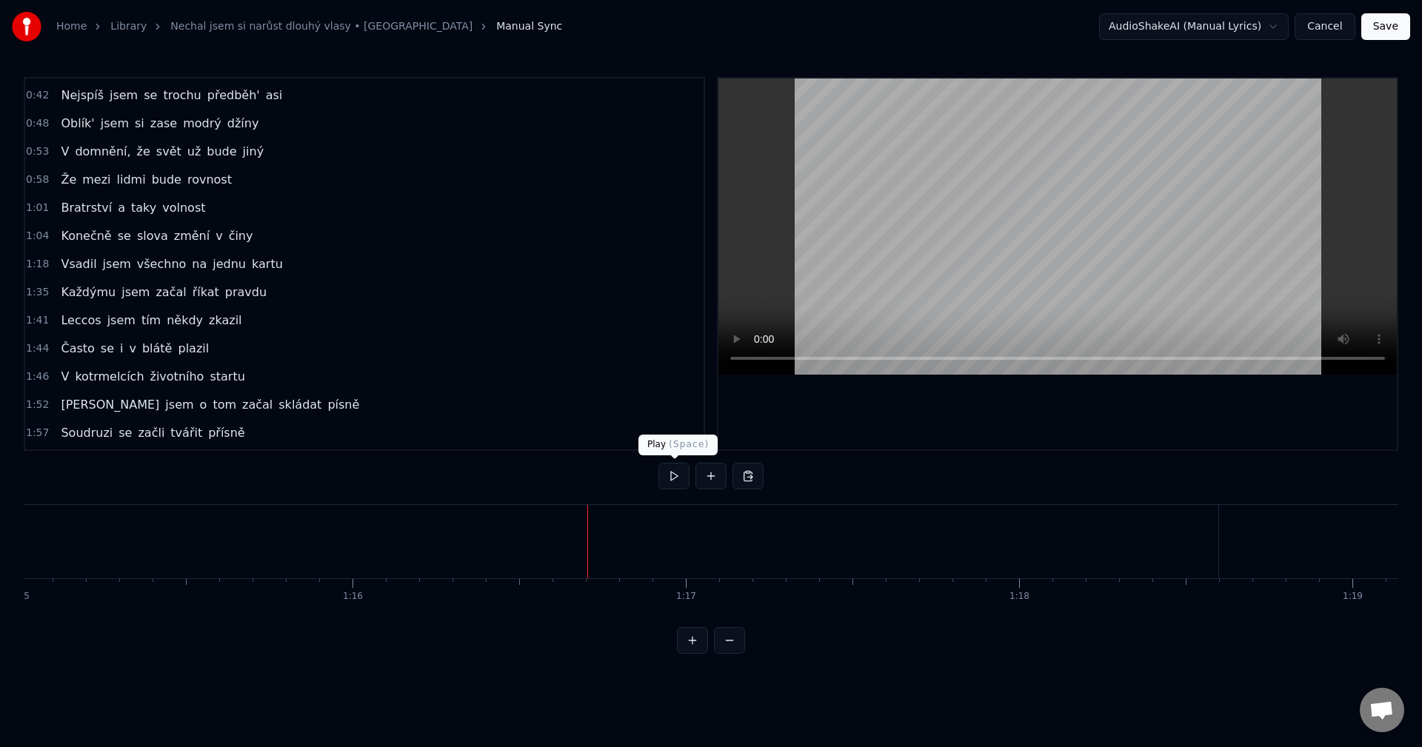
click at [675, 483] on button at bounding box center [674, 476] width 31 height 27
click at [674, 483] on button at bounding box center [674, 476] width 31 height 27
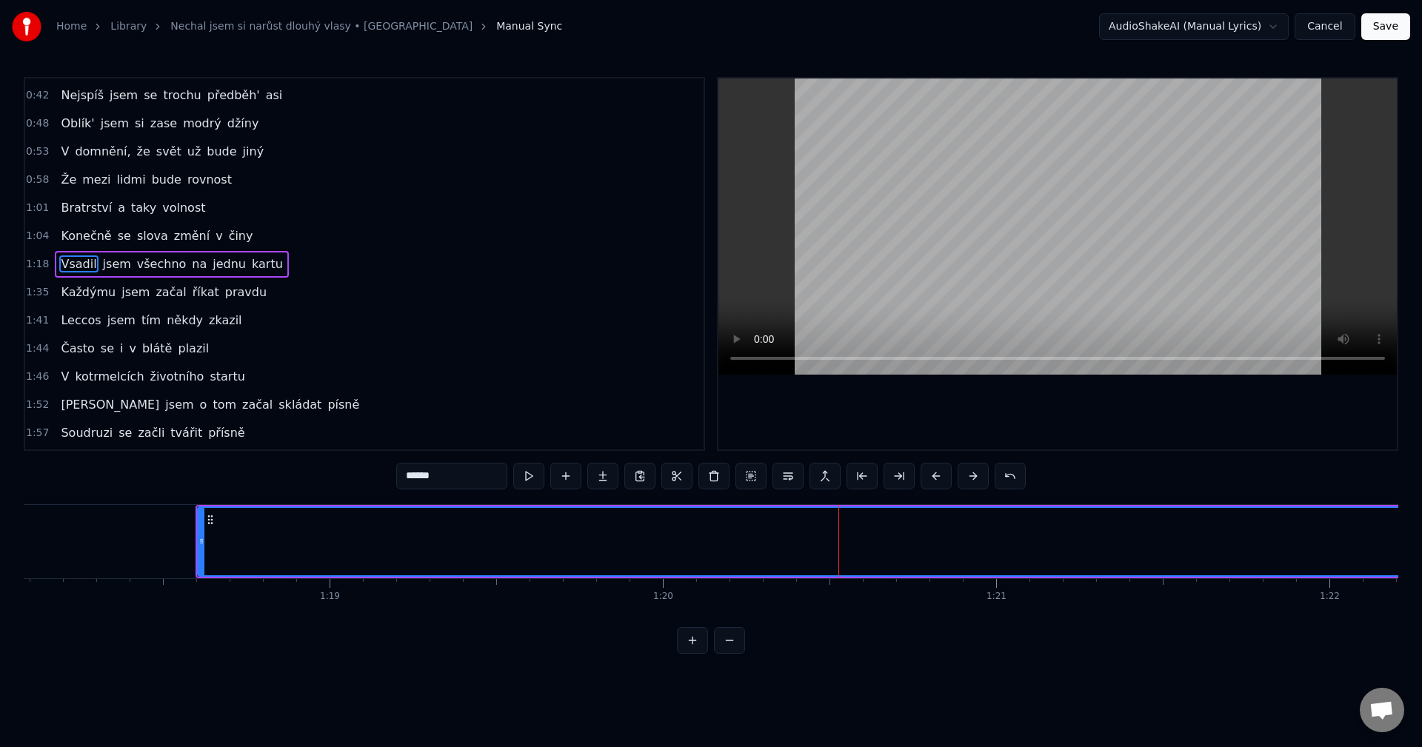
scroll to position [0, 25970]
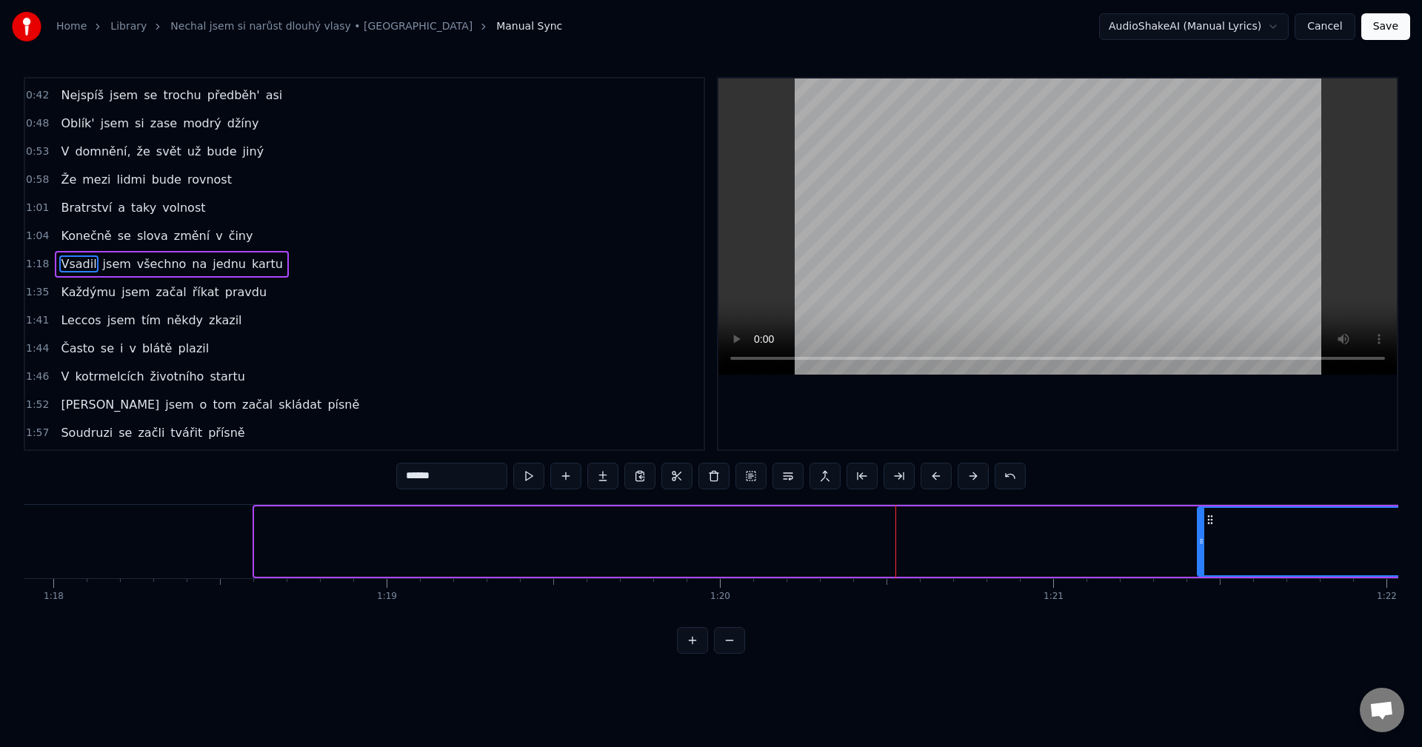
drag, startPoint x: 260, startPoint y: 546, endPoint x: 1217, endPoint y: 529, distance: 957.2
click at [1204, 529] on div at bounding box center [1202, 541] width 6 height 67
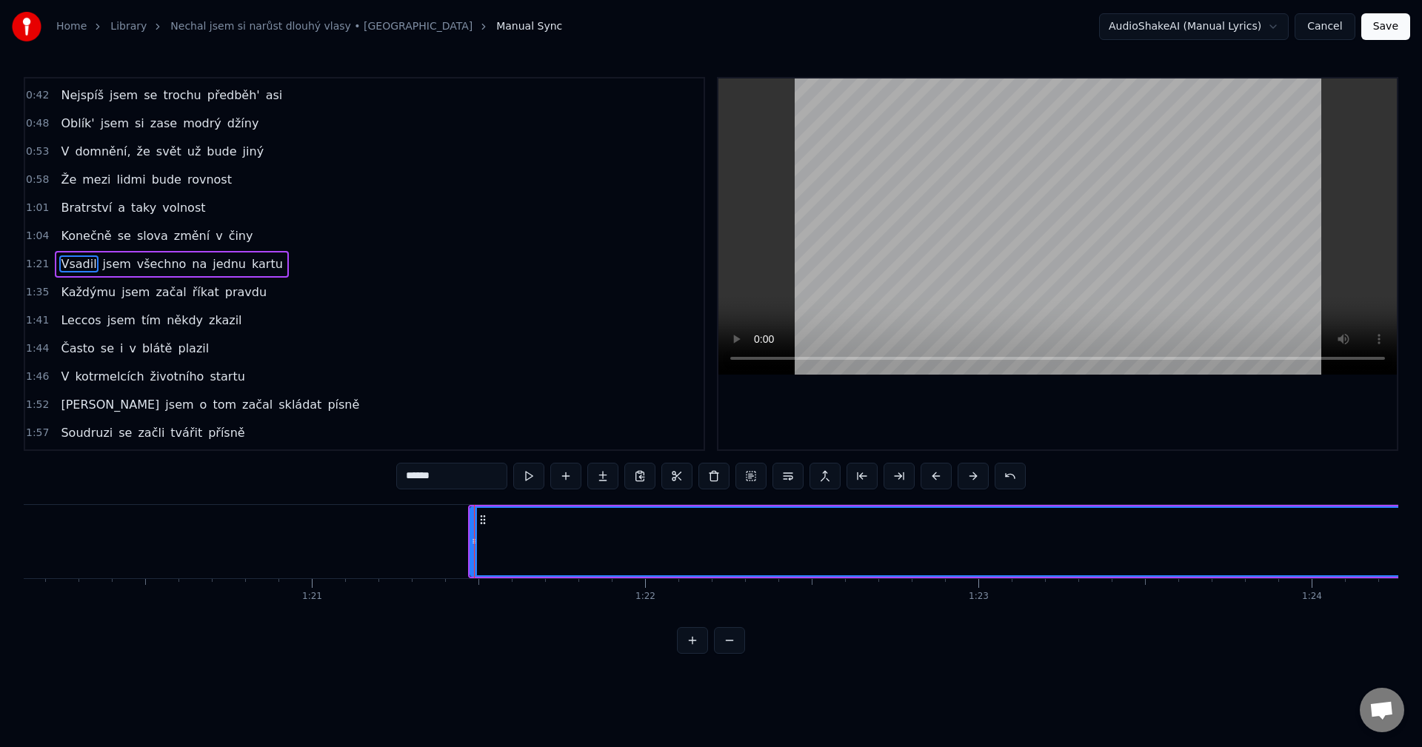
scroll to position [0, 26769]
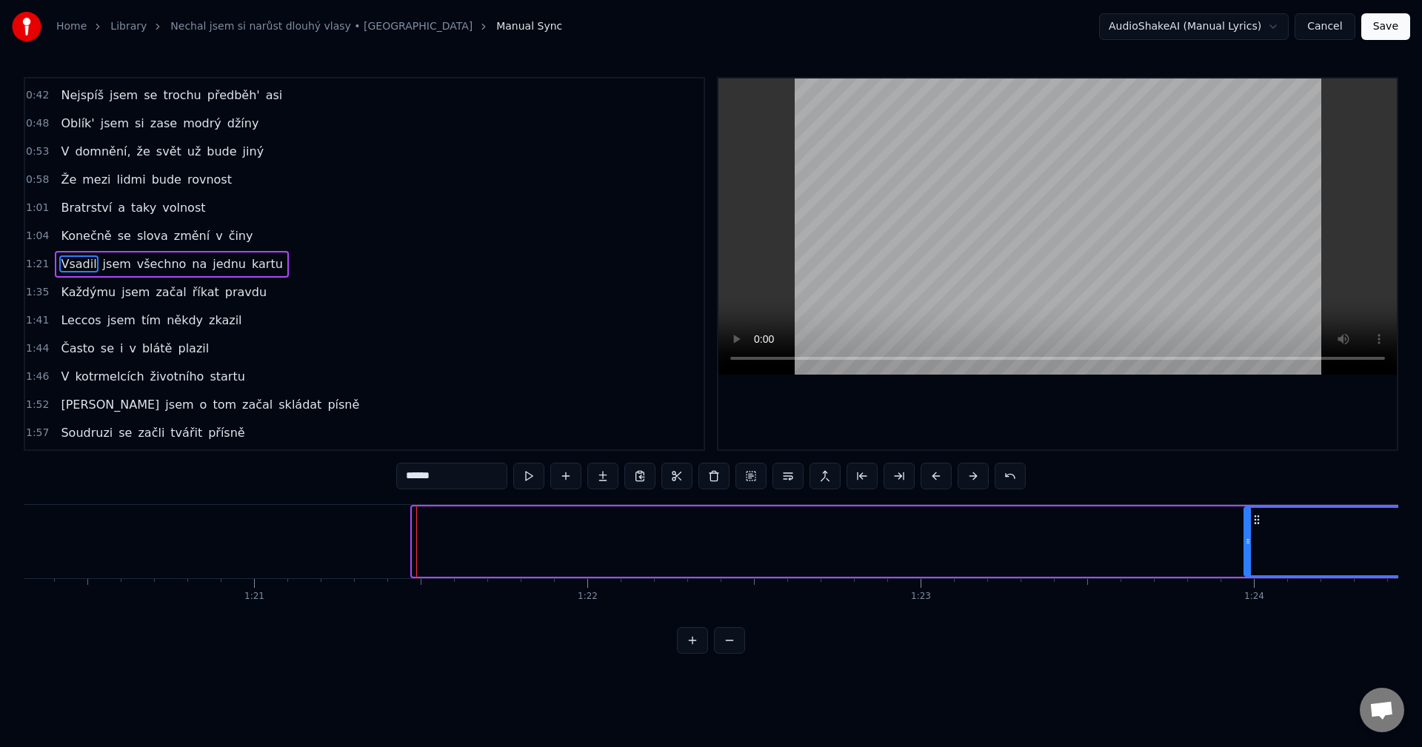
drag, startPoint x: 417, startPoint y: 552, endPoint x: 1242, endPoint y: 530, distance: 825.5
click at [1248, 530] on div at bounding box center [1248, 541] width 6 height 67
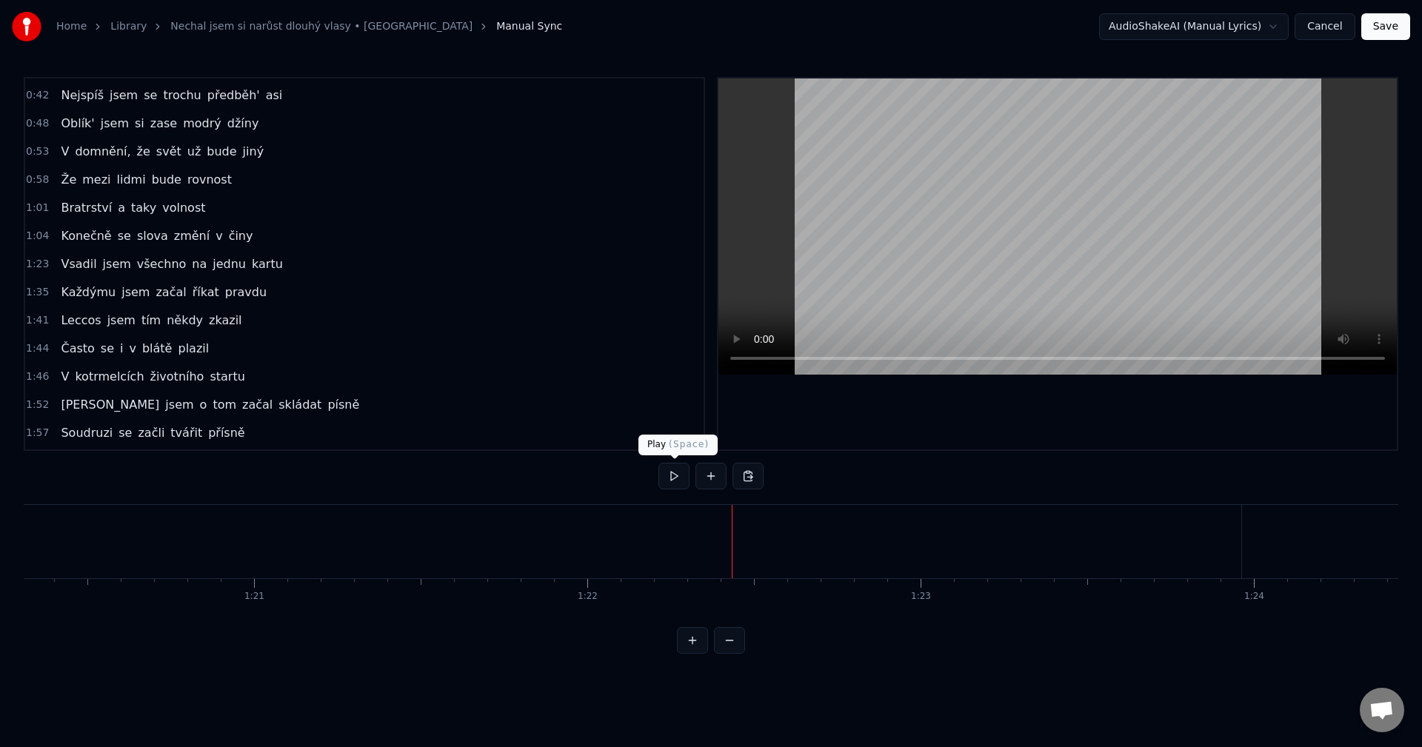
click at [671, 476] on button at bounding box center [674, 476] width 31 height 27
click at [672, 480] on button at bounding box center [674, 476] width 31 height 27
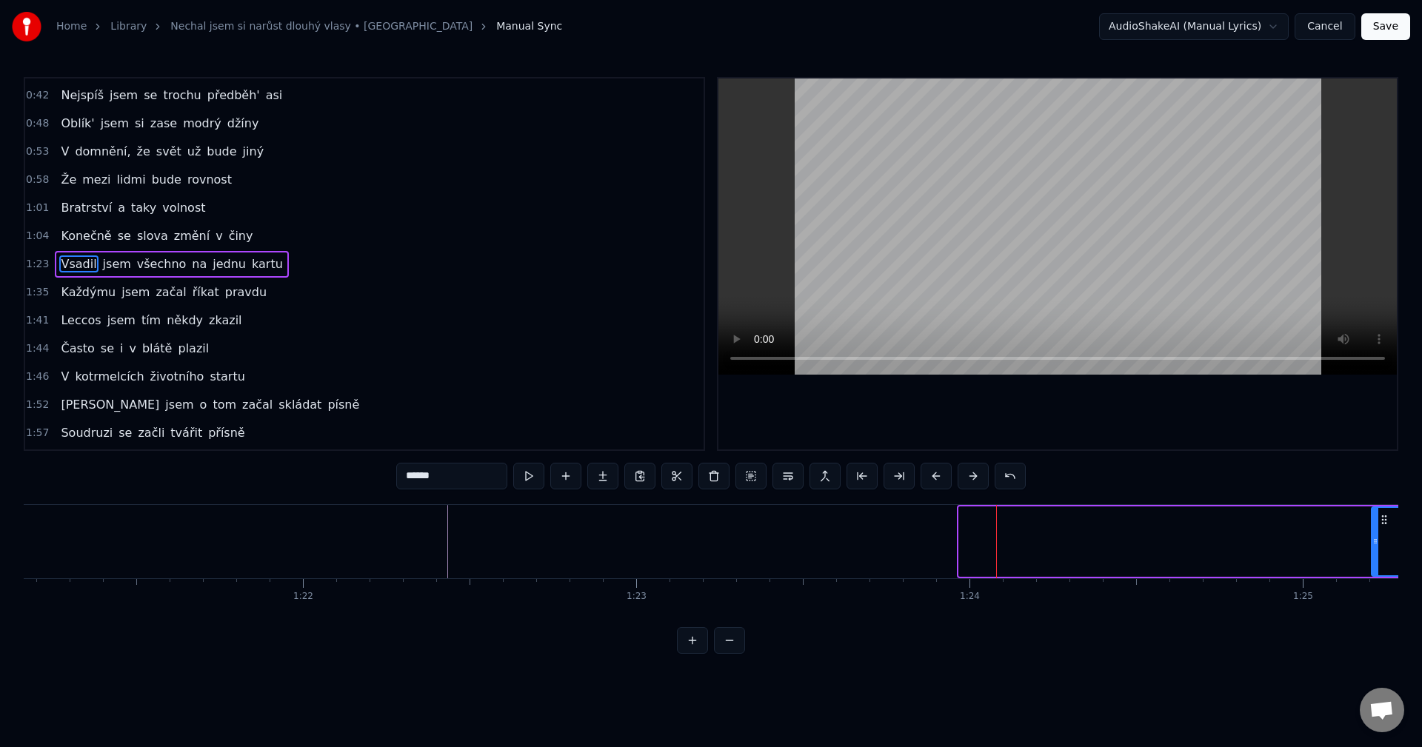
drag, startPoint x: 961, startPoint y: 543, endPoint x: 1373, endPoint y: 527, distance: 412.9
click at [1373, 527] on div at bounding box center [1376, 541] width 6 height 67
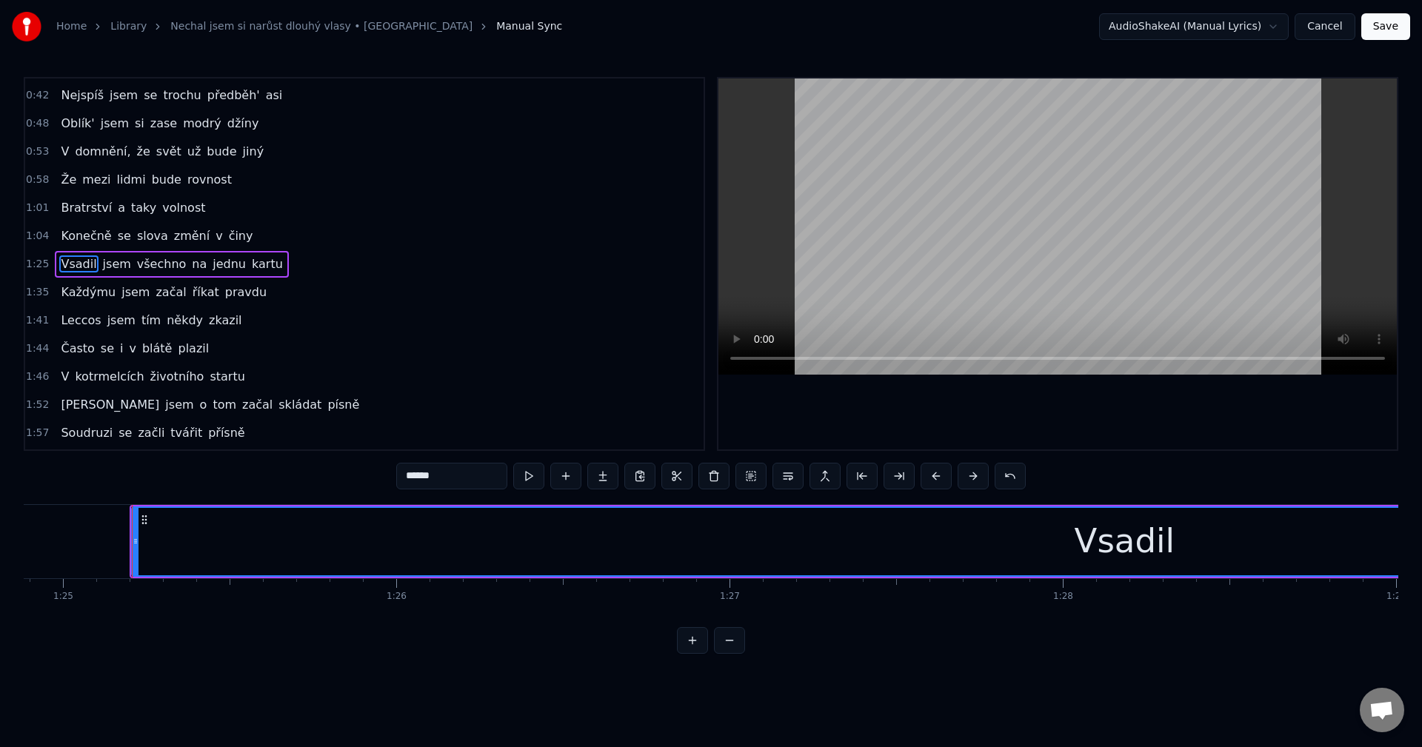
scroll to position [0, 28328]
drag, startPoint x: 101, startPoint y: 539, endPoint x: 110, endPoint y: 565, distance: 27.2
click at [110, 565] on div at bounding box center [110, 541] width 6 height 67
drag, startPoint x: 109, startPoint y: 554, endPoint x: 100, endPoint y: 551, distance: 9.4
click at [158, 551] on div at bounding box center [161, 541] width 6 height 67
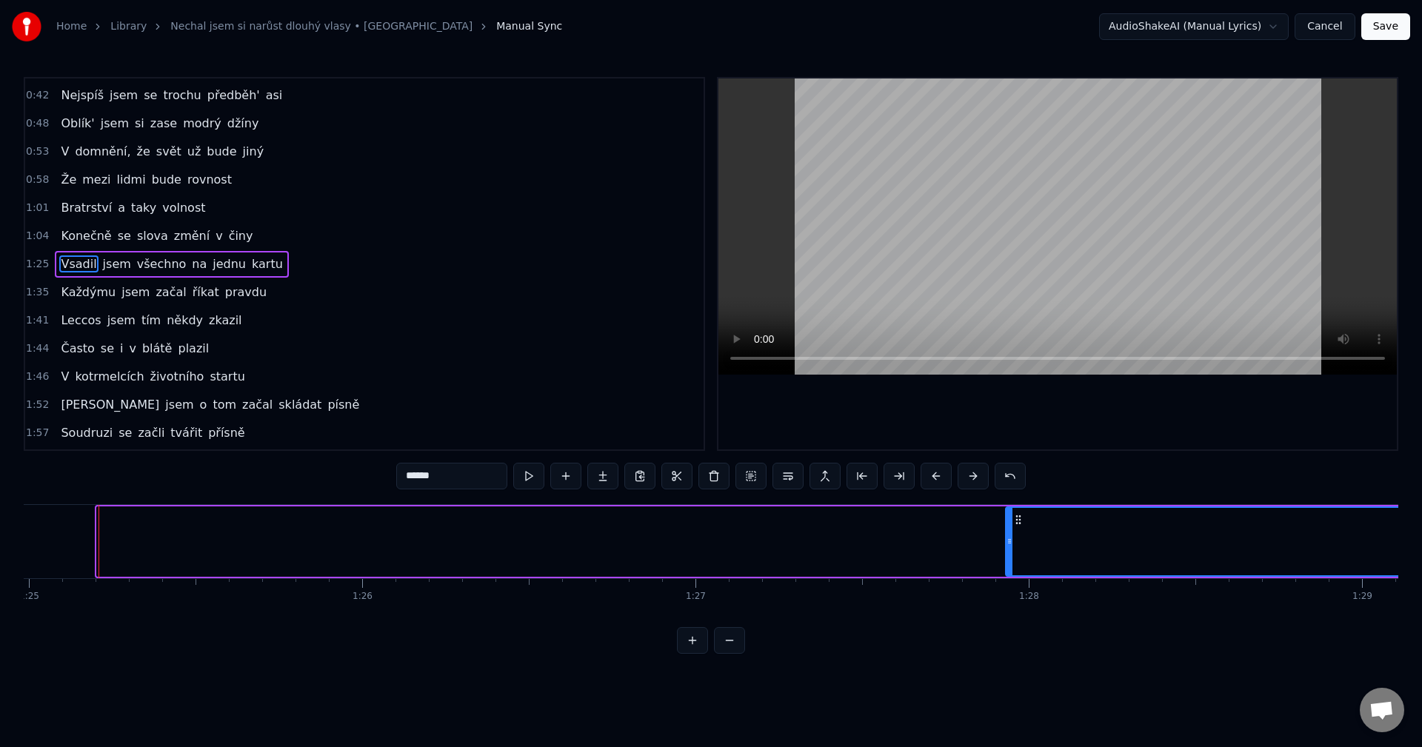
drag, startPoint x: 98, startPoint y: 529, endPoint x: 1026, endPoint y: 515, distance: 928.2
click at [1013, 515] on div at bounding box center [1010, 541] width 6 height 67
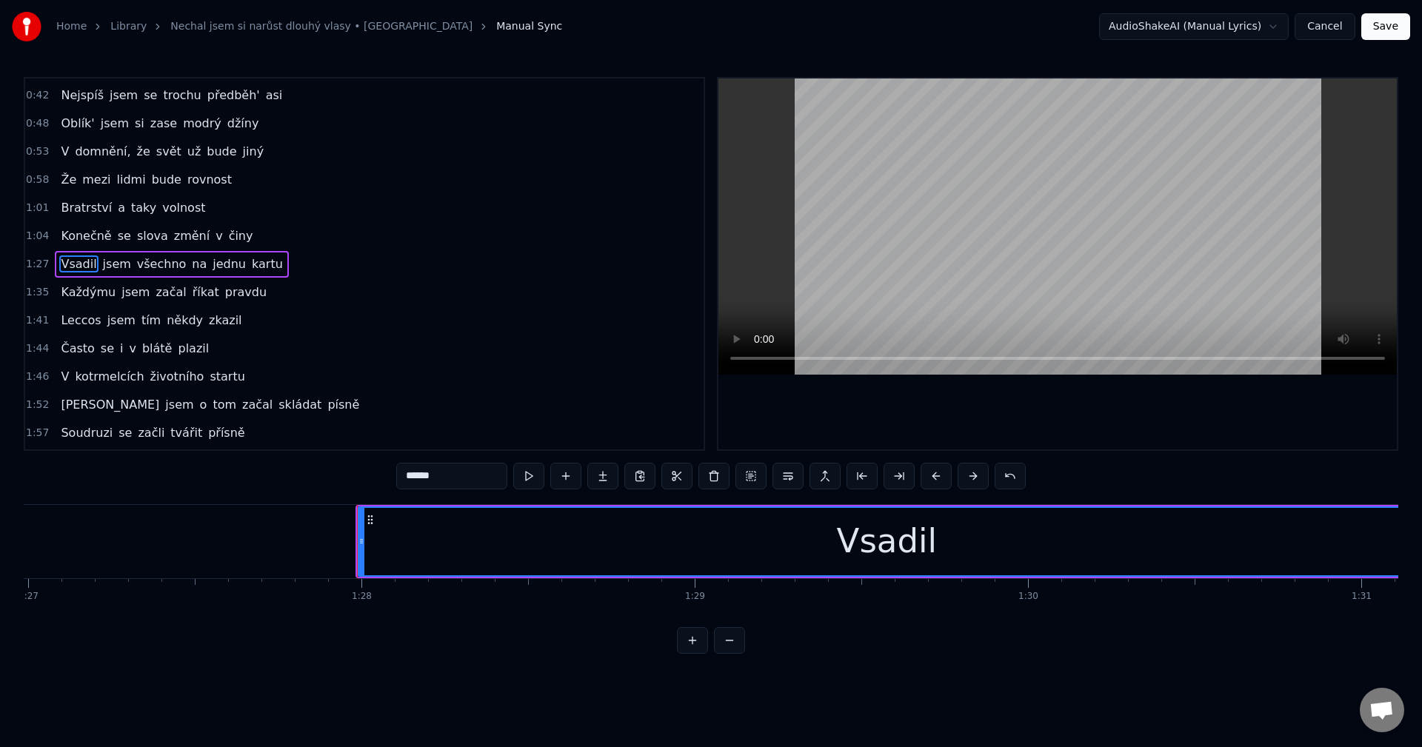
scroll to position [0, 29052]
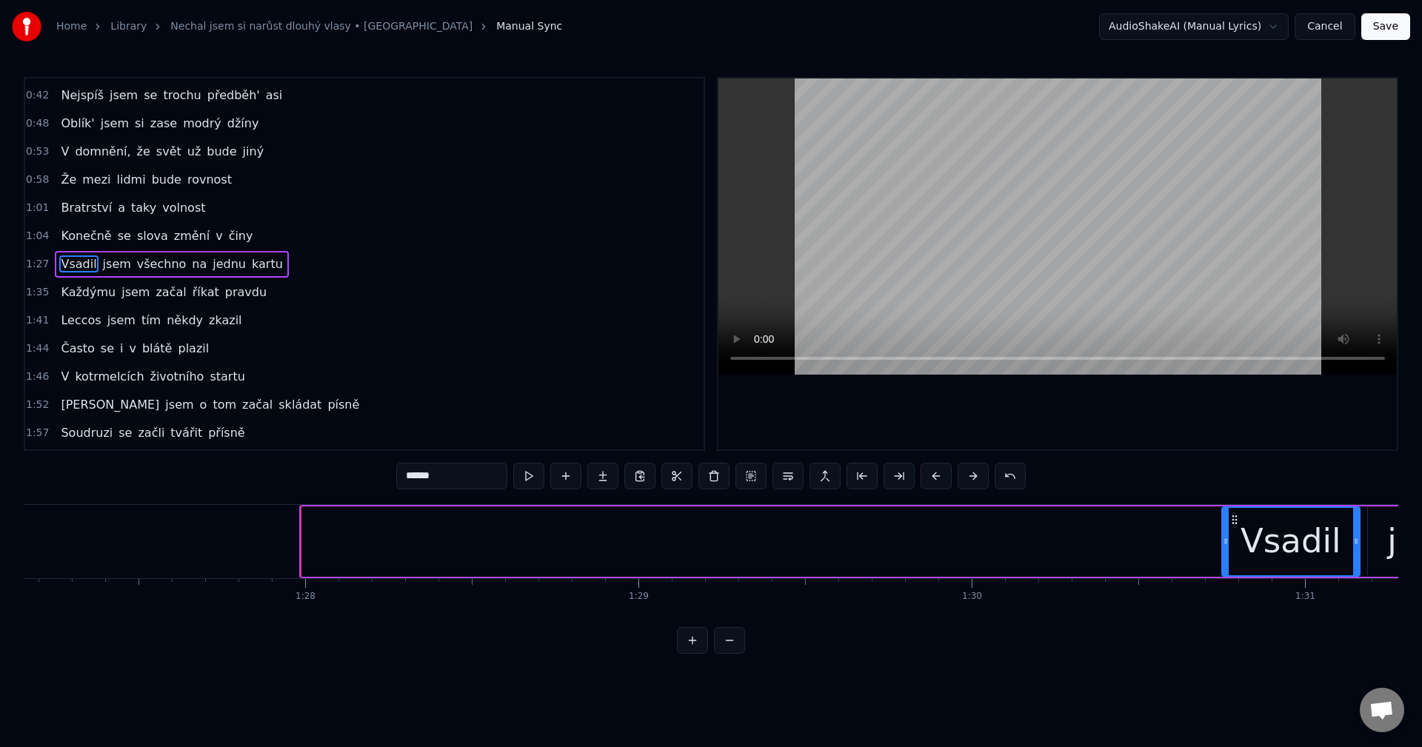
drag, startPoint x: 303, startPoint y: 544, endPoint x: 1224, endPoint y: 546, distance: 920.7
click at [1224, 546] on icon at bounding box center [1226, 542] width 6 height 12
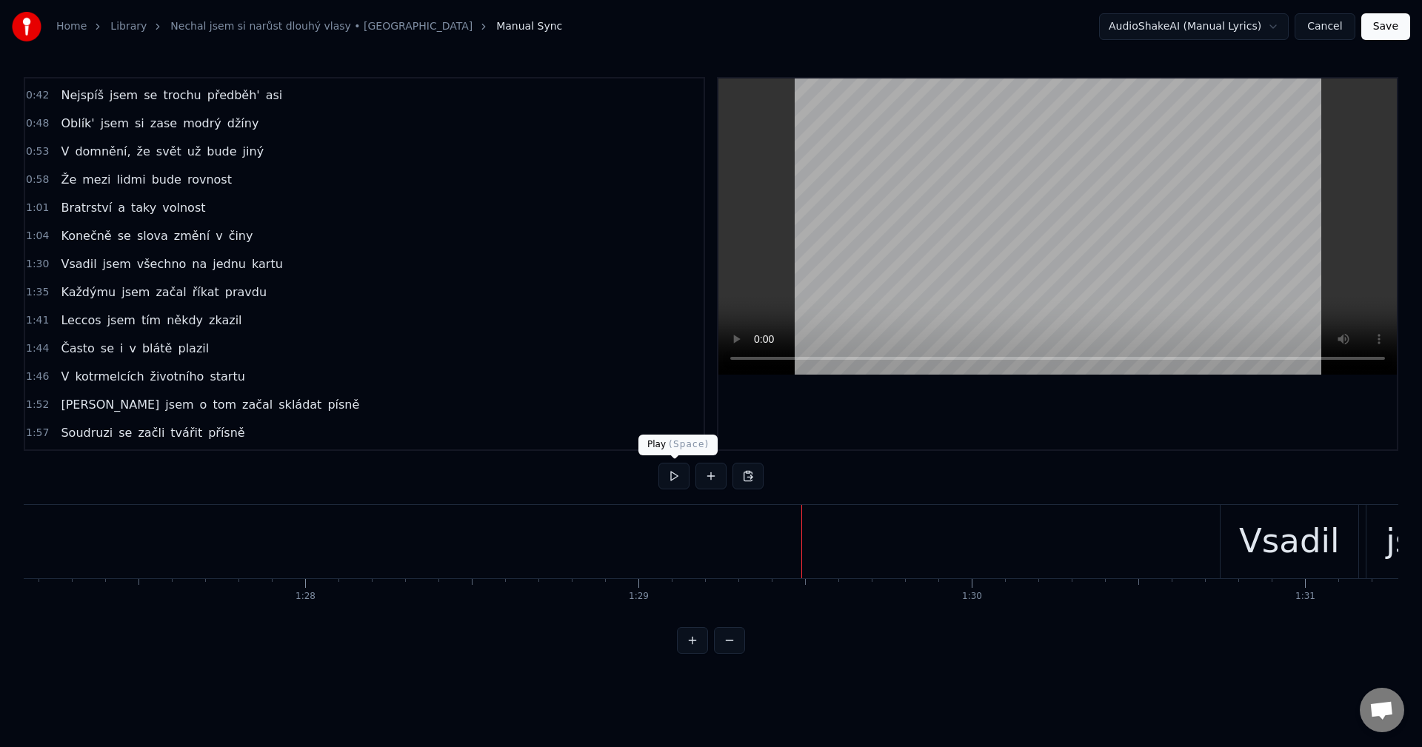
click at [670, 482] on button at bounding box center [674, 476] width 31 height 27
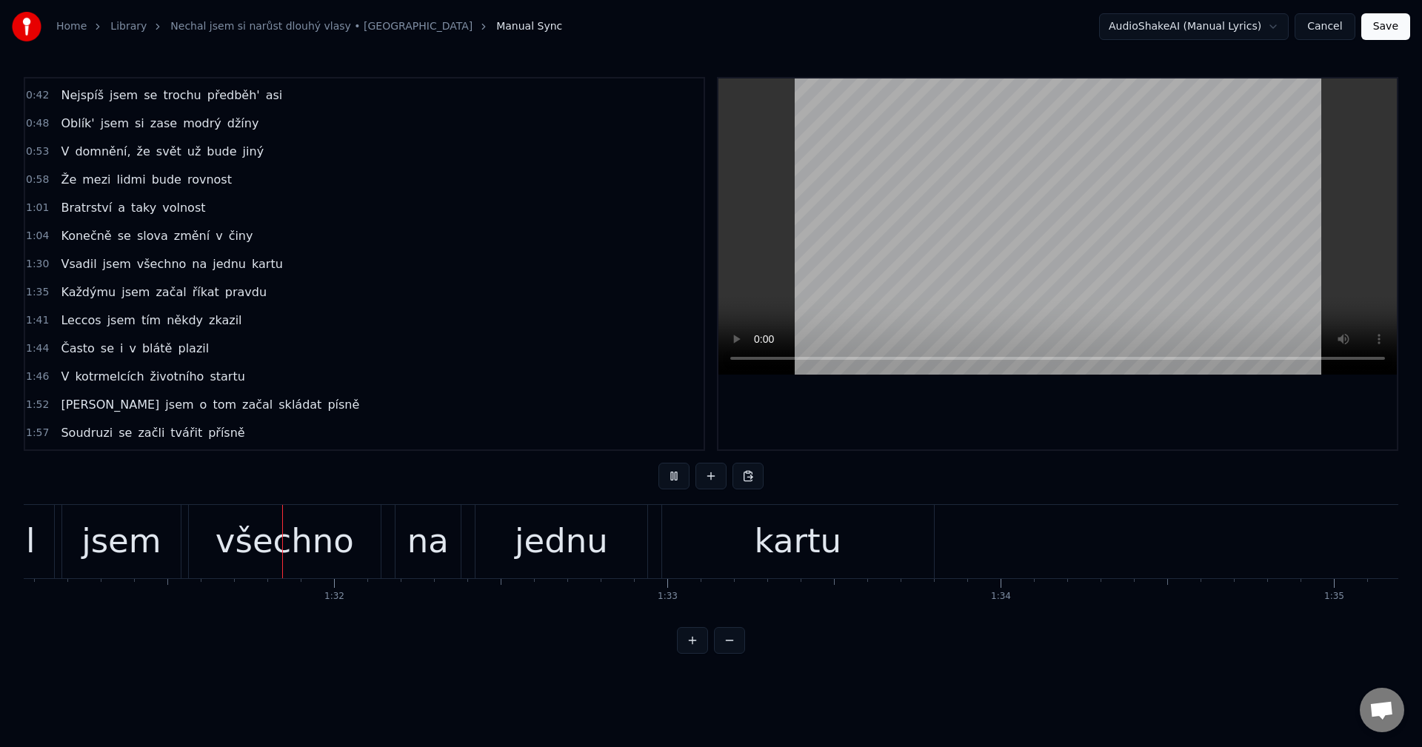
scroll to position [0, 30358]
click at [681, 485] on button at bounding box center [674, 476] width 31 height 27
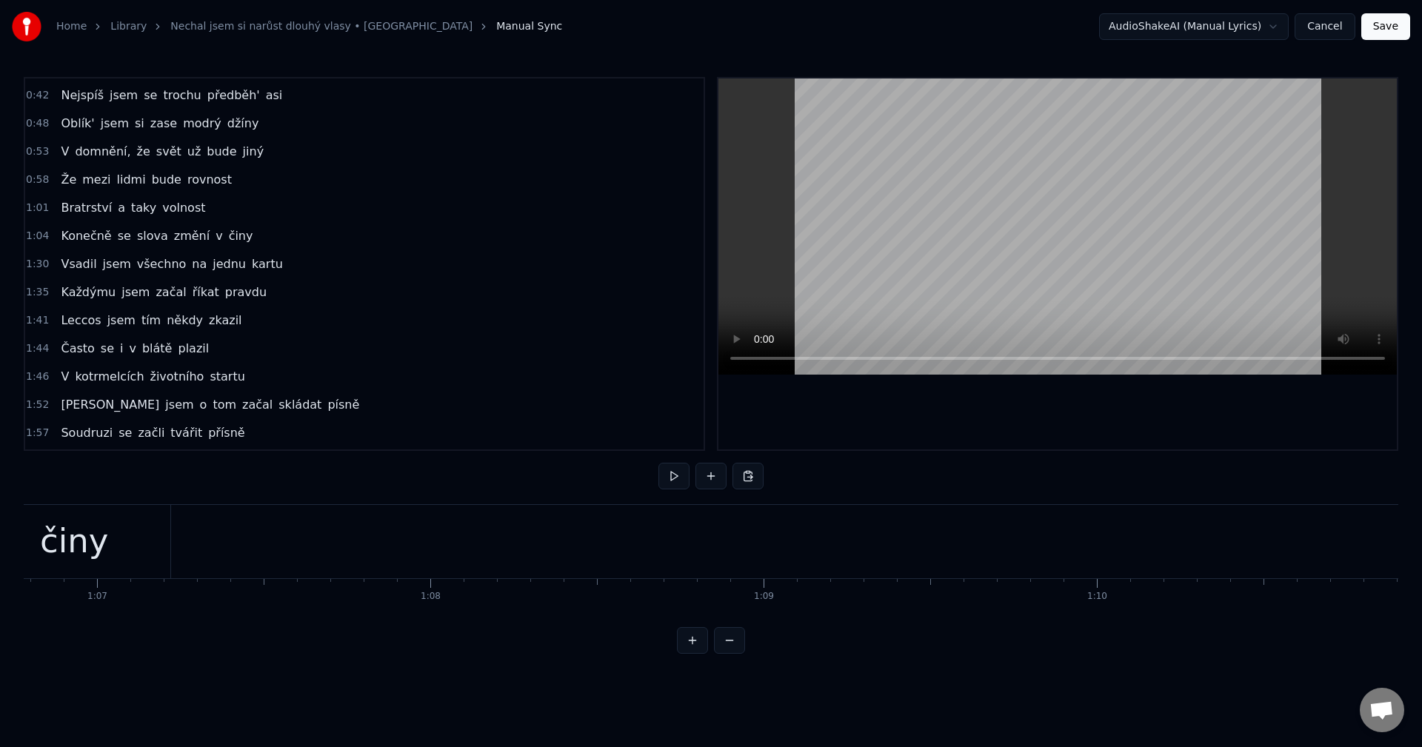
scroll to position [0, 22203]
click at [667, 477] on button at bounding box center [674, 476] width 31 height 27
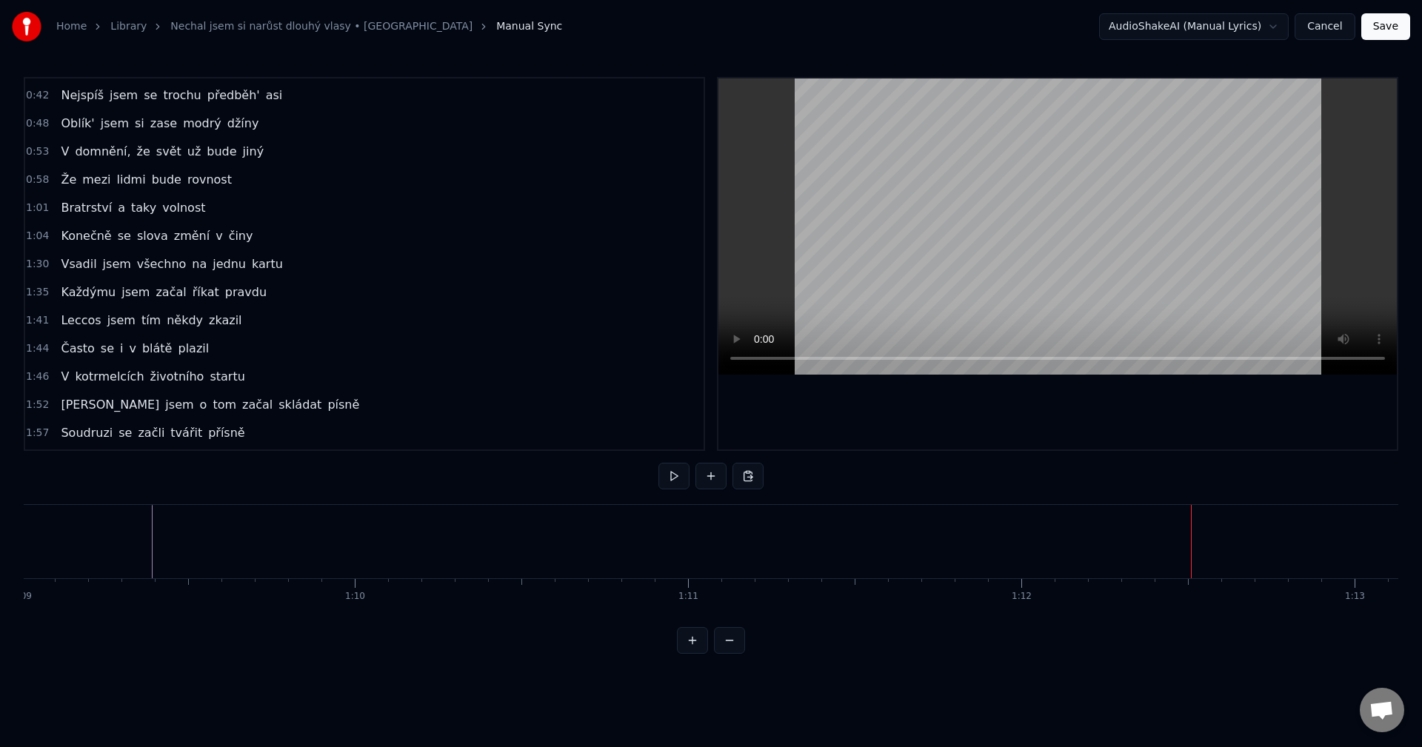
scroll to position [0, 22945]
click at [708, 484] on button at bounding box center [711, 476] width 31 height 27
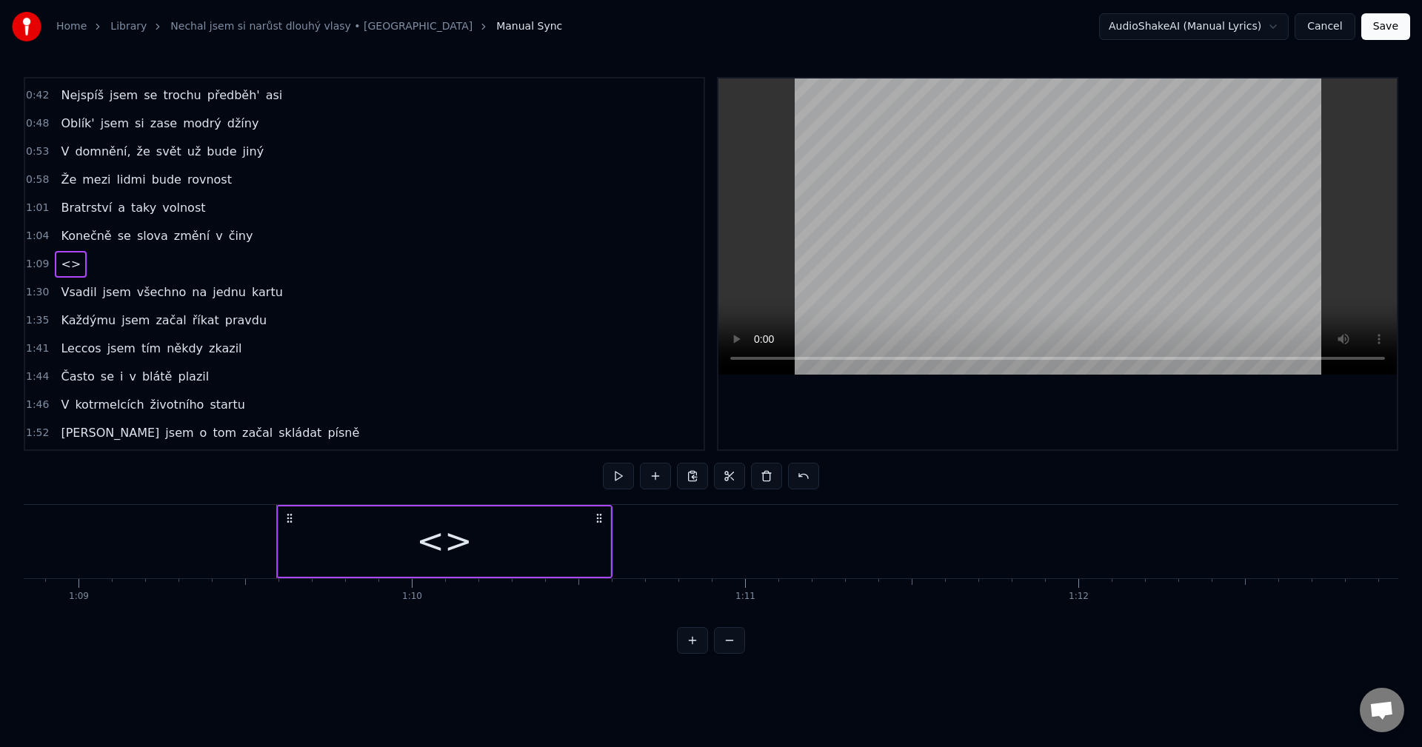
click at [439, 542] on div "<>" at bounding box center [444, 541] width 56 height 50
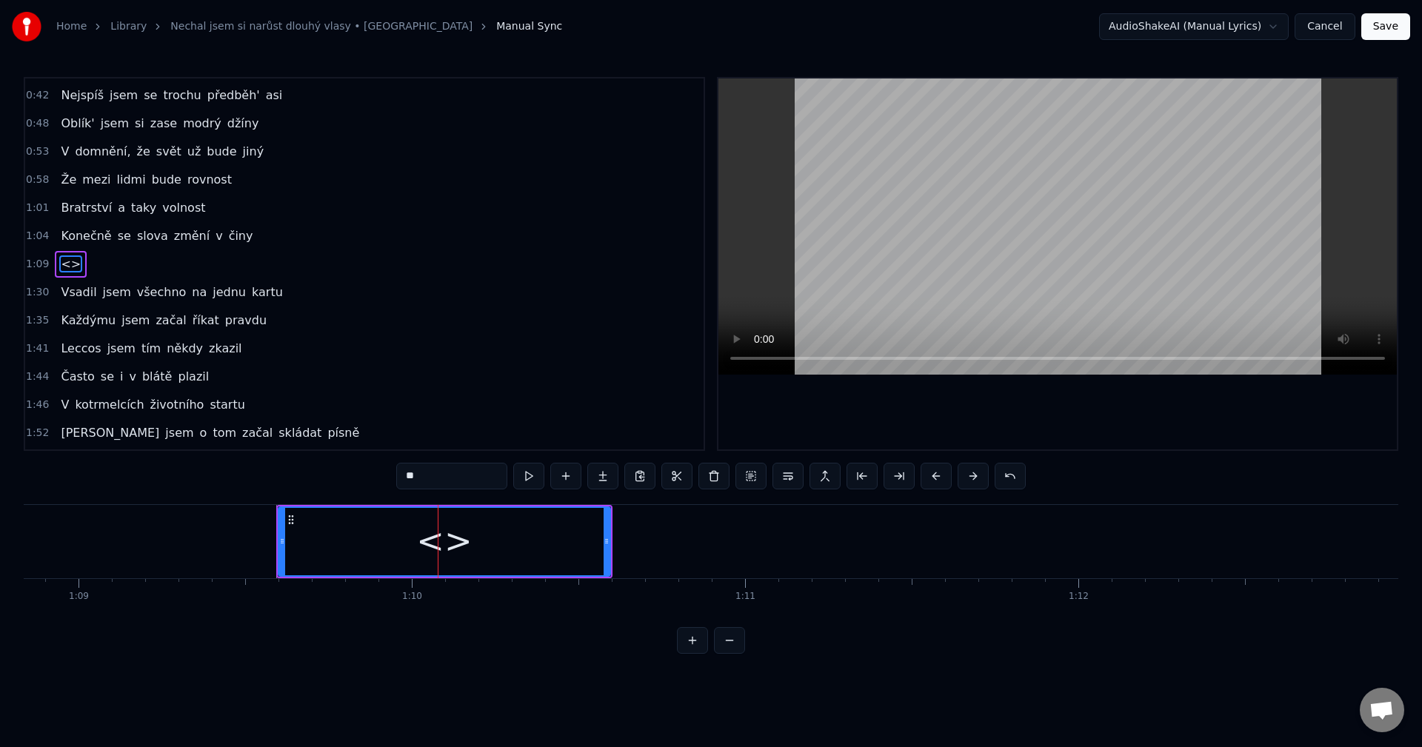
drag, startPoint x: 446, startPoint y: 479, endPoint x: 343, endPoint y: 489, distance: 103.5
click at [343, 489] on div "0:26 Nechal jsem si narůst dlouhý vlasy 0:31 V domnění, že přijdou lepší časy 0…" at bounding box center [711, 365] width 1375 height 577
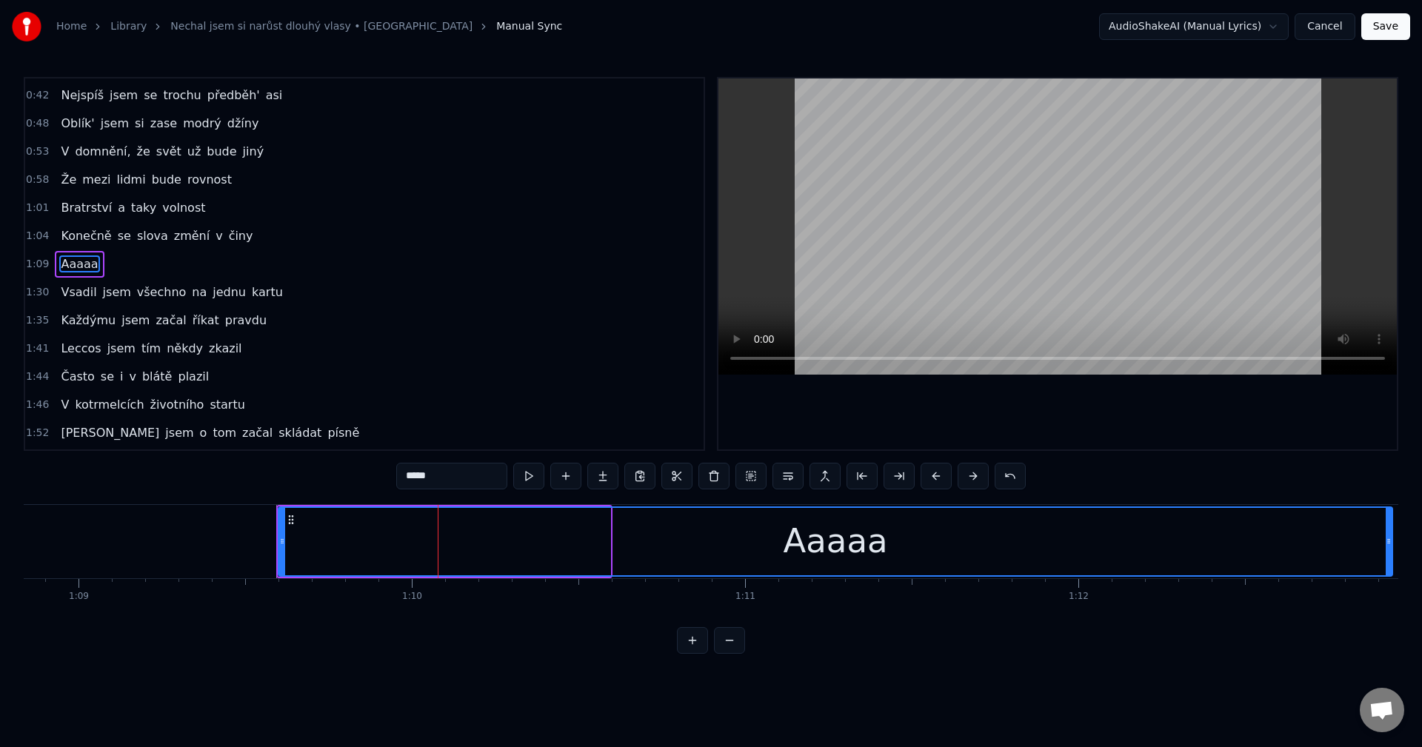
drag, startPoint x: 607, startPoint y: 551, endPoint x: 1389, endPoint y: 567, distance: 782.4
click at [1389, 567] on div at bounding box center [1389, 541] width 6 height 67
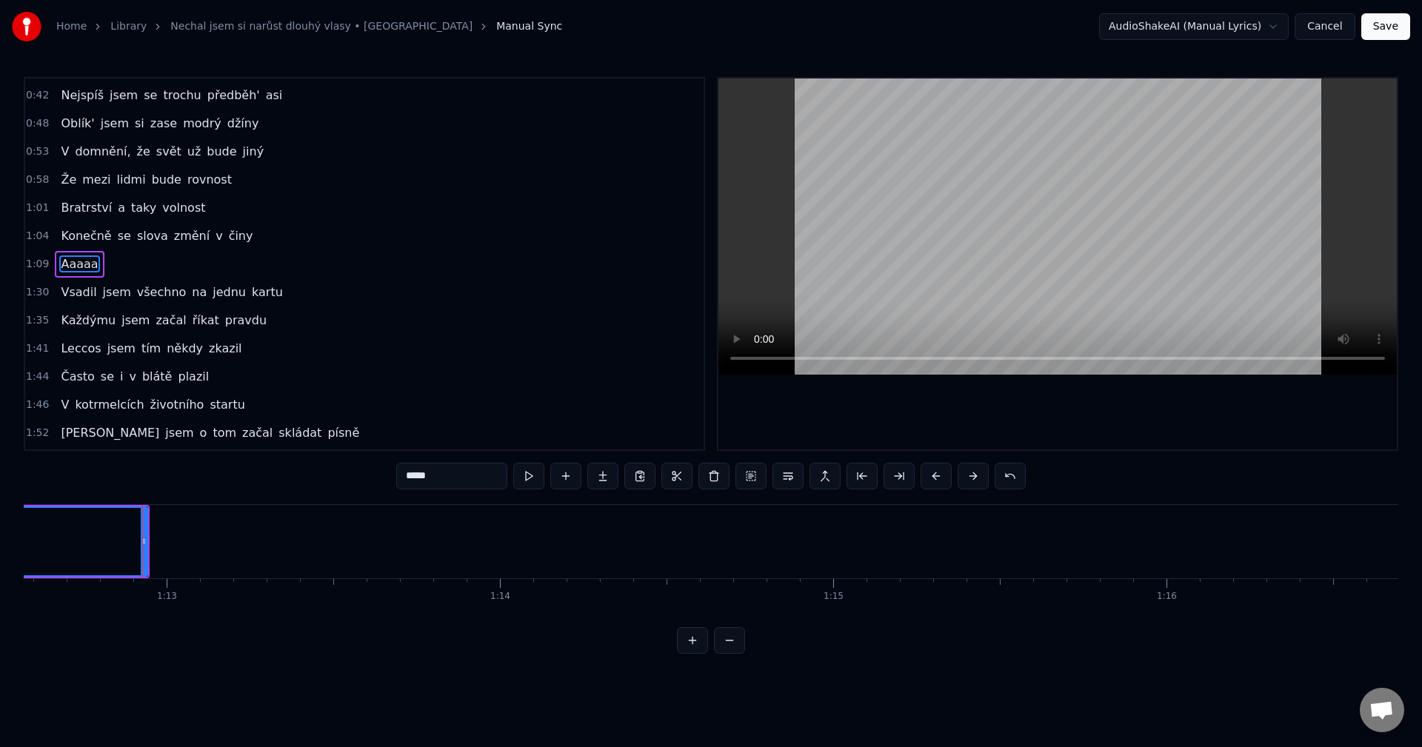
scroll to position [0, 24235]
drag, startPoint x: 101, startPoint y: 541, endPoint x: 192, endPoint y: 535, distance: 91.4
click at [192, 535] on div at bounding box center [190, 541] width 6 height 67
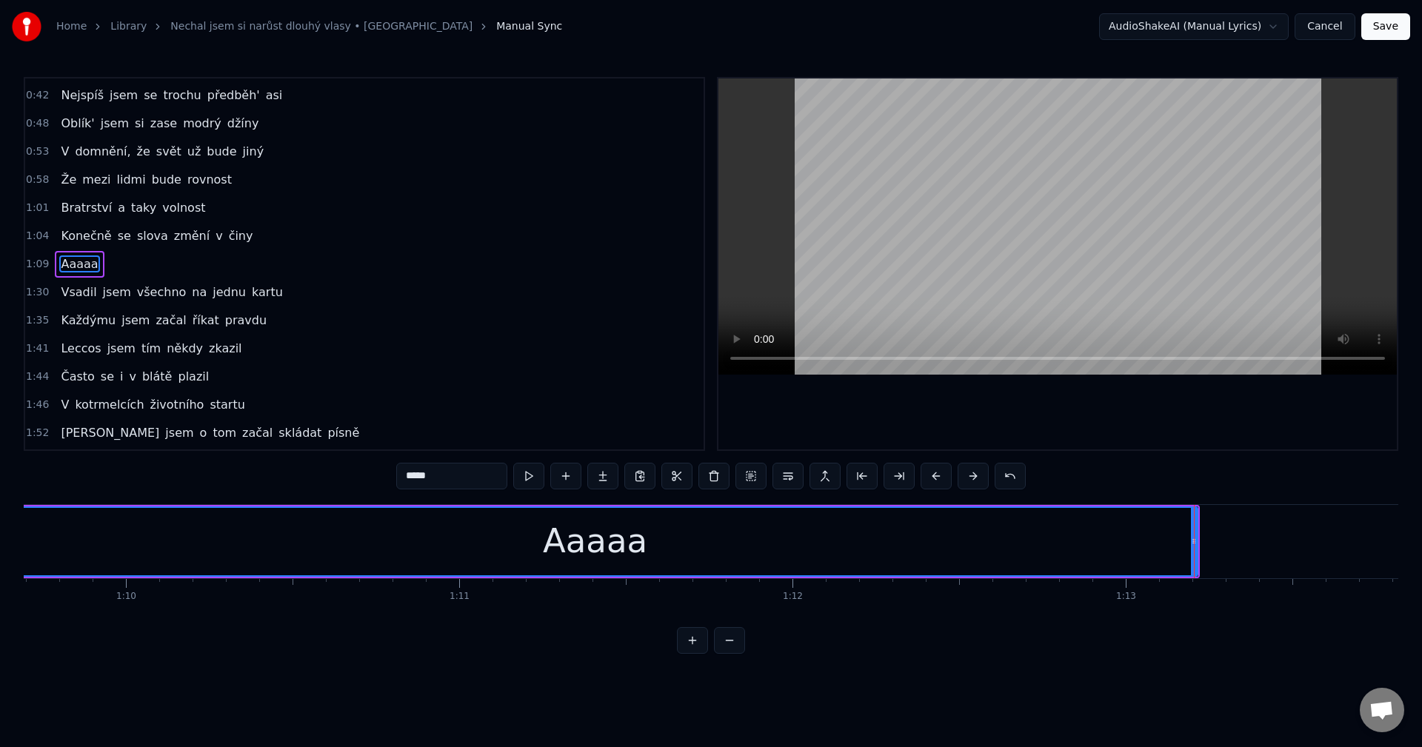
scroll to position [0, 23059]
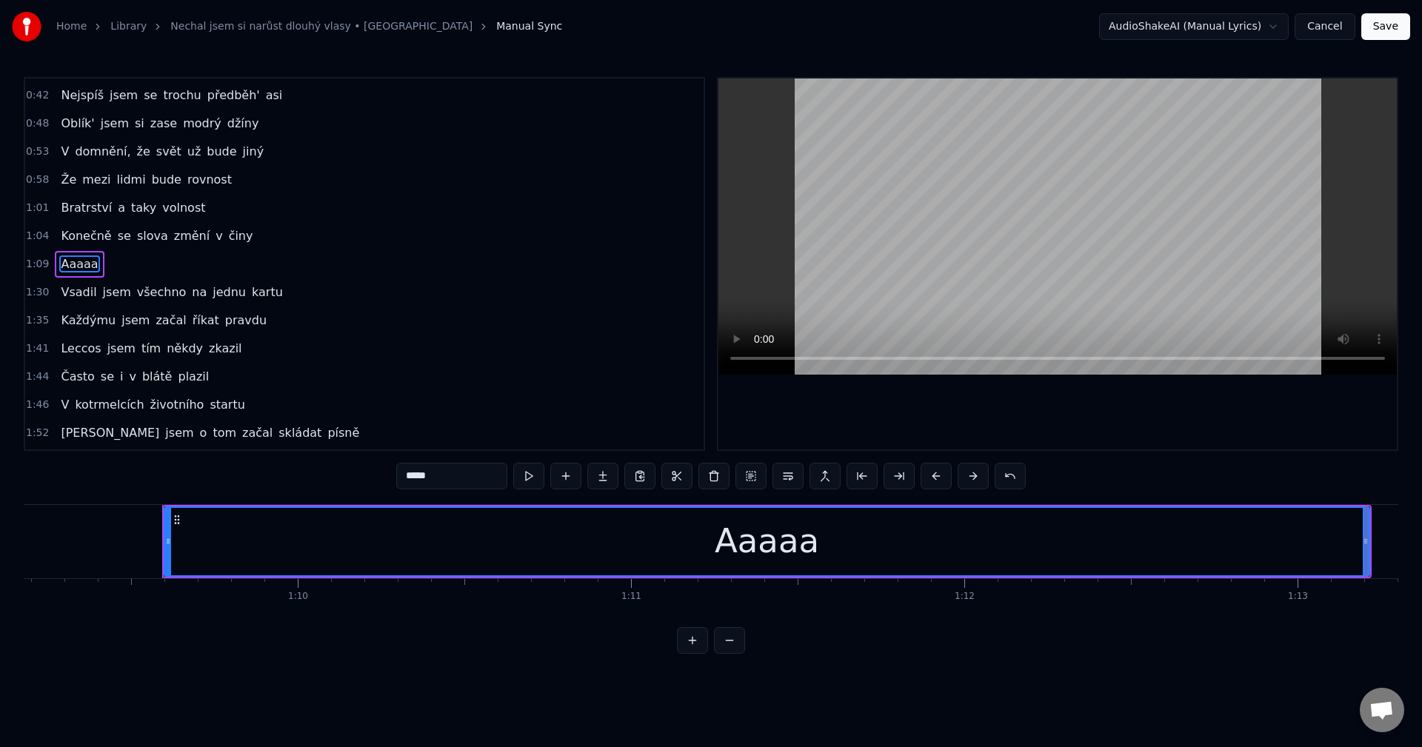
type input "*****"
click at [227, 524] on div "Aaaaa" at bounding box center [767, 541] width 1204 height 67
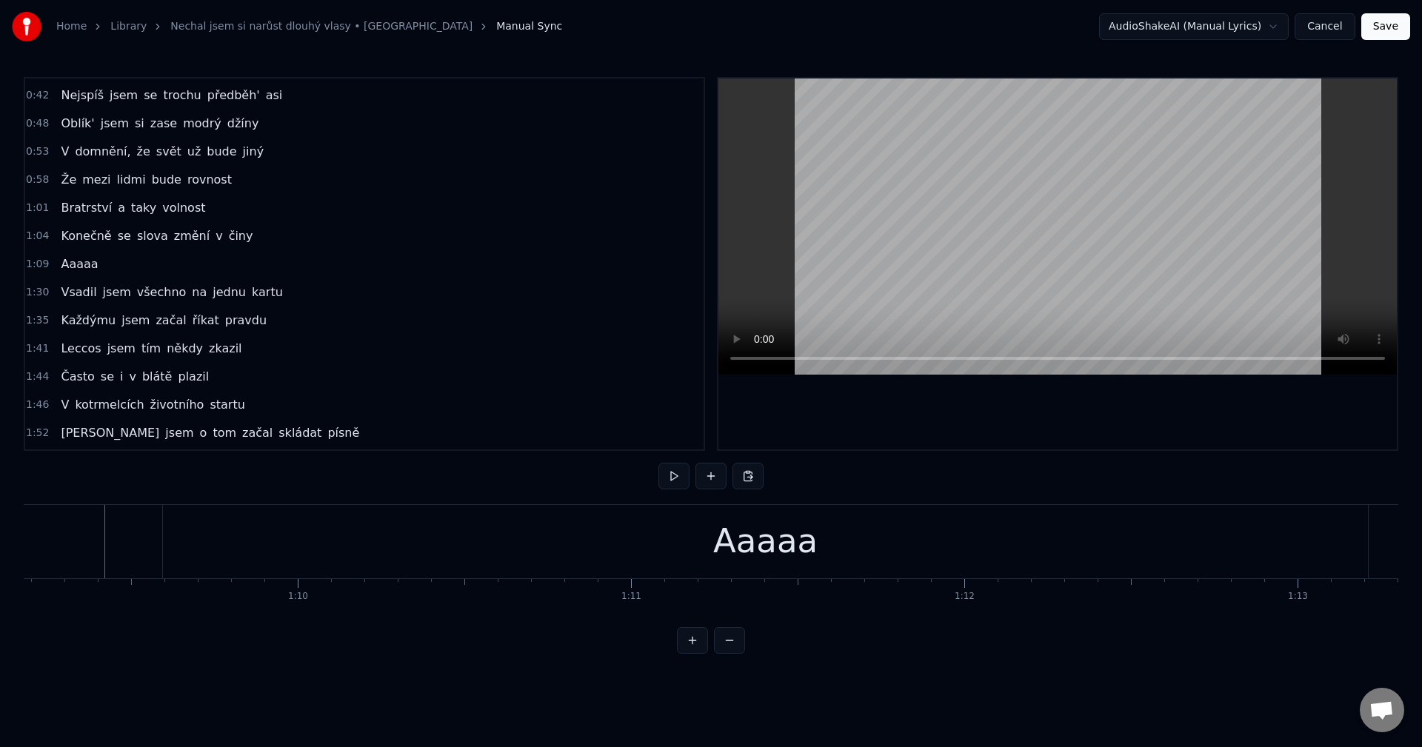
click at [170, 533] on div "Aaaaa" at bounding box center [765, 541] width 1205 height 73
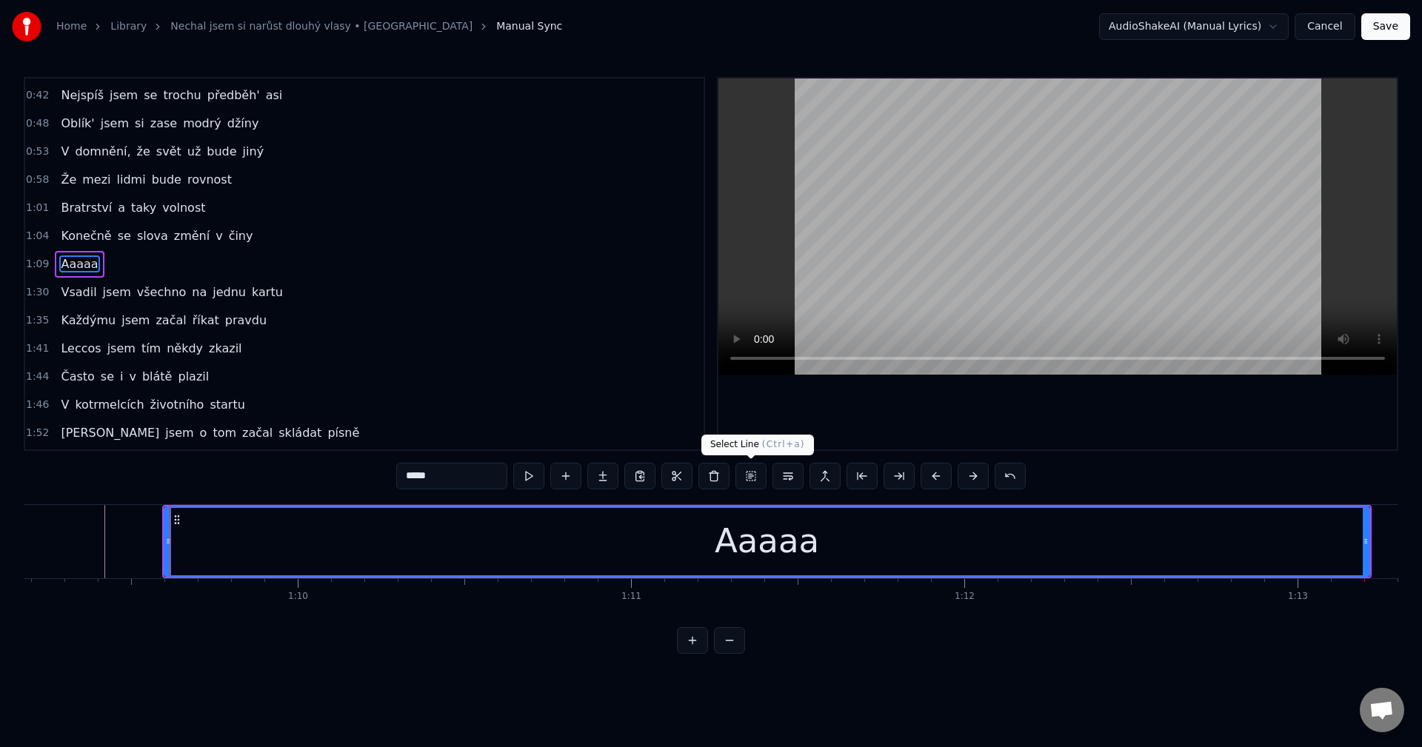
click at [753, 479] on button at bounding box center [751, 476] width 31 height 27
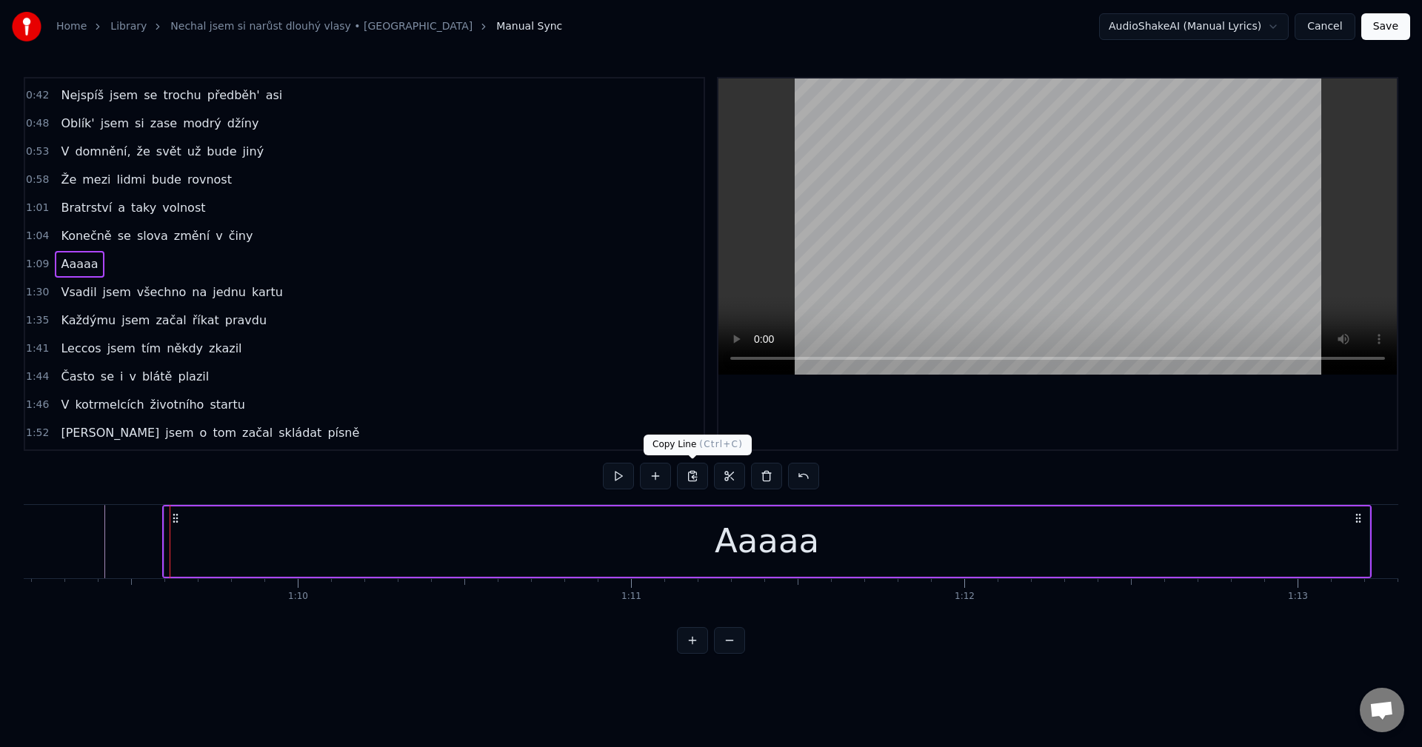
click at [699, 482] on button at bounding box center [692, 476] width 31 height 27
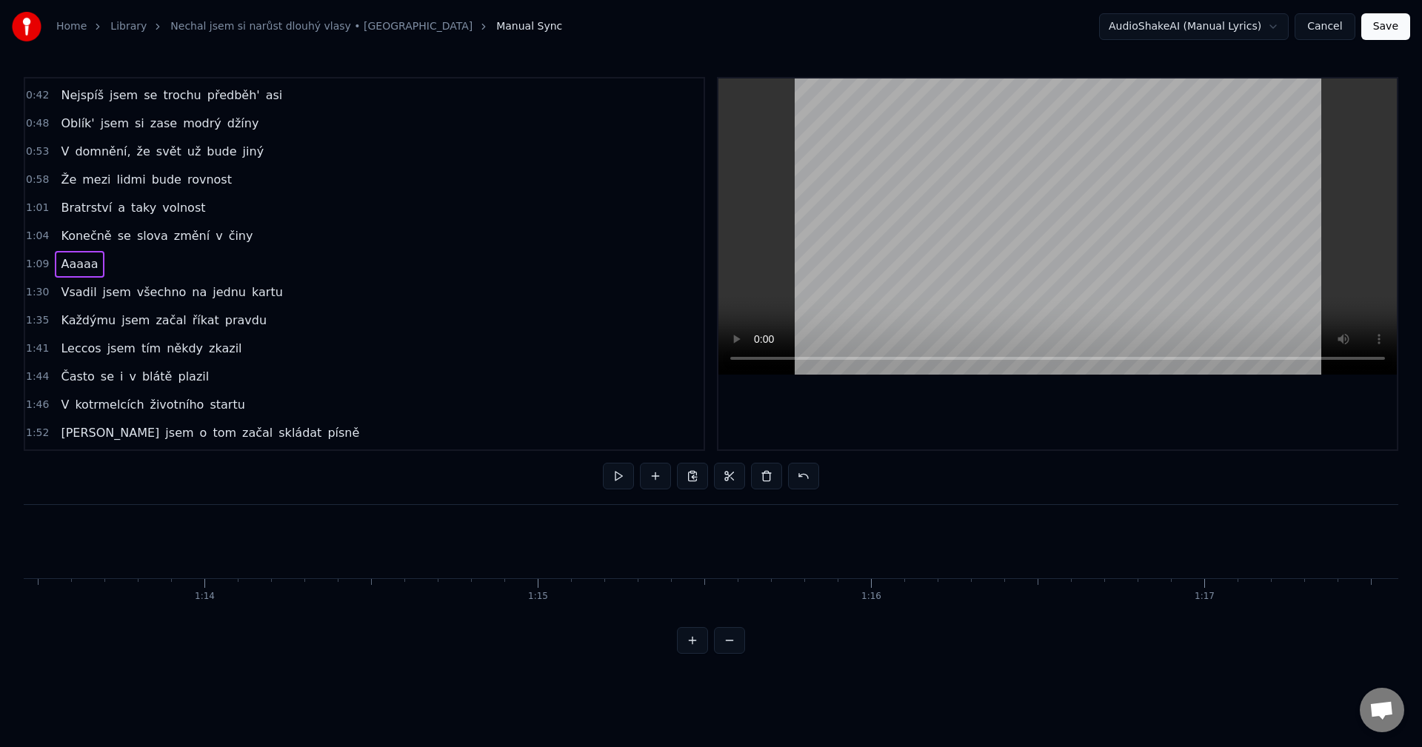
scroll to position [0, 24543]
click at [739, 477] on button at bounding box center [748, 476] width 31 height 27
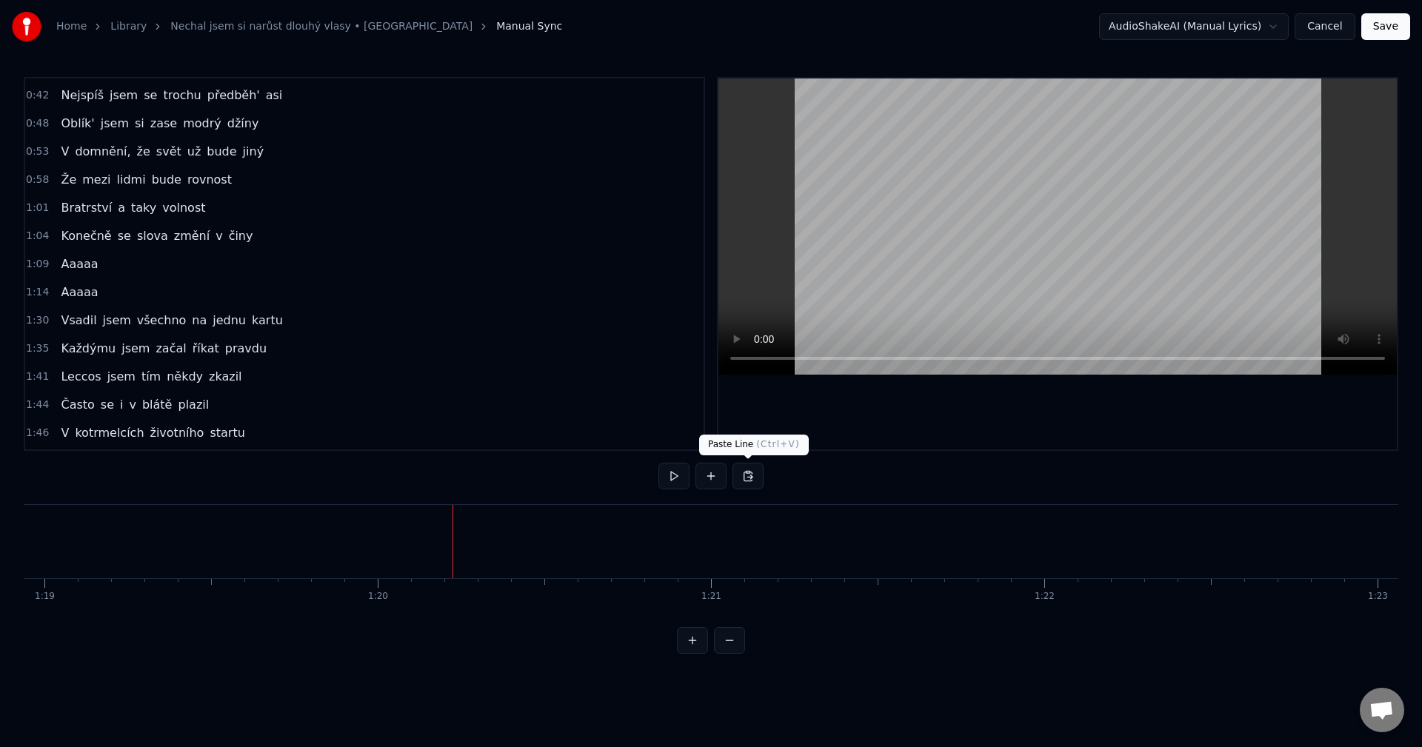
click at [741, 481] on button at bounding box center [748, 476] width 31 height 27
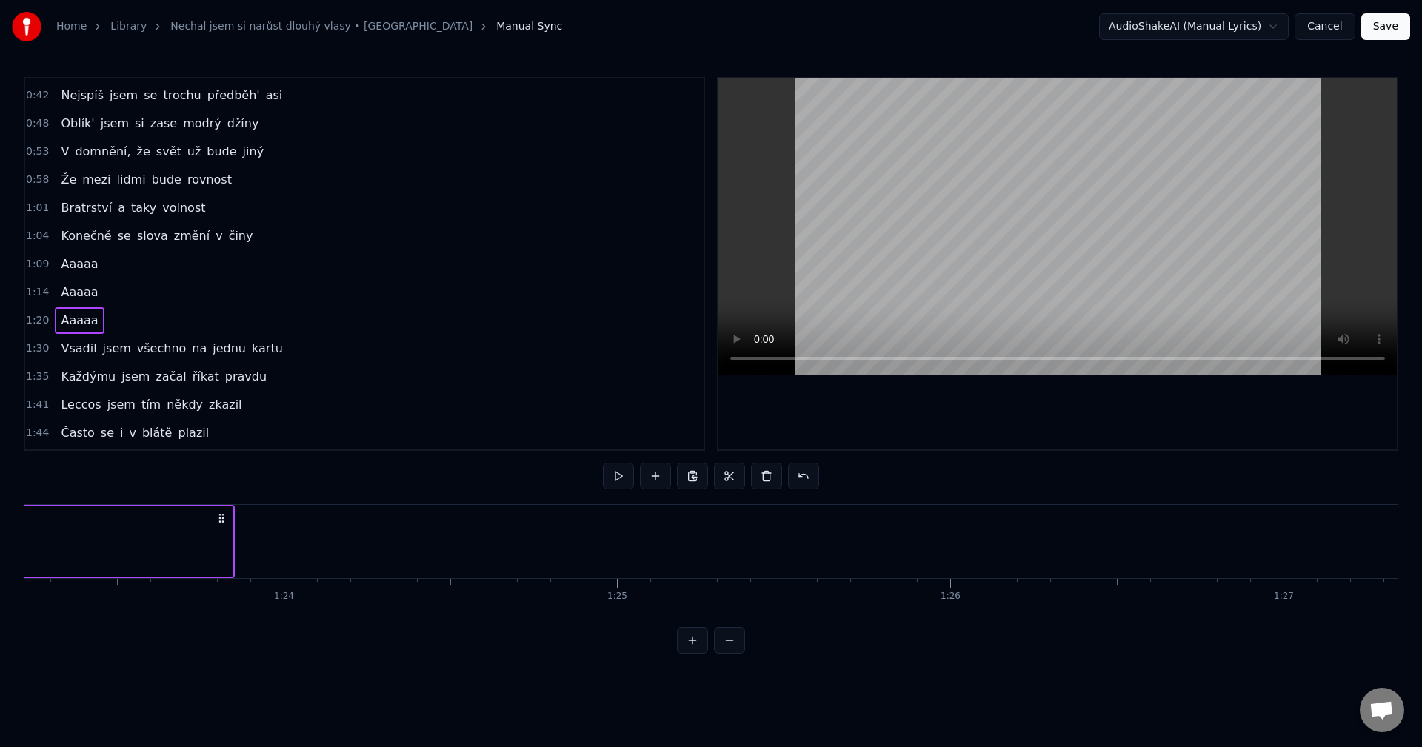
scroll to position [0, 28367]
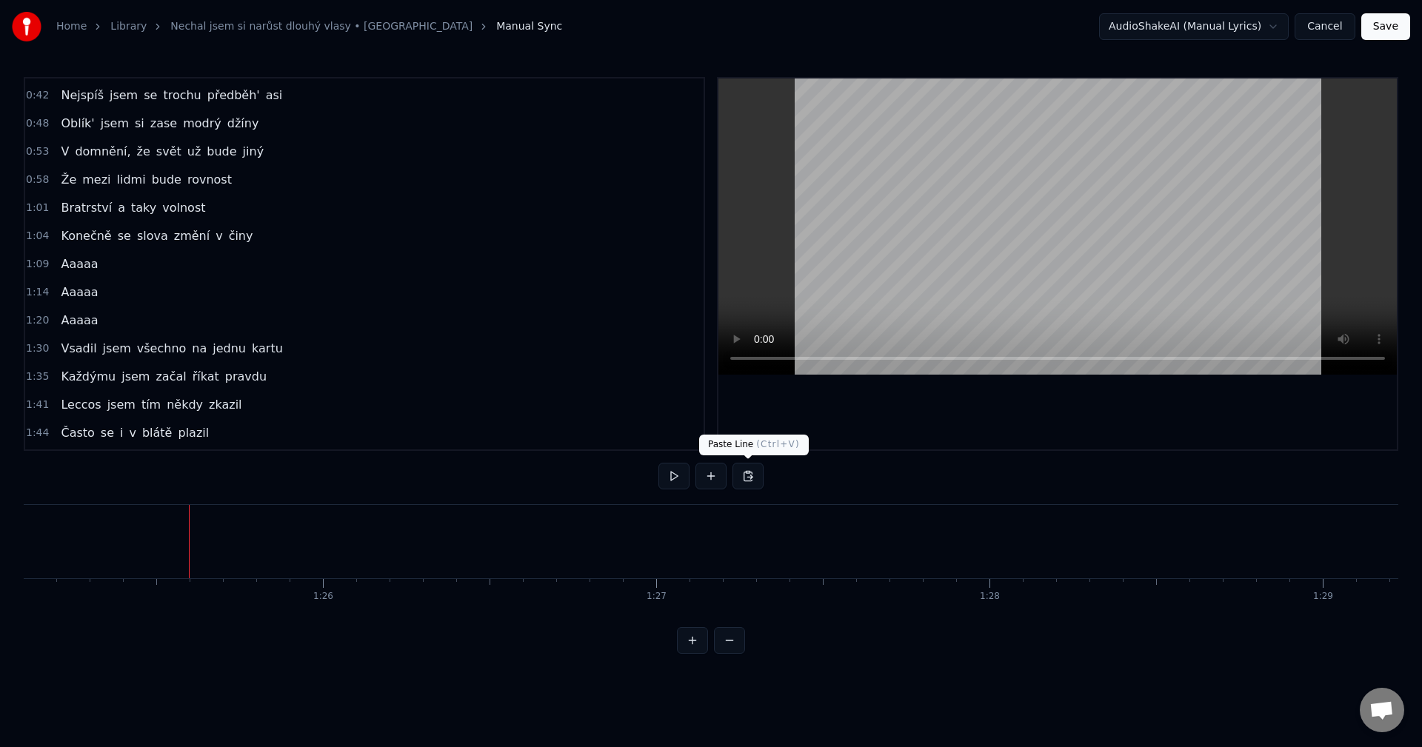
click at [752, 480] on button at bounding box center [748, 476] width 31 height 27
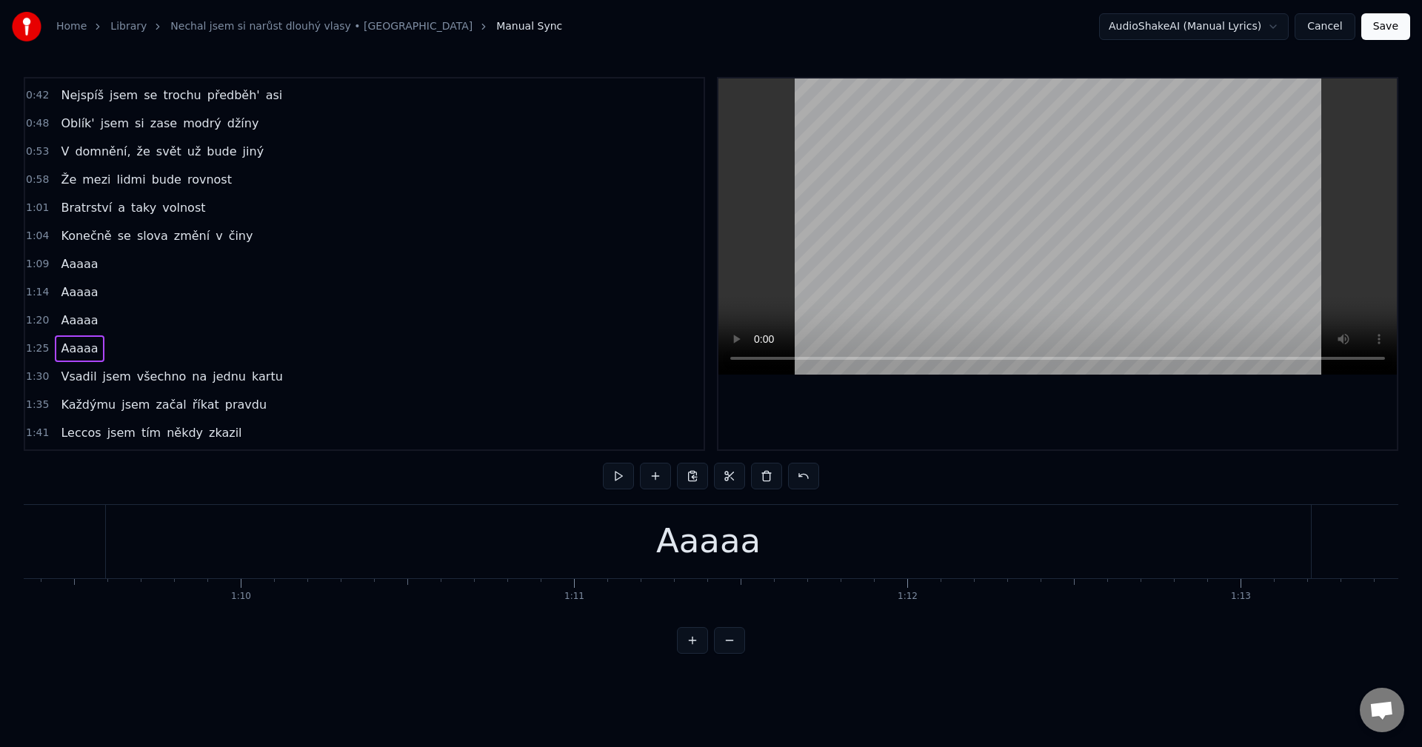
scroll to position [0, 22488]
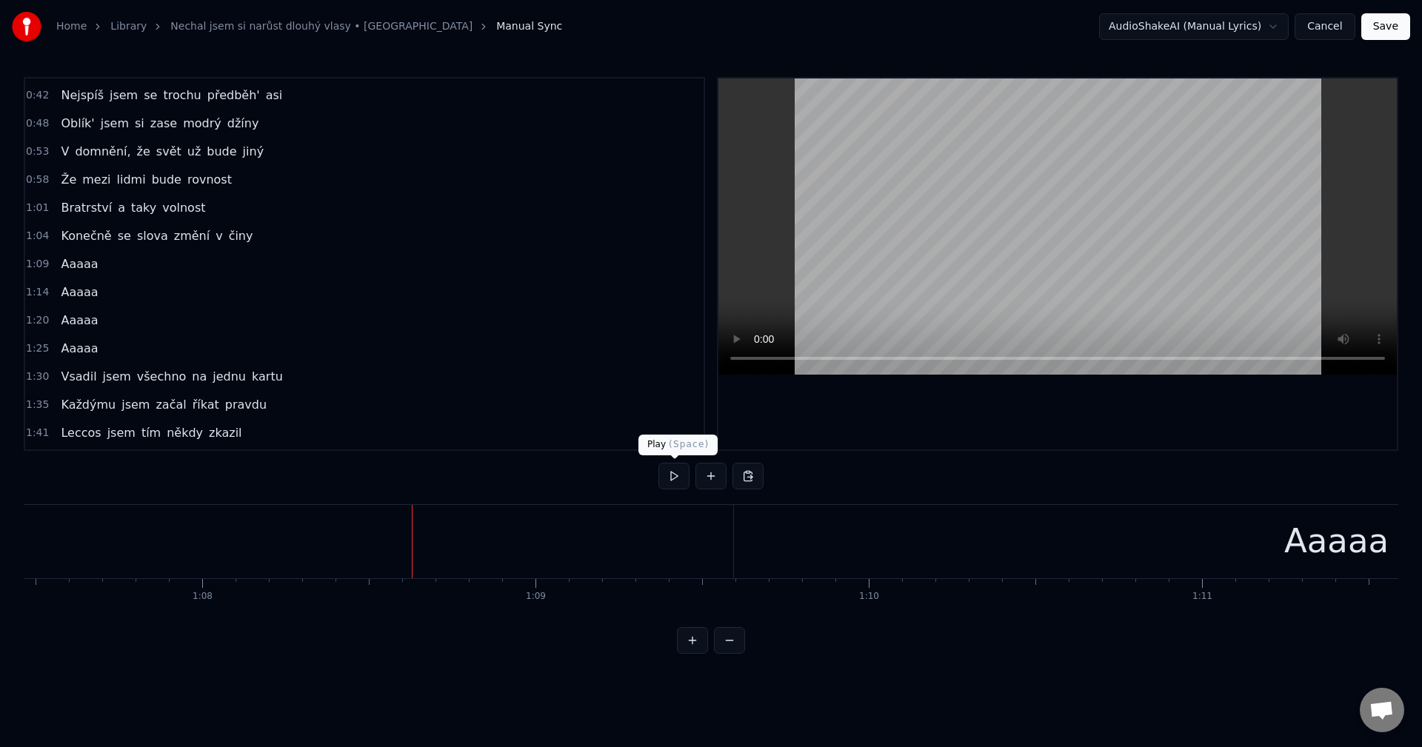
click at [670, 486] on button at bounding box center [674, 476] width 31 height 27
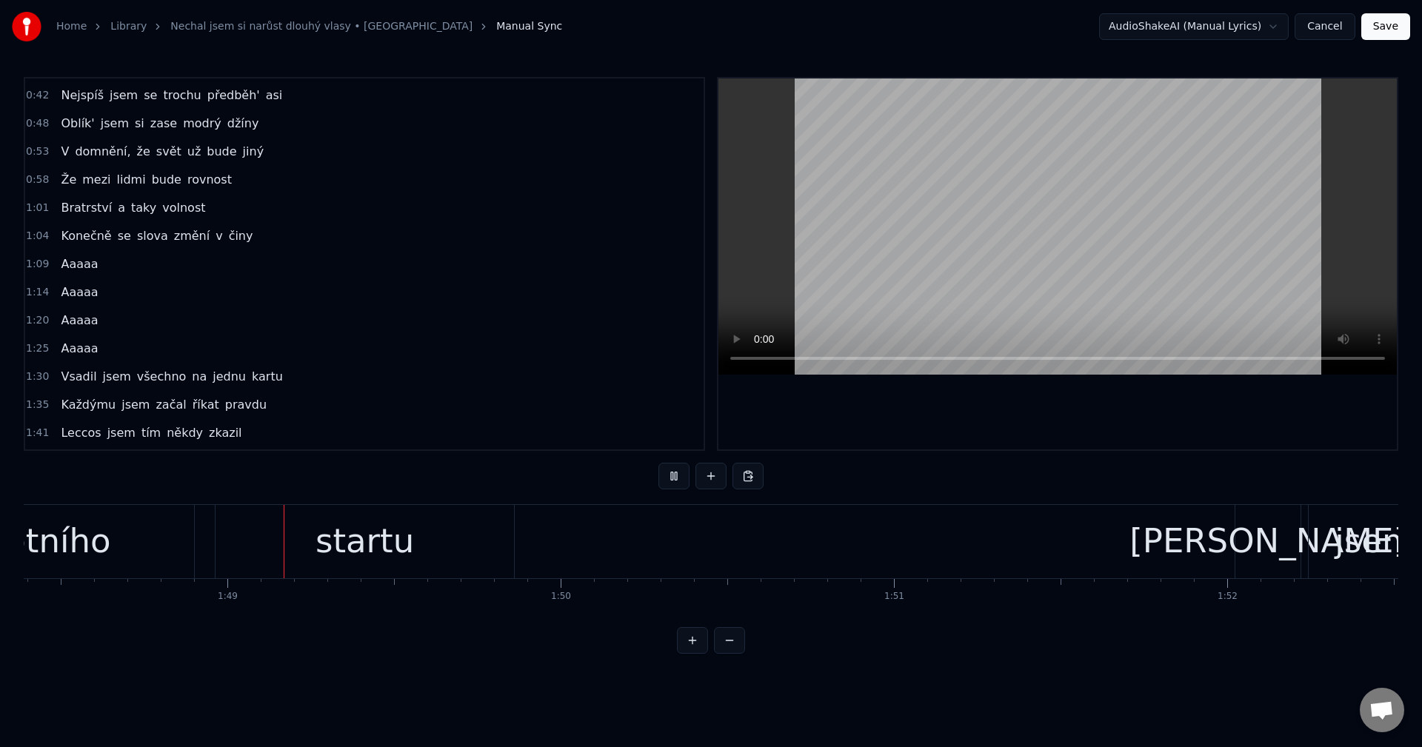
scroll to position [0, 36151]
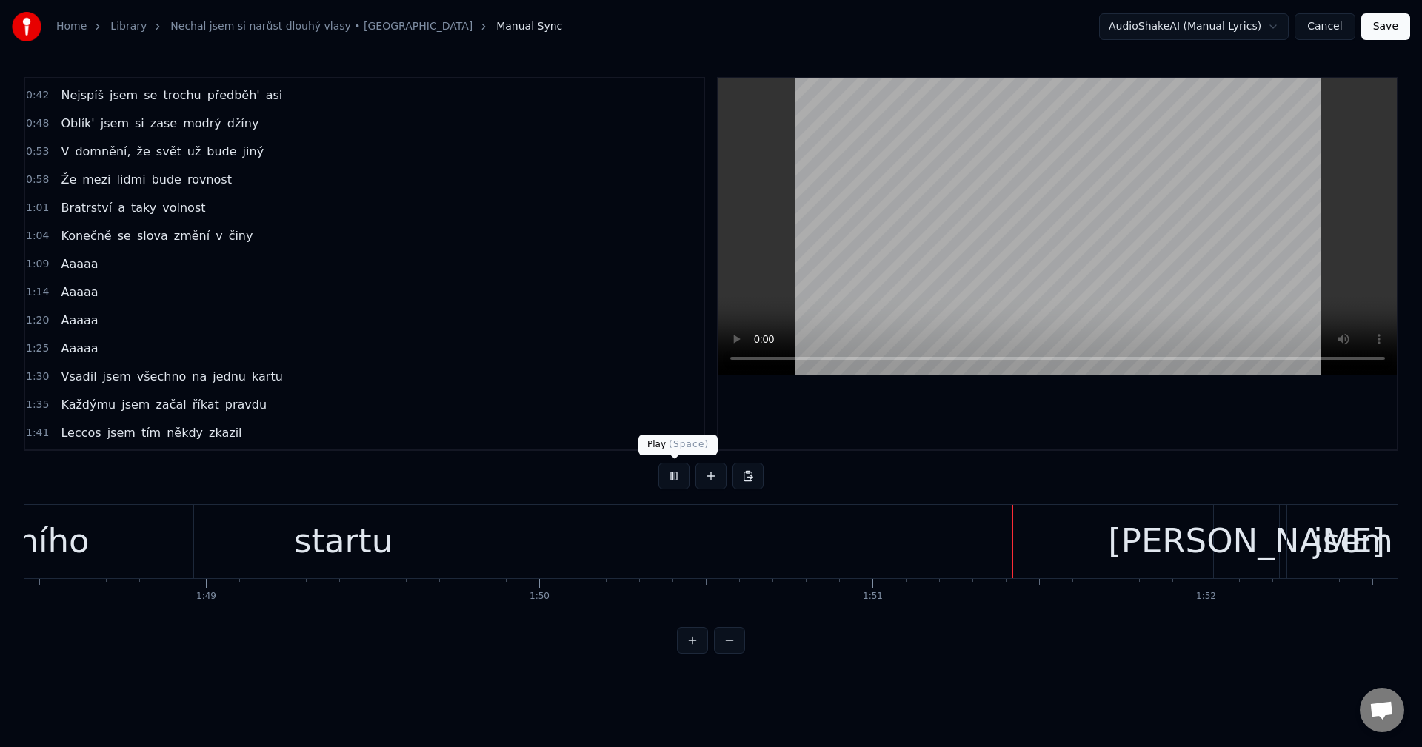
click at [670, 475] on button at bounding box center [674, 476] width 31 height 27
click at [674, 470] on button at bounding box center [674, 476] width 31 height 27
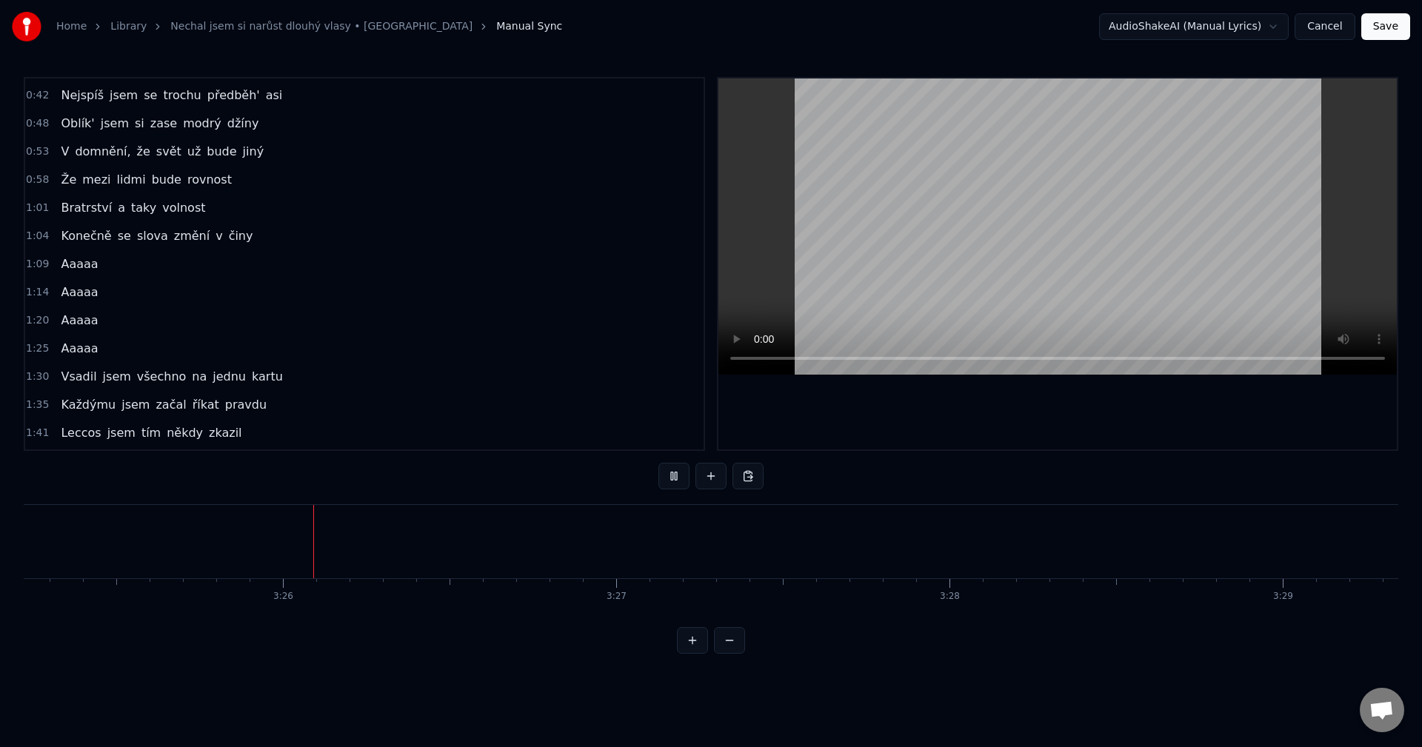
scroll to position [0, 68428]
click at [673, 477] on button at bounding box center [674, 476] width 31 height 27
click at [741, 468] on button at bounding box center [748, 476] width 31 height 27
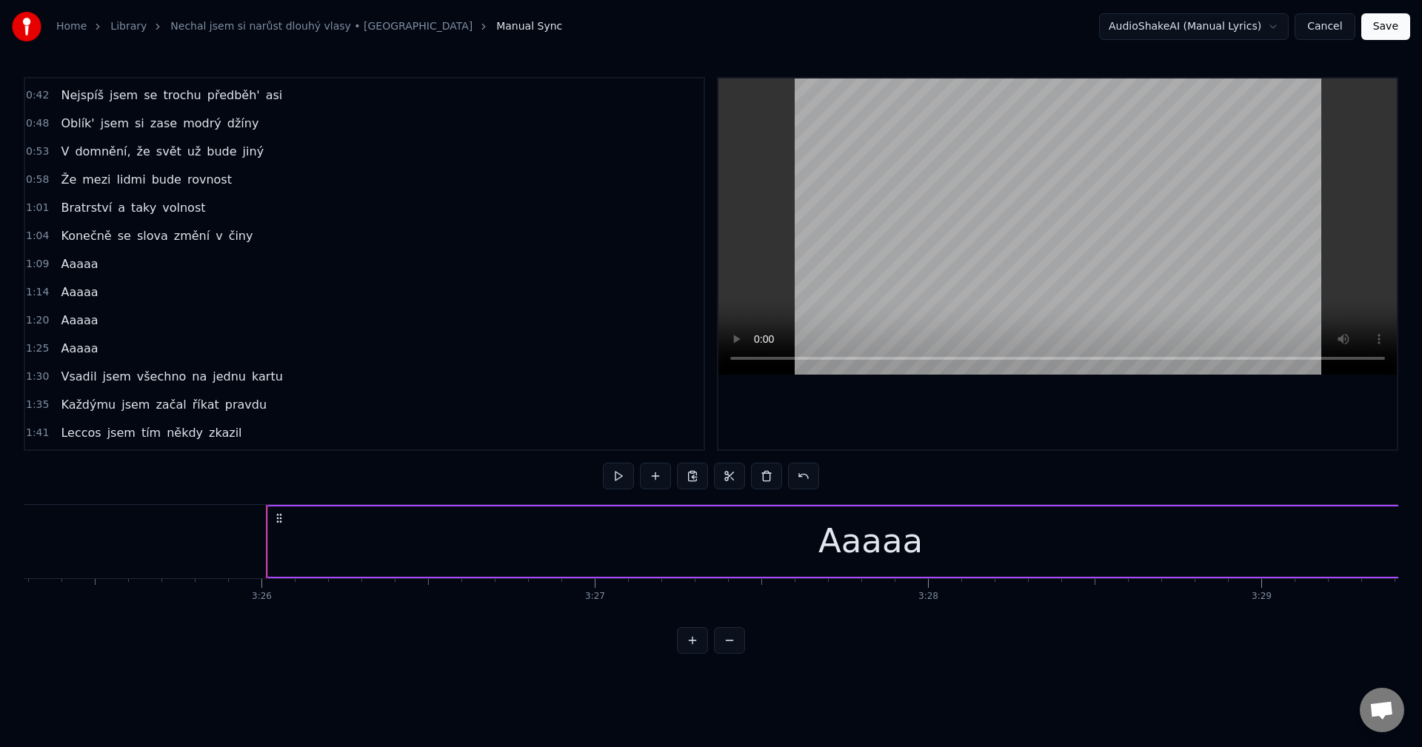
click at [852, 549] on div "Aaaaa" at bounding box center [871, 541] width 104 height 50
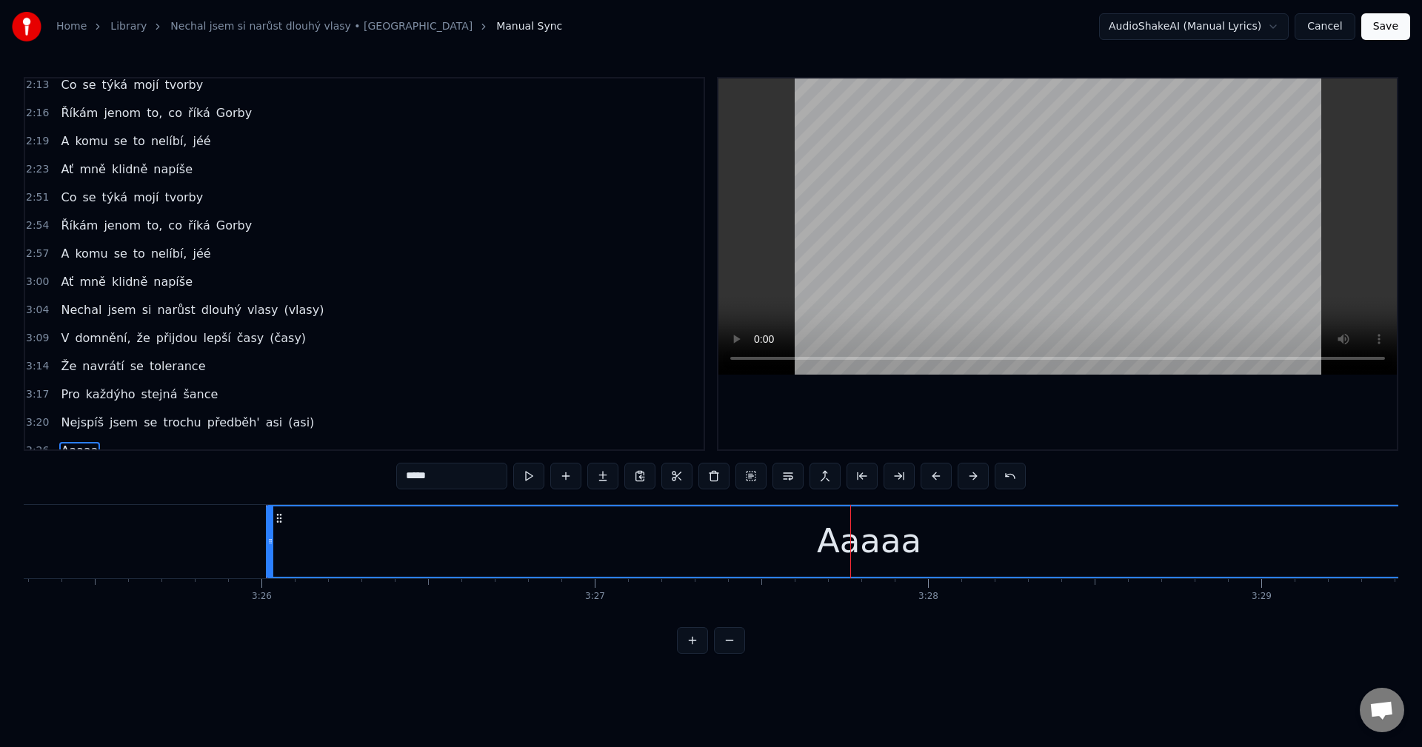
scroll to position [699, 0]
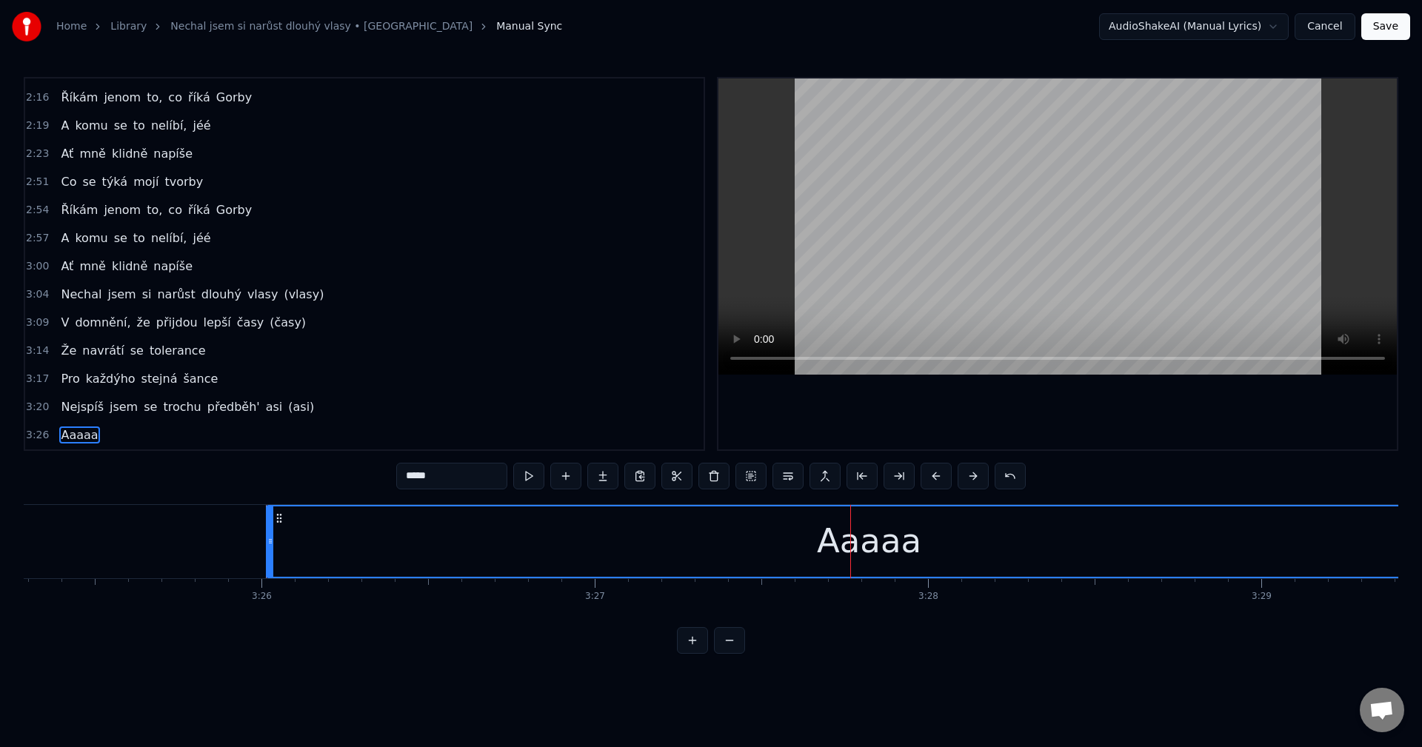
click at [416, 476] on input "*****" at bounding box center [451, 476] width 111 height 27
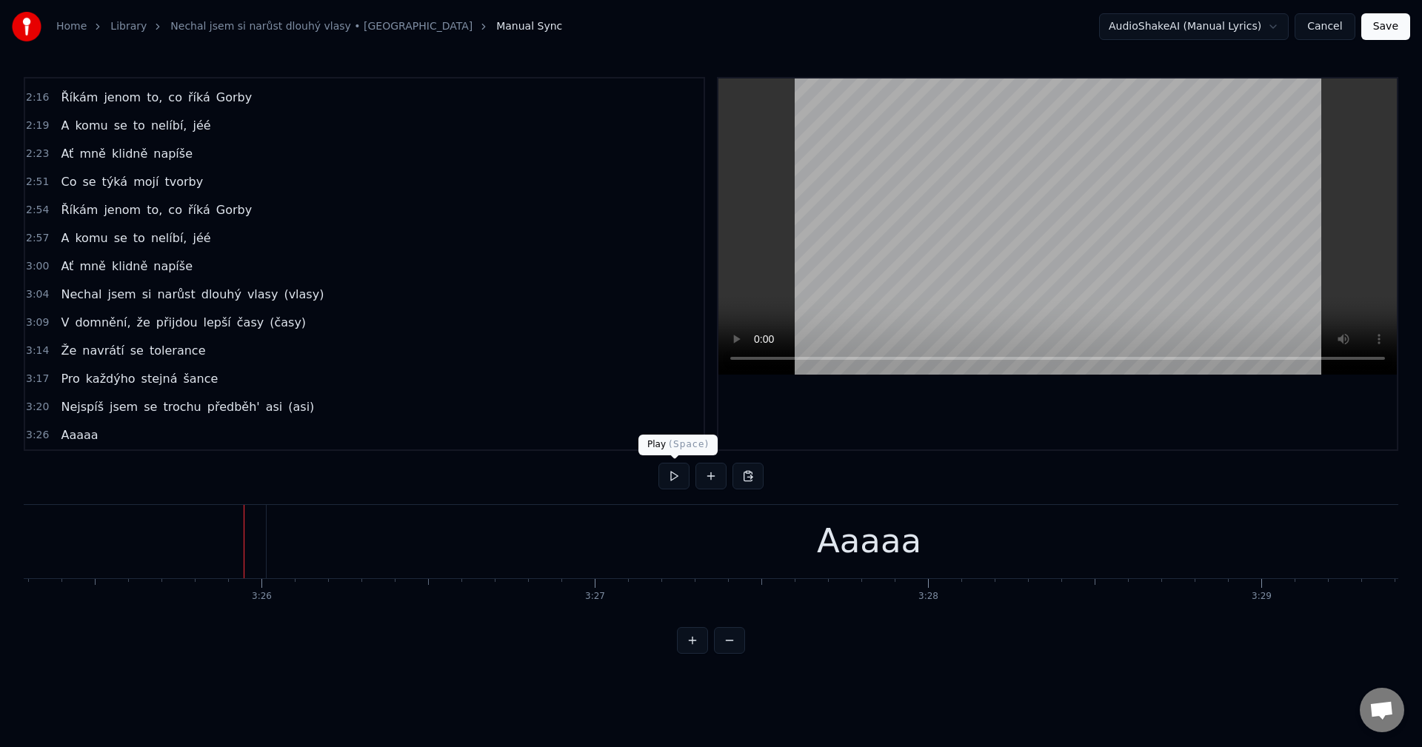
click at [679, 479] on button at bounding box center [674, 476] width 31 height 27
click at [673, 477] on button at bounding box center [674, 476] width 31 height 27
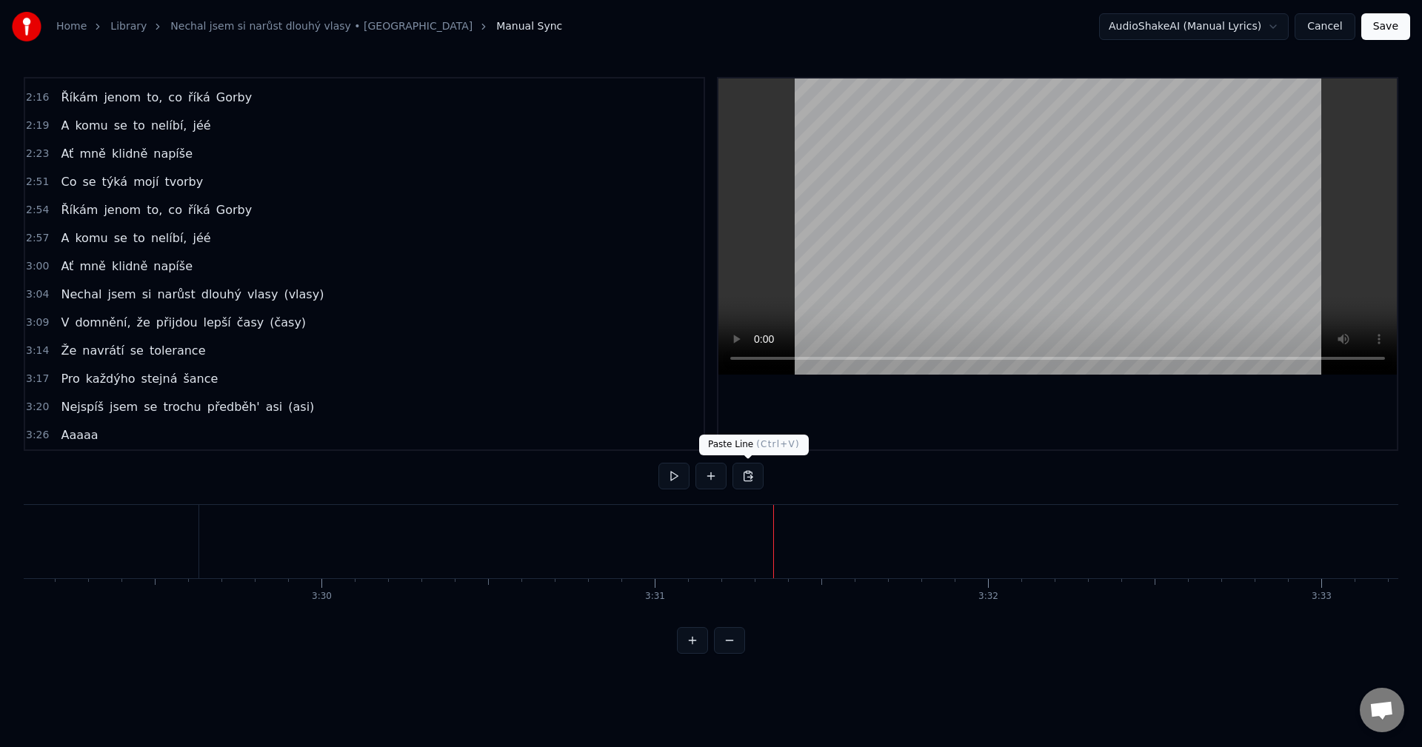
click at [747, 484] on button at bounding box center [748, 476] width 31 height 27
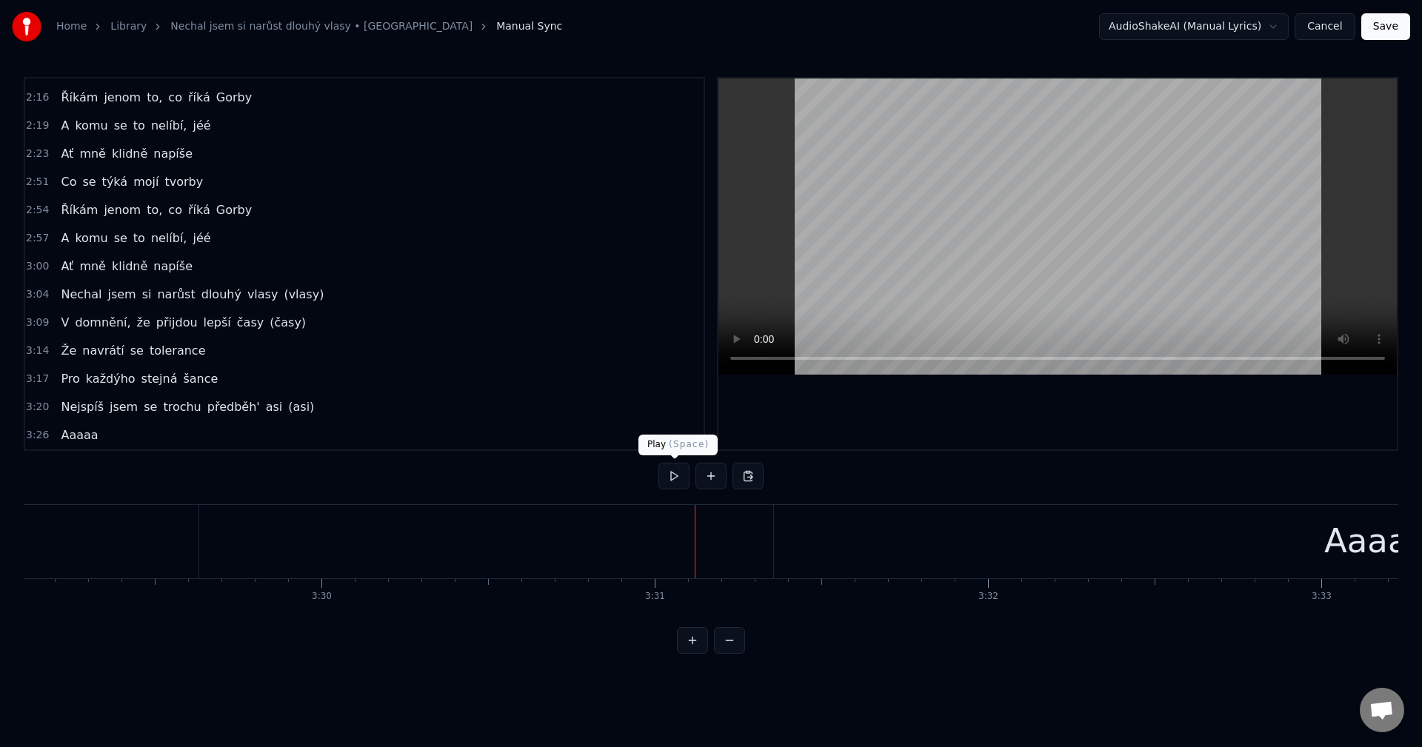
click at [675, 481] on button at bounding box center [674, 476] width 31 height 27
click at [677, 478] on button at bounding box center [674, 476] width 31 height 27
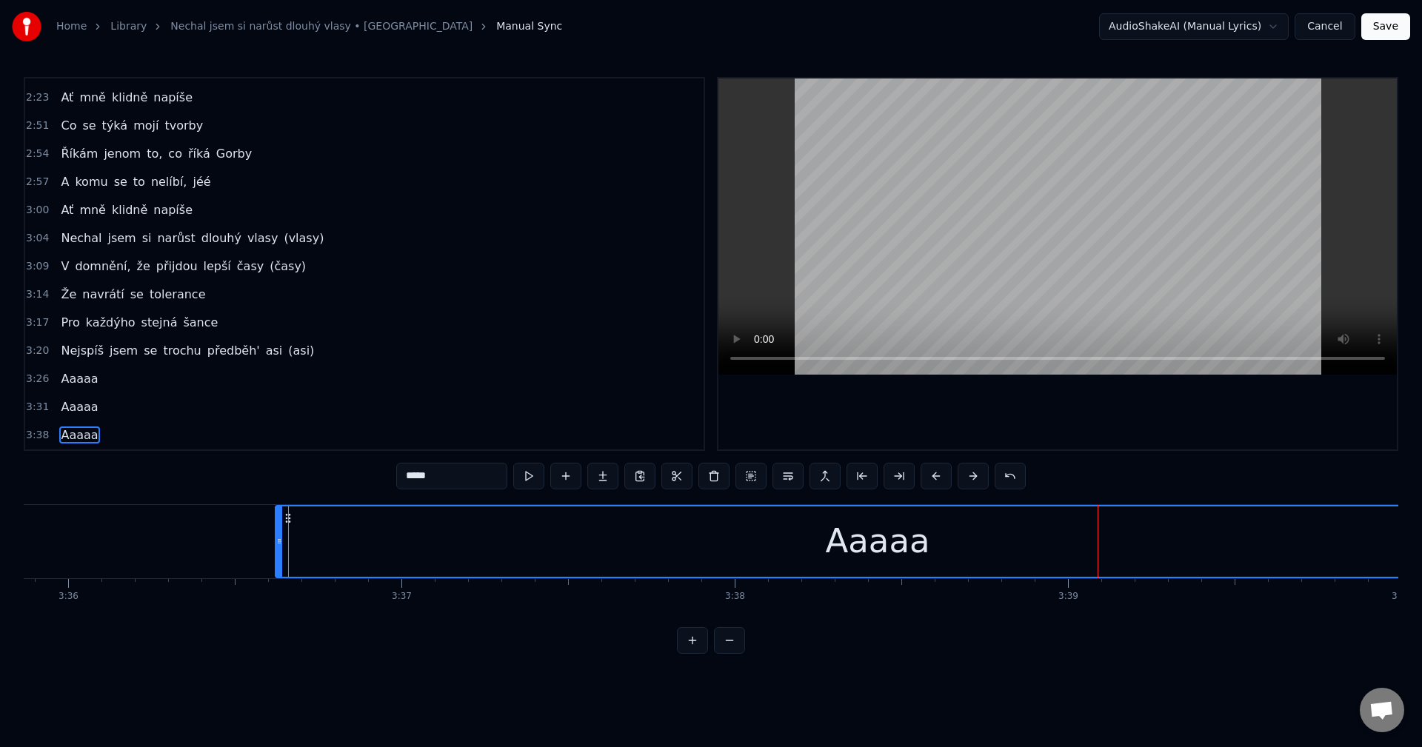
scroll to position [0, 71941]
drag, startPoint x: 1056, startPoint y: 519, endPoint x: 327, endPoint y: 554, distance: 729.7
click at [327, 554] on div "Aaaaa" at bounding box center [918, 542] width 1204 height 70
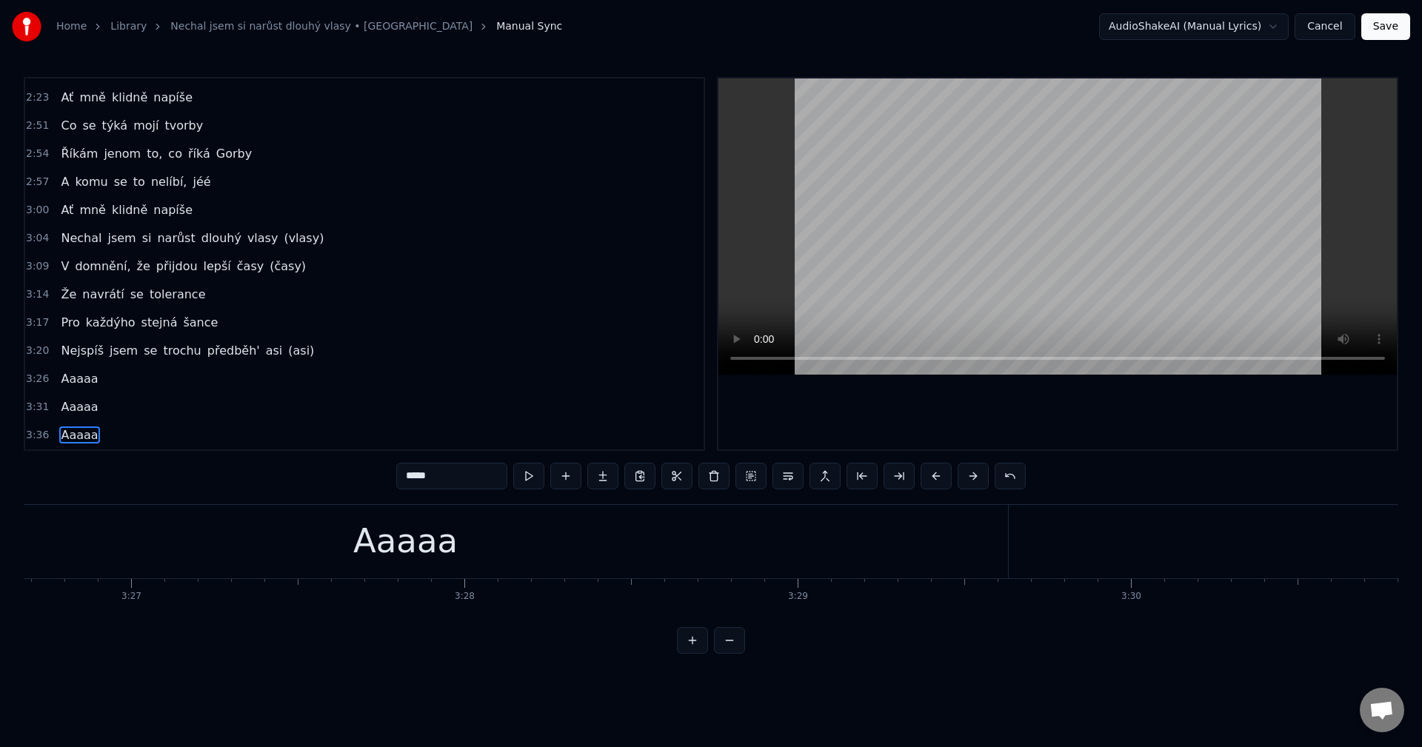
scroll to position [0, 68949]
click at [707, 562] on div "Aaaaa" at bounding box center [348, 541] width 1205 height 73
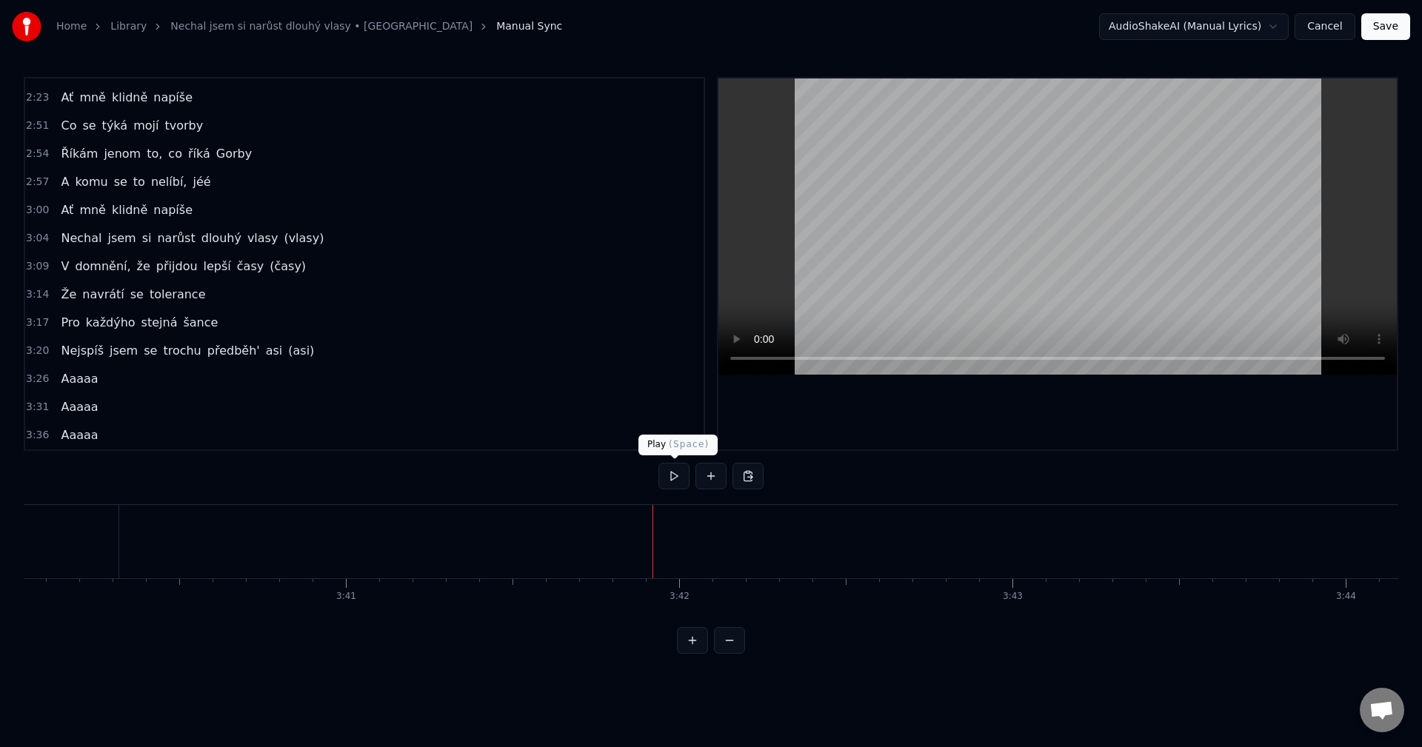
click at [679, 479] on button at bounding box center [674, 476] width 31 height 27
click at [678, 478] on button at bounding box center [674, 476] width 31 height 27
click at [744, 483] on button at bounding box center [748, 476] width 31 height 27
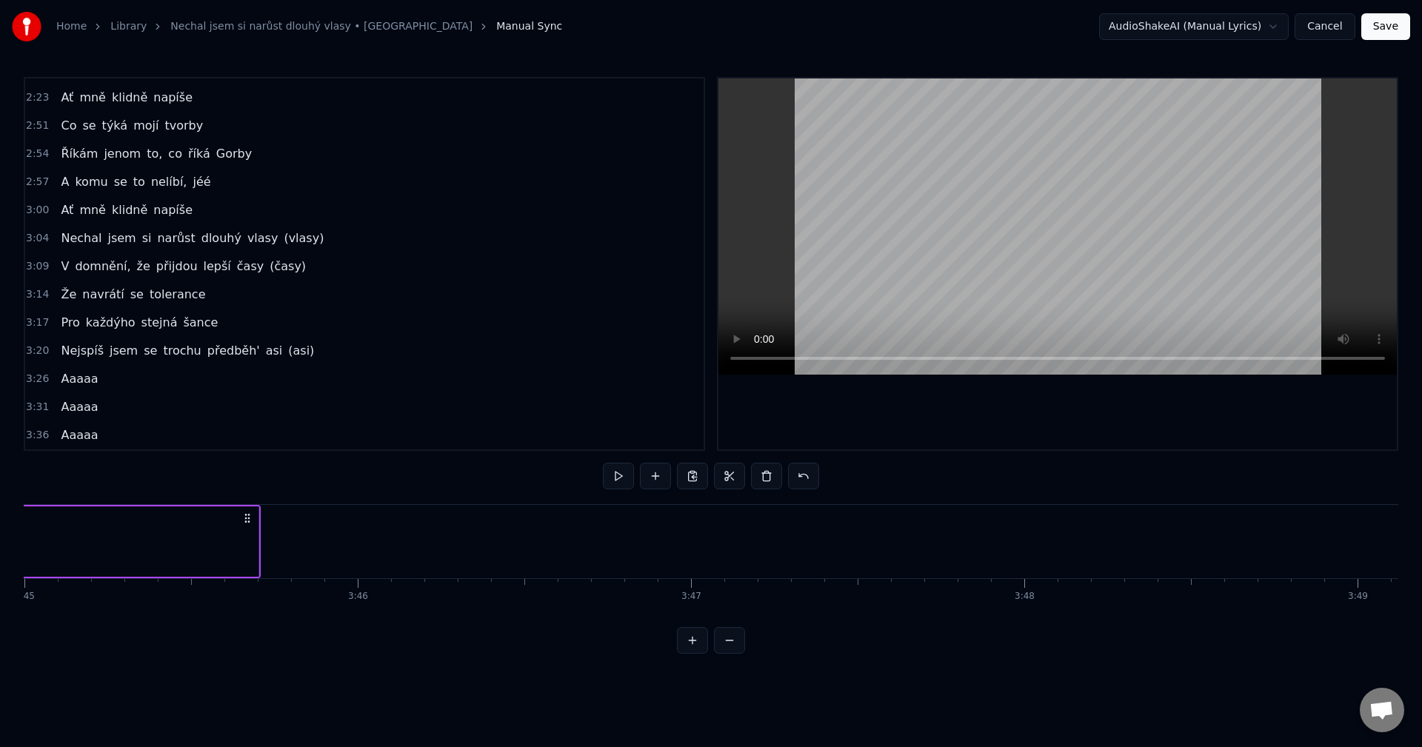
scroll to position [0, 75284]
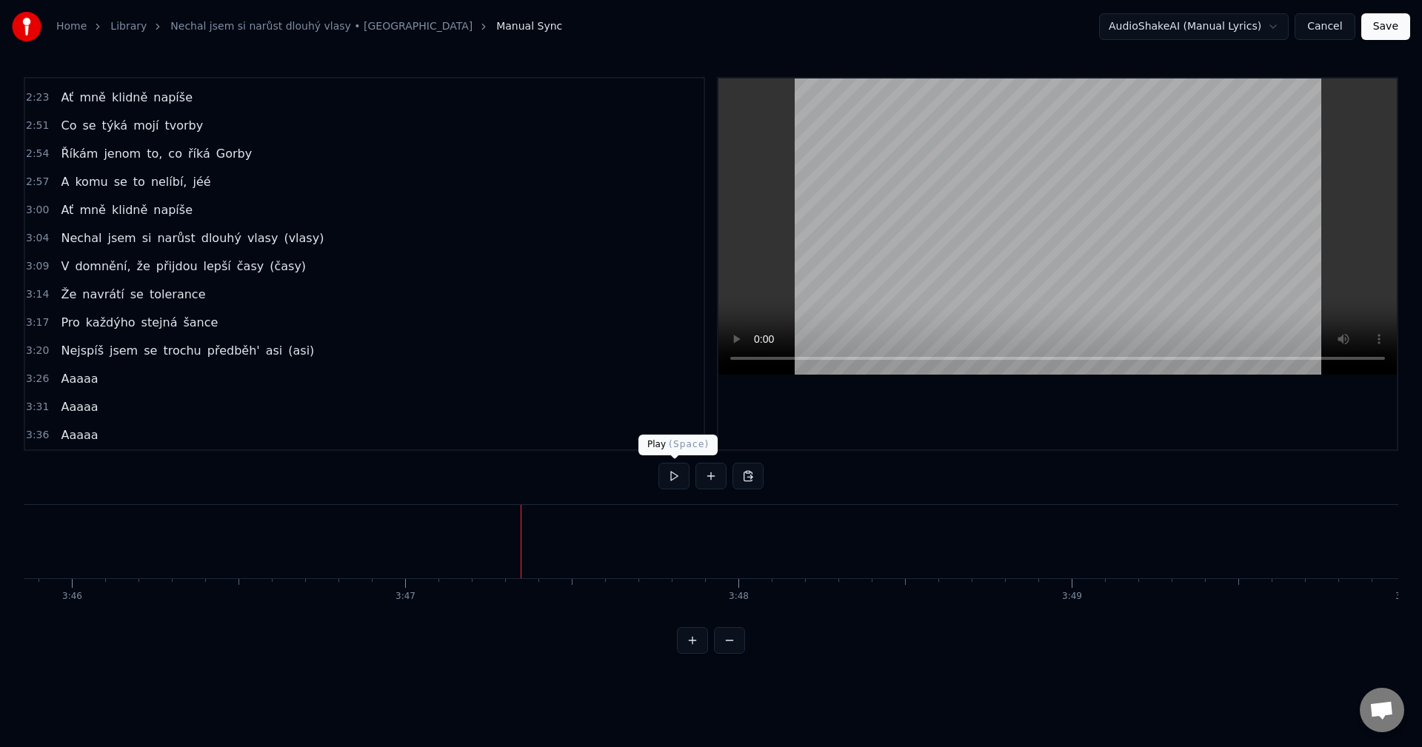
click at [677, 479] on button at bounding box center [674, 476] width 31 height 27
click at [677, 480] on button at bounding box center [674, 476] width 31 height 27
click at [756, 477] on button at bounding box center [748, 476] width 31 height 27
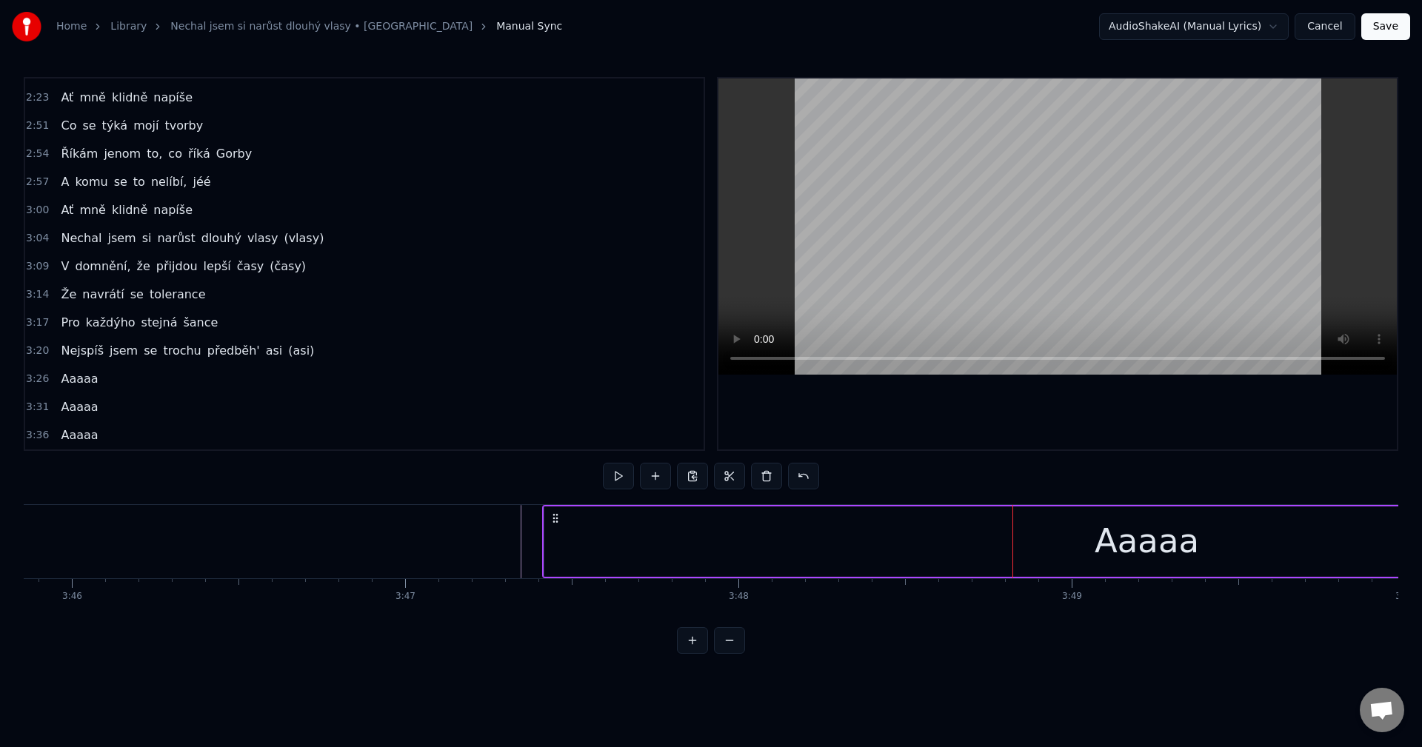
drag, startPoint x: 1024, startPoint y: 519, endPoint x: 553, endPoint y: 539, distance: 470.8
click at [553, 539] on div "Aaaaa" at bounding box center [1147, 541] width 1210 height 73
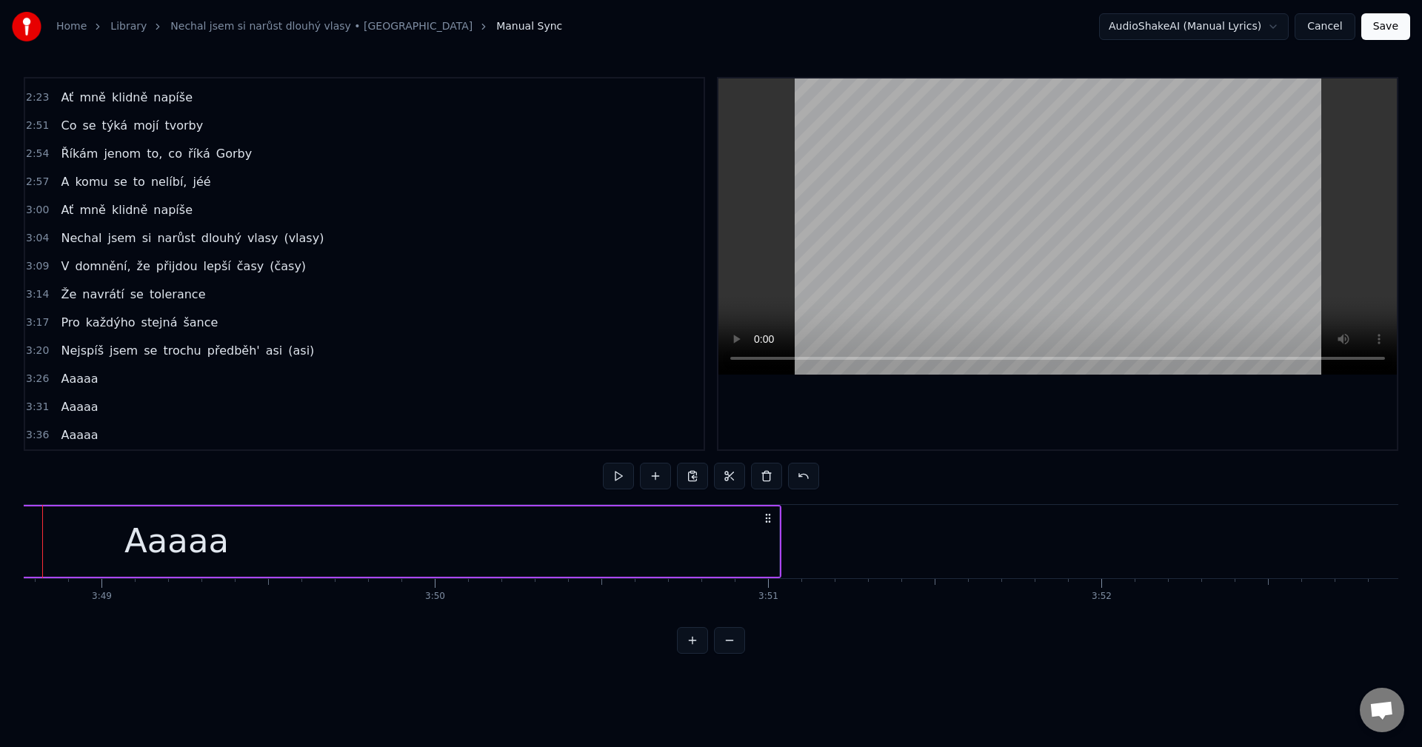
scroll to position [0, 77281]
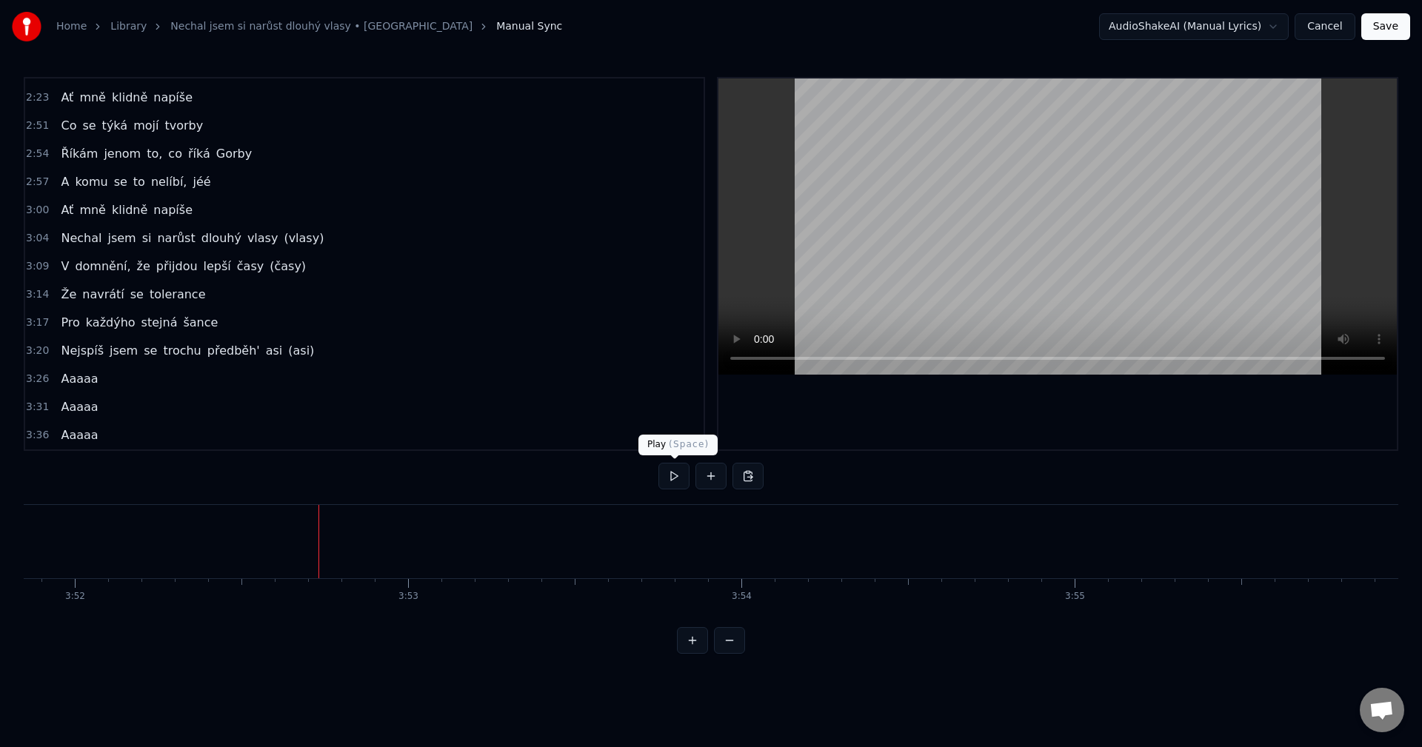
click at [669, 479] on button at bounding box center [674, 476] width 31 height 27
click at [750, 484] on button at bounding box center [748, 476] width 31 height 27
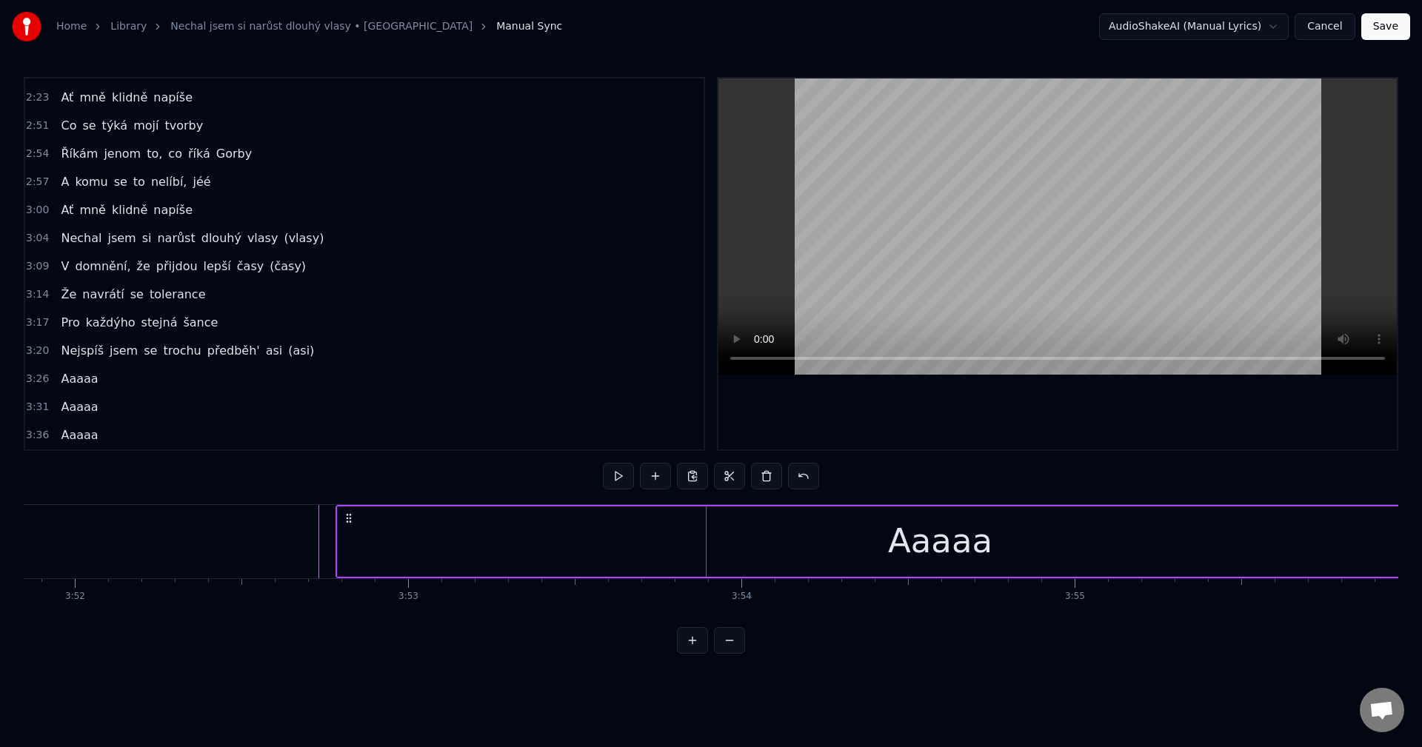
drag, startPoint x: 719, startPoint y: 519, endPoint x: 350, endPoint y: 535, distance: 369.2
click at [350, 535] on div "Aaaaa" at bounding box center [941, 541] width 1210 height 73
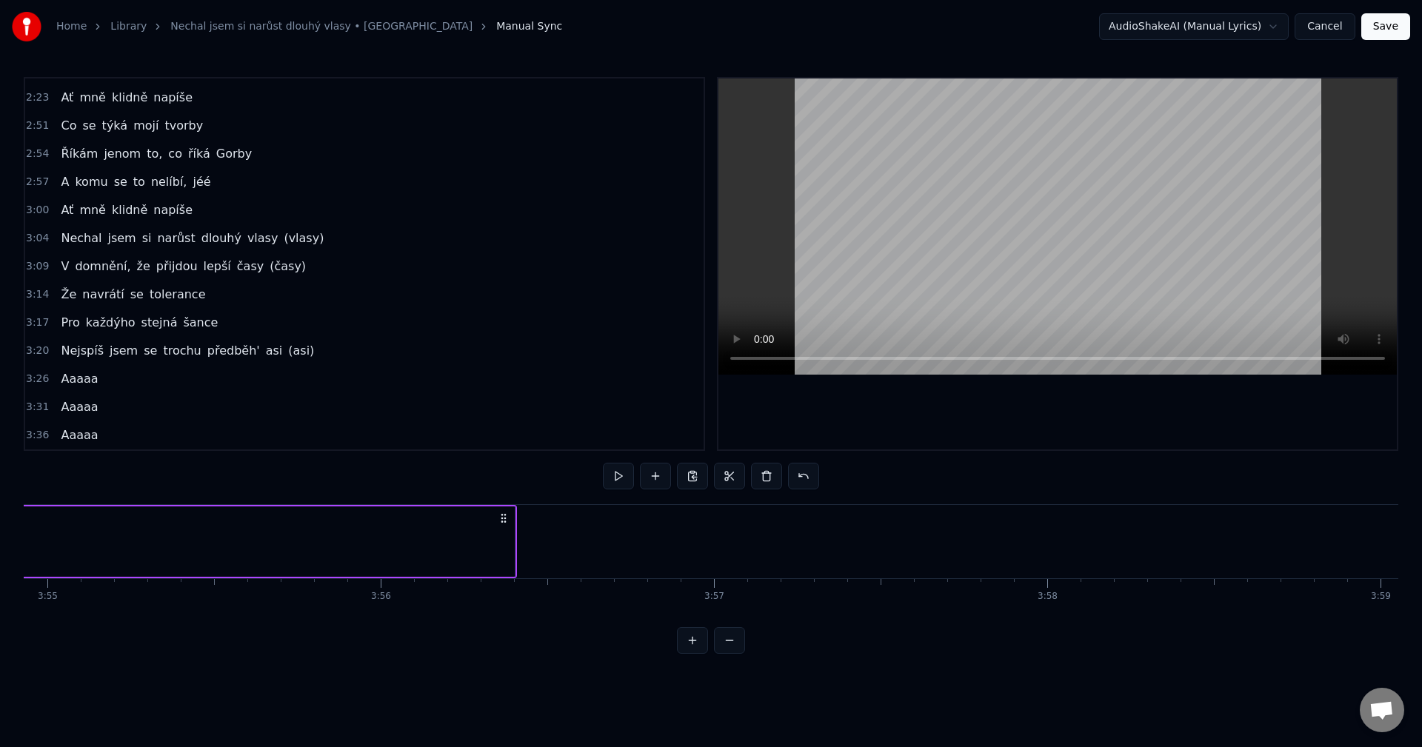
scroll to position [0, 78366]
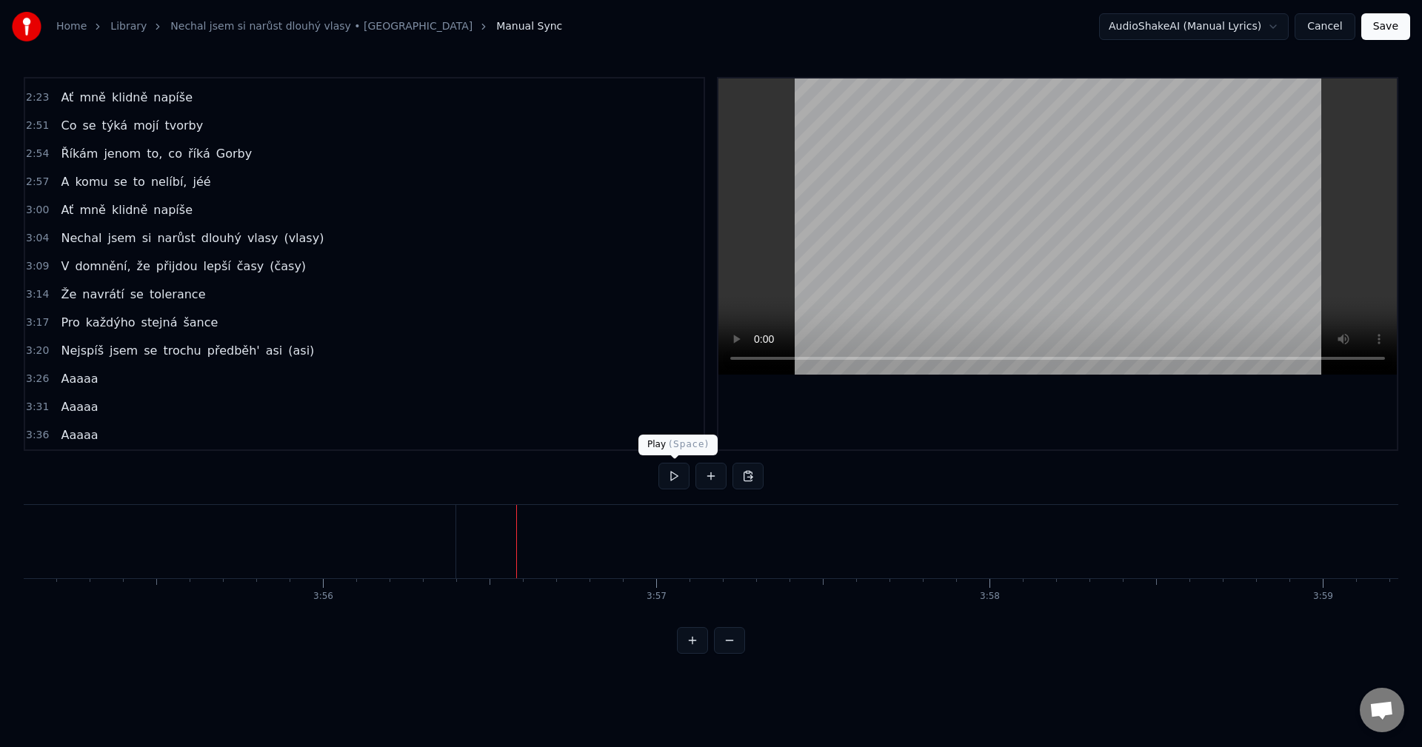
click at [670, 478] on button at bounding box center [674, 476] width 31 height 27
click at [749, 476] on button at bounding box center [748, 476] width 31 height 27
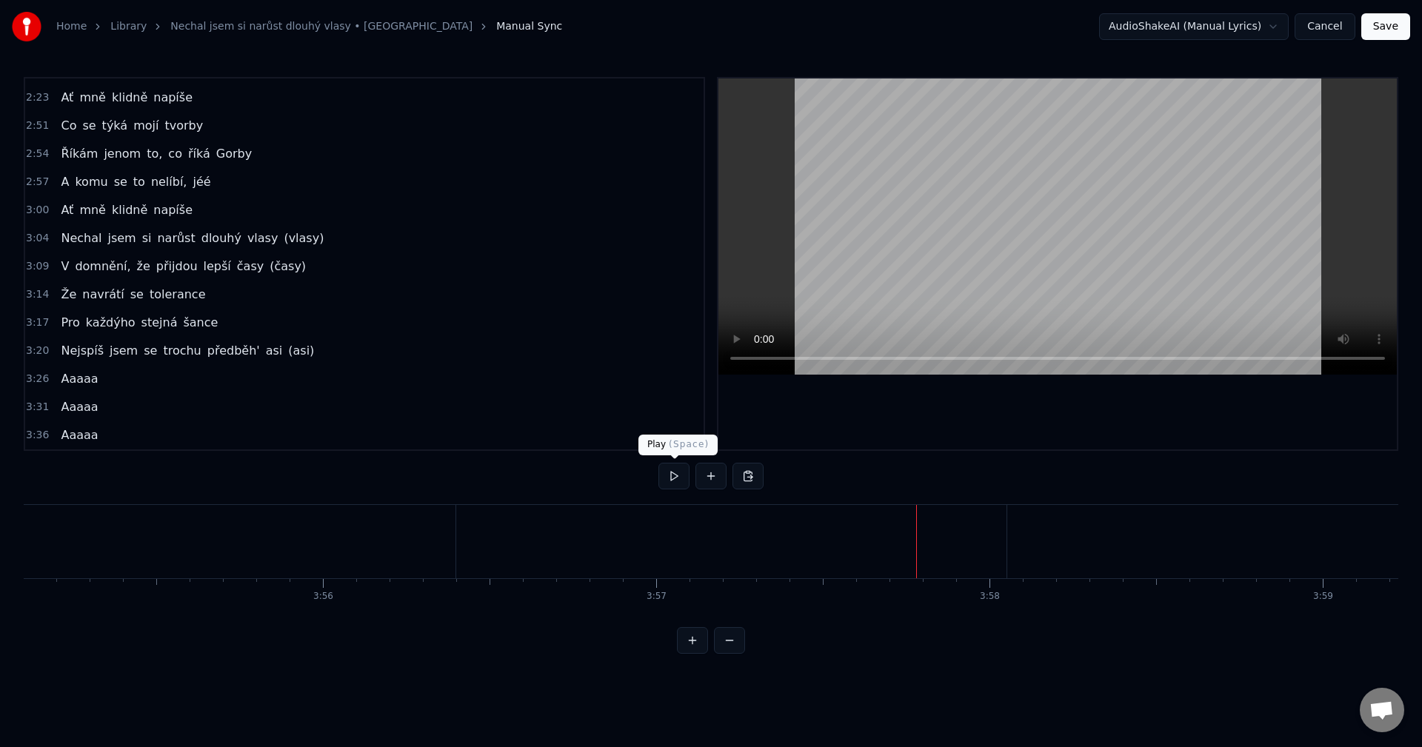
click at [667, 474] on button at bounding box center [674, 476] width 31 height 27
drag, startPoint x: 672, startPoint y: 471, endPoint x: 601, endPoint y: 489, distance: 73.3
click at [672, 472] on button at bounding box center [674, 476] width 31 height 27
click at [753, 484] on button at bounding box center [748, 476] width 31 height 27
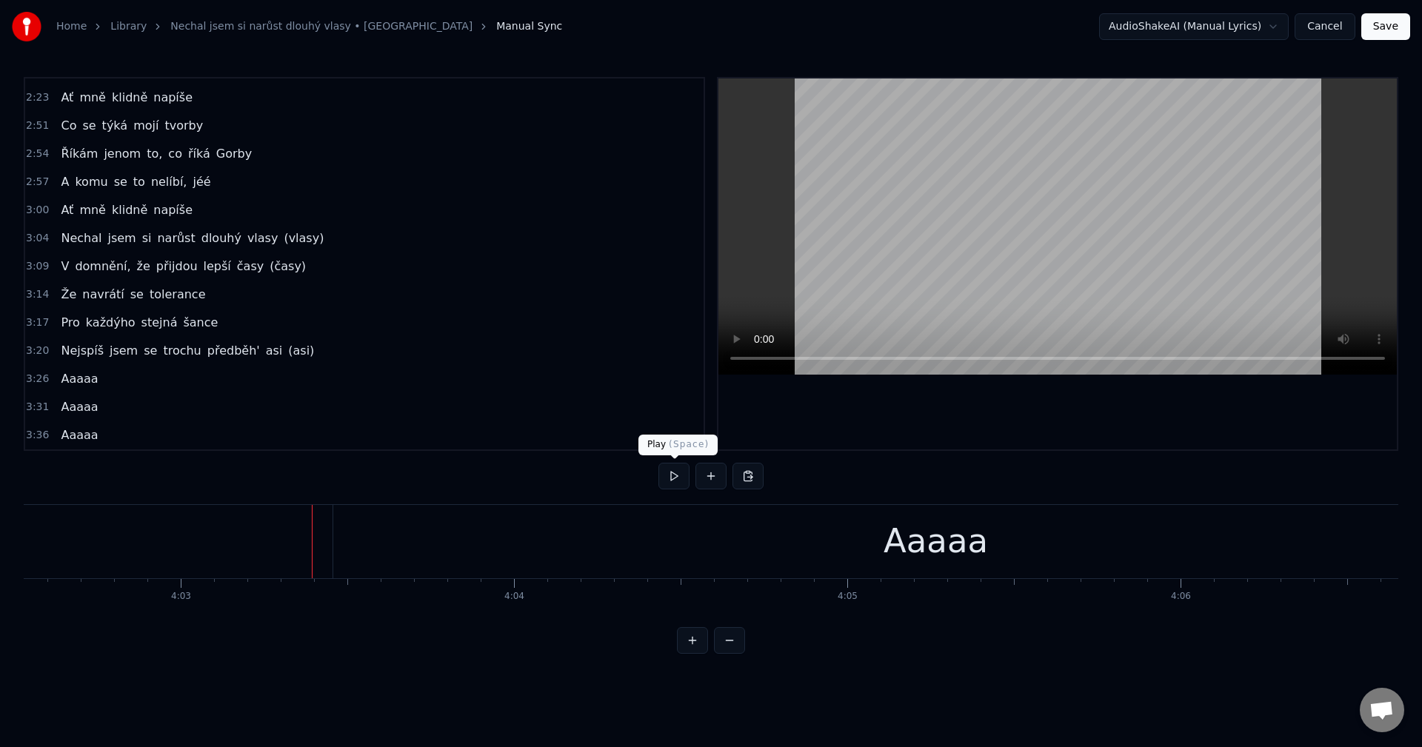
click at [673, 476] on button at bounding box center [674, 476] width 31 height 27
click at [673, 481] on button at bounding box center [674, 476] width 31 height 27
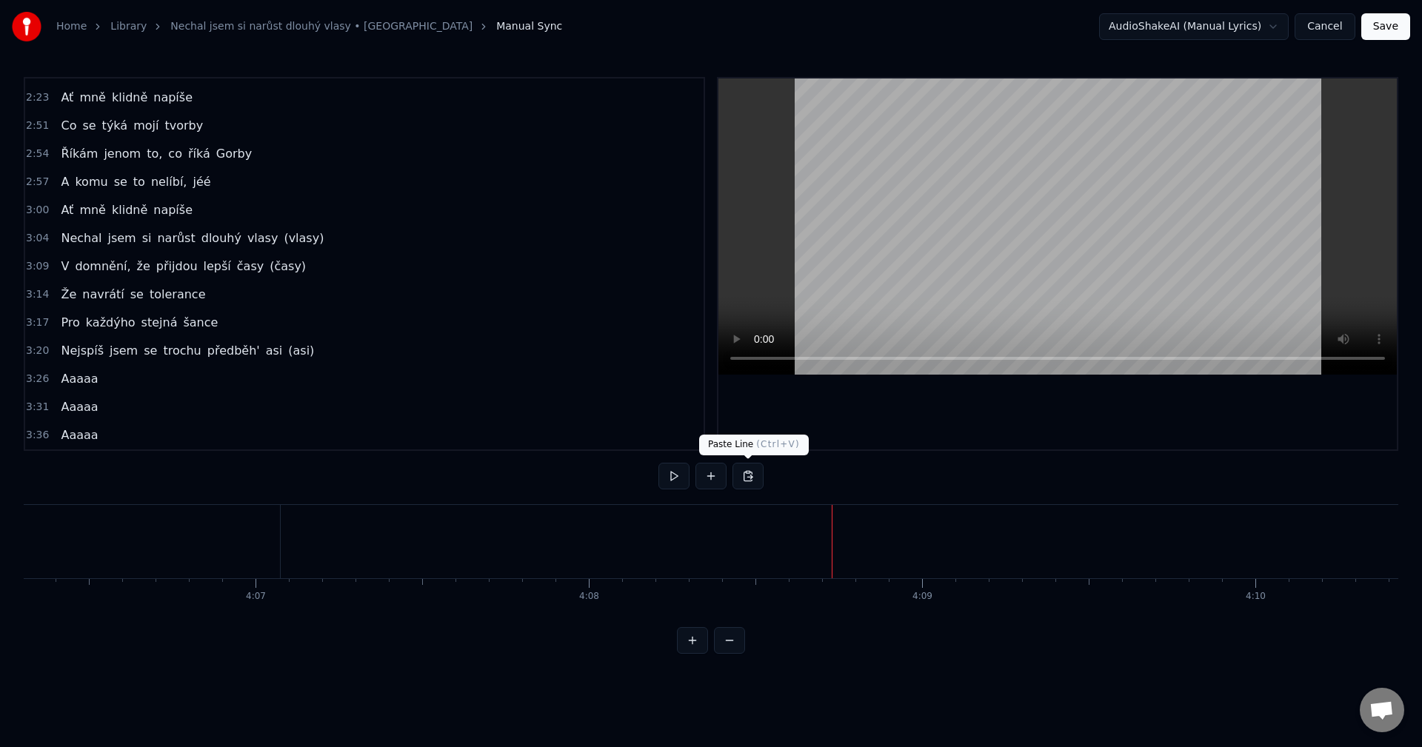
click at [741, 478] on button at bounding box center [748, 476] width 31 height 27
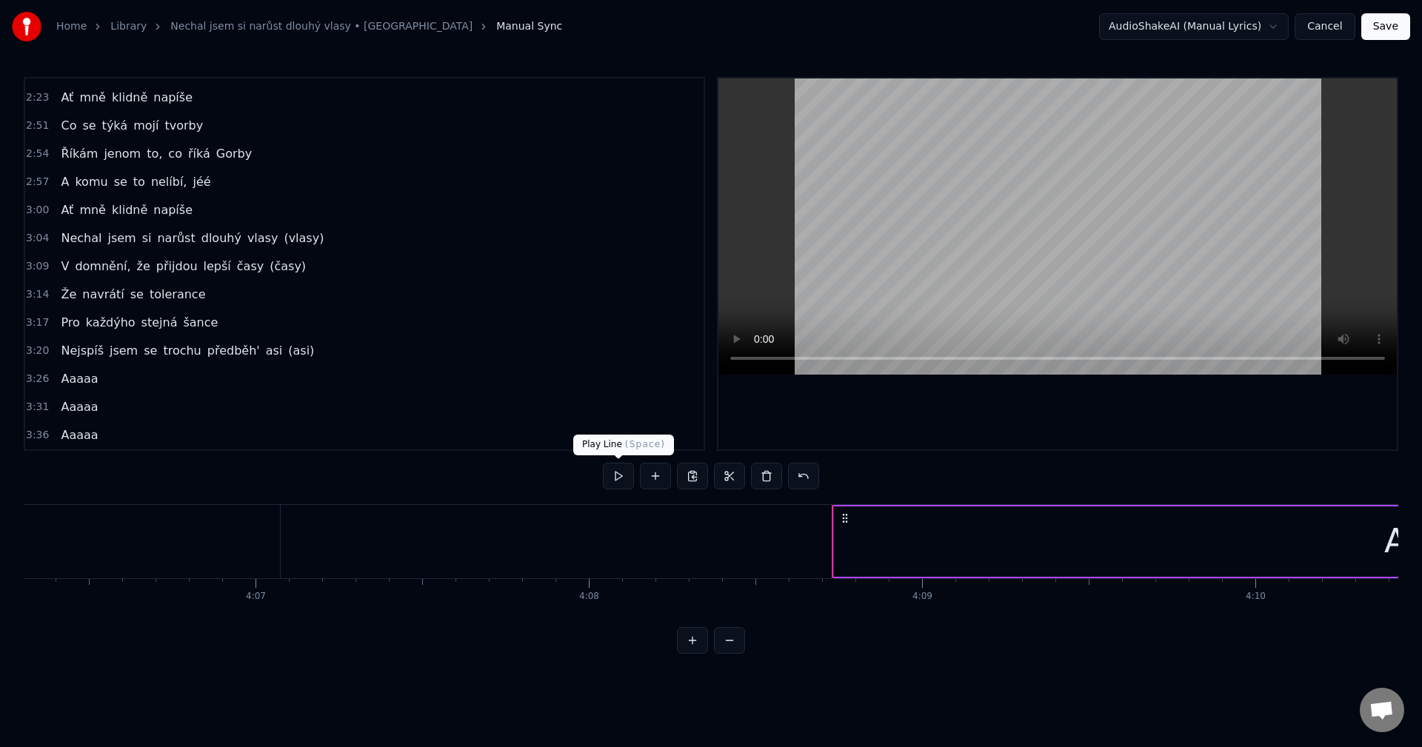
click at [619, 480] on button at bounding box center [618, 476] width 31 height 27
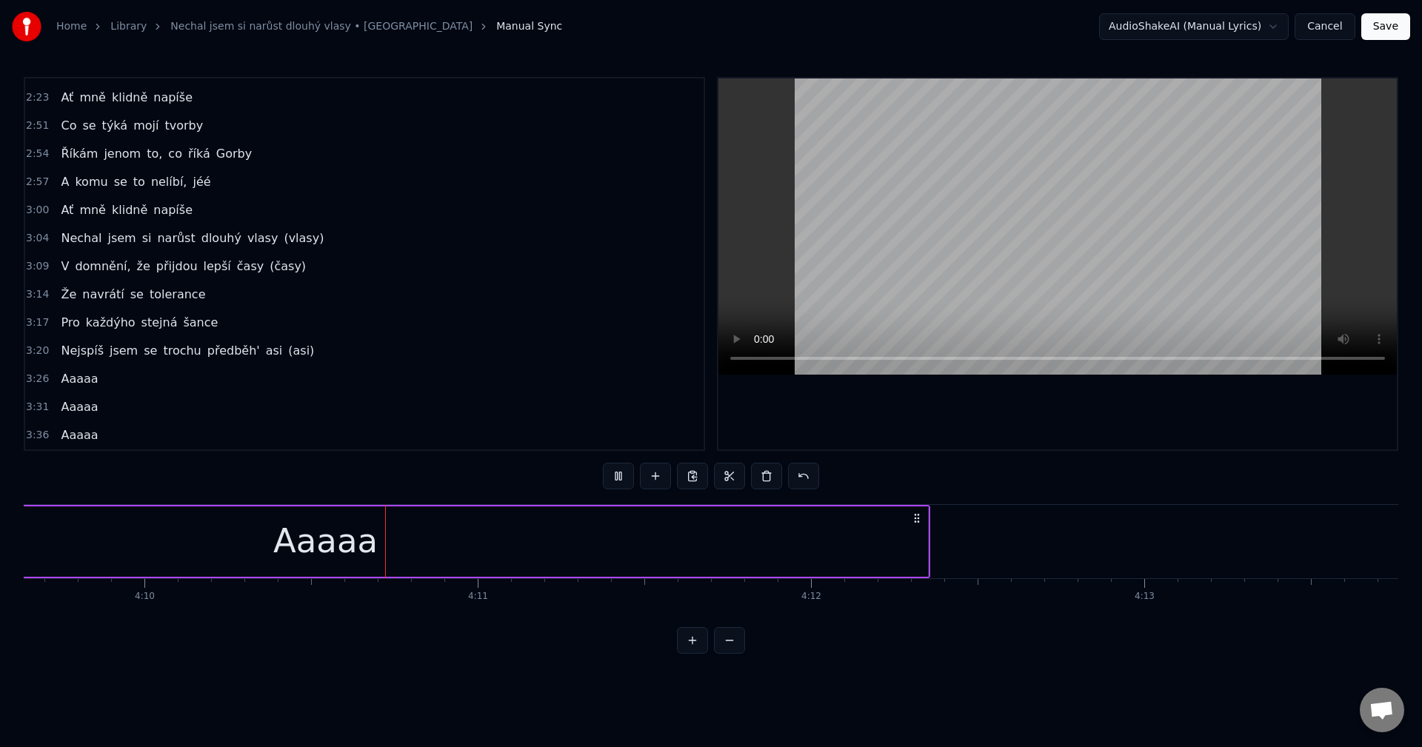
scroll to position [0, 83343]
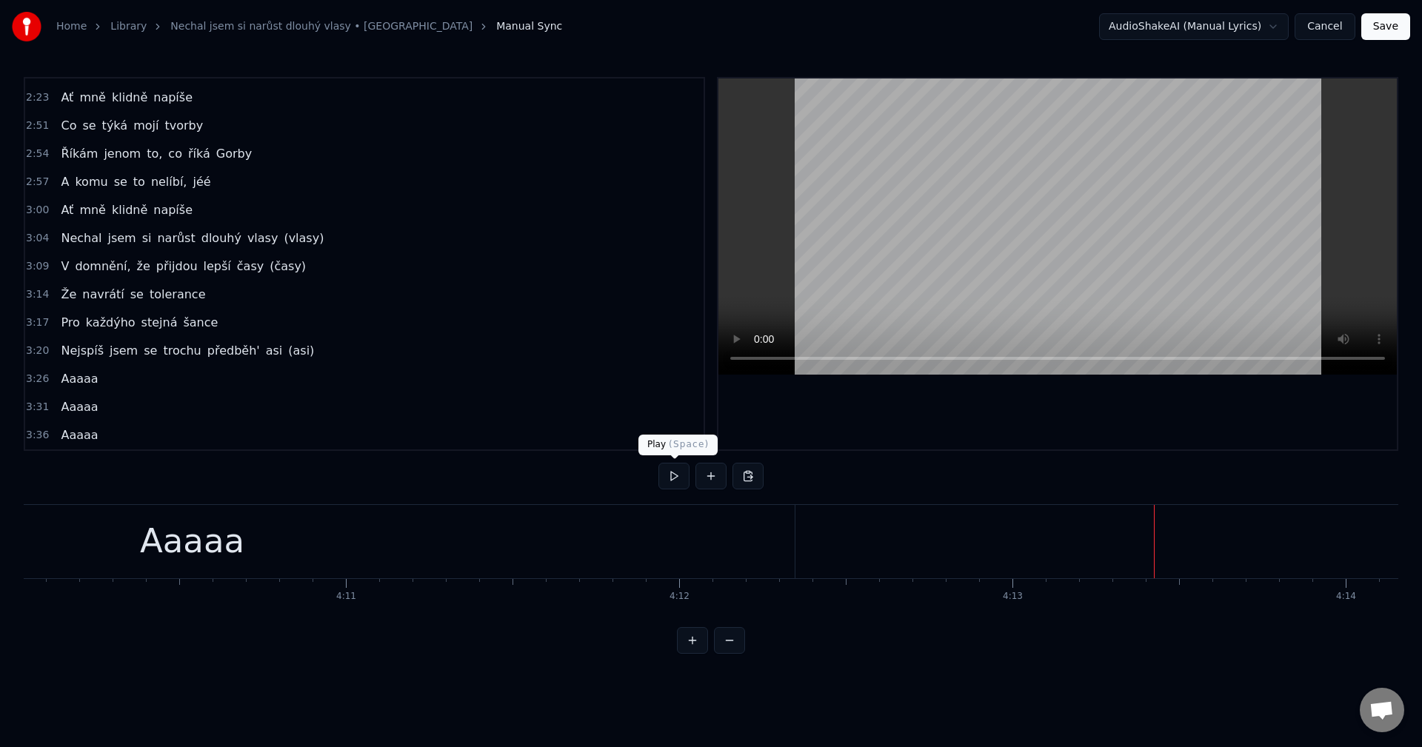
click at [671, 484] on button at bounding box center [674, 476] width 31 height 27
click at [678, 482] on button at bounding box center [674, 476] width 31 height 27
click at [661, 477] on button at bounding box center [674, 476] width 31 height 27
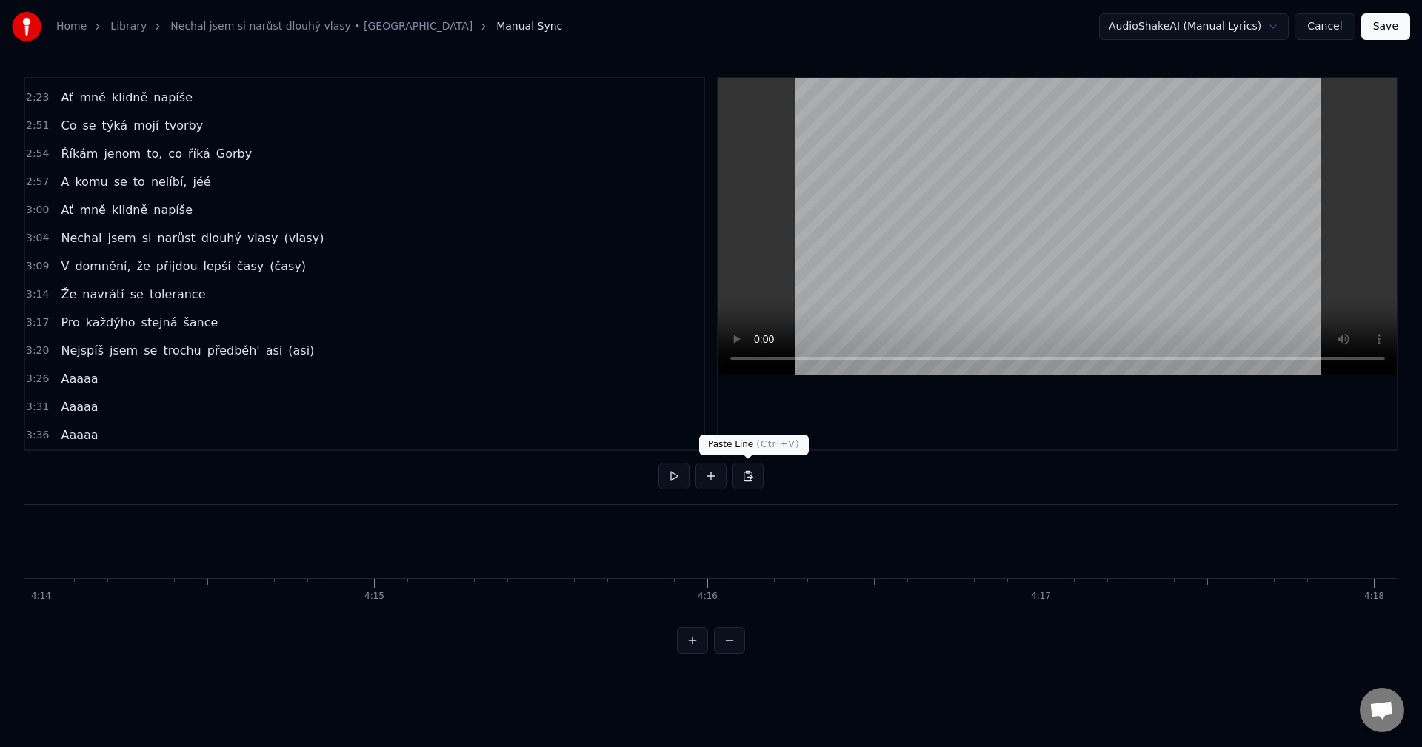
click at [745, 481] on button at bounding box center [748, 476] width 31 height 27
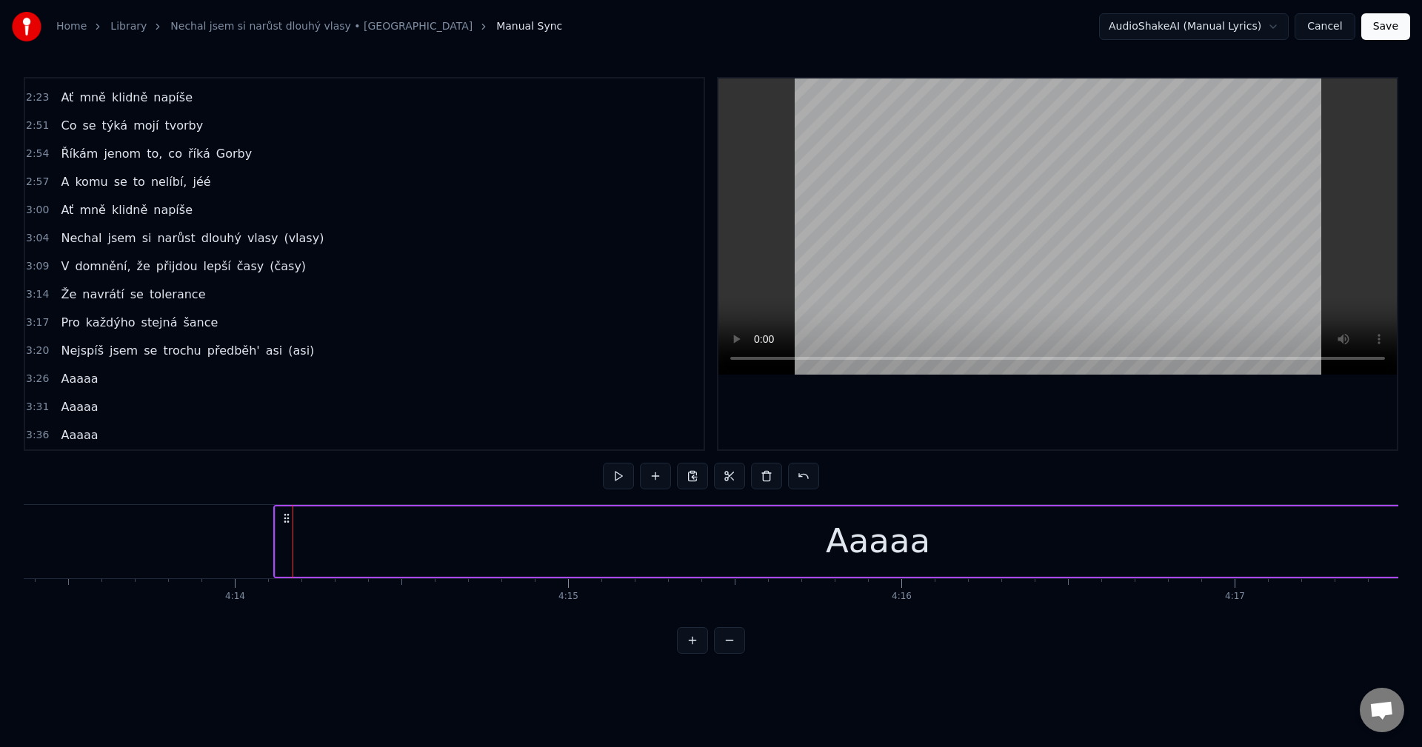
scroll to position [0, 84454]
drag, startPoint x: 1043, startPoint y: 518, endPoint x: 309, endPoint y: 561, distance: 735.4
click at [309, 561] on div "Aaaaa" at bounding box center [899, 541] width 1210 height 73
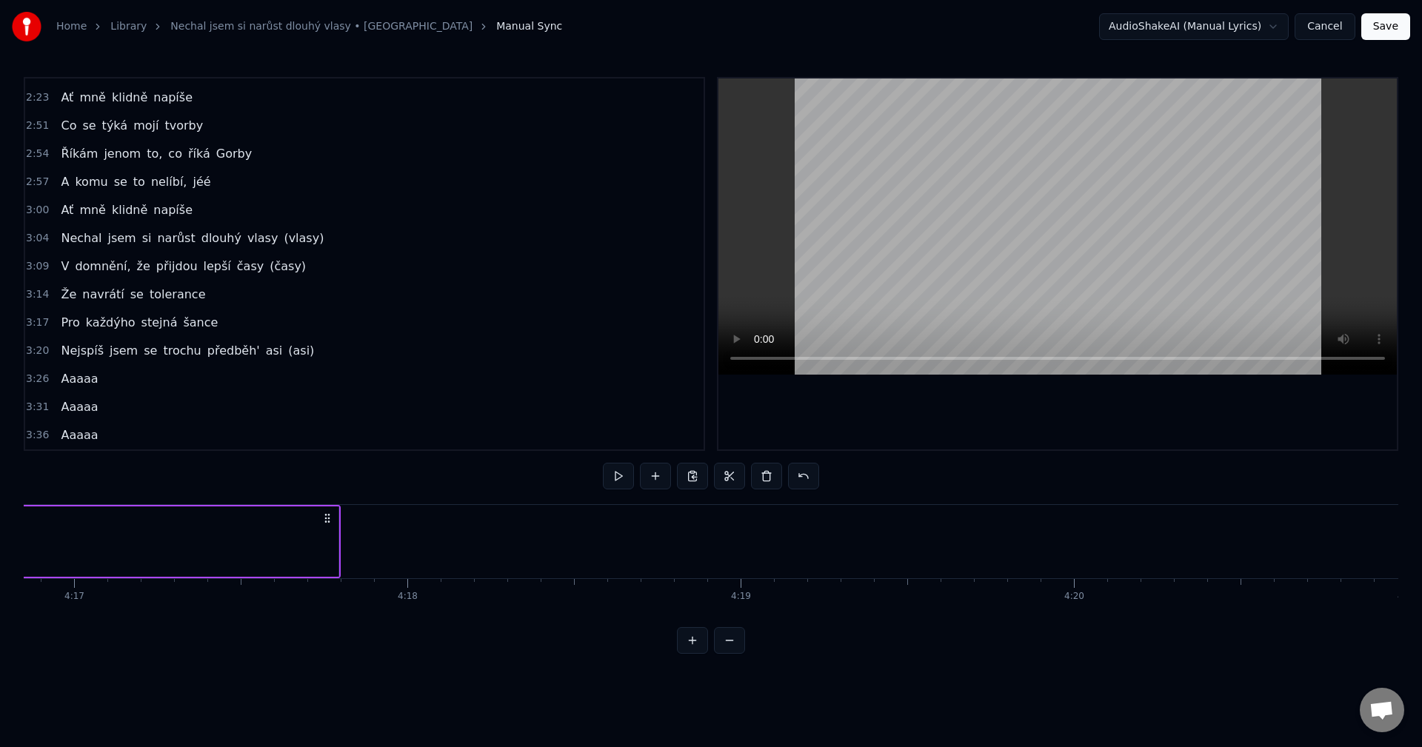
scroll to position [0, 85672]
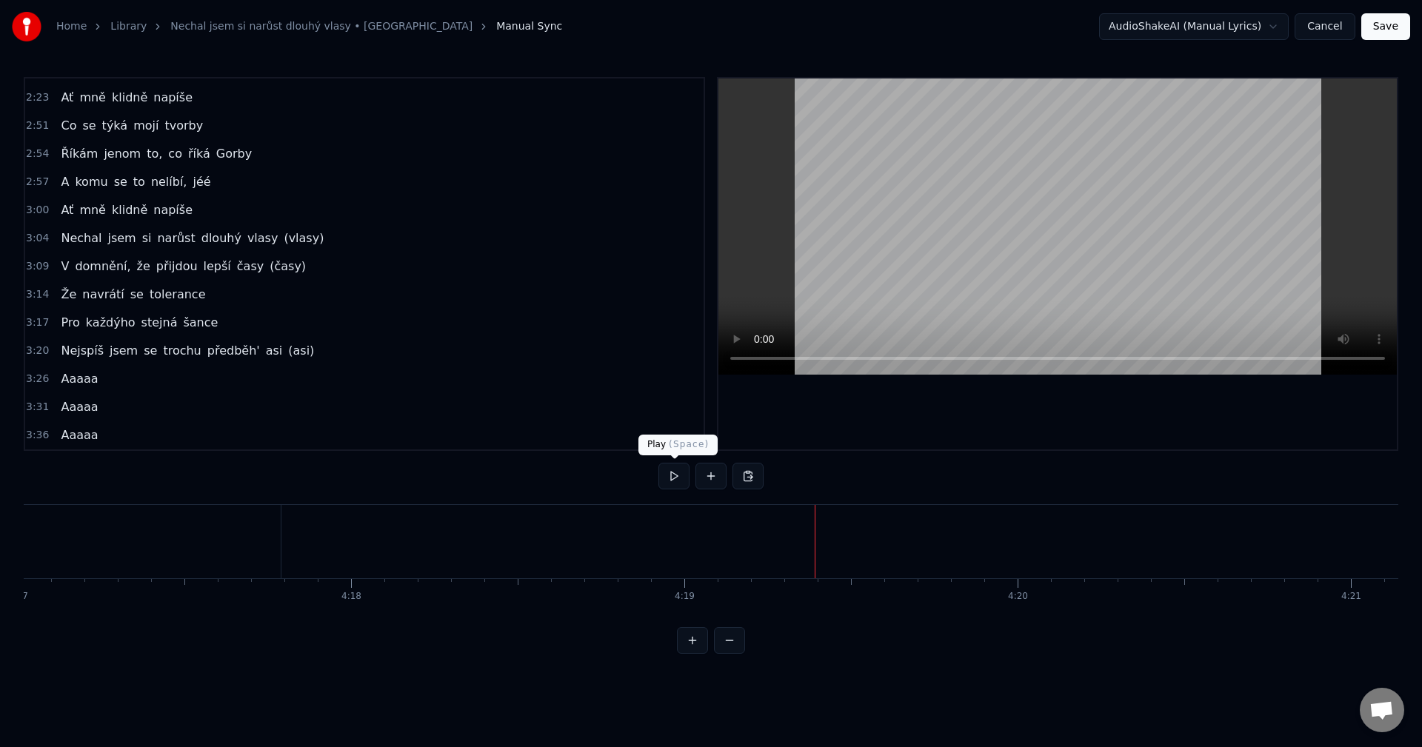
click at [670, 476] on button at bounding box center [674, 476] width 31 height 27
click at [751, 481] on button at bounding box center [748, 476] width 31 height 27
click at [736, 478] on button at bounding box center [748, 476] width 31 height 27
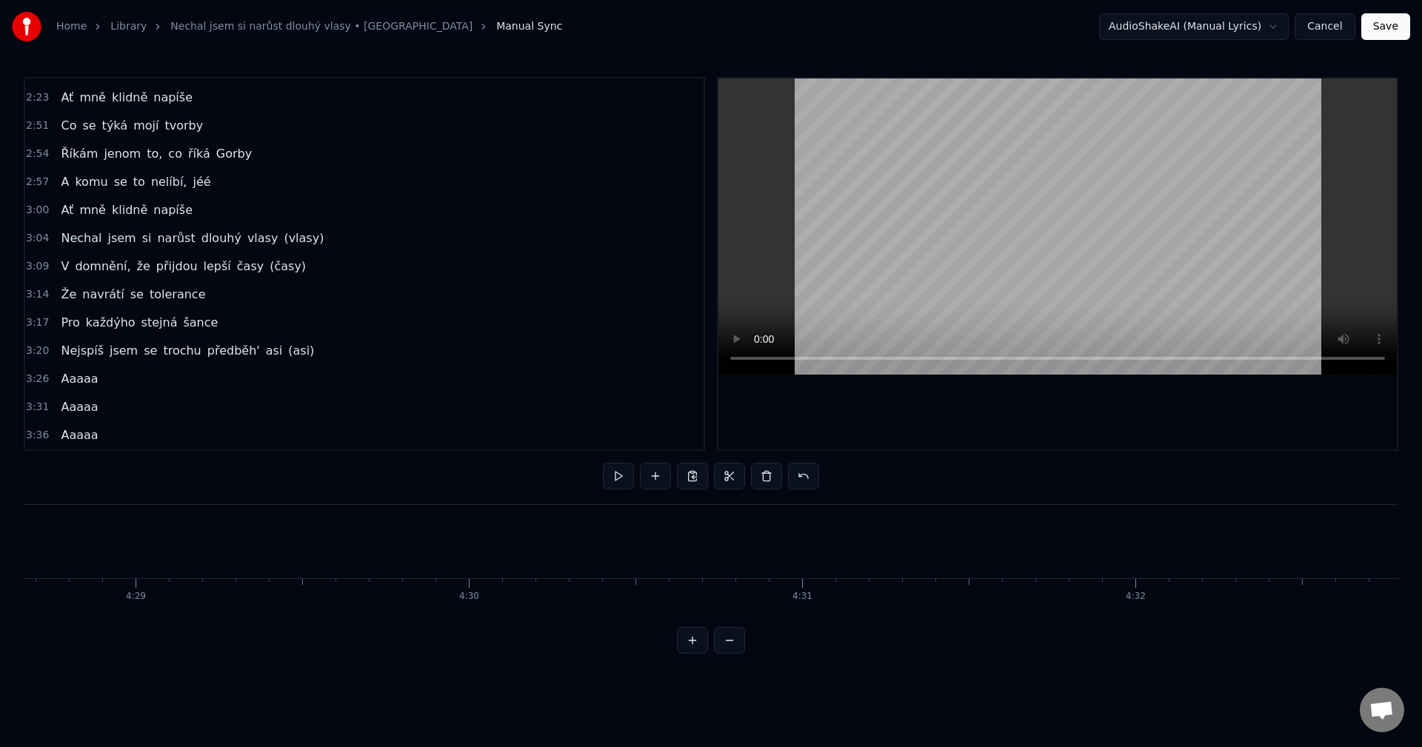
scroll to position [0, 89610]
click at [753, 481] on button at bounding box center [748, 476] width 31 height 27
click at [754, 479] on button at bounding box center [748, 476] width 31 height 27
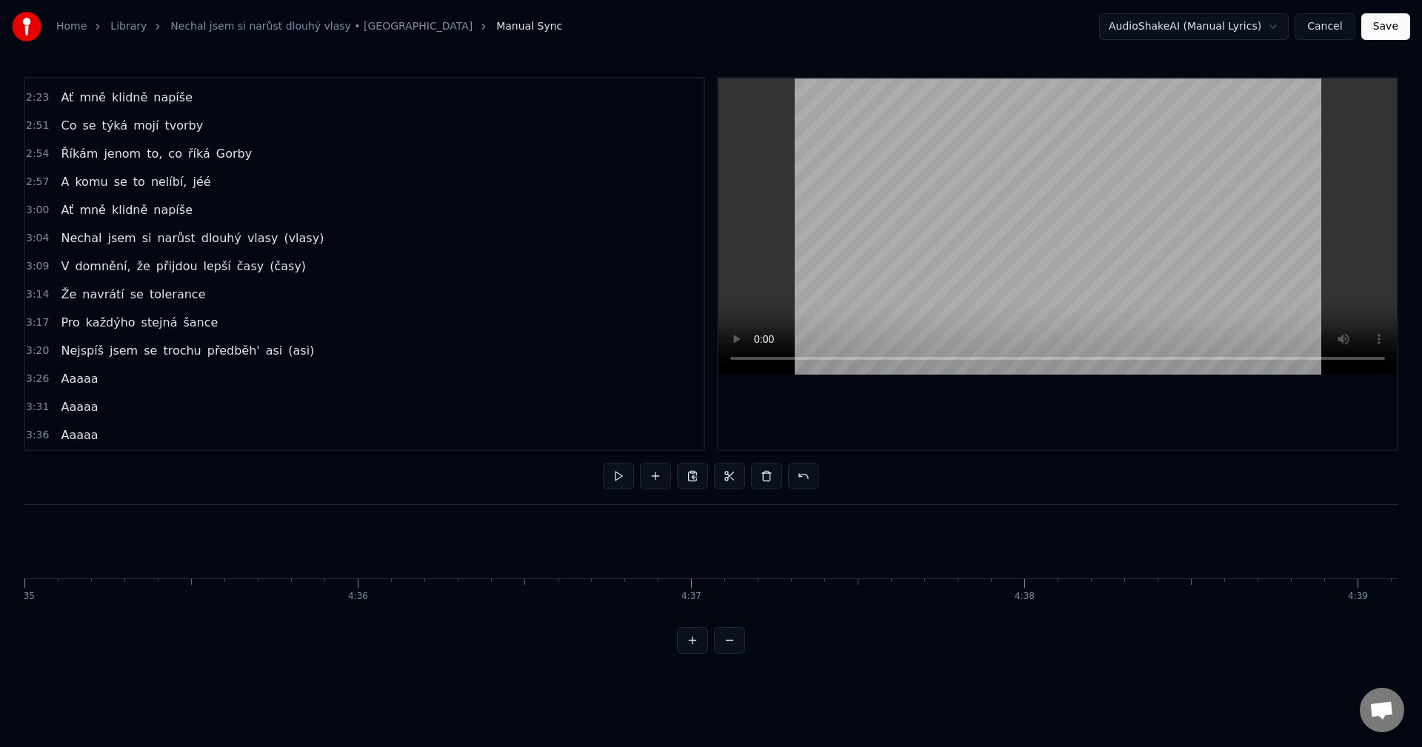
scroll to position [0, 91722]
click at [746, 474] on button at bounding box center [748, 476] width 31 height 27
click at [625, 521] on div "Aaaaa" at bounding box center [1217, 541] width 1205 height 73
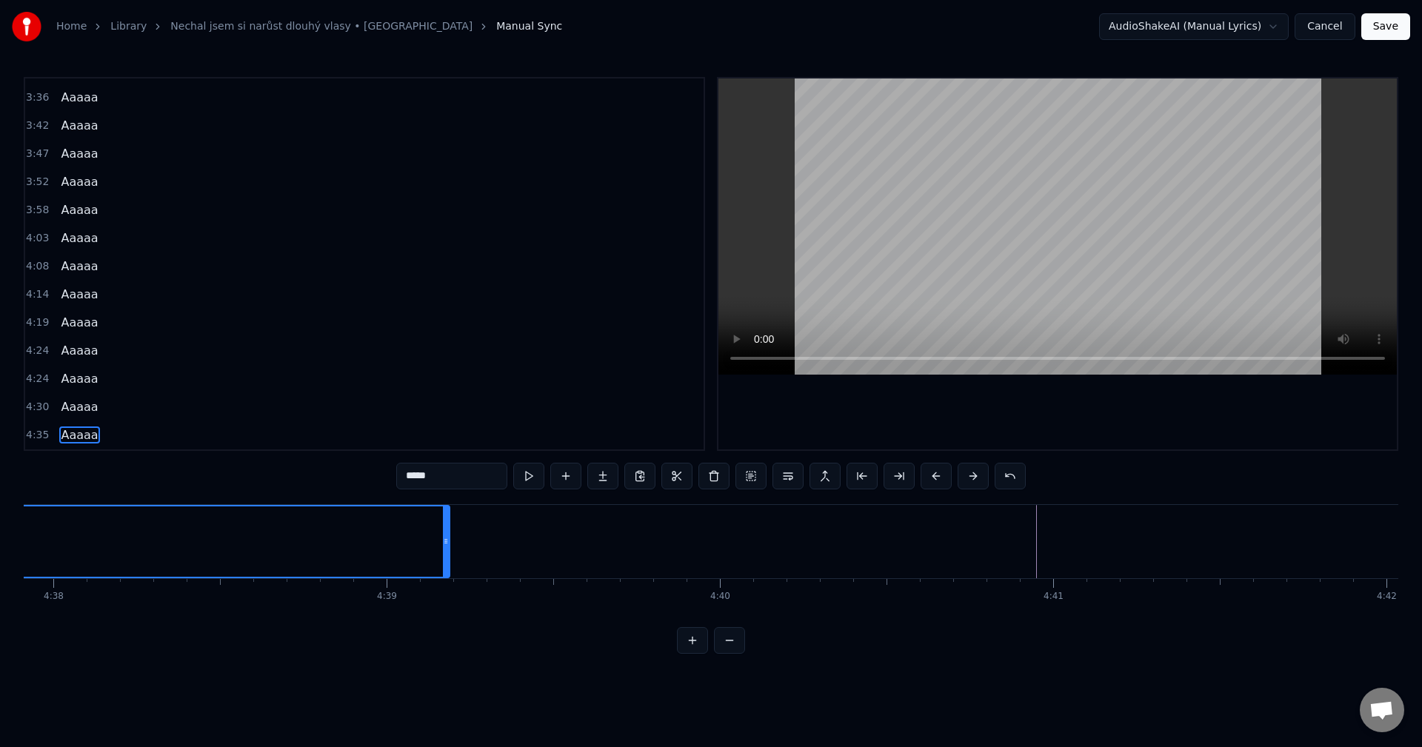
scroll to position [0, 93035]
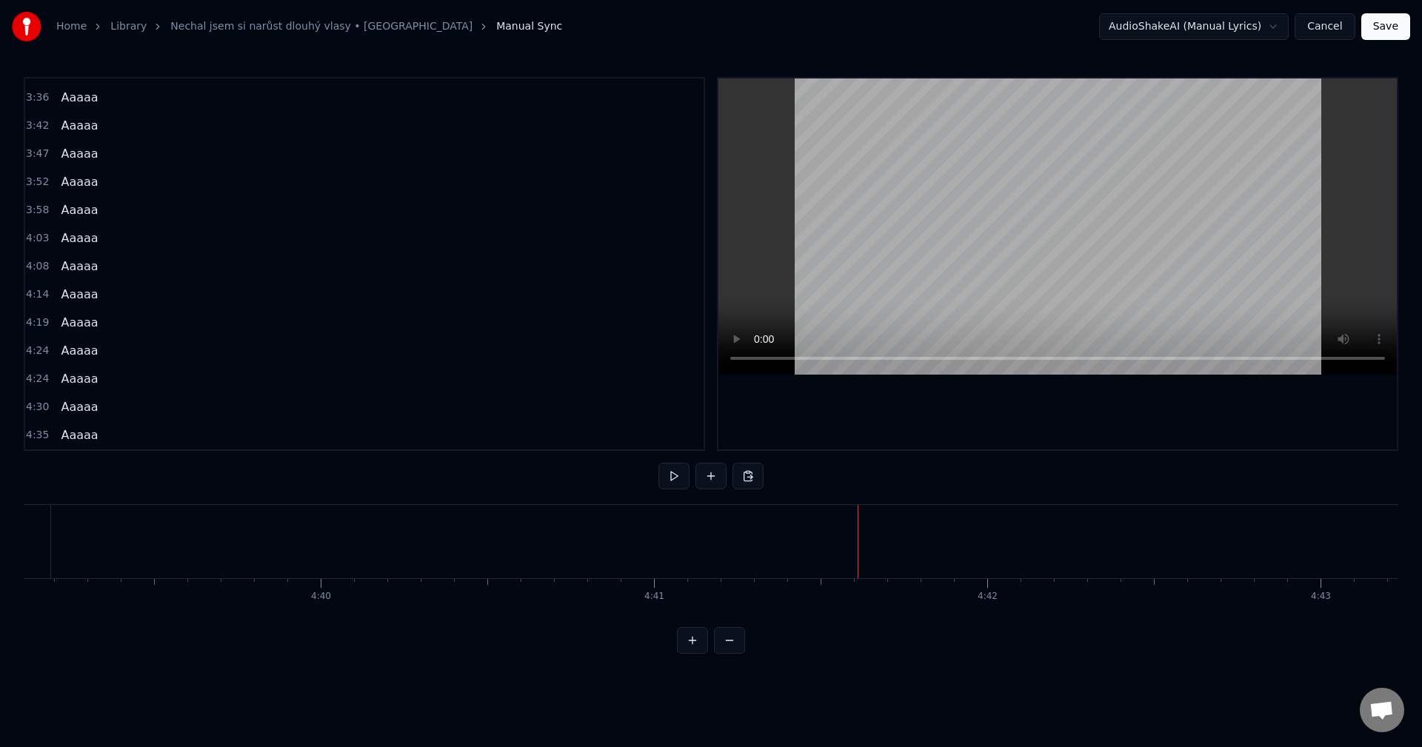
click at [742, 475] on button at bounding box center [748, 476] width 31 height 27
click at [754, 481] on button at bounding box center [748, 476] width 31 height 27
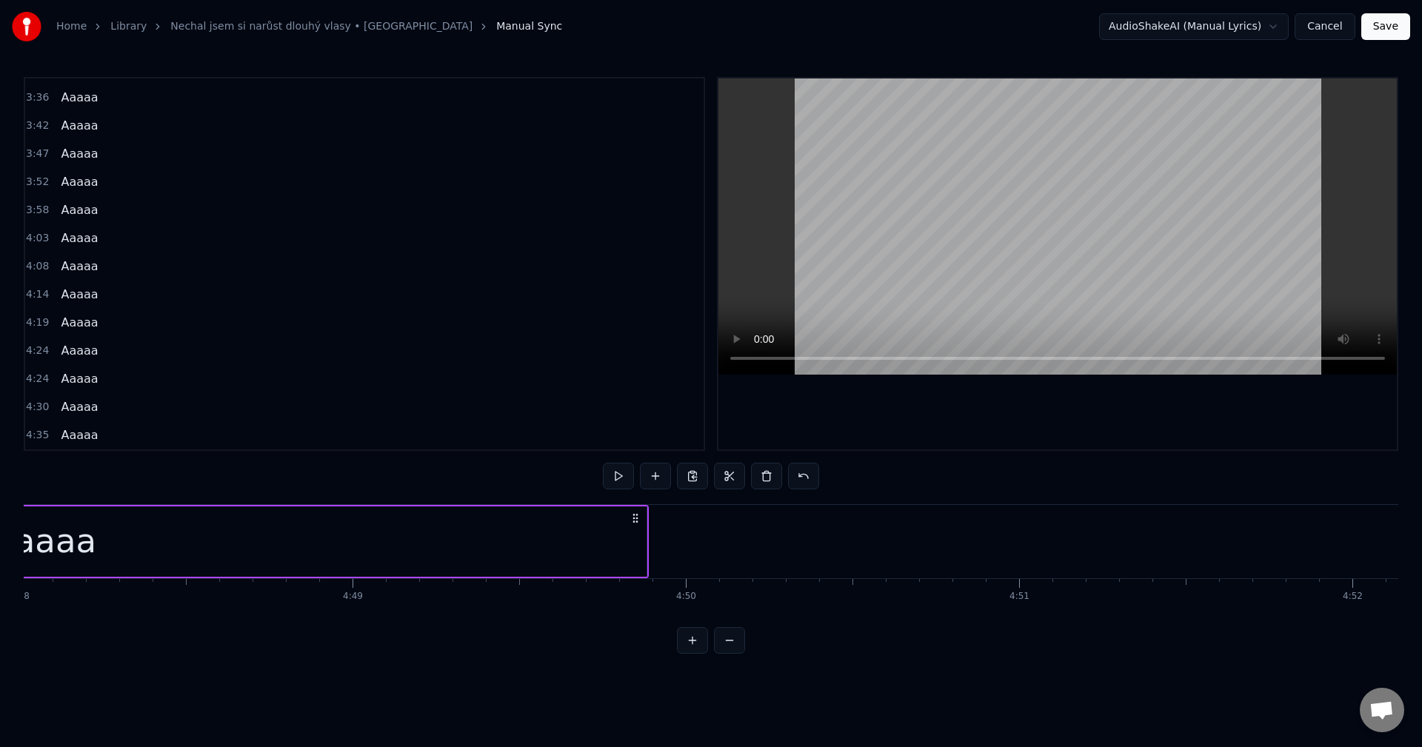
scroll to position [0, 95946]
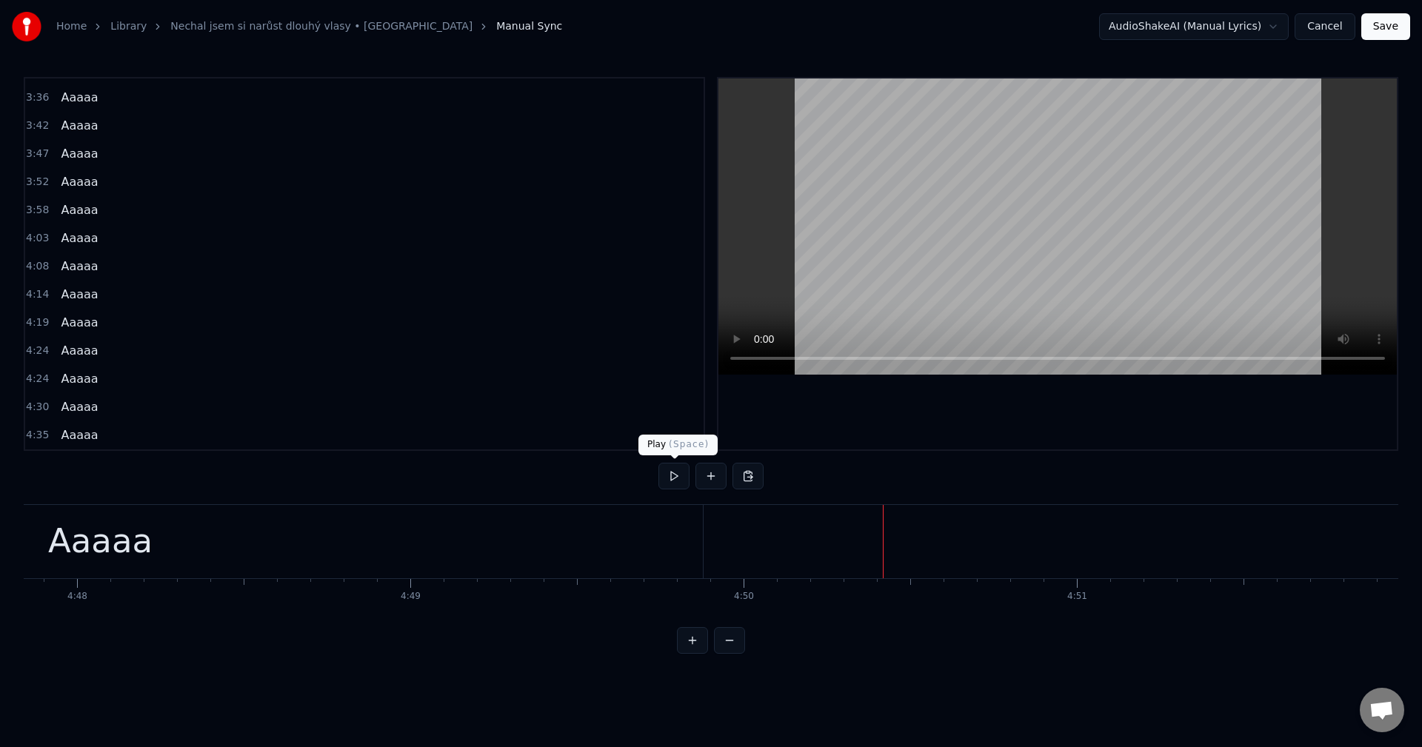
click at [666, 463] on div "0:26 Nechal jsem si narůst dlouhý vlasy 0:31 V domnění, že přijdou lepší časy 0…" at bounding box center [711, 365] width 1375 height 577
drag, startPoint x: 667, startPoint y: 463, endPoint x: 690, endPoint y: 468, distance: 23.5
click at [668, 466] on button at bounding box center [674, 476] width 31 height 27
click at [667, 476] on button at bounding box center [674, 476] width 31 height 27
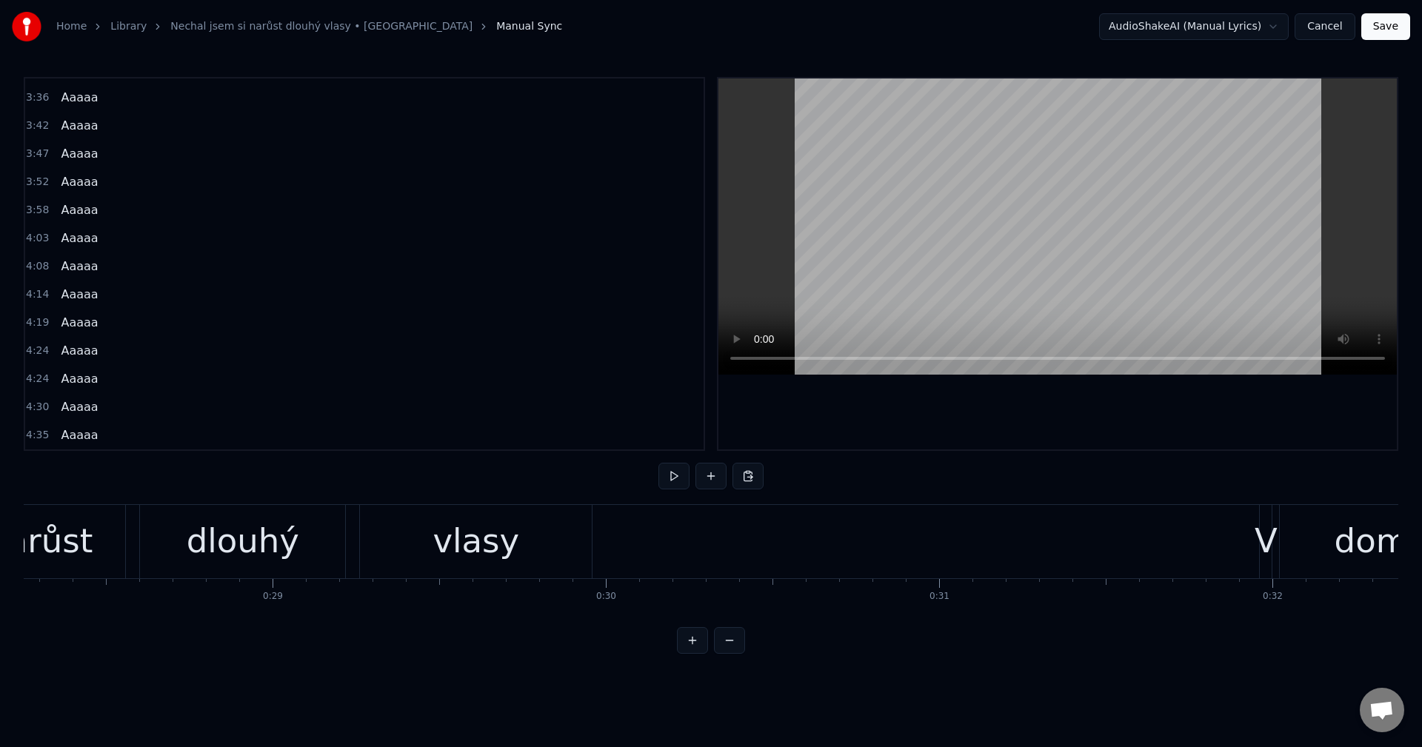
scroll to position [0, 9018]
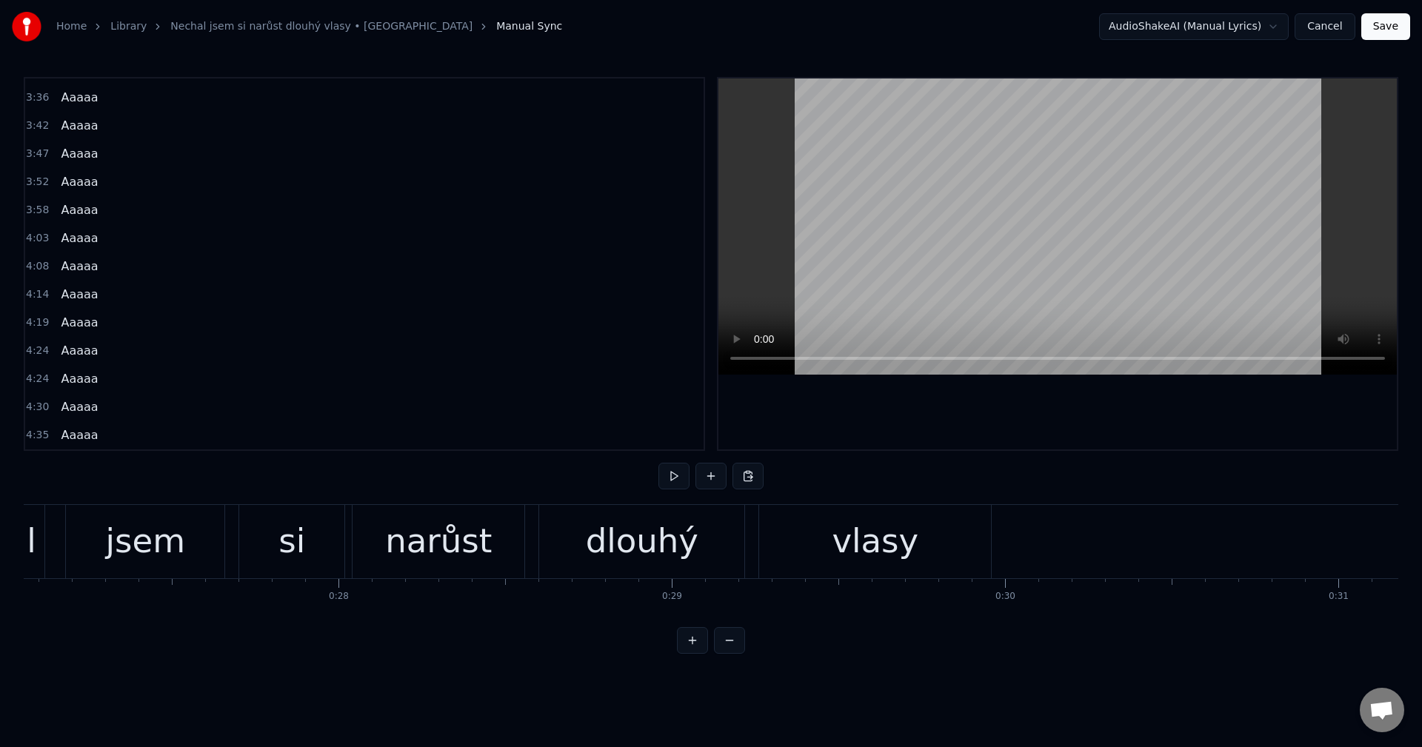
click at [1394, 30] on button "Save" at bounding box center [1385, 26] width 49 height 27
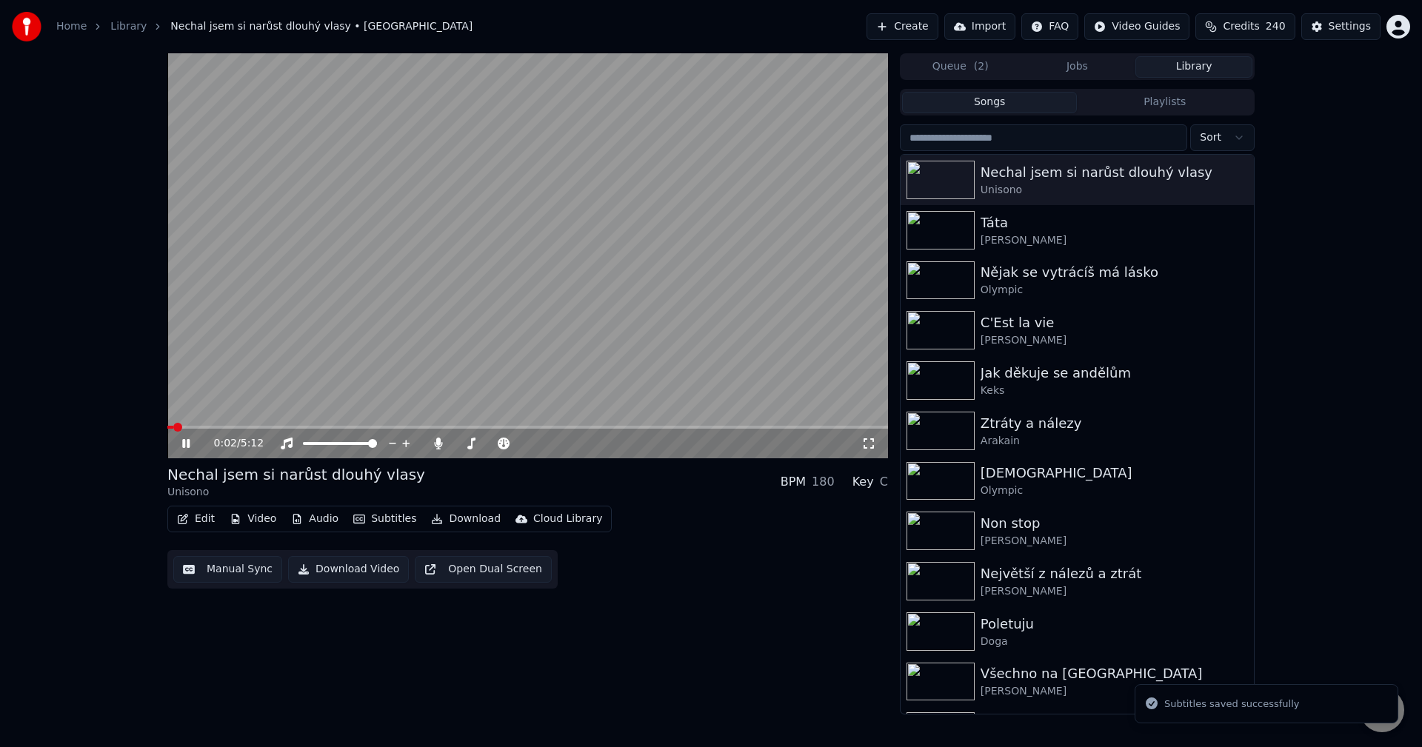
click at [210, 427] on span at bounding box center [527, 427] width 721 height 3
click at [249, 428] on span at bounding box center [527, 427] width 721 height 3
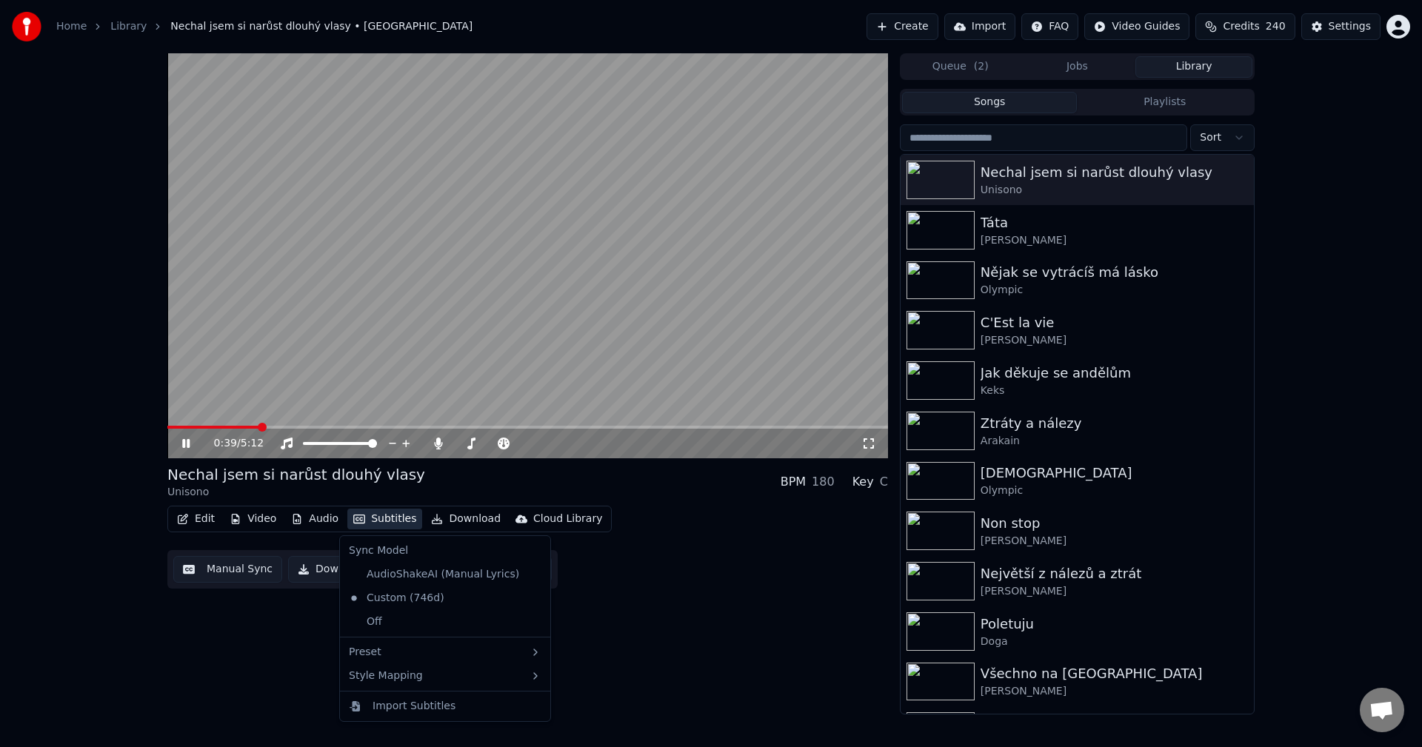
click at [385, 526] on button "Subtitles" at bounding box center [384, 519] width 75 height 21
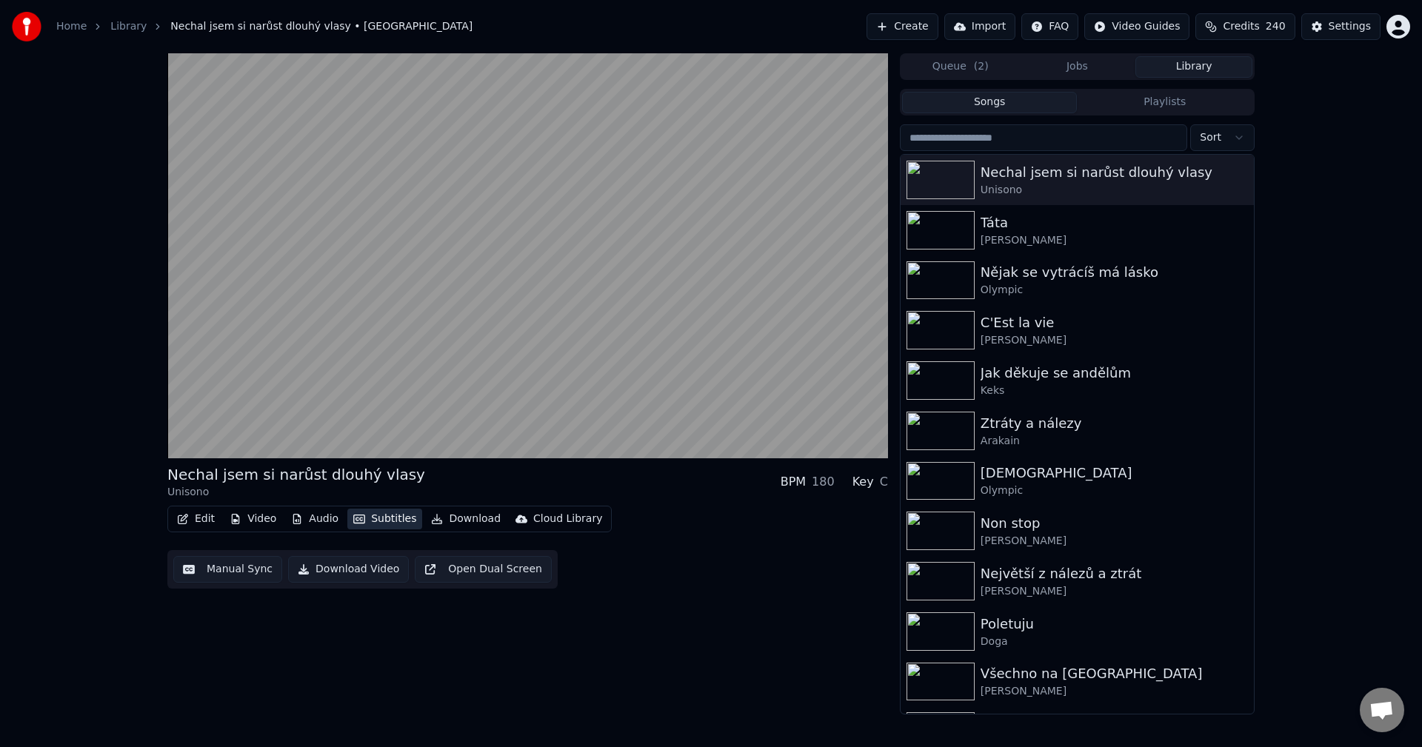
click at [384, 524] on button "Subtitles" at bounding box center [384, 519] width 75 height 21
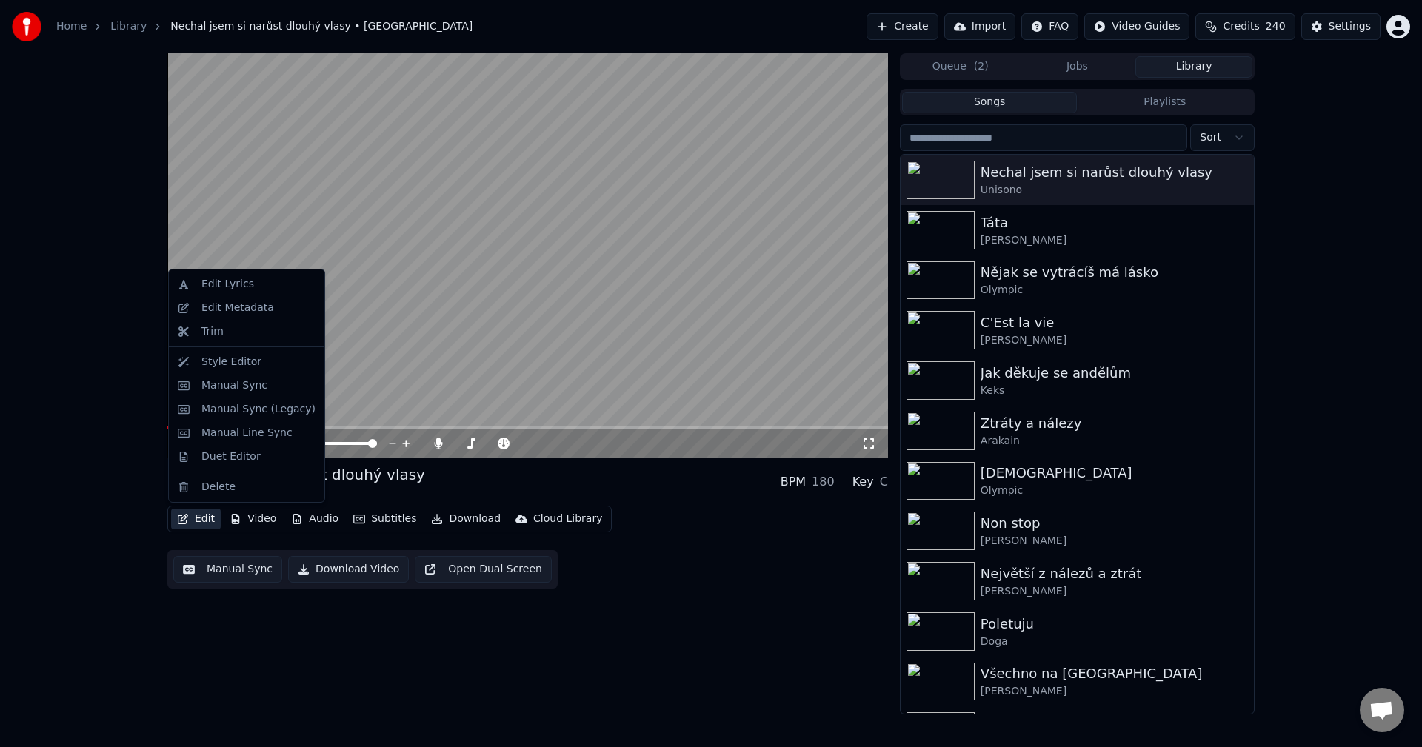
click at [184, 521] on icon "button" at bounding box center [183, 519] width 12 height 10
click at [257, 309] on div "Edit Metadata" at bounding box center [237, 308] width 73 height 15
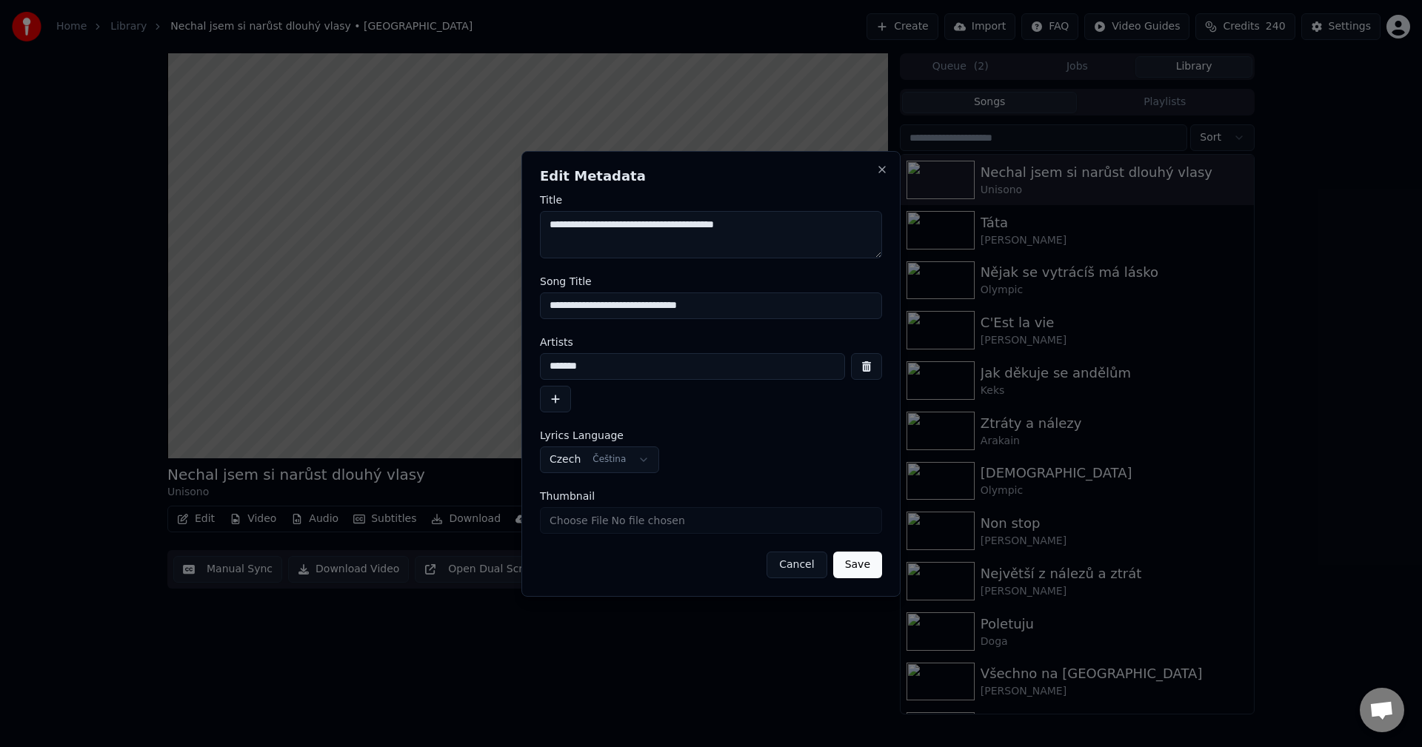
click at [876, 173] on h2 "Edit Metadata" at bounding box center [711, 176] width 342 height 13
click at [884, 170] on button "Close" at bounding box center [882, 170] width 12 height 12
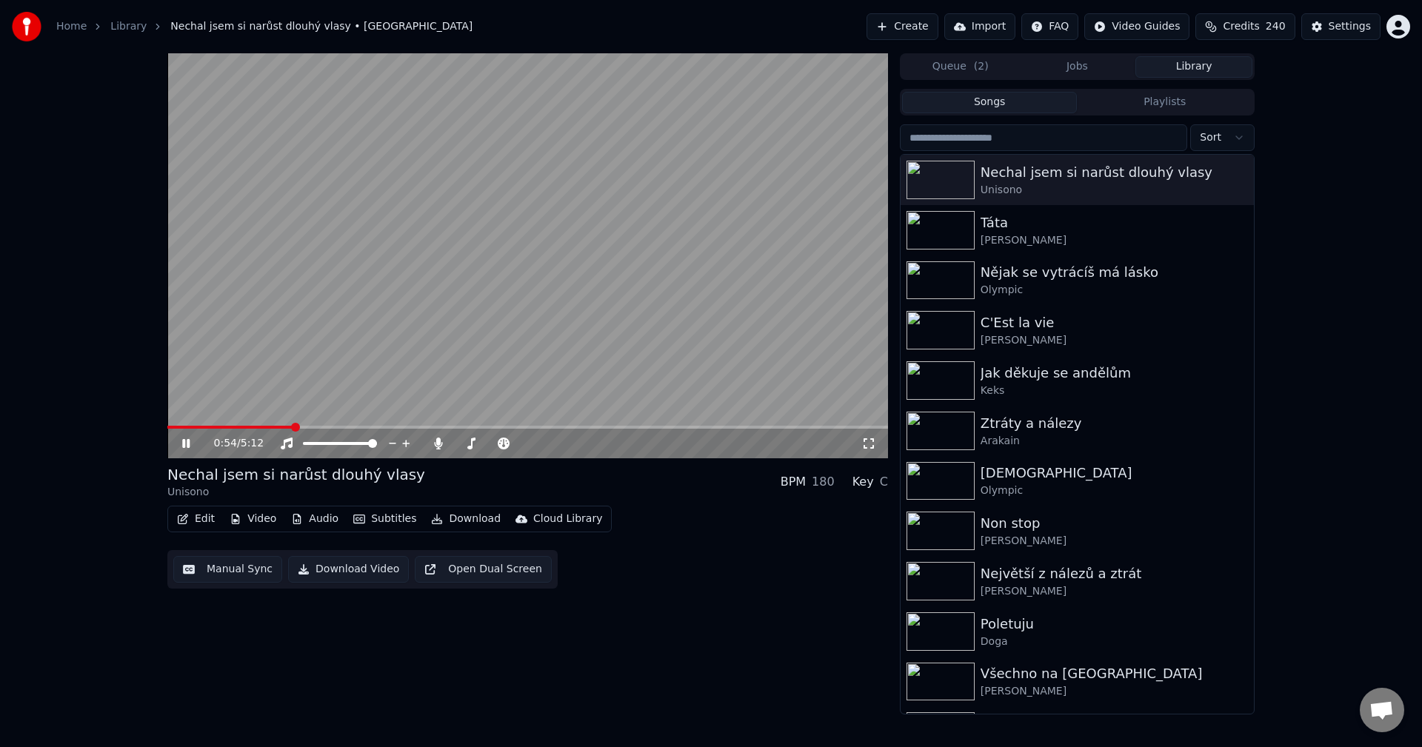
click at [186, 436] on div "0:54 / 5:12" at bounding box center [527, 443] width 709 height 15
click at [185, 440] on icon at bounding box center [185, 443] width 7 height 9
click at [1233, 183] on icon "button" at bounding box center [1240, 179] width 15 height 12
click at [1244, 246] on div "Open Directory" at bounding box center [1232, 255] width 114 height 24
drag, startPoint x: 301, startPoint y: 714, endPoint x: 299, endPoint y: 653, distance: 61.5
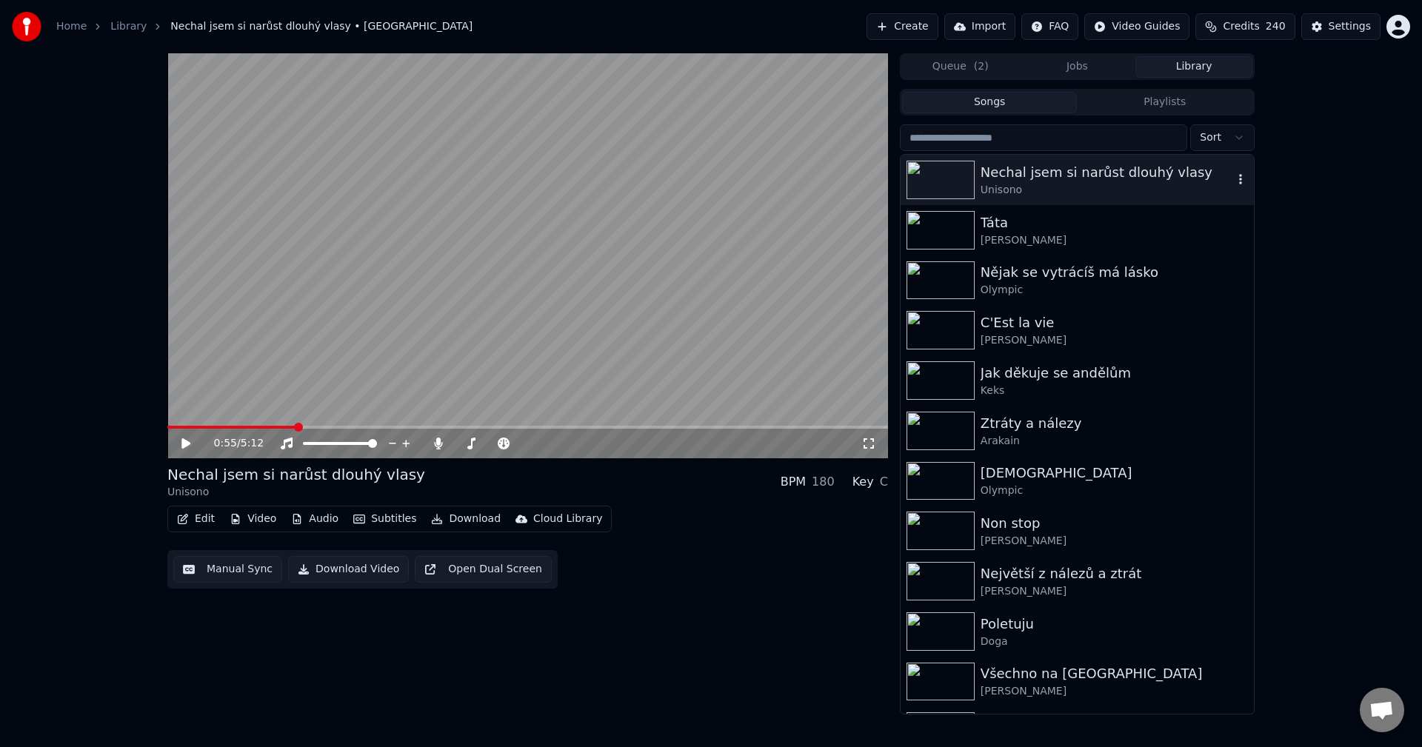
click at [301, 715] on div "Home Library Nechal jsem si narůst dlouhý vlasy • Unisono Create Import FAQ Vid…" at bounding box center [711, 373] width 1422 height 747
click at [440, 444] on icon at bounding box center [438, 444] width 8 height 12
click at [185, 444] on icon at bounding box center [185, 444] width 9 height 10
click at [185, 446] on icon at bounding box center [185, 443] width 7 height 9
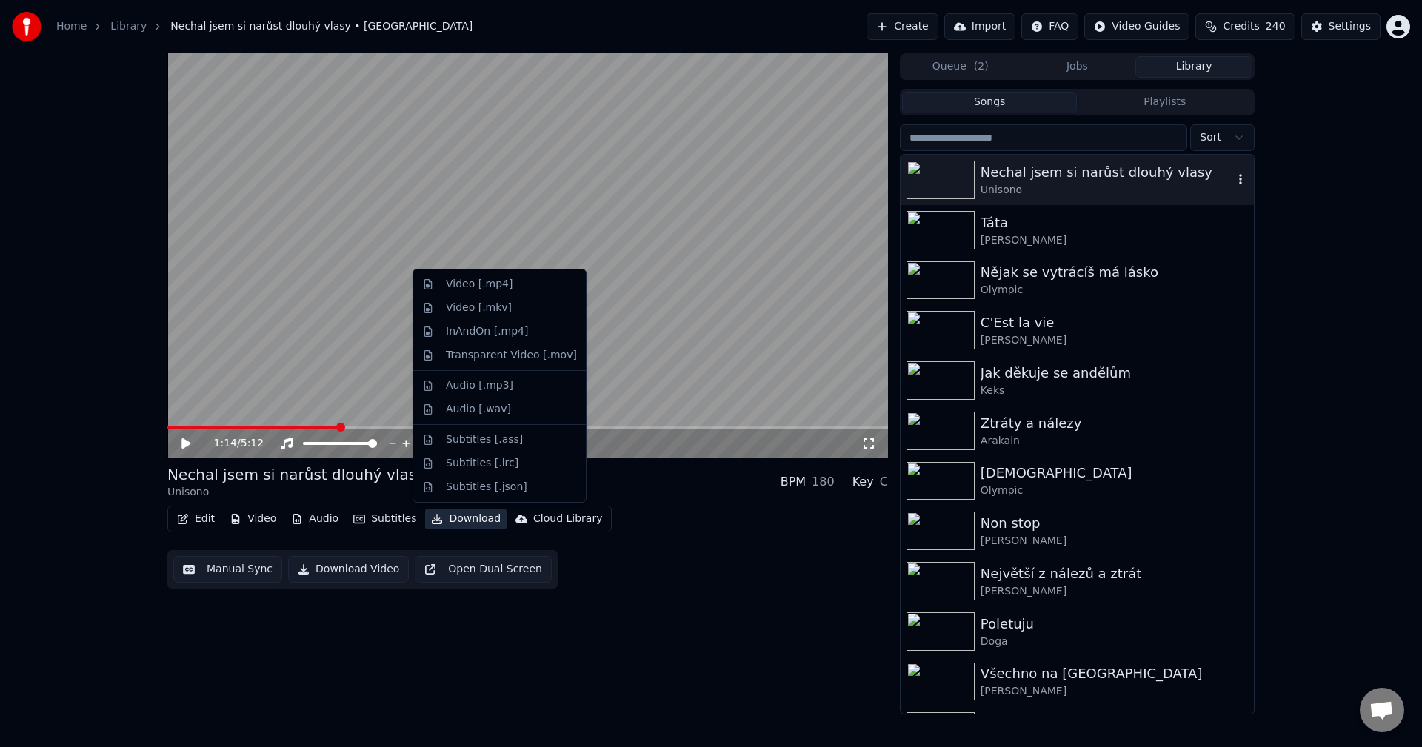
click at [460, 520] on button "Download" at bounding box center [465, 519] width 81 height 21
click at [507, 290] on div "Video [.mp4]" at bounding box center [511, 284] width 131 height 15
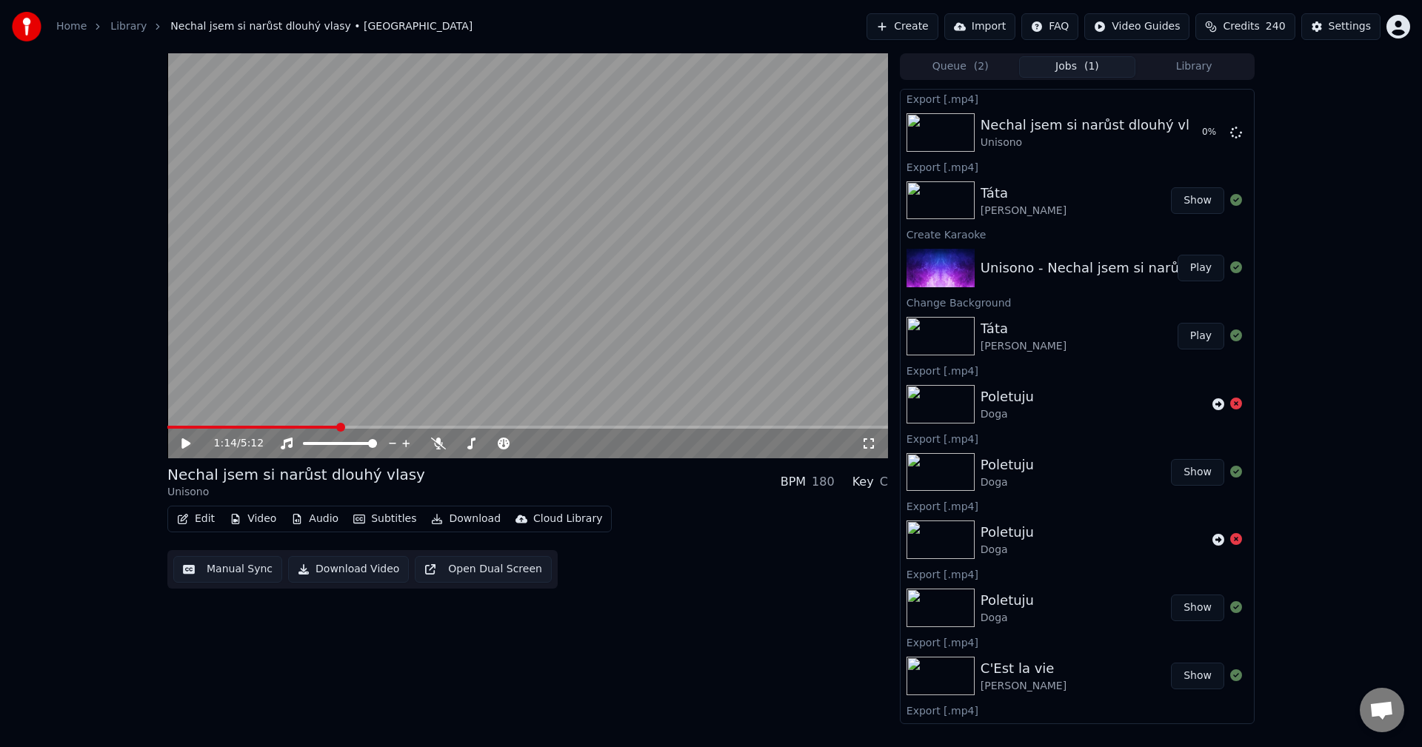
click at [207, 522] on button "Edit" at bounding box center [196, 519] width 50 height 21
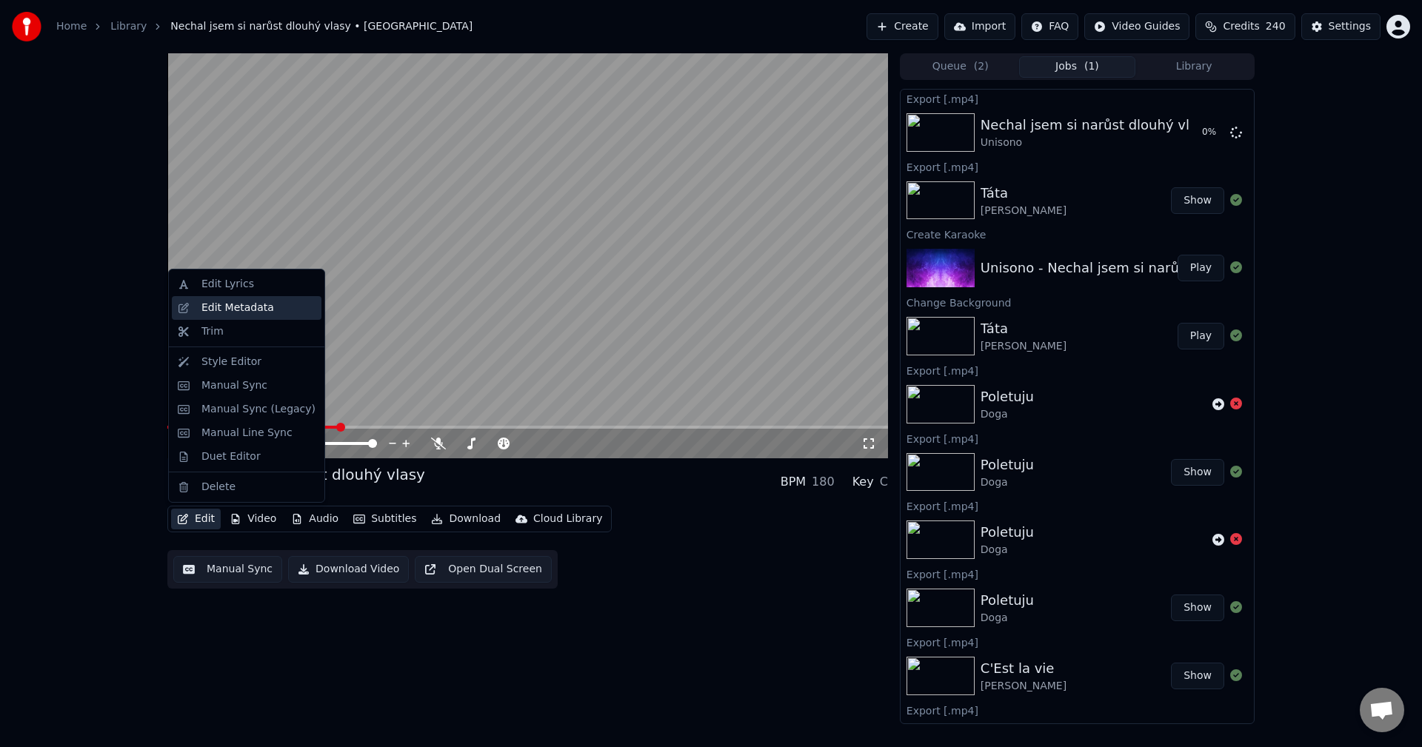
click at [247, 314] on div "Edit Metadata" at bounding box center [237, 308] width 73 height 15
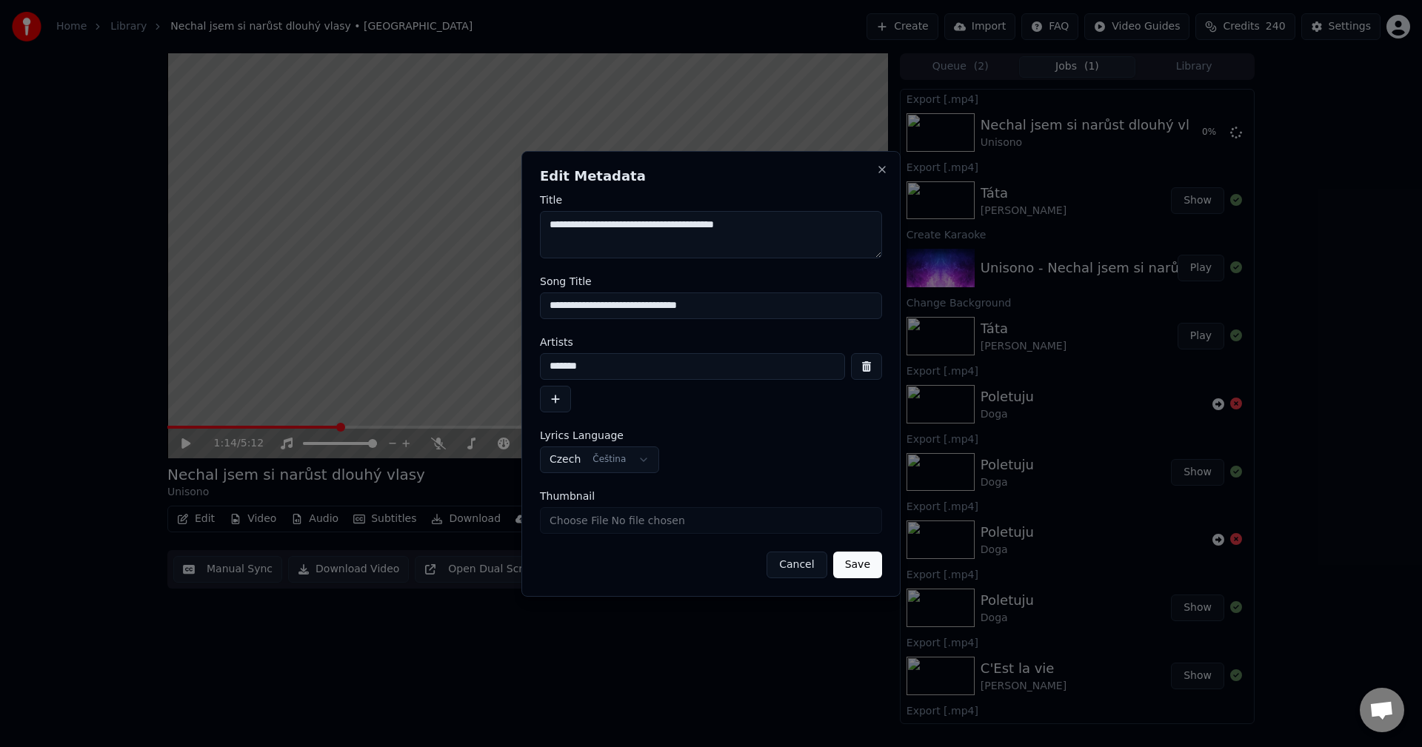
drag, startPoint x: 730, startPoint y: 317, endPoint x: 301, endPoint y: 379, distance: 433.3
click at [252, 349] on body "**********" at bounding box center [711, 373] width 1422 height 747
drag, startPoint x: 624, startPoint y: 372, endPoint x: 401, endPoint y: 369, distance: 223.0
click at [401, 369] on body "**********" at bounding box center [711, 373] width 1422 height 747
drag, startPoint x: 735, startPoint y: 301, endPoint x: 422, endPoint y: 322, distance: 313.3
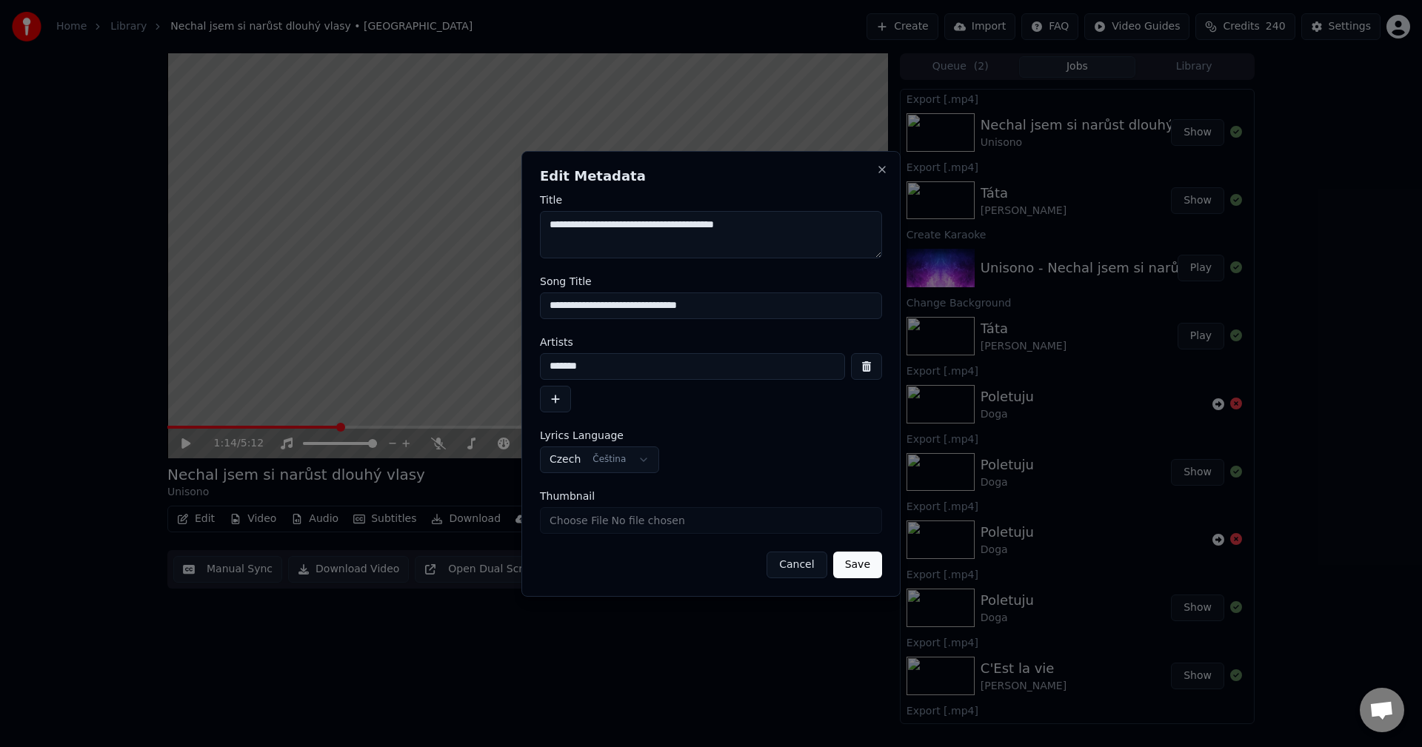
click at [422, 322] on body "**********" at bounding box center [711, 373] width 1422 height 747
click at [881, 168] on button "Close" at bounding box center [882, 170] width 12 height 12
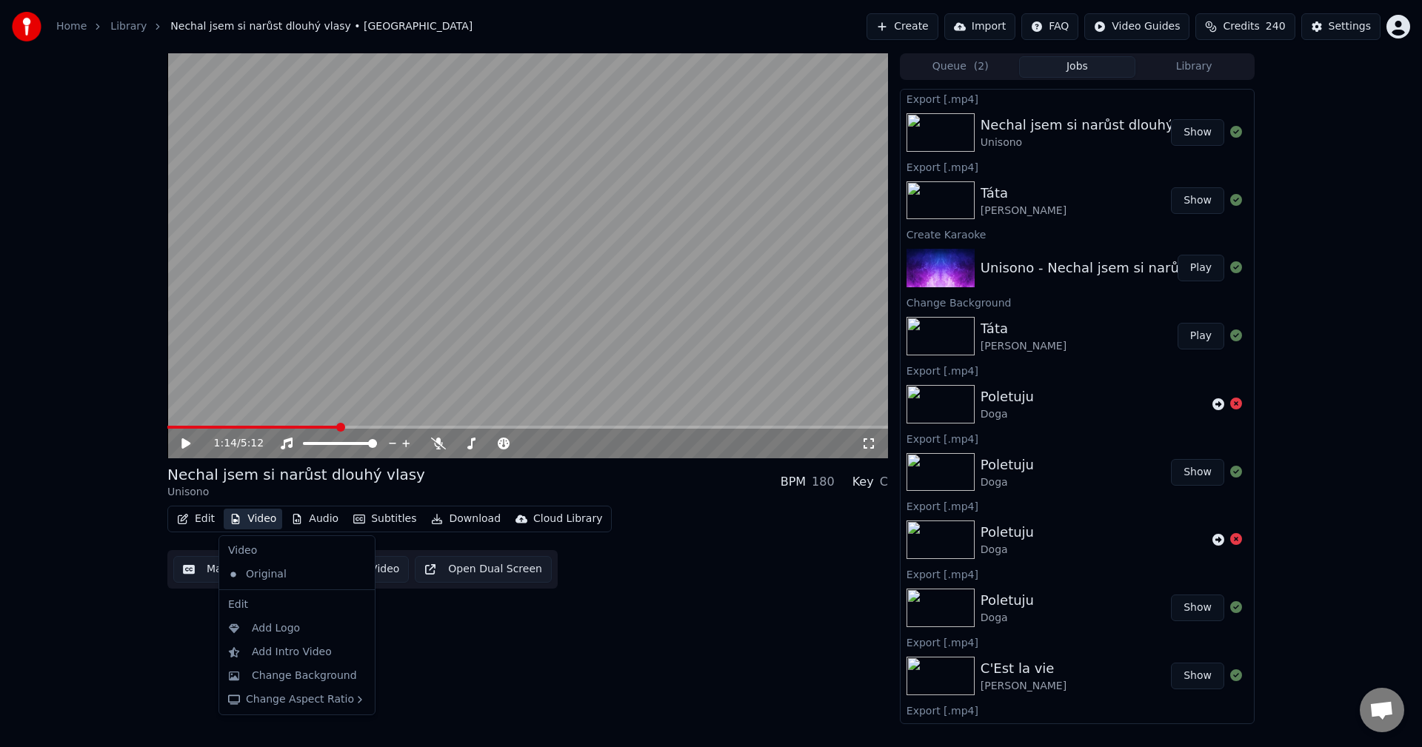
click at [264, 516] on button "Video" at bounding box center [253, 519] width 59 height 21
click at [245, 512] on button "Video" at bounding box center [253, 519] width 59 height 21
click at [255, 516] on button "Video" at bounding box center [253, 519] width 59 height 21
click at [290, 670] on div "Change Background" at bounding box center [304, 676] width 105 height 15
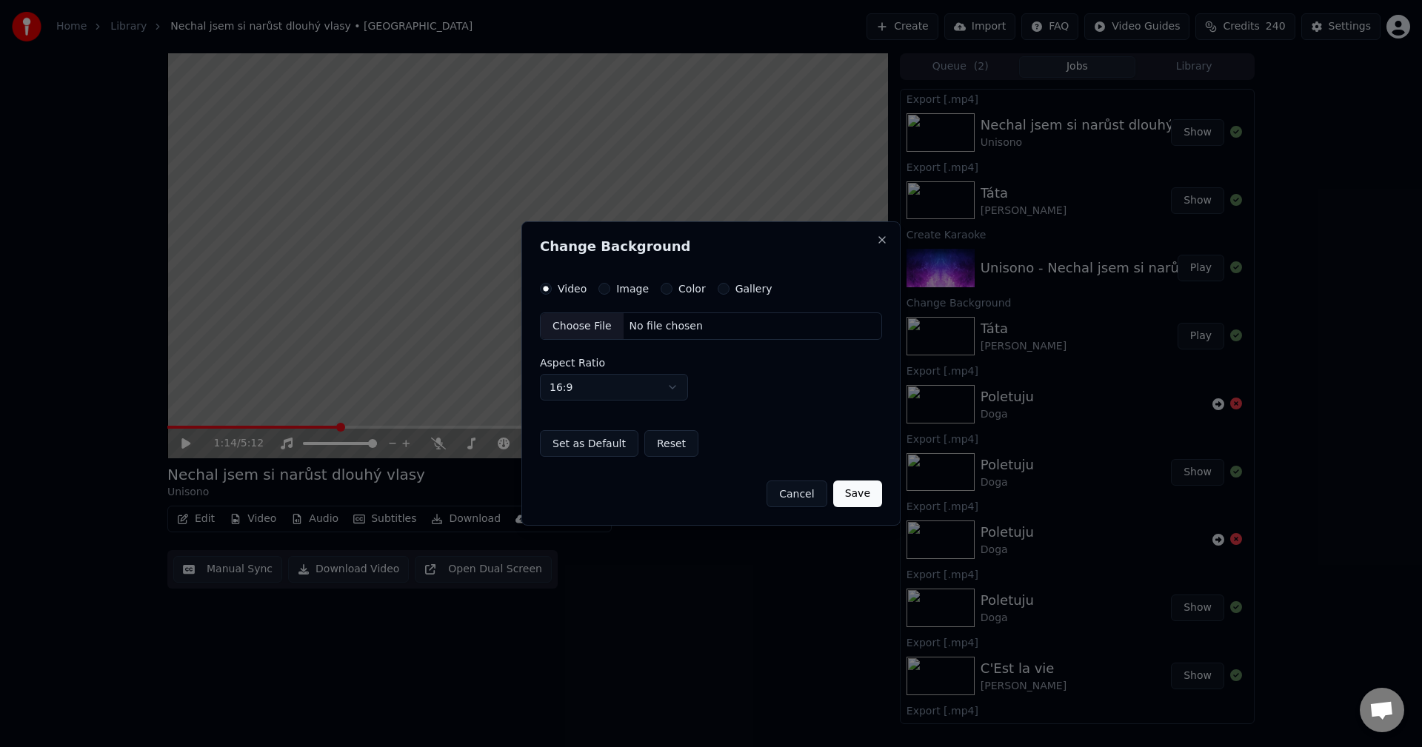
click at [616, 289] on label "Image" at bounding box center [632, 289] width 33 height 10
click at [610, 289] on button "Image" at bounding box center [605, 289] width 12 height 12
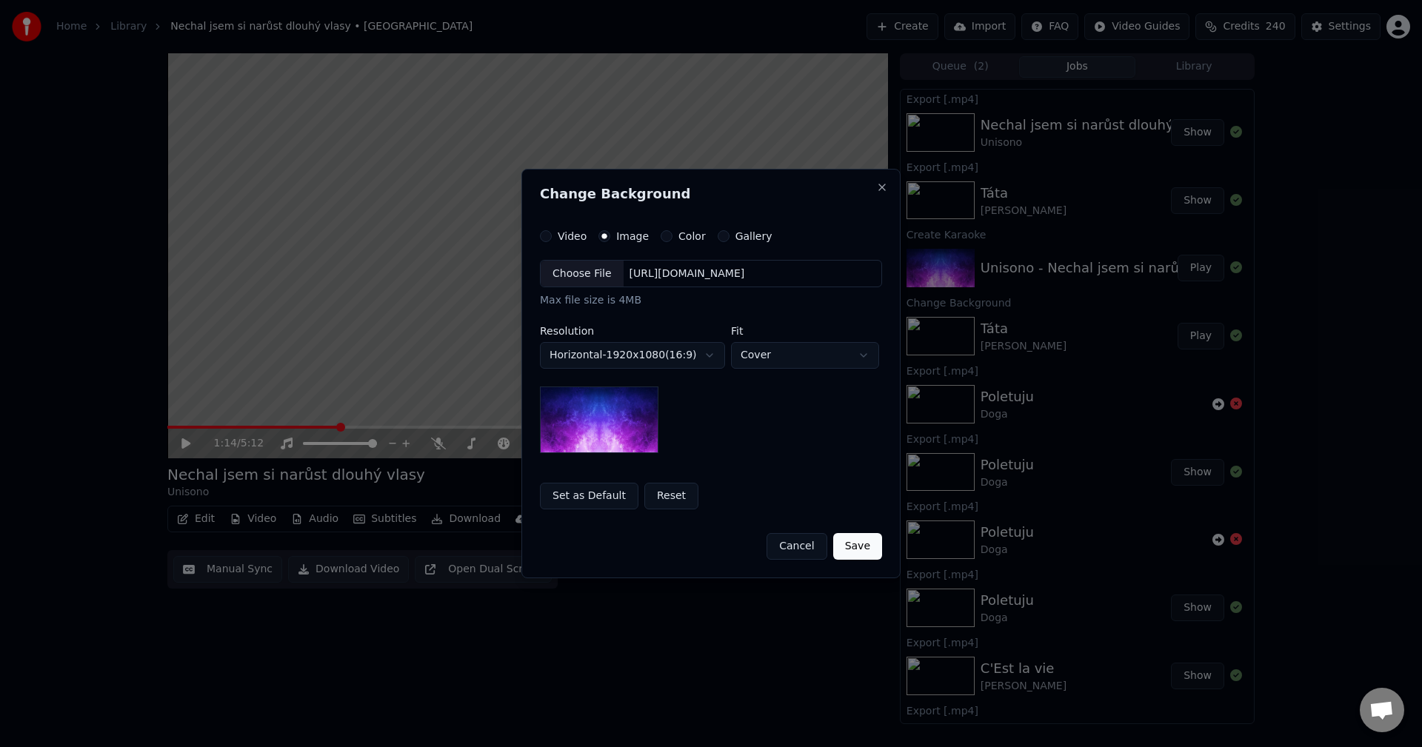
click at [656, 280] on div "[URL][DOMAIN_NAME]" at bounding box center [687, 274] width 127 height 15
click at [681, 353] on body "**********" at bounding box center [711, 373] width 1422 height 747
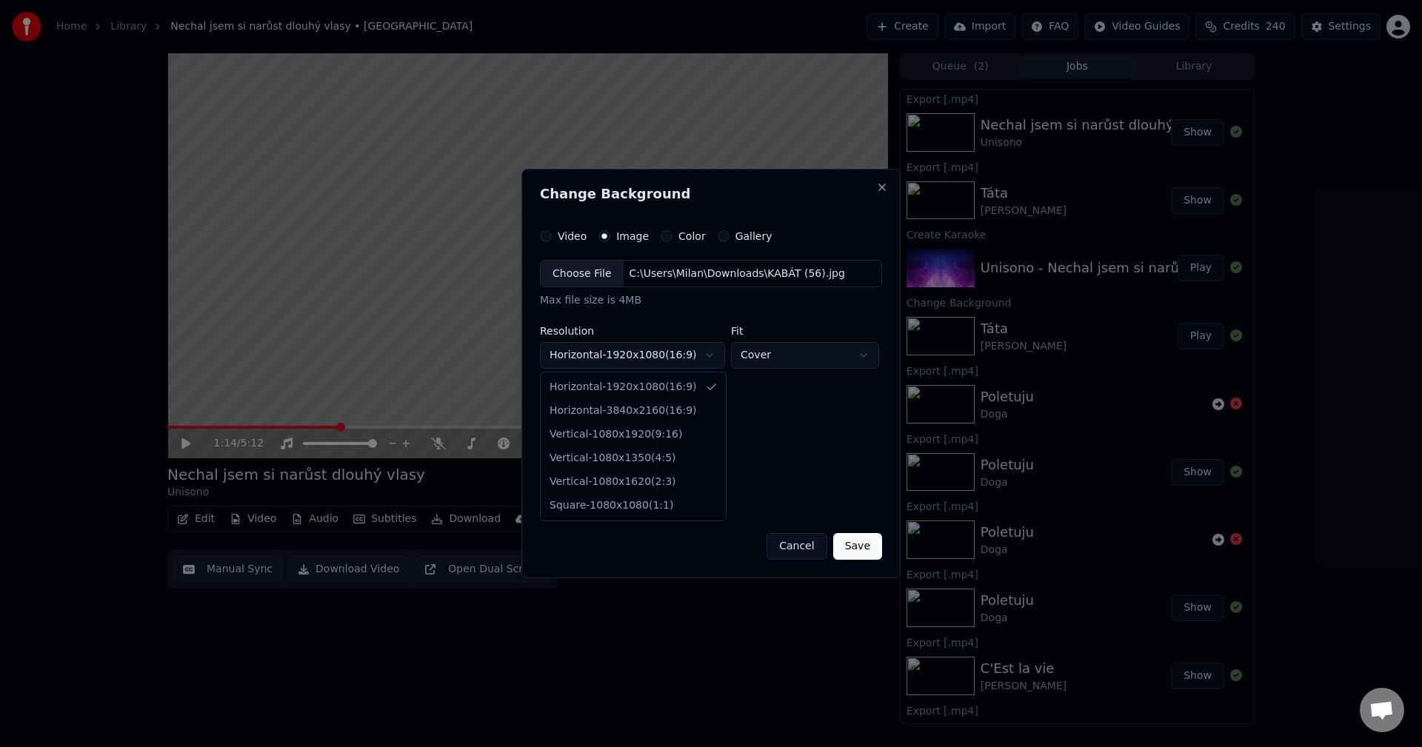
select select "*********"
click at [862, 547] on button "Save" at bounding box center [857, 546] width 49 height 27
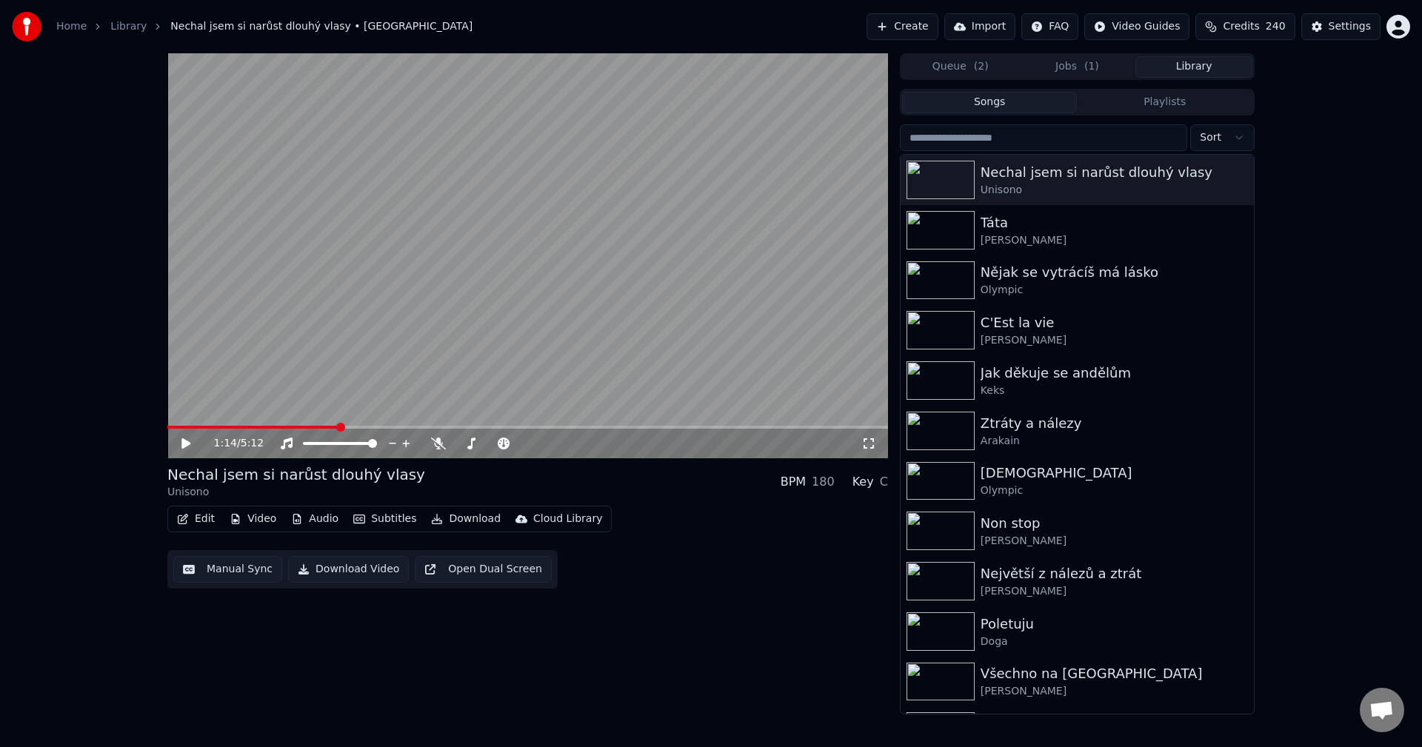
click at [1204, 64] on button "Library" at bounding box center [1194, 66] width 117 height 21
click at [1084, 234] on div "[PERSON_NAME]" at bounding box center [1107, 240] width 253 height 15
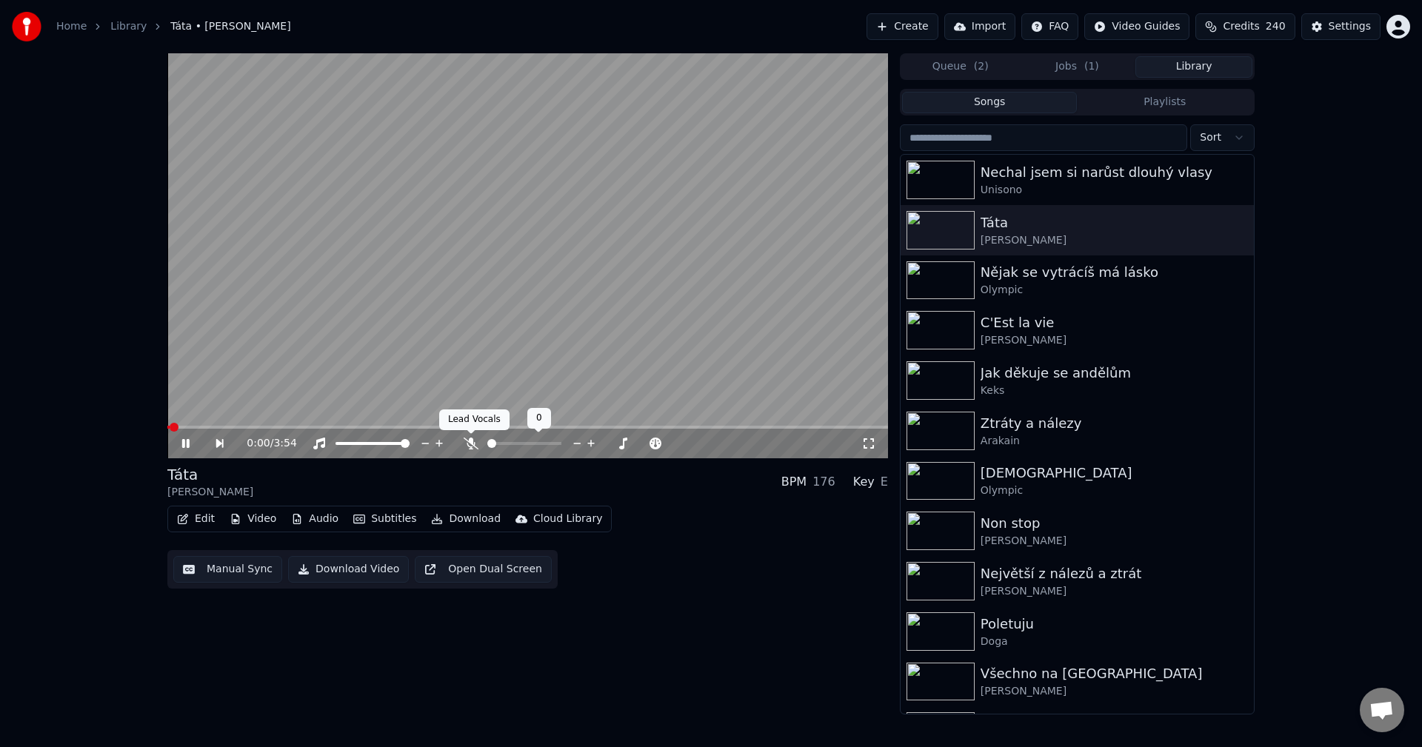
click at [467, 440] on icon at bounding box center [471, 444] width 15 height 12
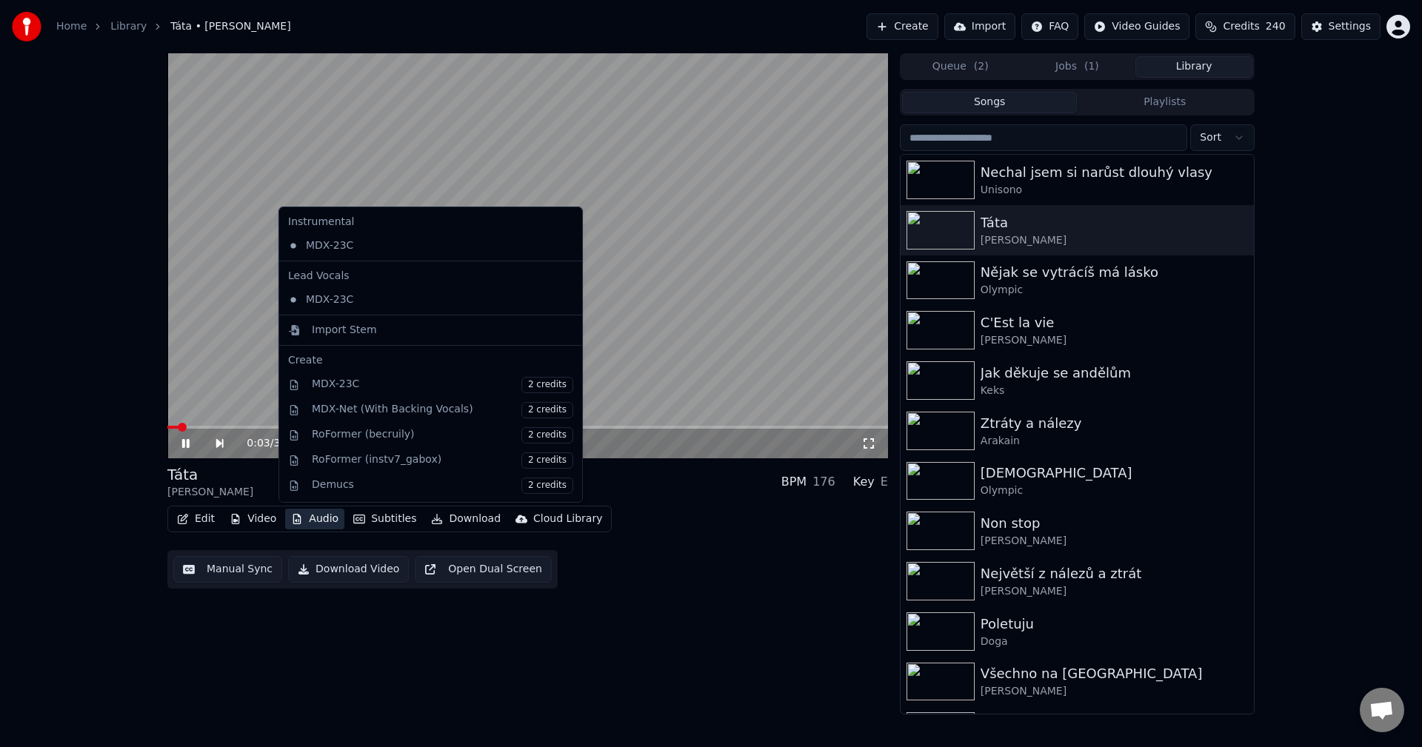
click at [334, 521] on button "Audio" at bounding box center [314, 519] width 59 height 21
click at [293, 703] on div "0:05 / 3:54 Táta [PERSON_NAME] BPM 176 Key E Edit Video Audio Subtitles Downloa…" at bounding box center [527, 383] width 721 height 661
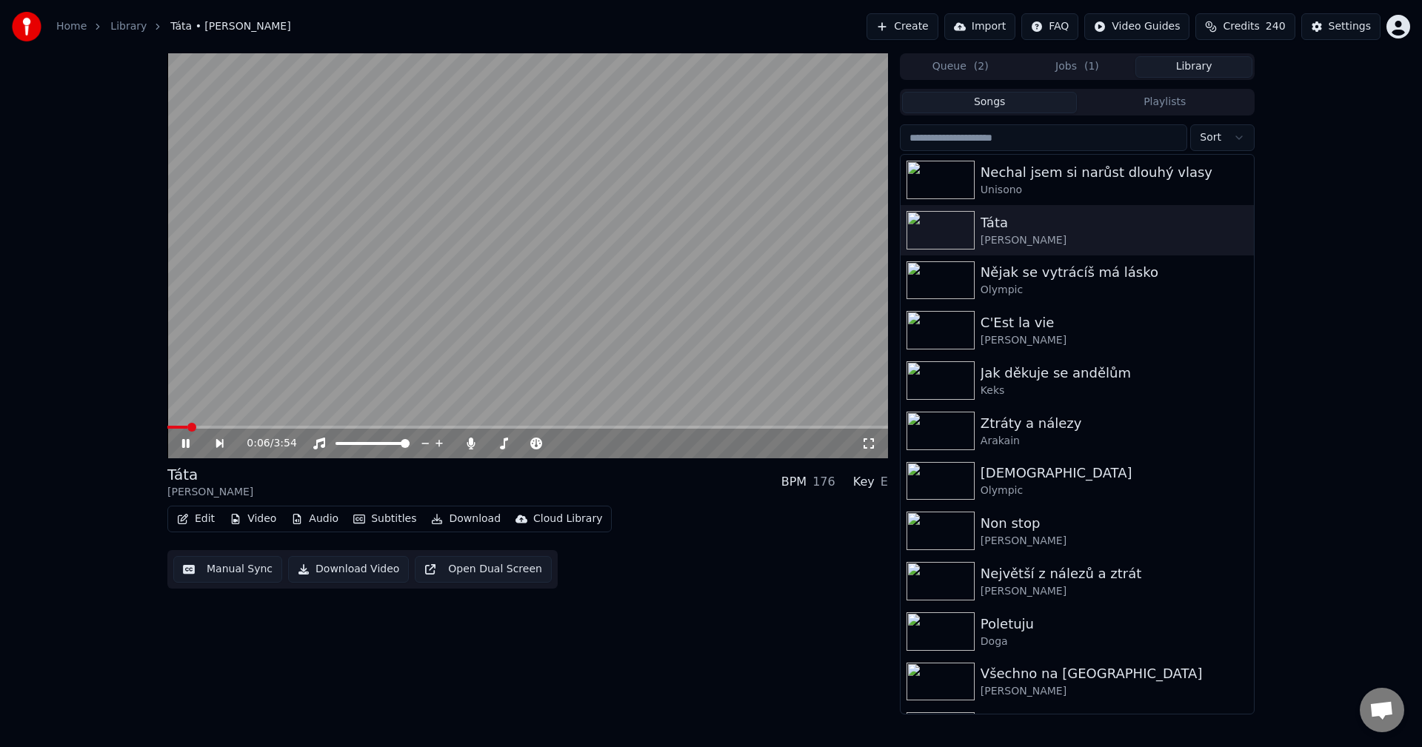
click at [188, 444] on icon at bounding box center [185, 443] width 7 height 9
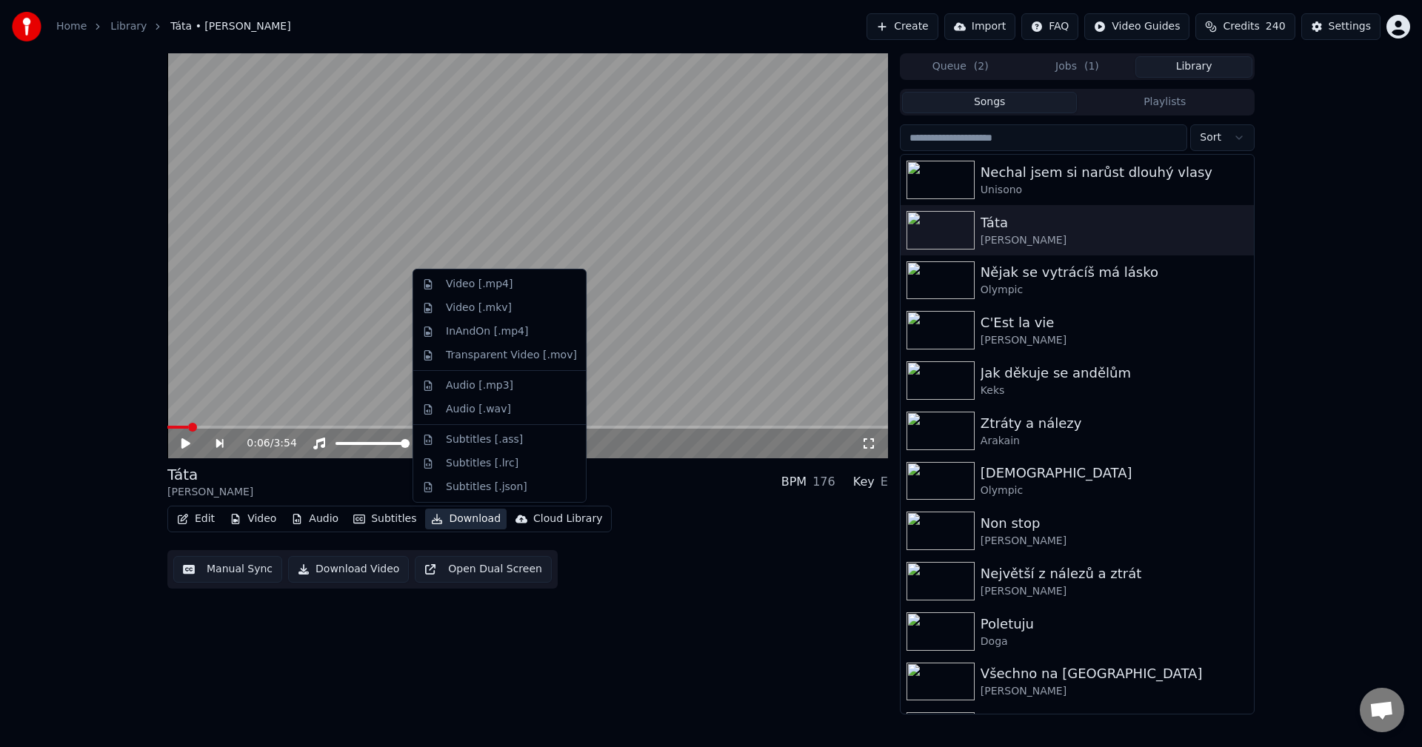
click at [466, 516] on button "Download" at bounding box center [465, 519] width 81 height 21
click at [507, 293] on div "Video [.mp4]" at bounding box center [499, 285] width 167 height 24
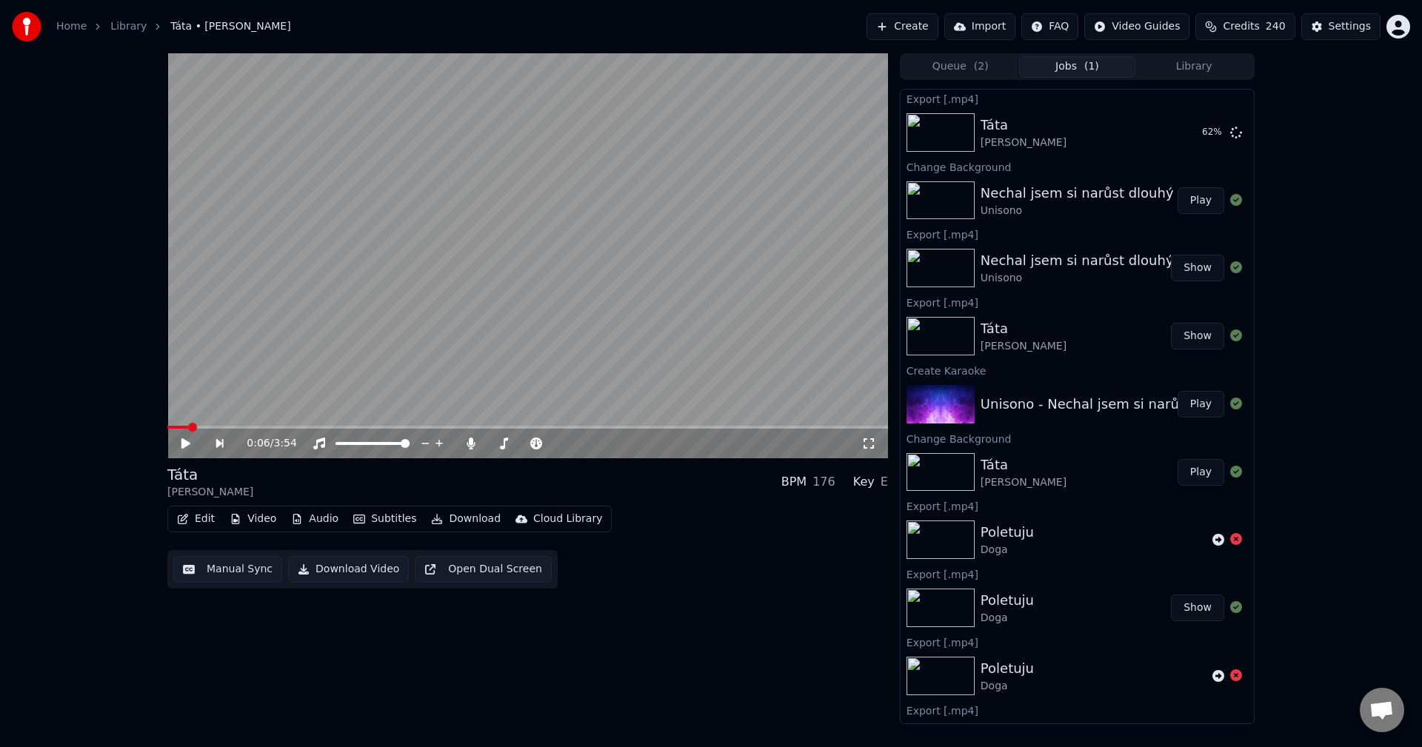
drag, startPoint x: 1153, startPoint y: 59, endPoint x: 1161, endPoint y: 59, distance: 8.1
click at [1159, 59] on button "Library" at bounding box center [1194, 66] width 117 height 21
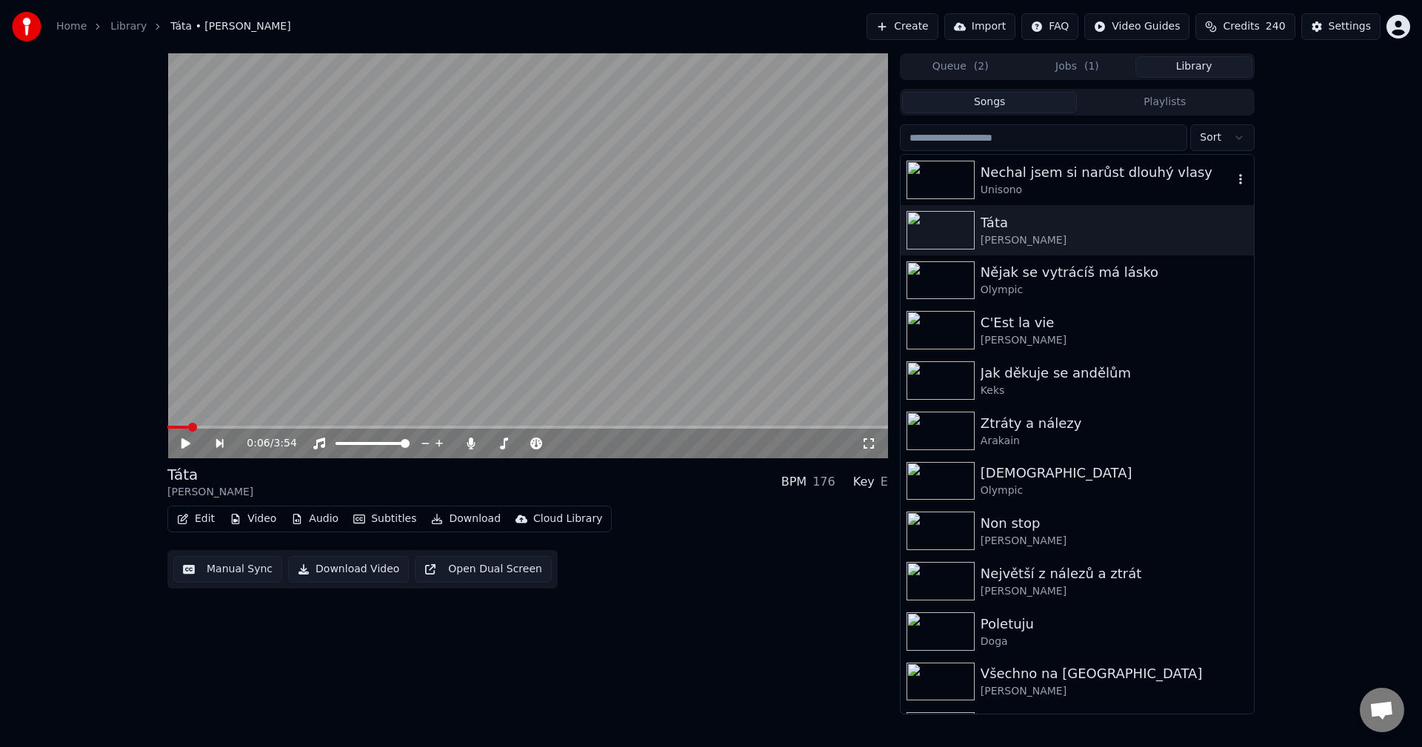
click at [1101, 173] on div "Nechal jsem si narůst dlouhý vlasy" at bounding box center [1107, 172] width 253 height 21
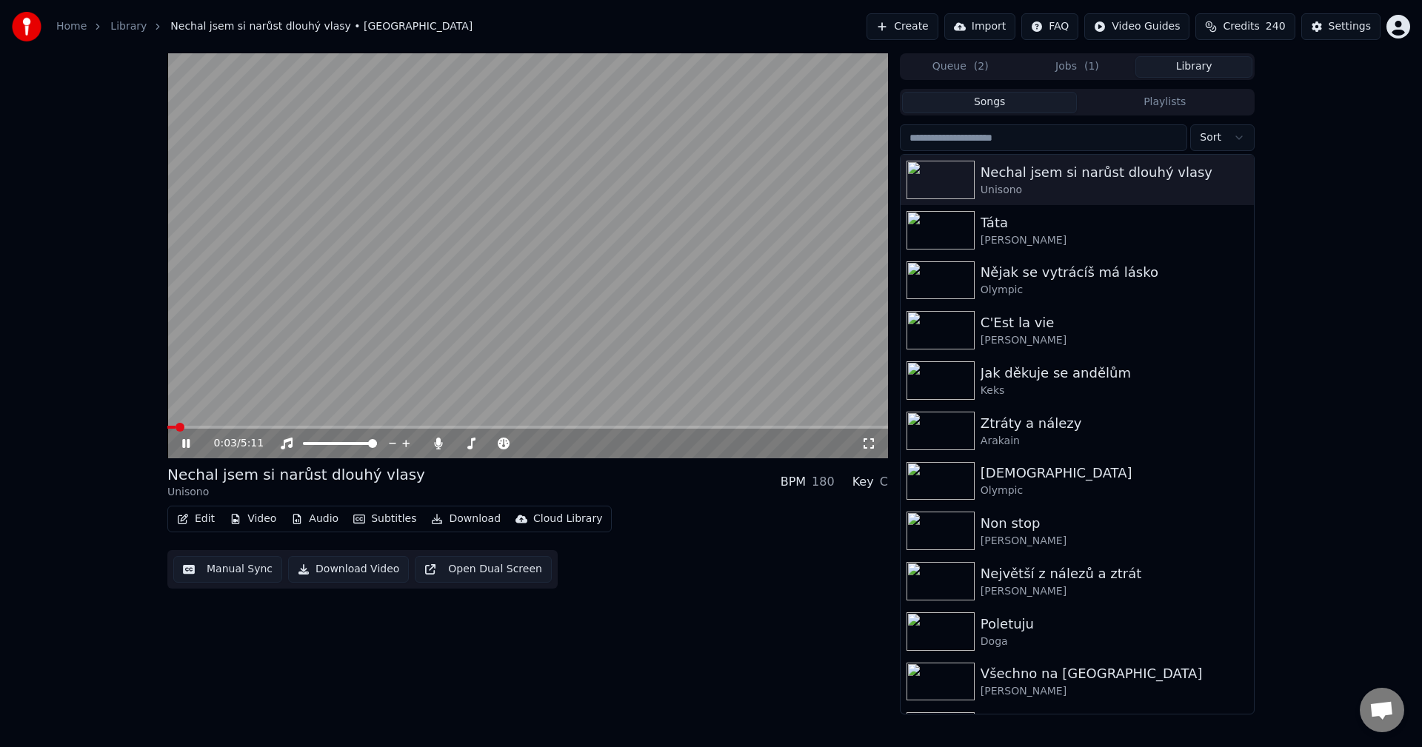
click at [190, 447] on icon at bounding box center [185, 443] width 7 height 9
click at [617, 599] on div "0:03 / 5:11 Nechal jsem si narůst dlouhý vlasy Unisono BPM 180 Key C Edit Video…" at bounding box center [527, 383] width 721 height 661
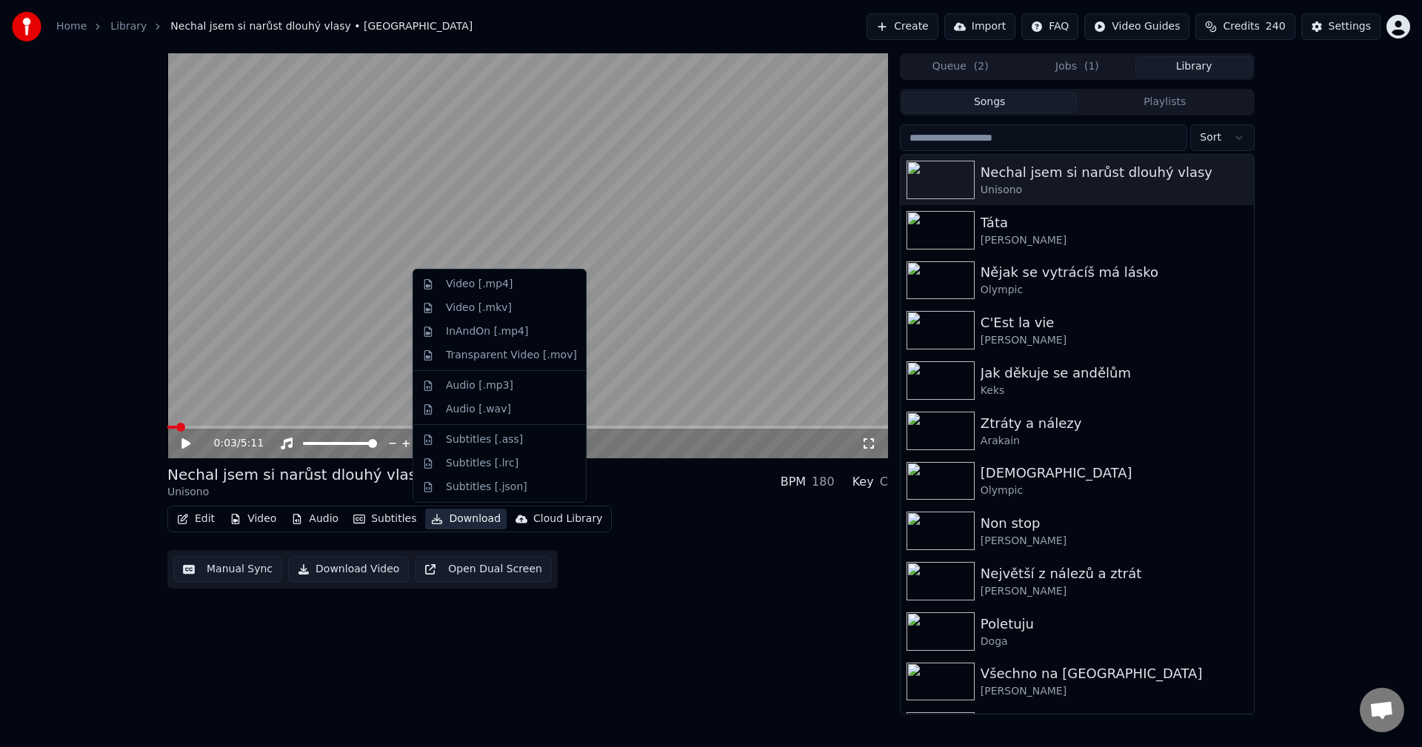
click at [460, 521] on button "Download" at bounding box center [465, 519] width 81 height 21
click at [511, 282] on div "Video [.mp4]" at bounding box center [511, 284] width 131 height 15
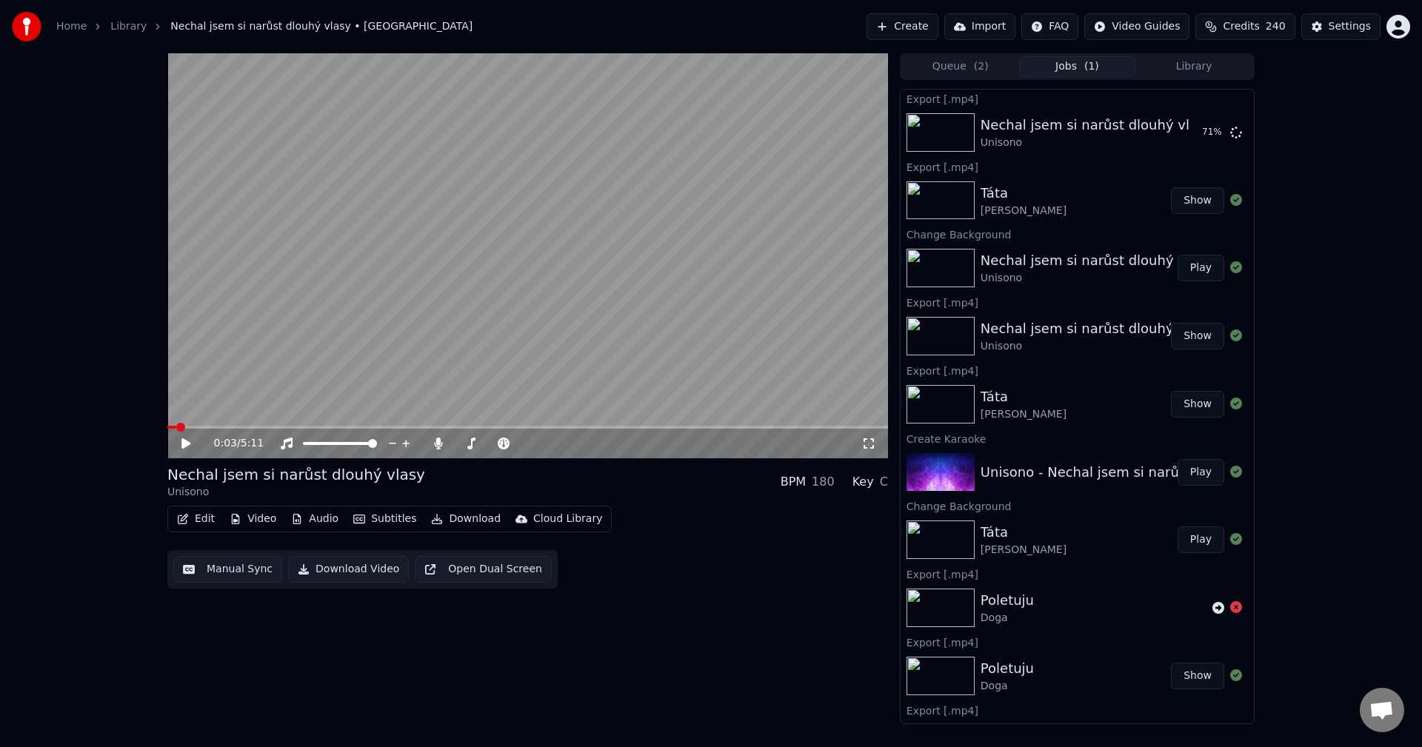
click at [575, 616] on div "0:03 / 5:11 Nechal jsem si narůst dlouhý vlasy Unisono BPM 180 Key C Edit Video…" at bounding box center [527, 388] width 721 height 671
click at [1179, 65] on button "Library" at bounding box center [1194, 66] width 117 height 21
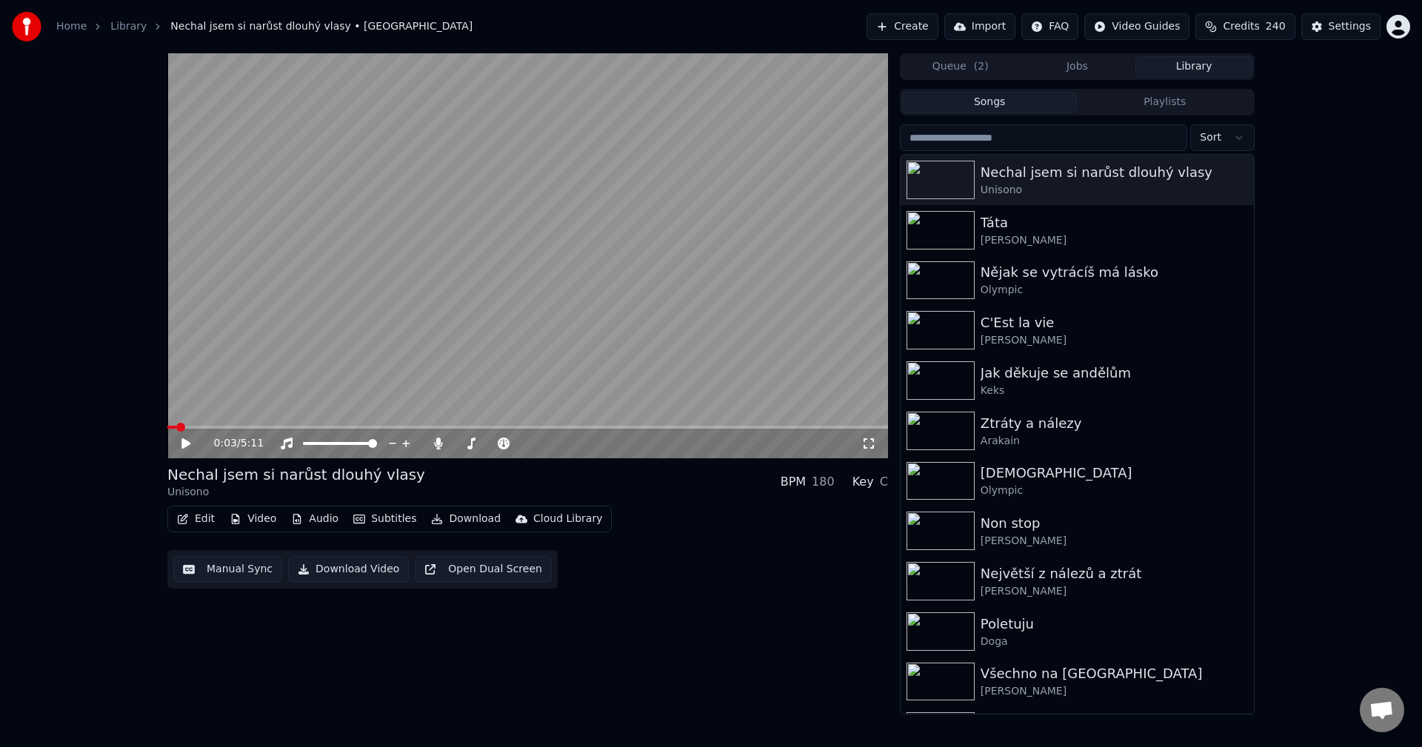
click at [195, 513] on button "Edit" at bounding box center [196, 519] width 50 height 21
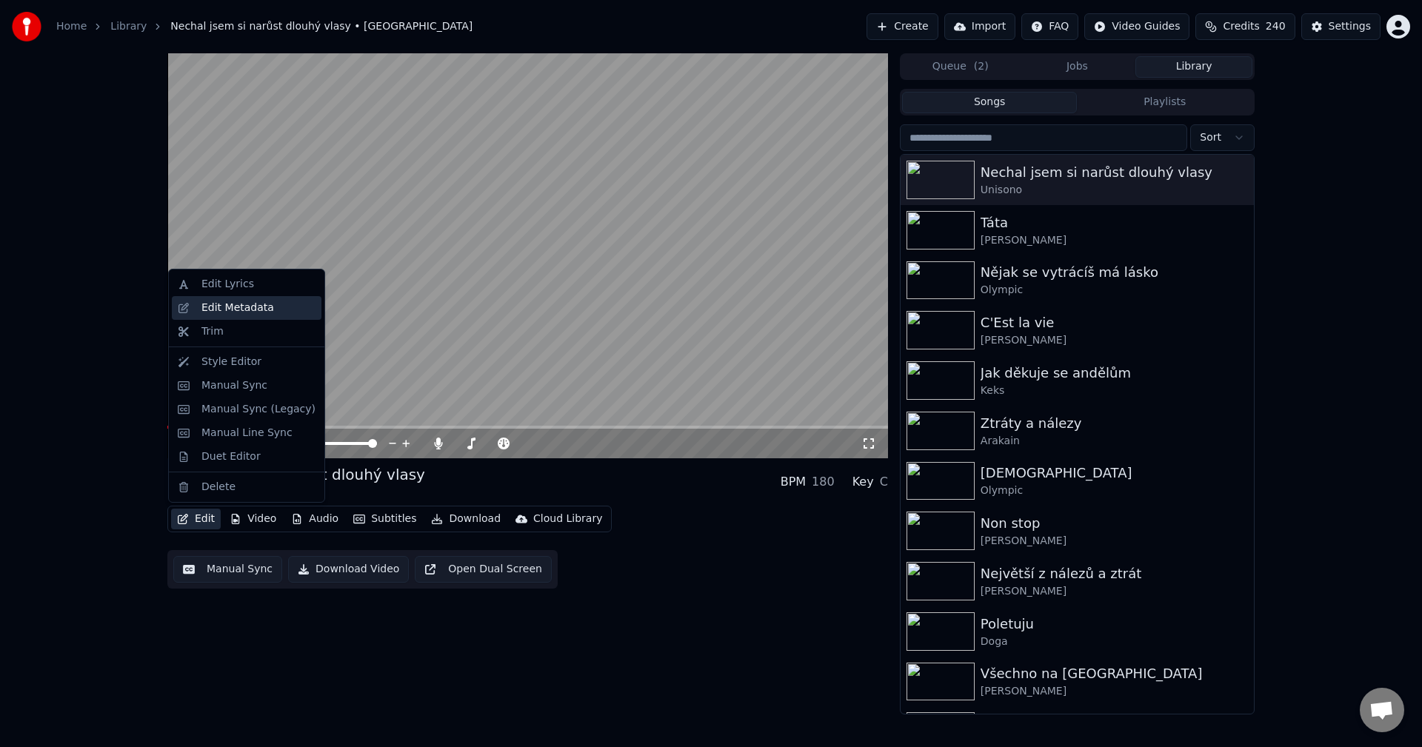
click at [231, 307] on div "Edit Metadata" at bounding box center [237, 308] width 73 height 15
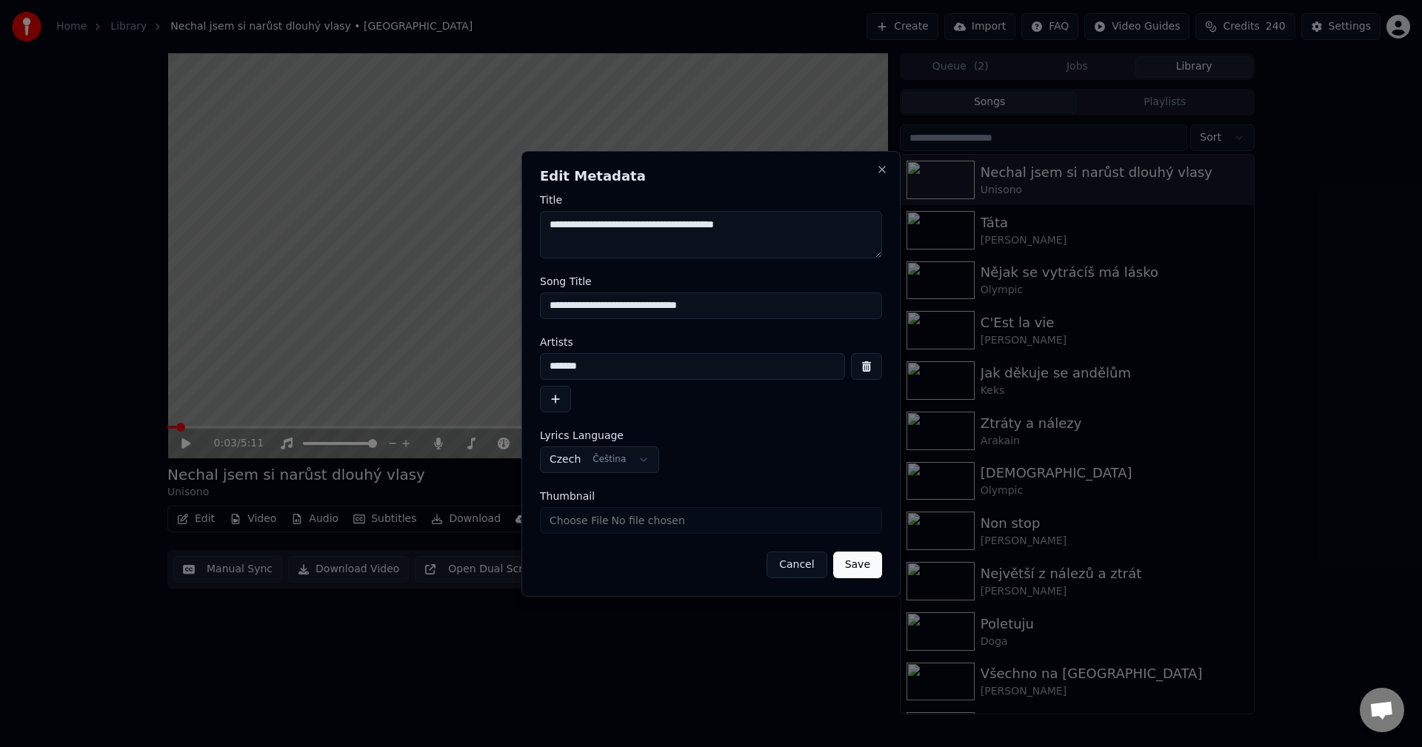
click at [616, 525] on input "Thumbnail" at bounding box center [711, 520] width 342 height 27
type input "**********"
click at [861, 563] on button "Save" at bounding box center [857, 565] width 49 height 27
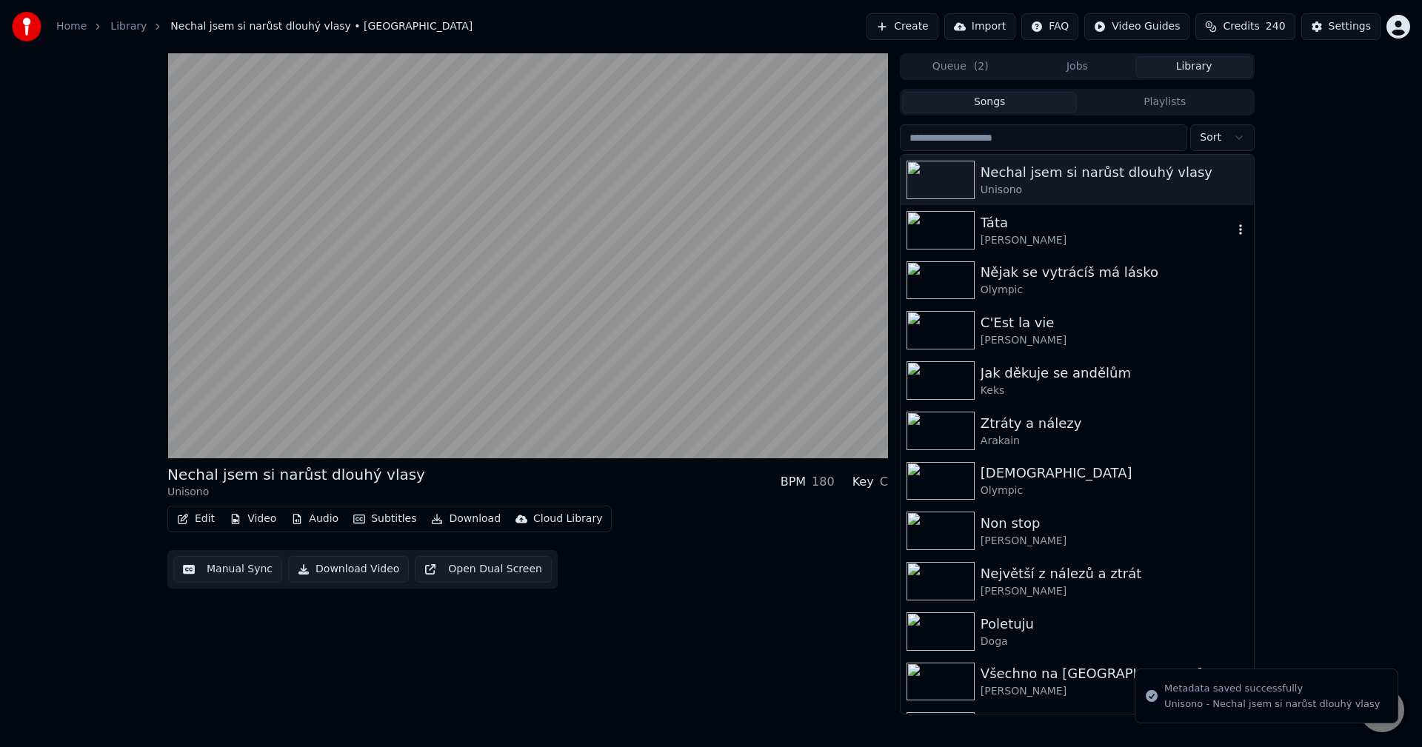
click at [1104, 235] on div "[PERSON_NAME]" at bounding box center [1107, 240] width 253 height 15
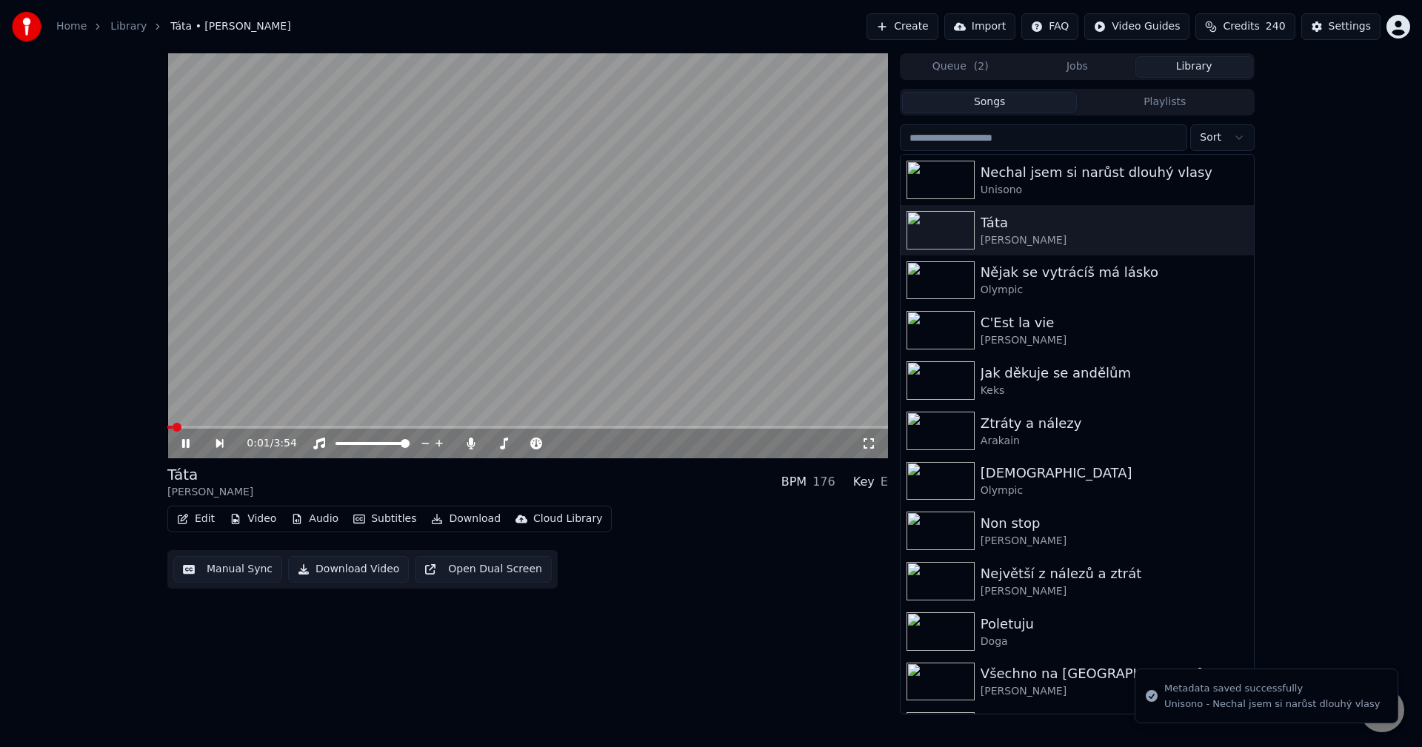
click at [181, 521] on icon "button" at bounding box center [183, 519] width 10 height 10
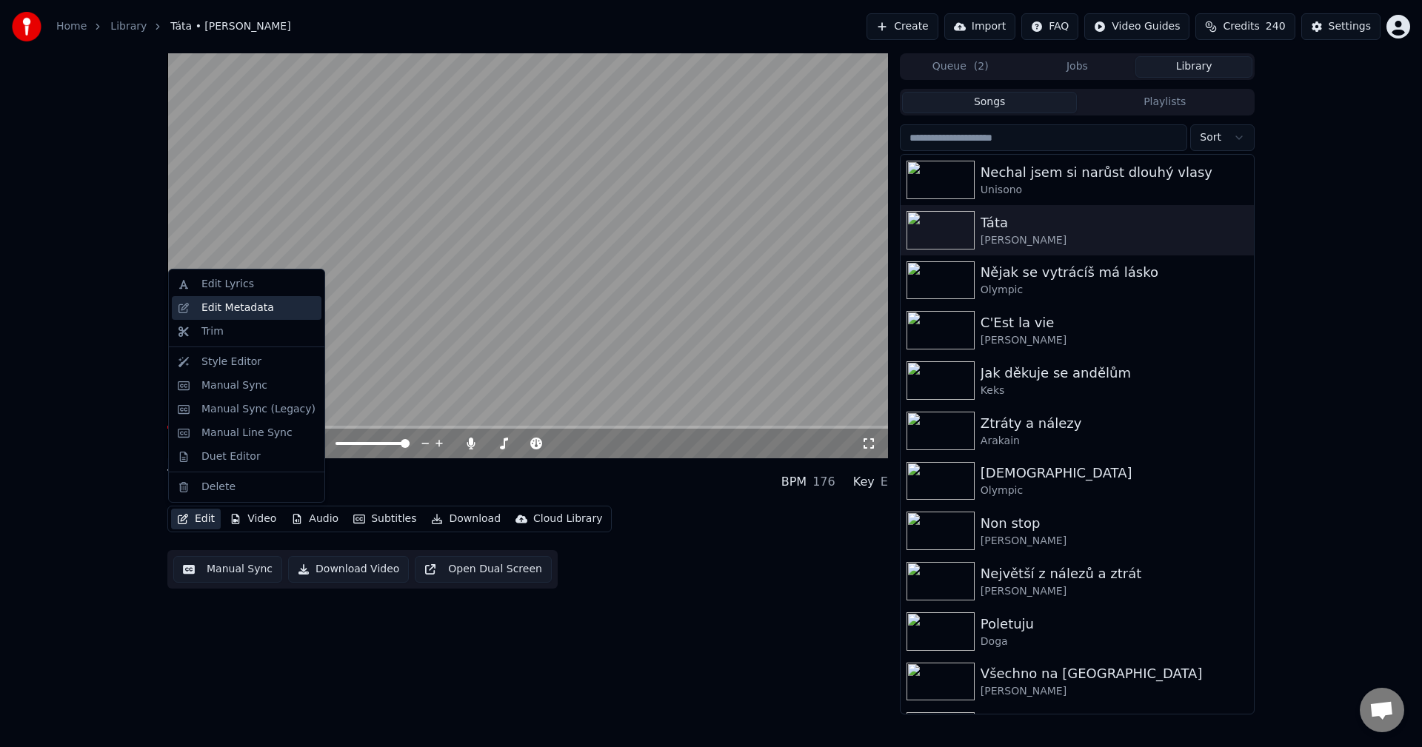
click at [244, 305] on div "Edit Metadata" at bounding box center [237, 308] width 73 height 15
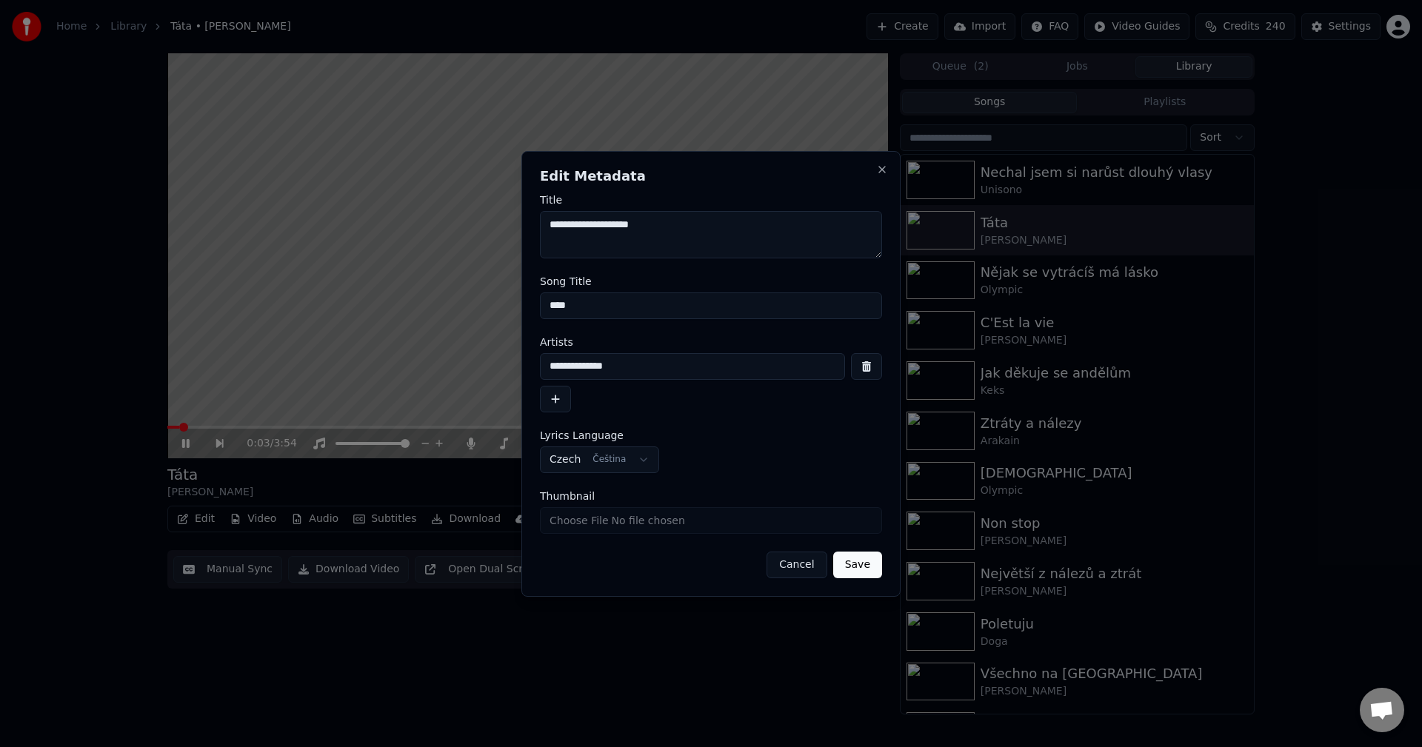
click at [619, 521] on input "Thumbnail" at bounding box center [711, 520] width 342 height 27
type input "**********"
click at [861, 568] on button "Save" at bounding box center [857, 565] width 49 height 27
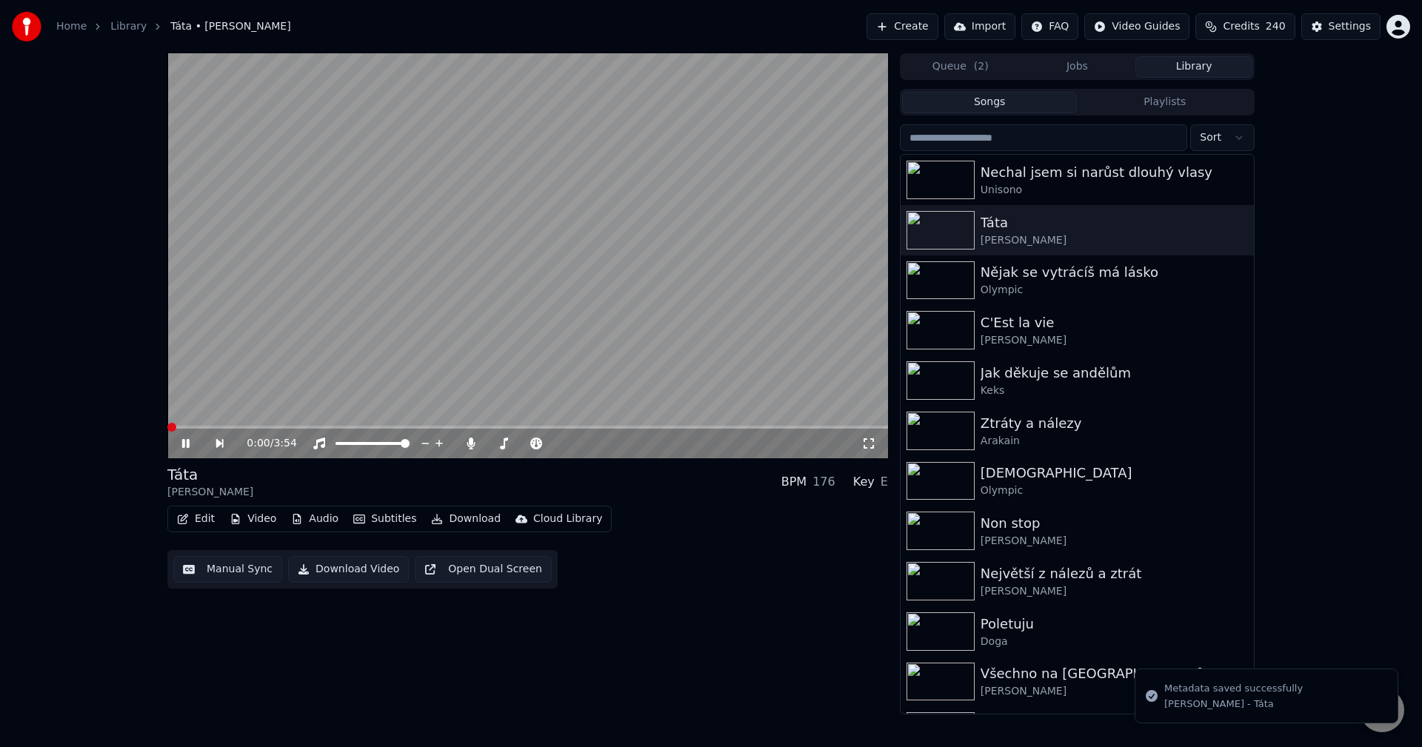
click at [189, 447] on icon at bounding box center [185, 443] width 7 height 9
